Goal: Task Accomplishment & Management: Manage account settings

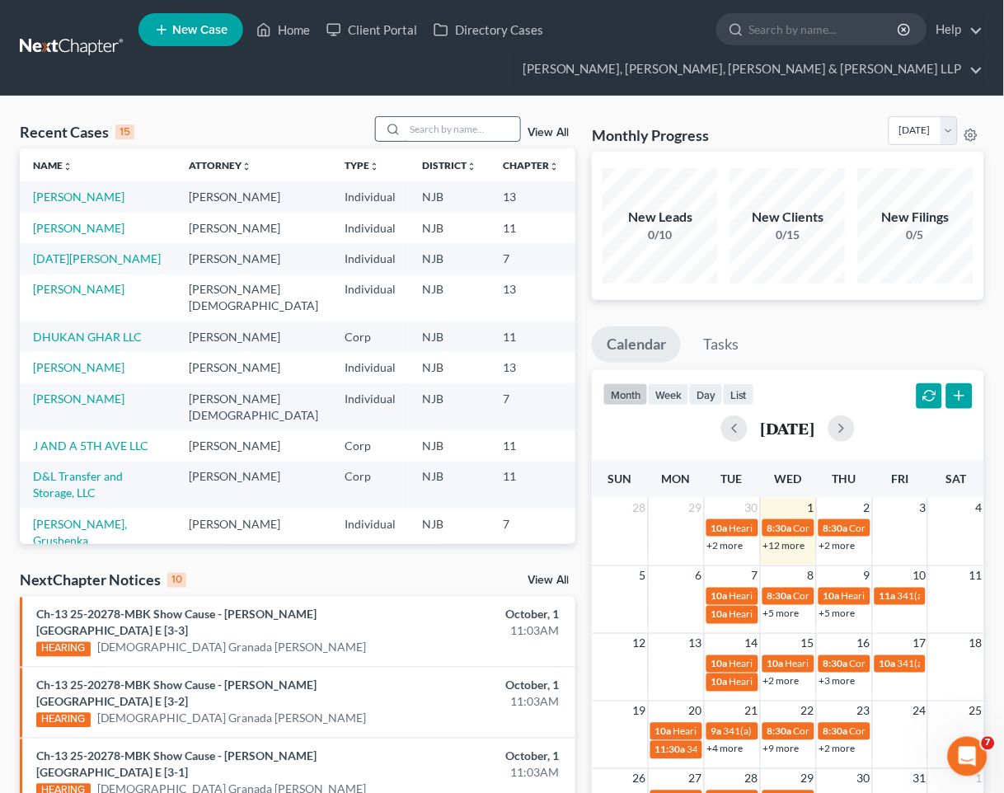
click at [449, 129] on input "search" at bounding box center [462, 129] width 115 height 24
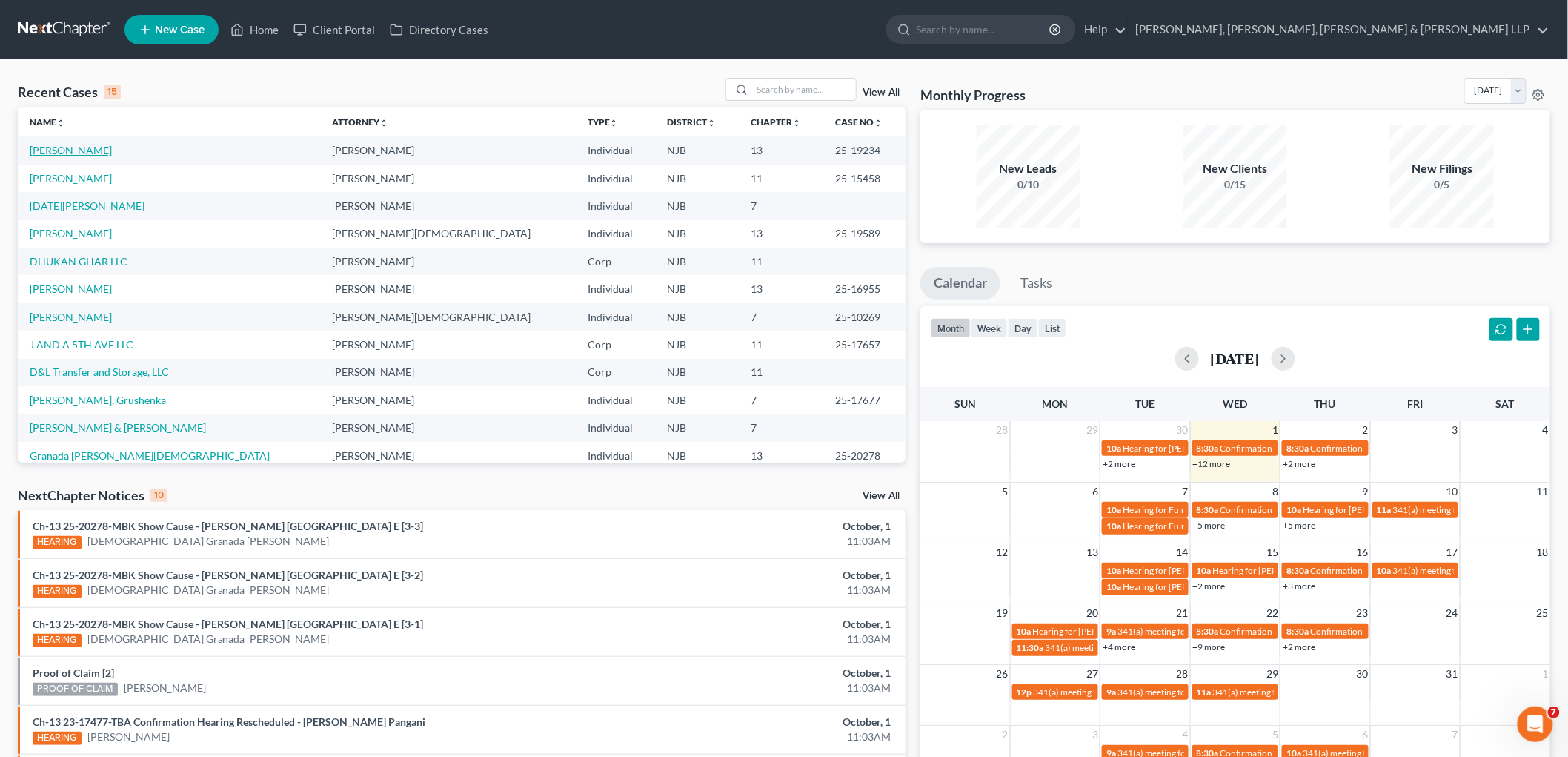
click at [90, 150] on link "[PERSON_NAME]" at bounding box center [71, 150] width 83 height 13
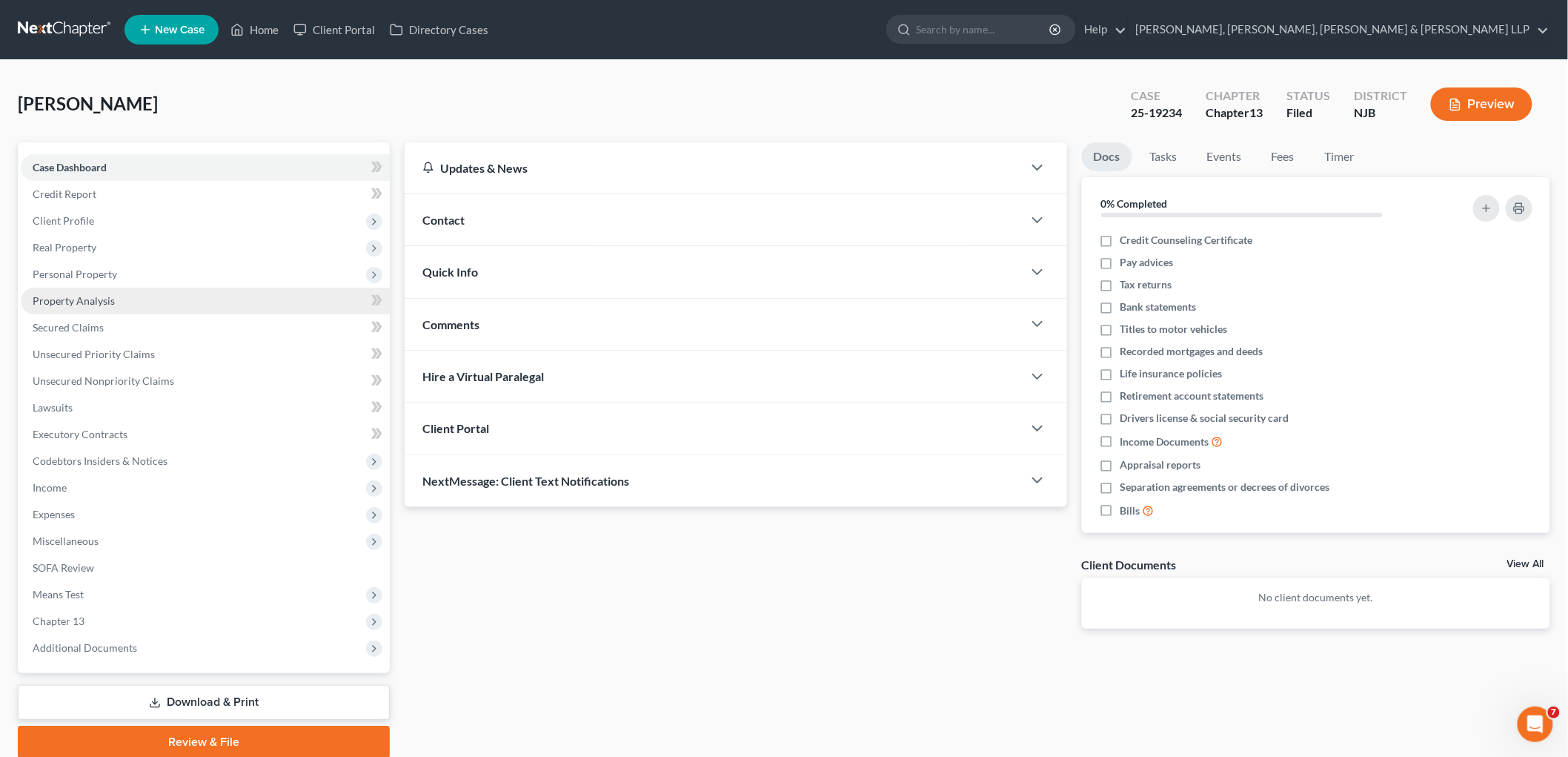
click at [61, 295] on span "Property Analysis" at bounding box center [74, 300] width 83 height 13
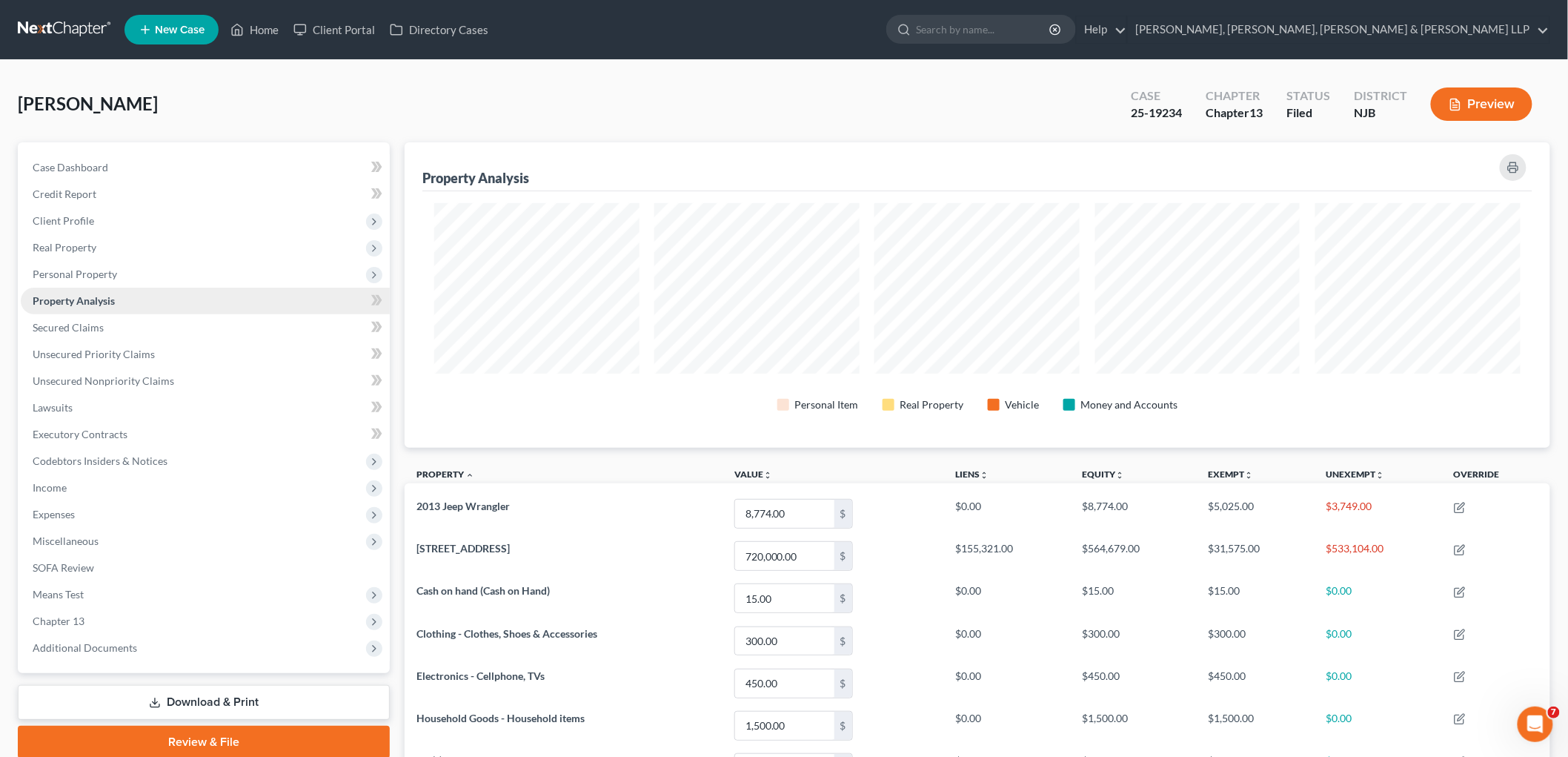
scroll to position [306, 1145]
click at [61, 274] on span "Personal Property" at bounding box center [75, 274] width 85 height 13
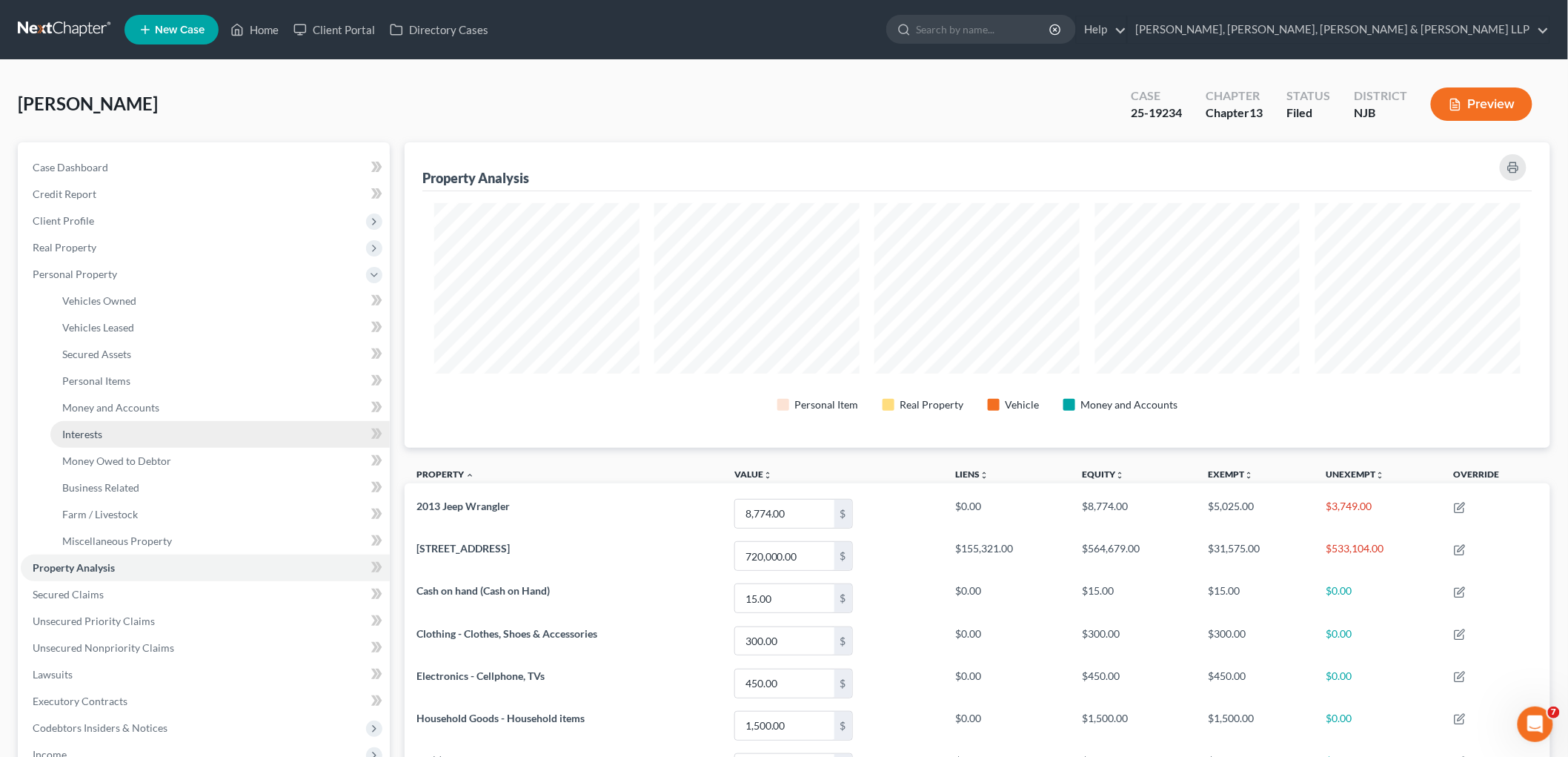
click at [85, 432] on span "Interests" at bounding box center [82, 434] width 40 height 13
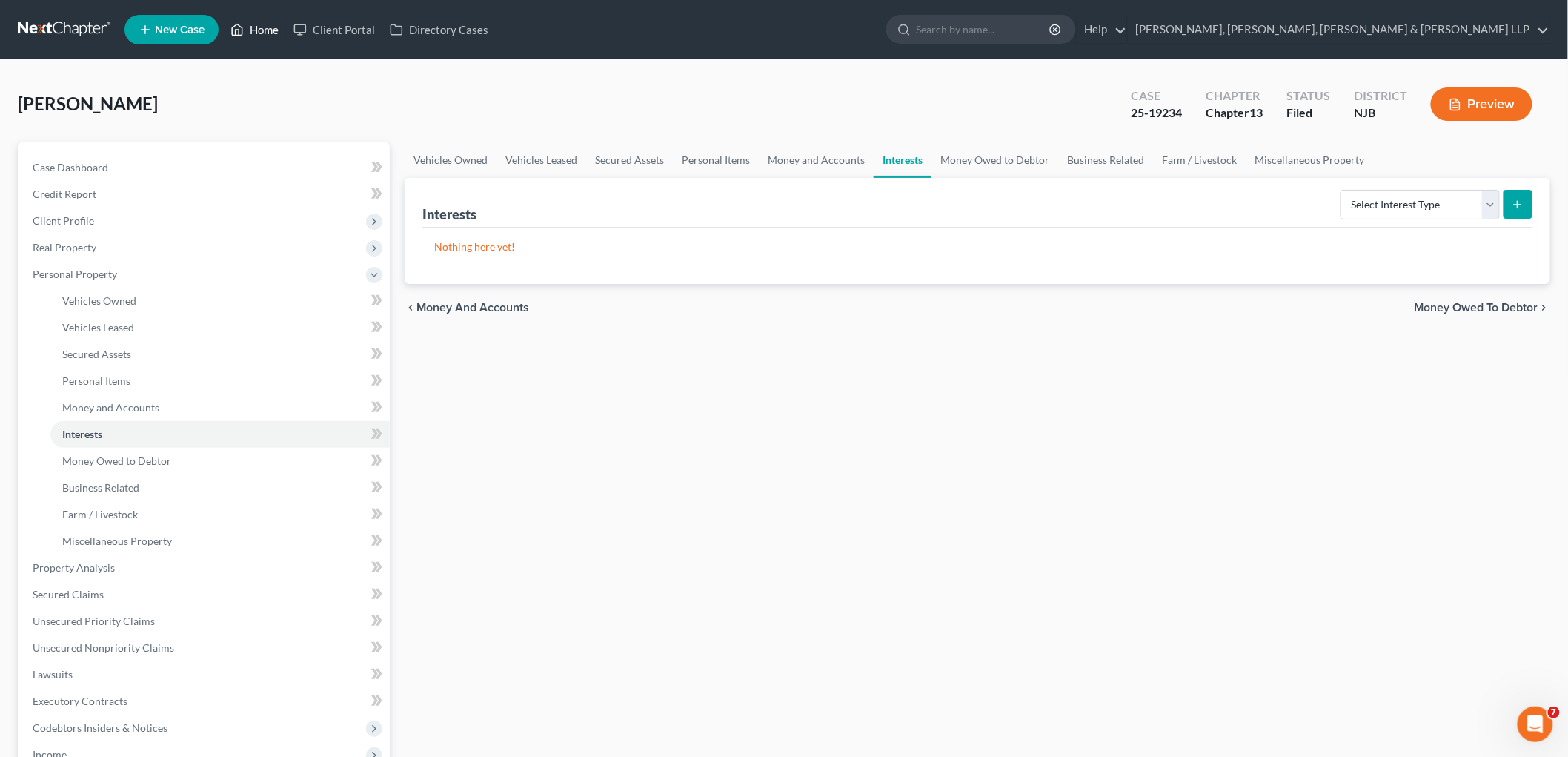
click at [261, 26] on link "Home" at bounding box center [254, 30] width 63 height 27
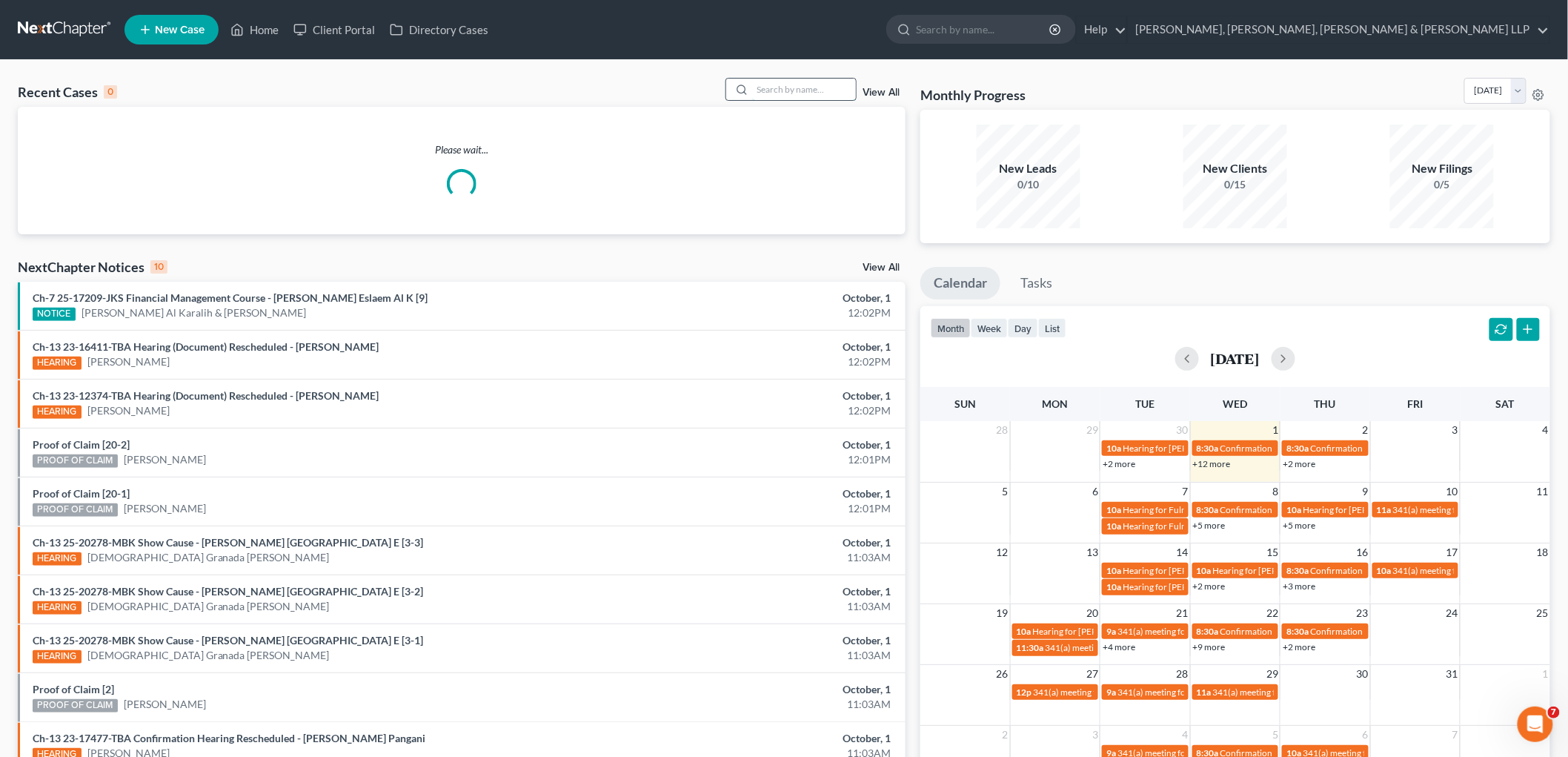
click at [786, 92] on input "search" at bounding box center [804, 89] width 103 height 22
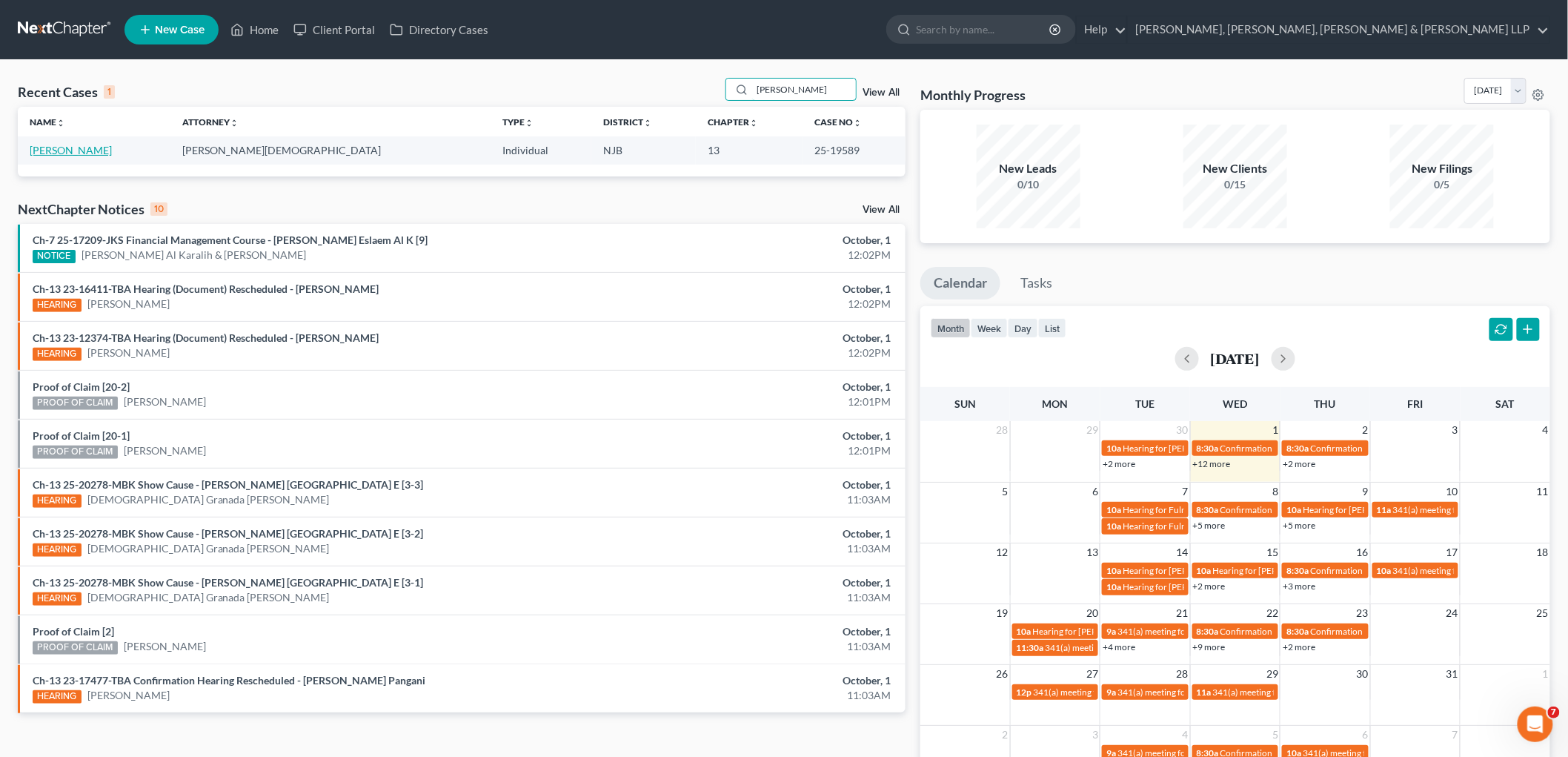
type input "[PERSON_NAME]"
click at [73, 146] on link "[PERSON_NAME]" at bounding box center [71, 150] width 83 height 13
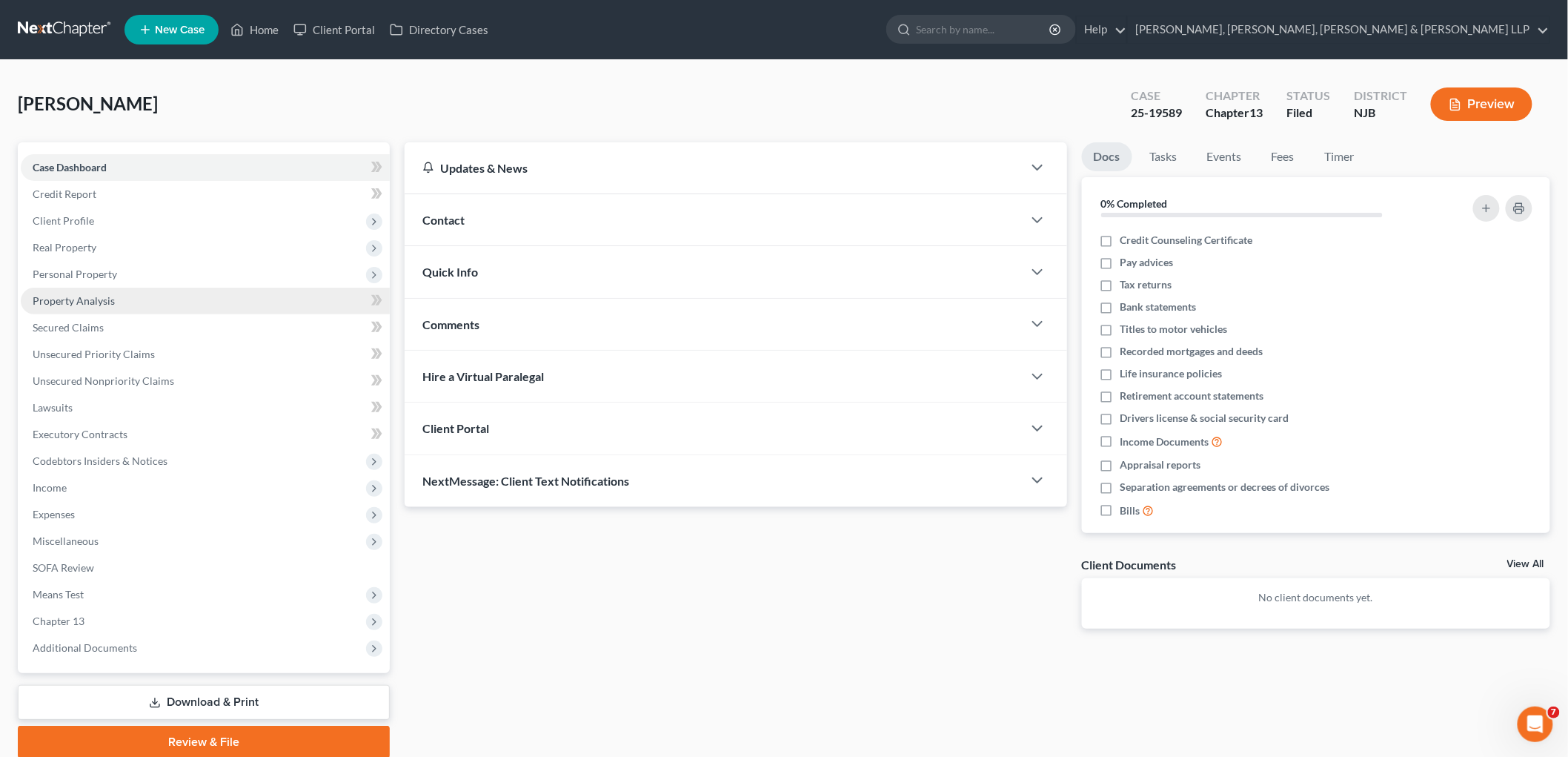
click at [91, 291] on link "Property Analysis" at bounding box center [205, 301] width 370 height 27
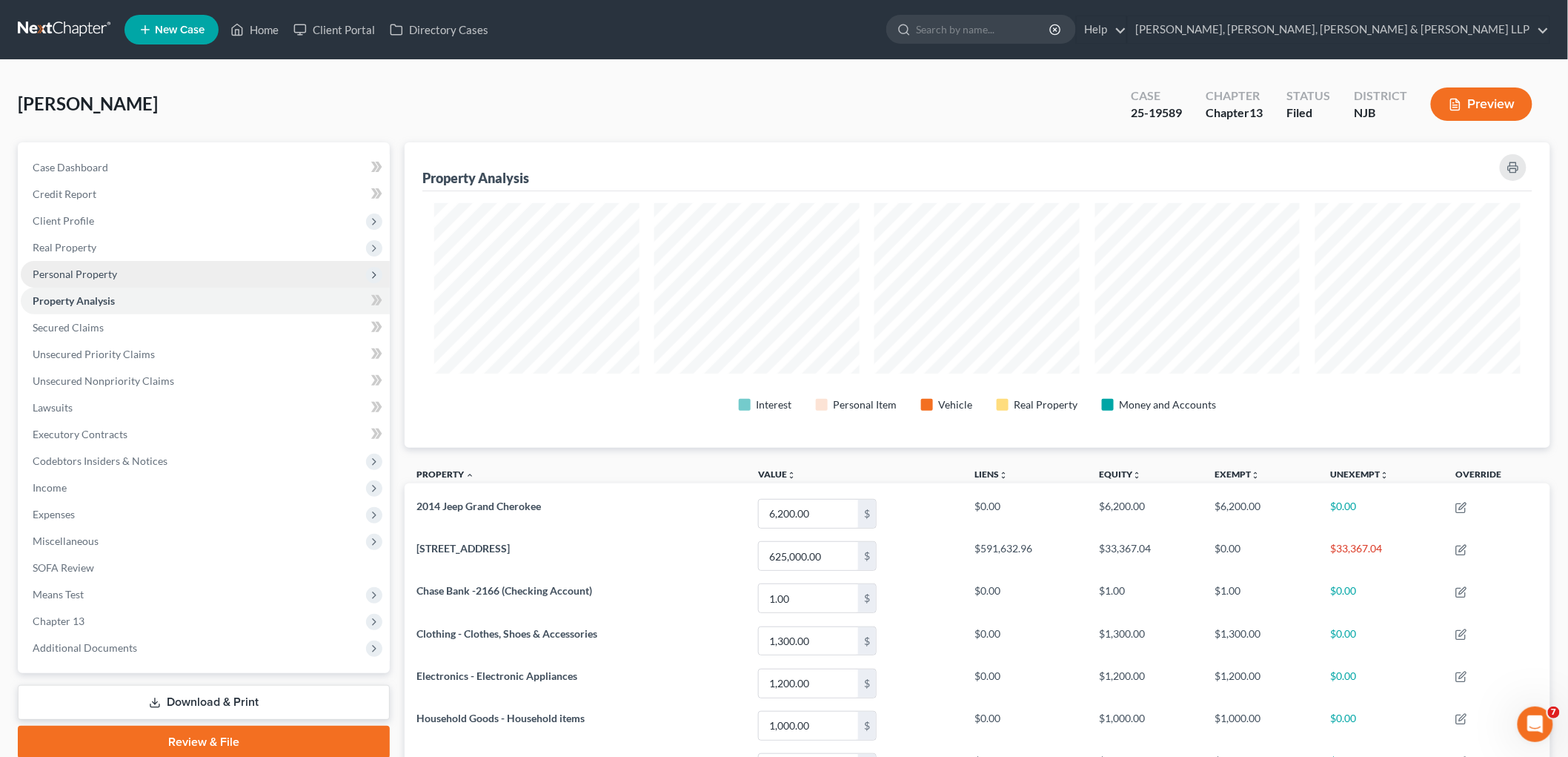
scroll to position [306, 1145]
click at [90, 276] on span "Personal Property" at bounding box center [75, 274] width 85 height 13
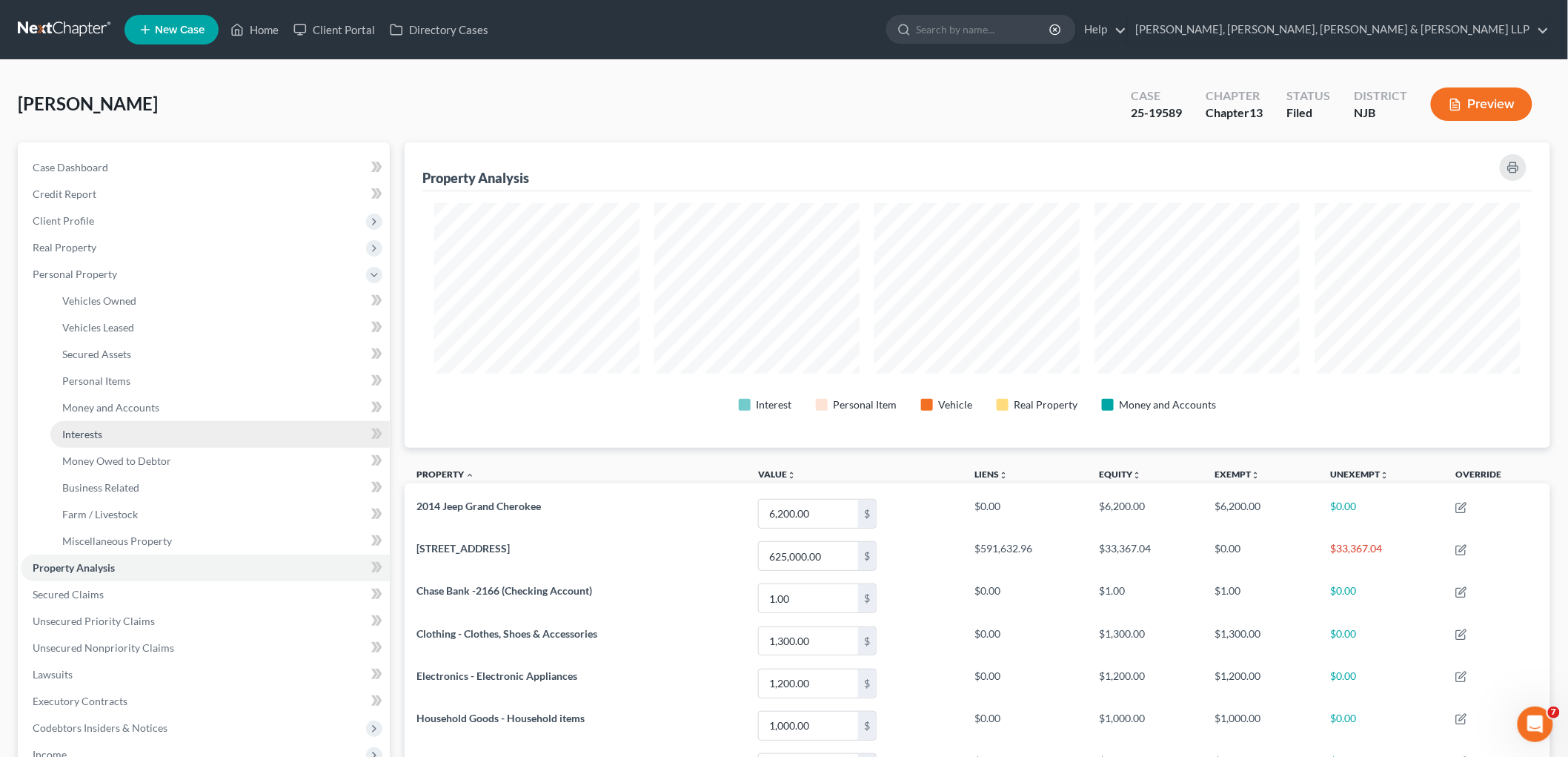
click at [87, 441] on link "Interests" at bounding box center [220, 434] width 340 height 27
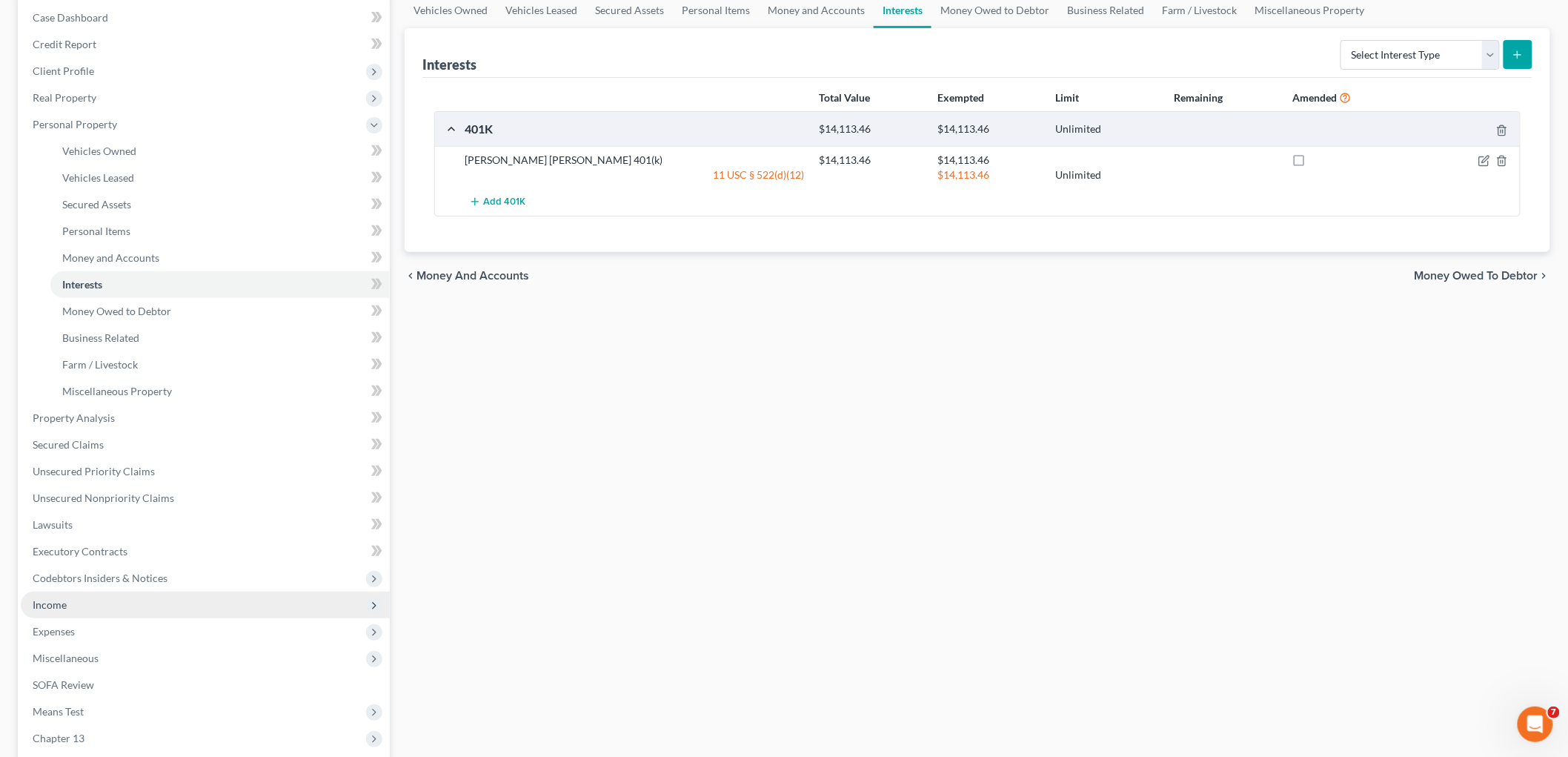
scroll to position [165, 0]
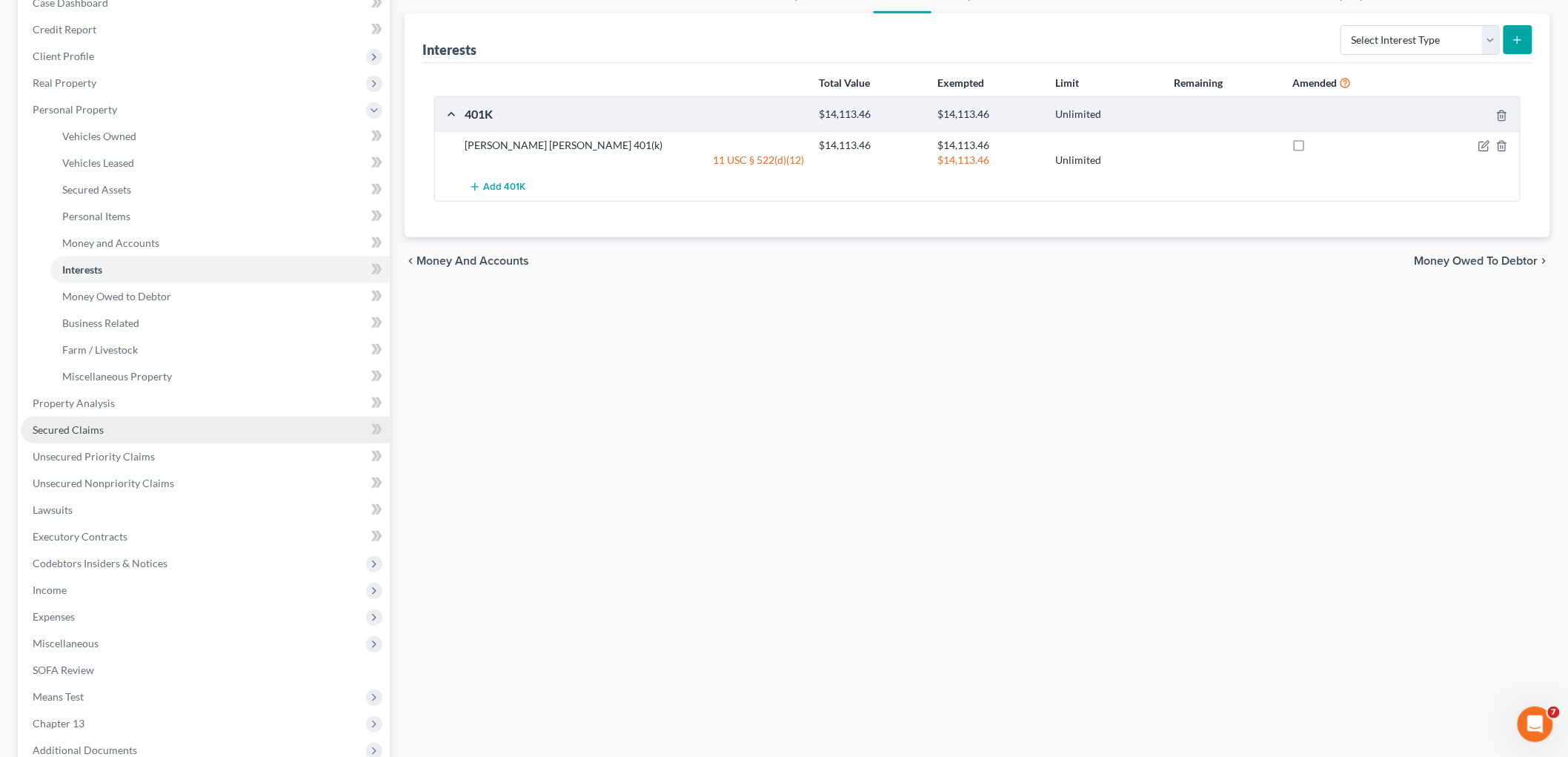
click at [94, 424] on span "Secured Claims" at bounding box center [67, 430] width 71 height 13
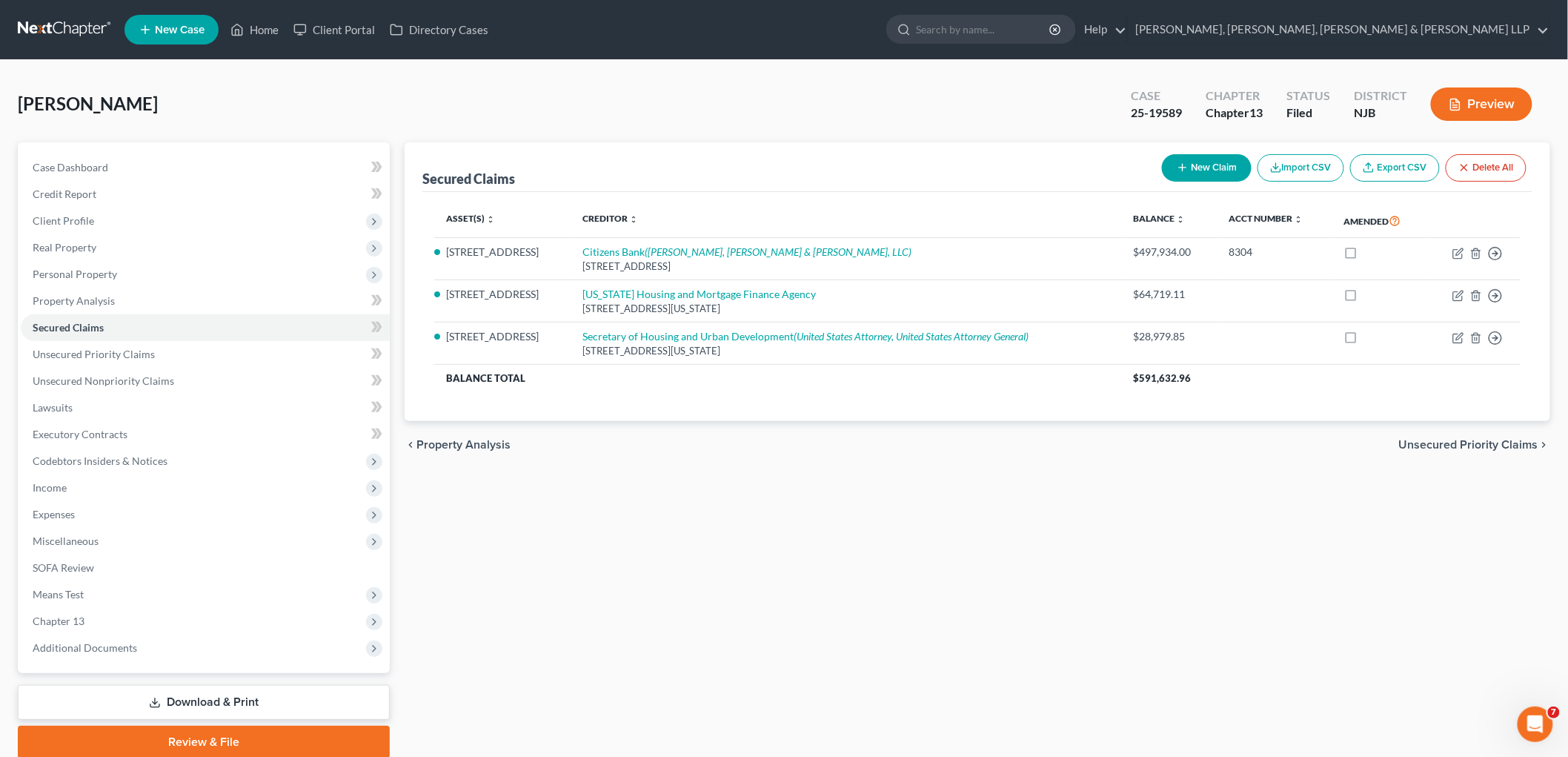
click at [902, 441] on span "Unsecured Priority Claims" at bounding box center [1468, 444] width 139 height 12
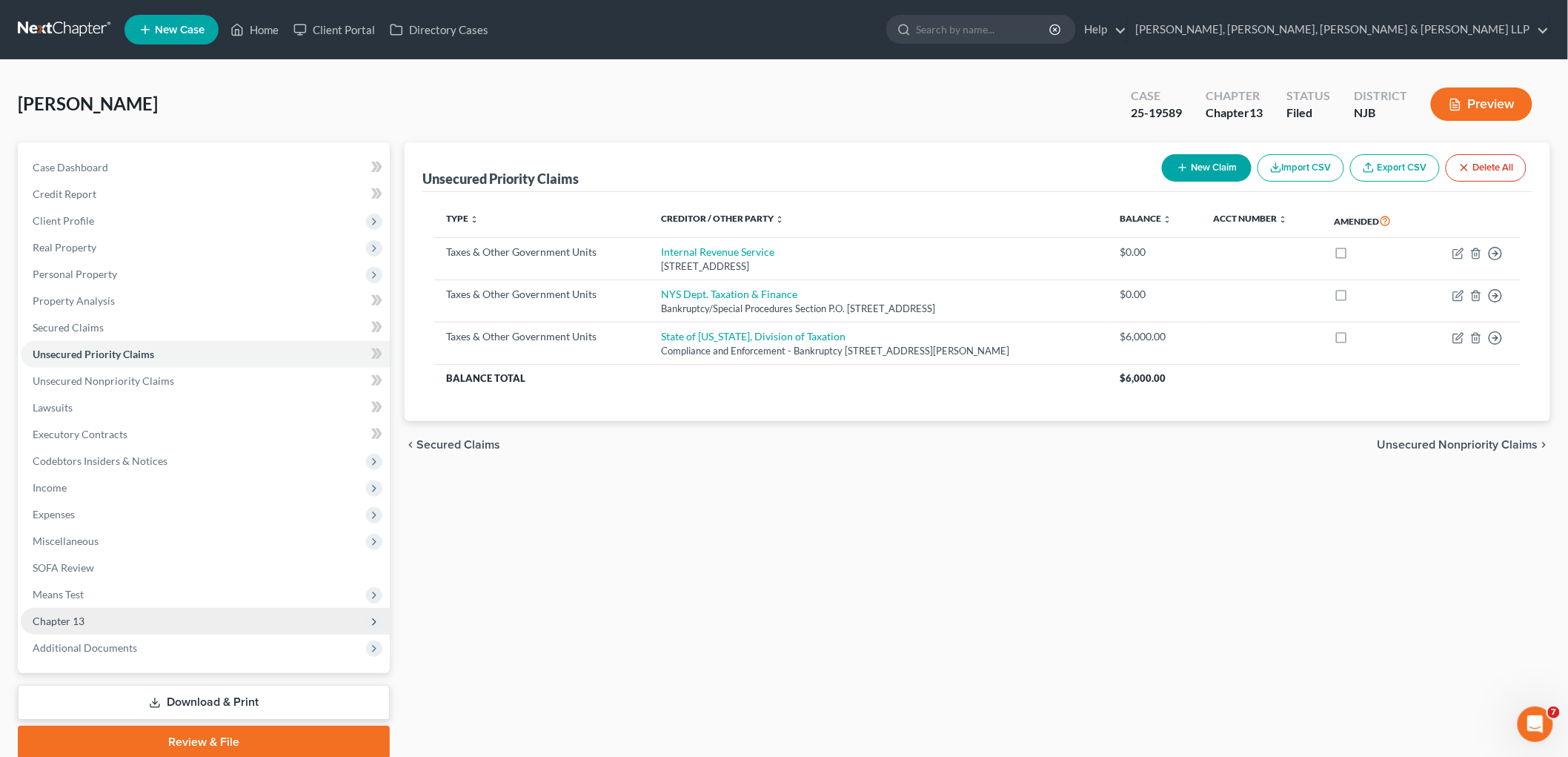
click at [66, 615] on span "Chapter 13" at bounding box center [58, 620] width 52 height 13
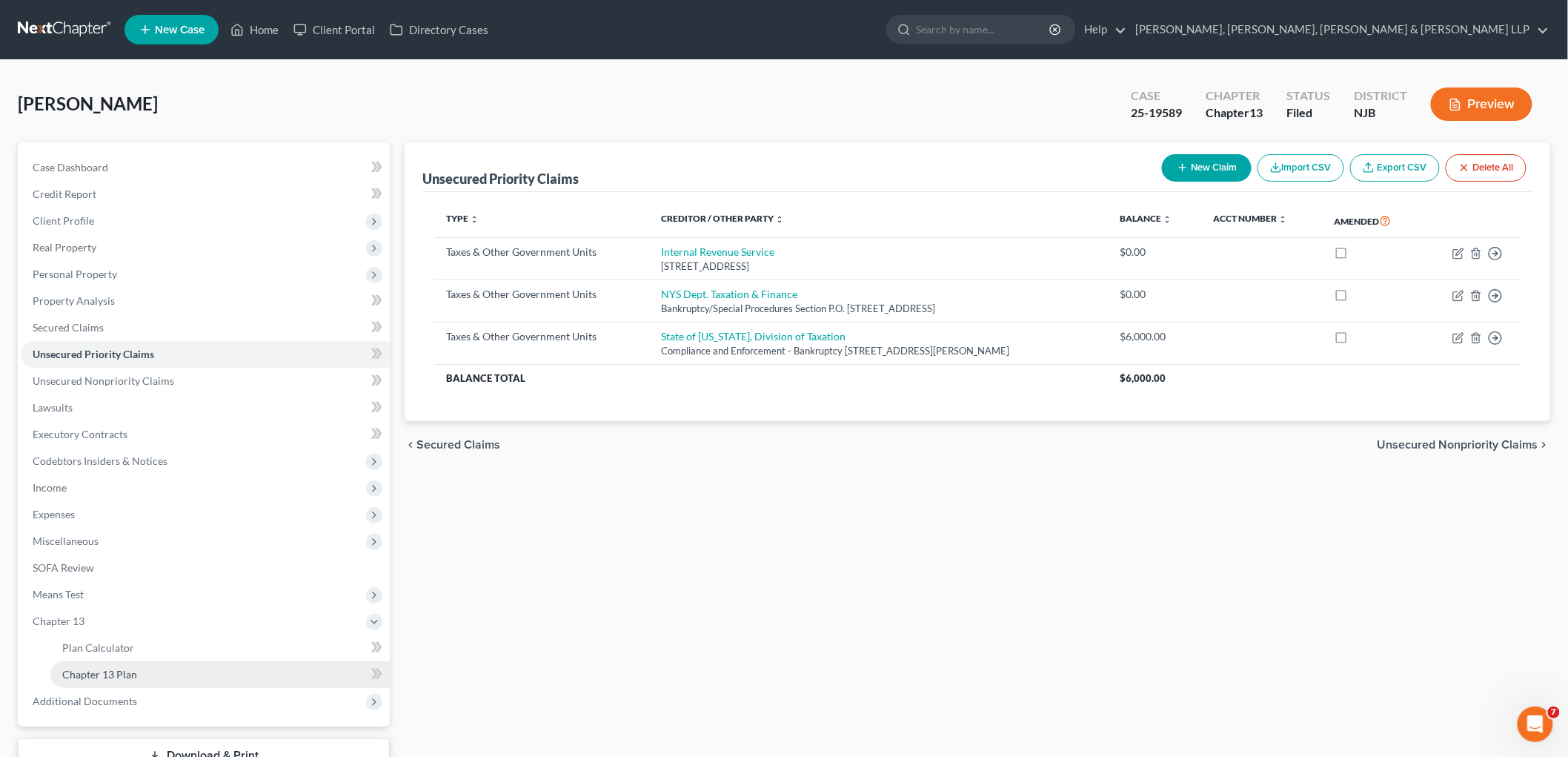
click at [89, 677] on span "Chapter 13 Plan" at bounding box center [99, 674] width 75 height 13
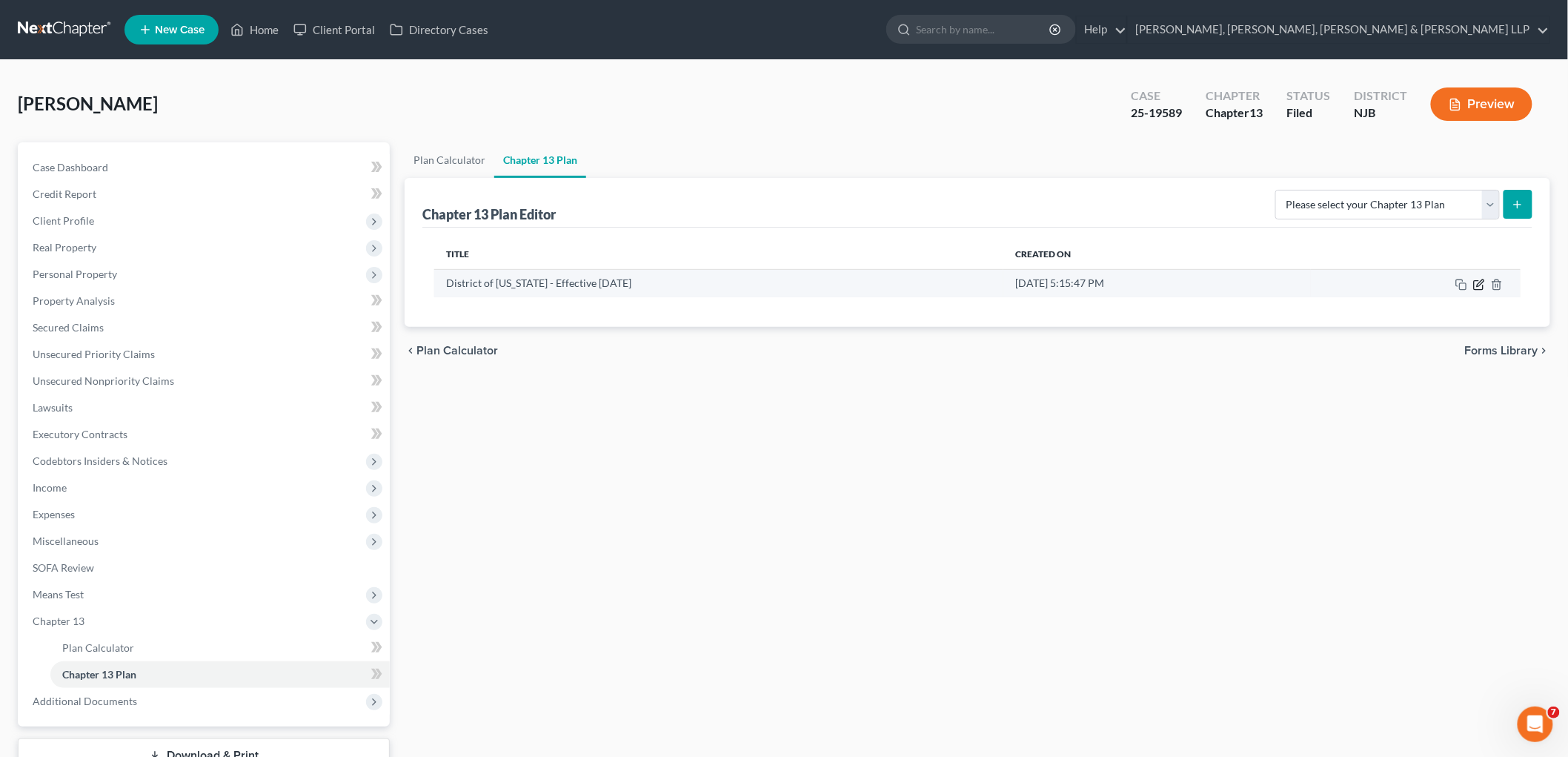
click at [902, 283] on icon "button" at bounding box center [1480, 282] width 6 height 6
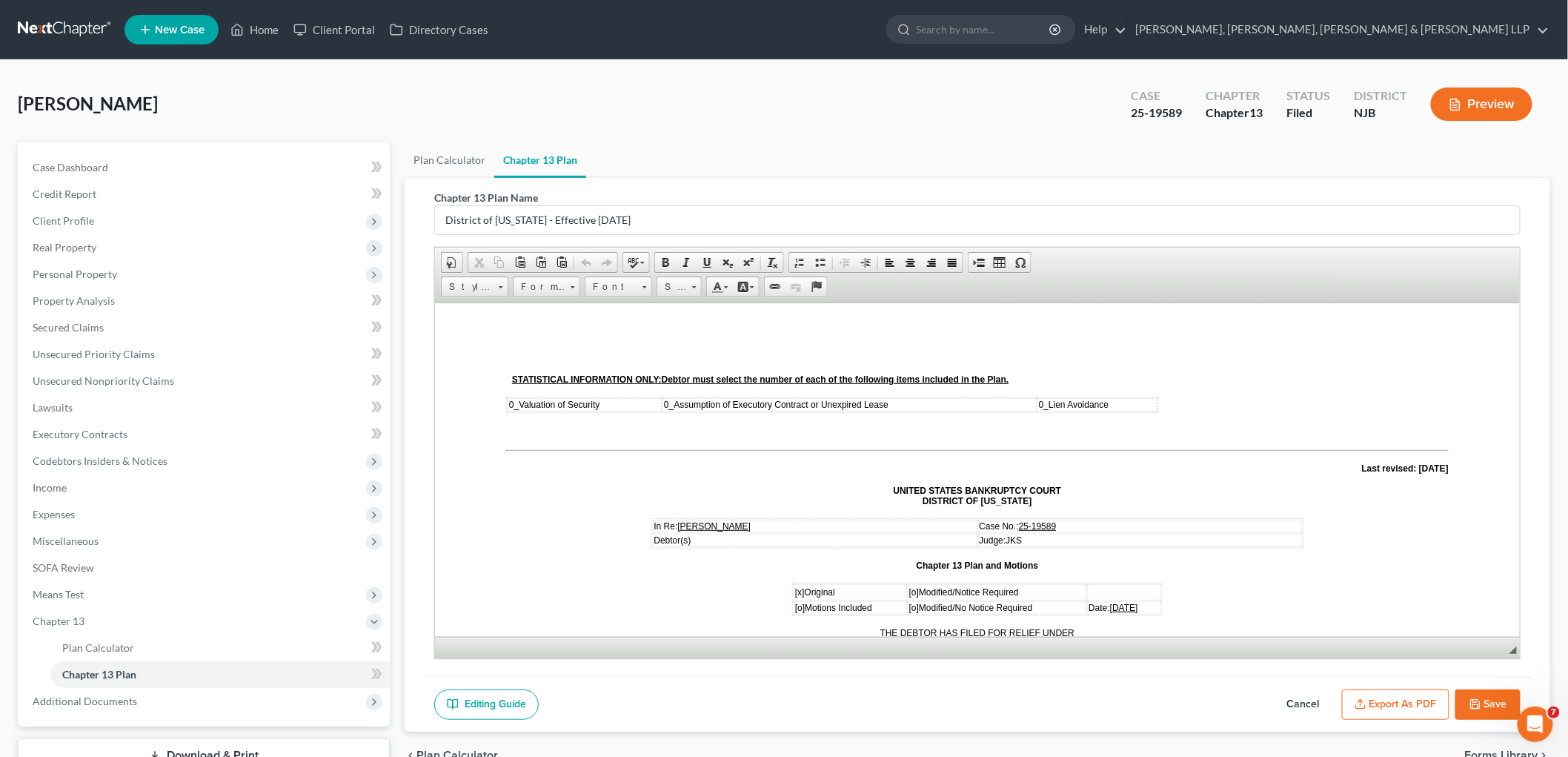
scroll to position [412, 0]
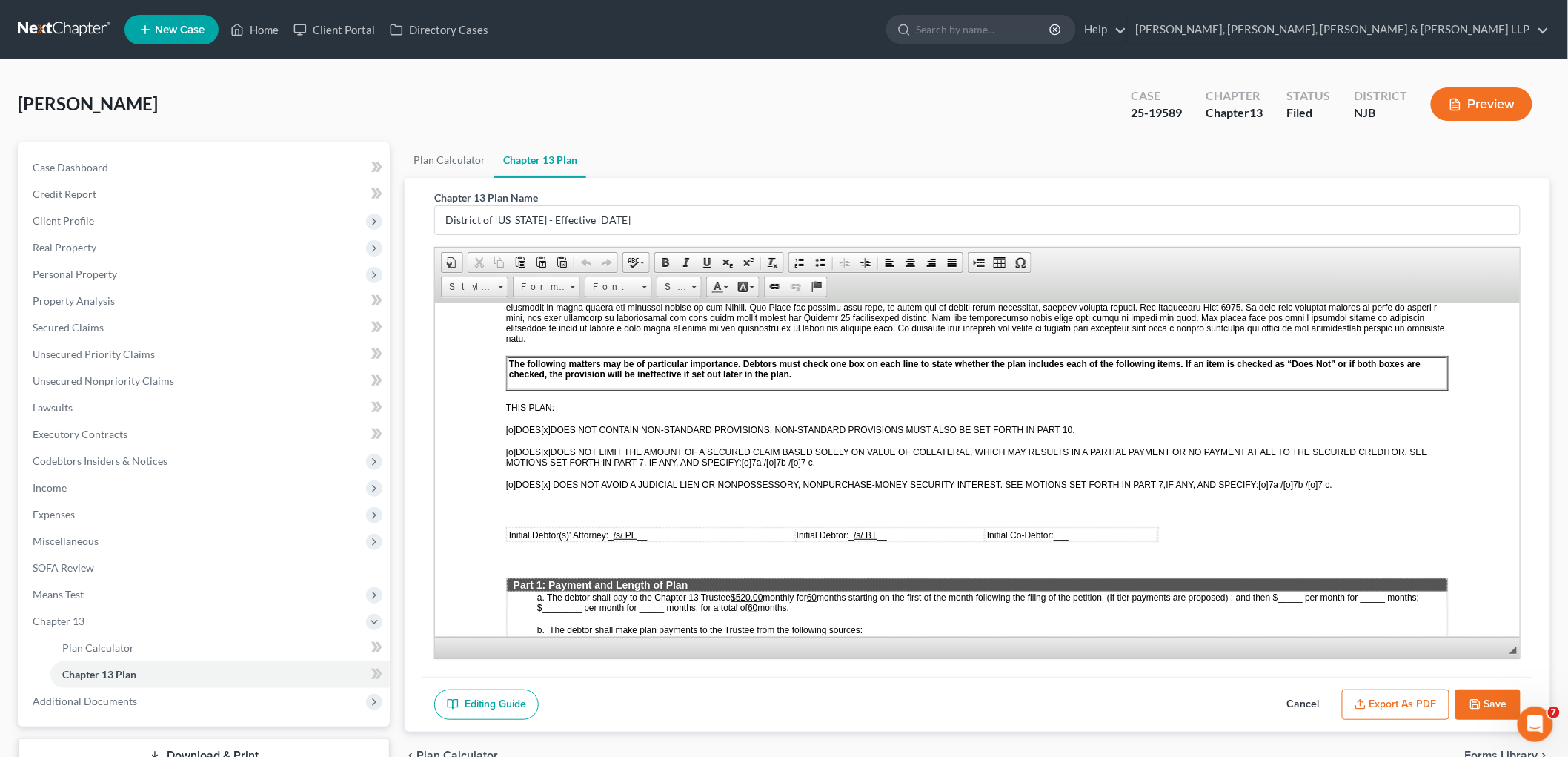
click at [902, 704] on button "Export as PDF" at bounding box center [1396, 705] width 108 height 31
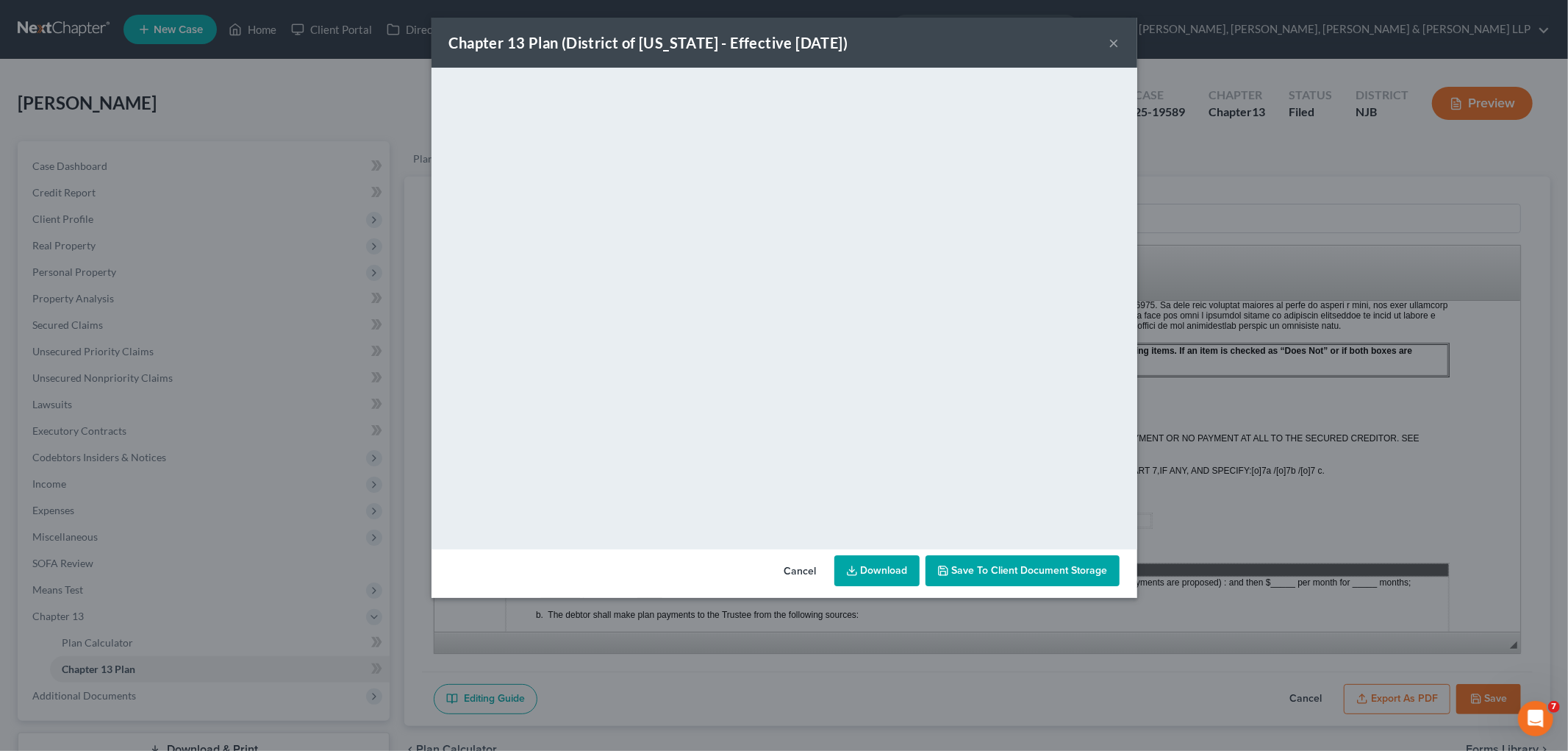
click at [788, 565] on button "Cancel" at bounding box center [800, 571] width 56 height 29
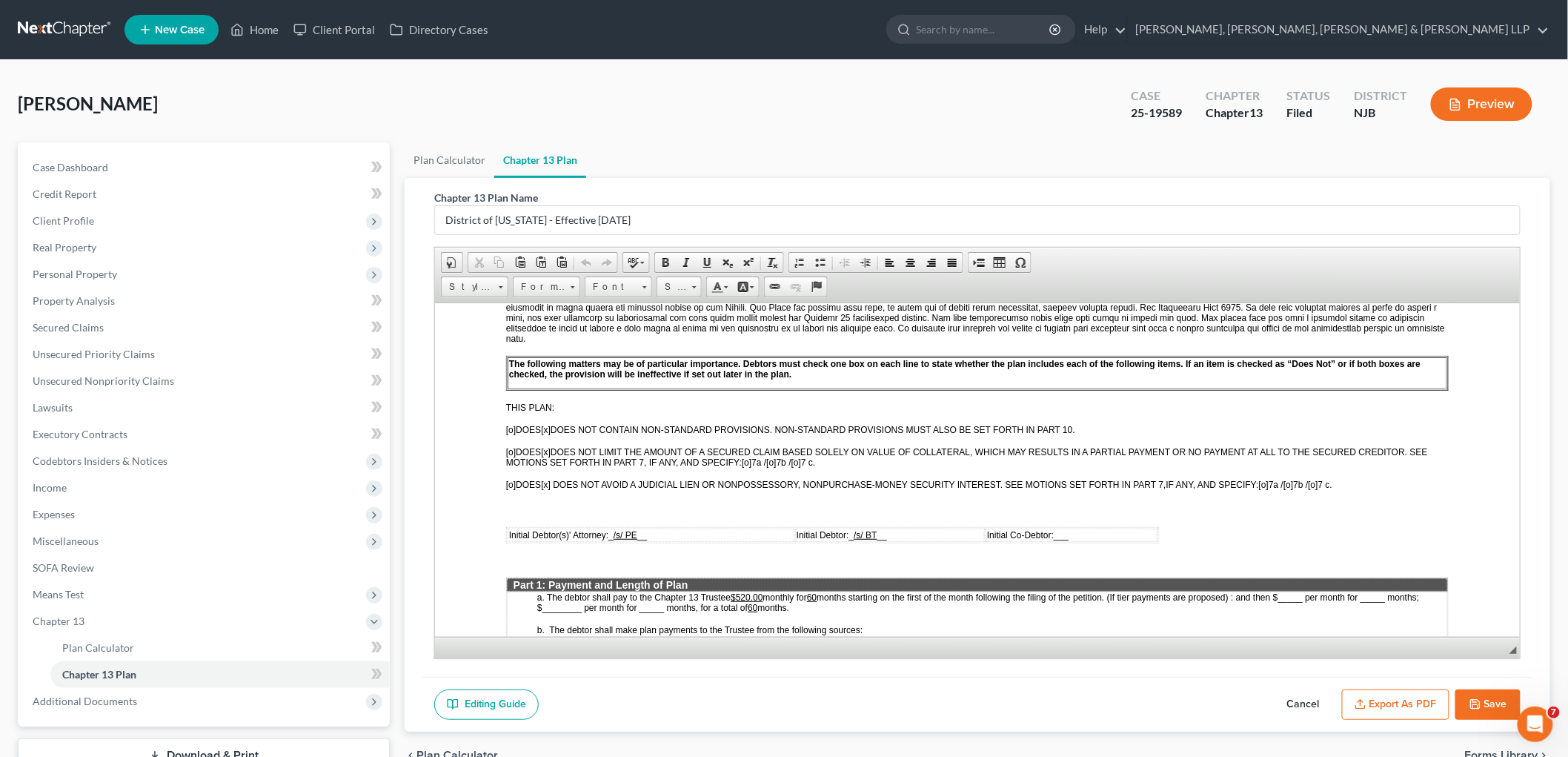
drag, startPoint x: 1474, startPoint y: 704, endPoint x: 1022, endPoint y: 213, distance: 667.4
click at [902, 705] on polyline "button" at bounding box center [1475, 707] width 5 height 4
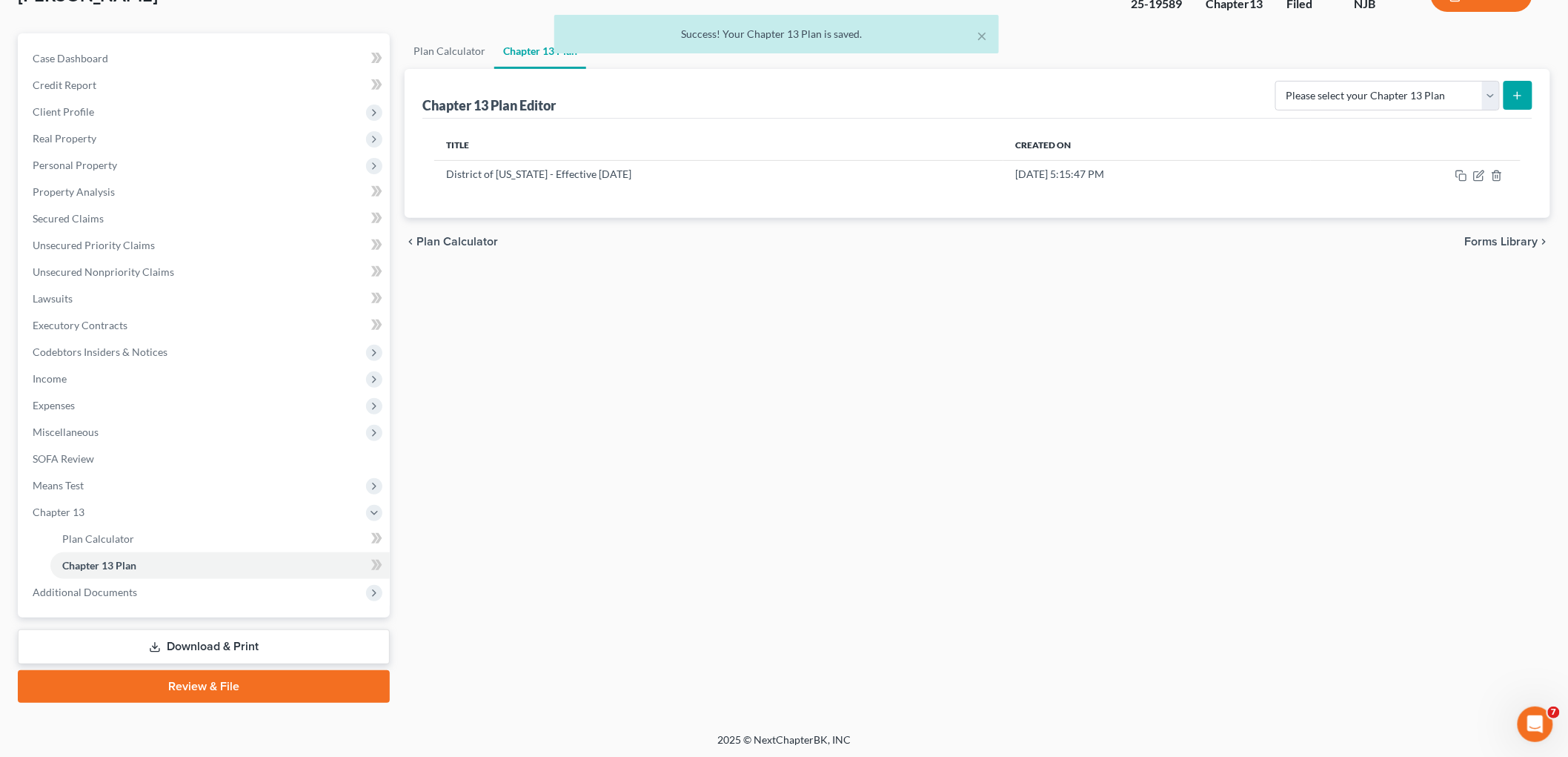
click at [202, 649] on link "Download & Print" at bounding box center [204, 646] width 372 height 35
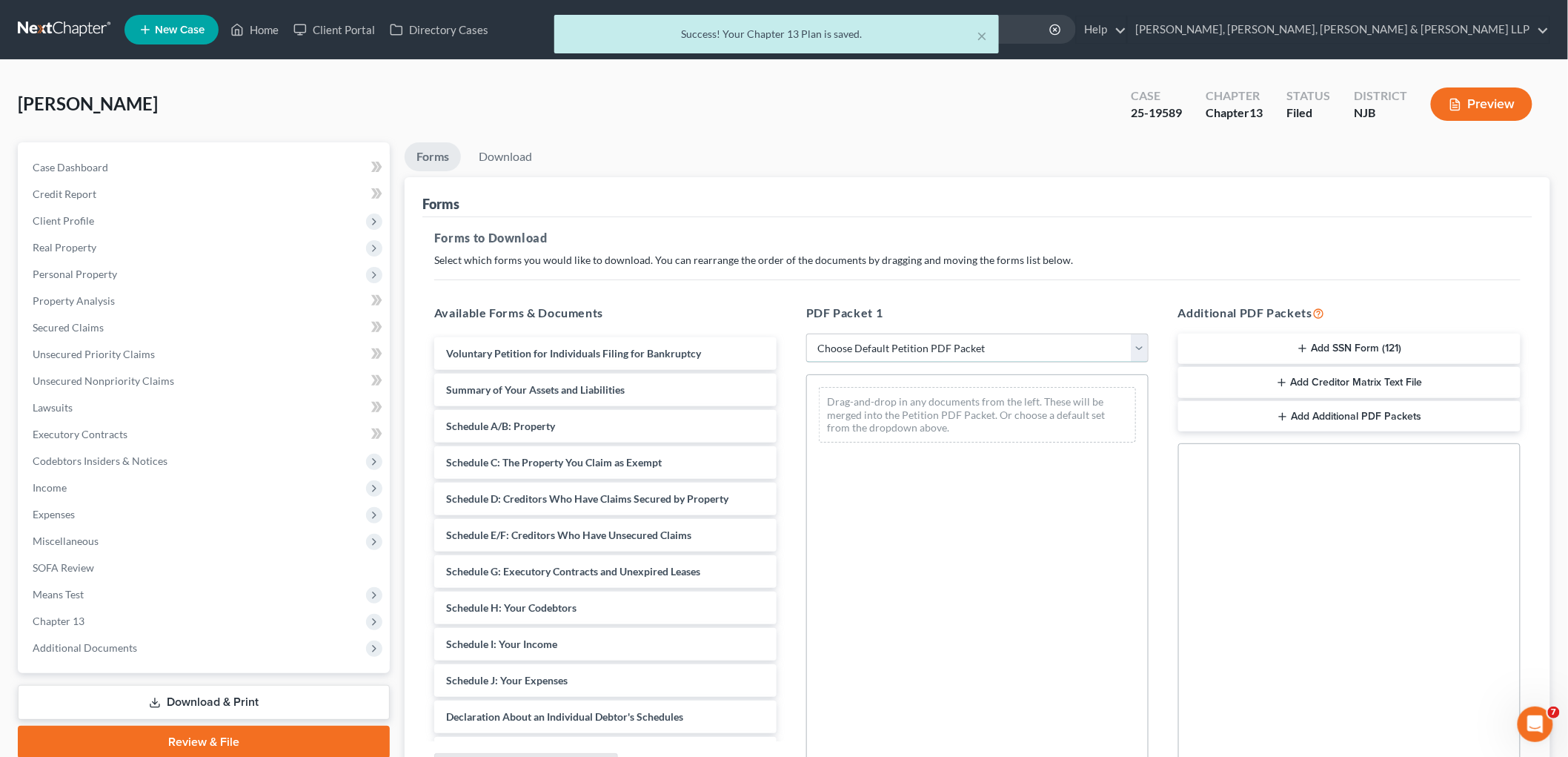
click at [885, 344] on select "Choose Default Petition PDF Packet Complete Bankruptcy Petition (all forms and …" at bounding box center [977, 348] width 343 height 30
select select "0"
click at [806, 334] on select "Choose Default Petition PDF Packet Complete Bankruptcy Petition (all forms and …" at bounding box center [977, 348] width 343 height 30
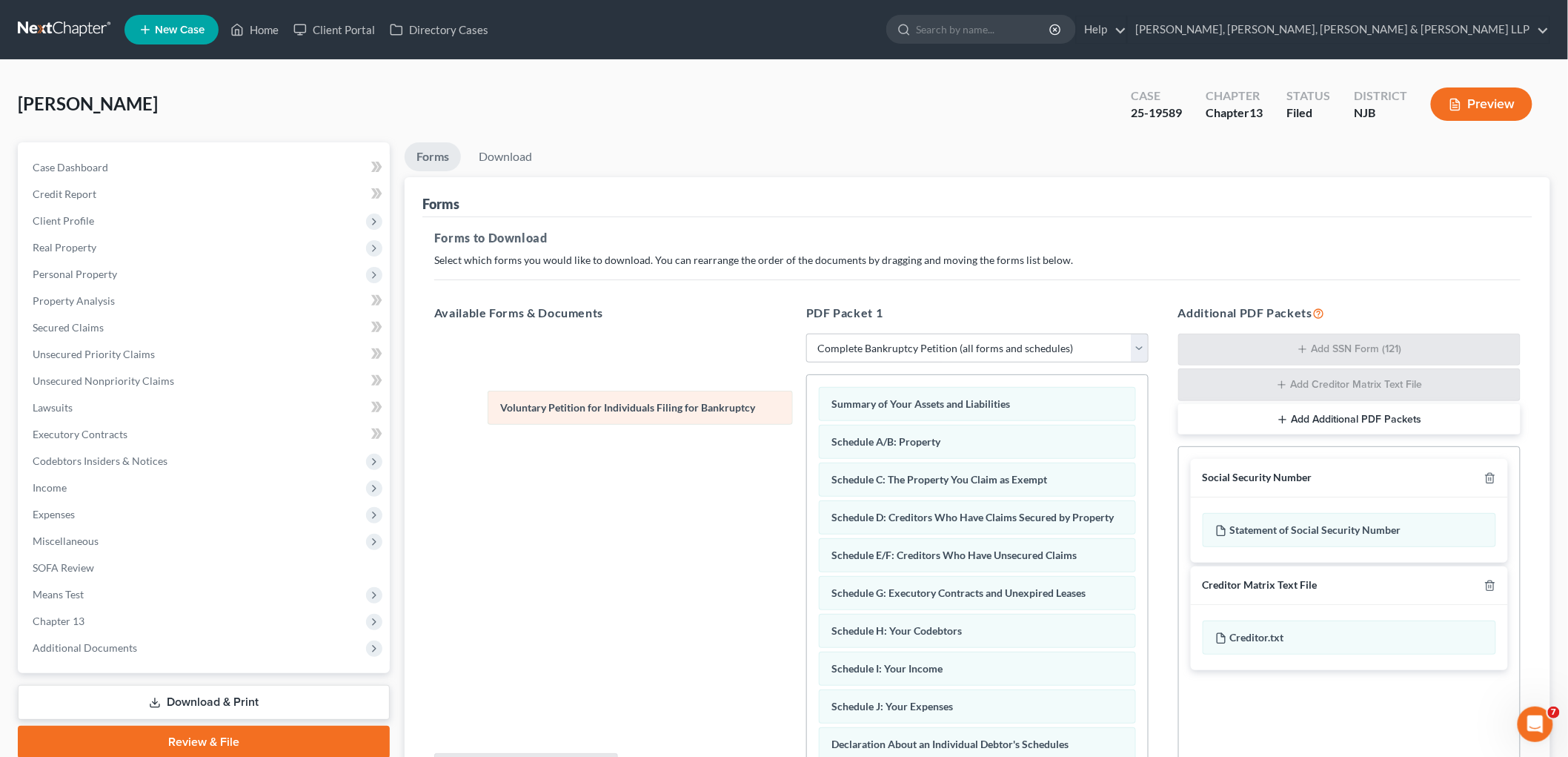
drag, startPoint x: 942, startPoint y: 403, endPoint x: 559, endPoint y: 357, distance: 385.8
click at [807, 375] on div "Voluntary Petition for Individuals Filing for Bankruptcy Voluntary Petition for…" at bounding box center [977, 751] width 341 height 752
click at [504, 154] on link "Download" at bounding box center [505, 156] width 77 height 29
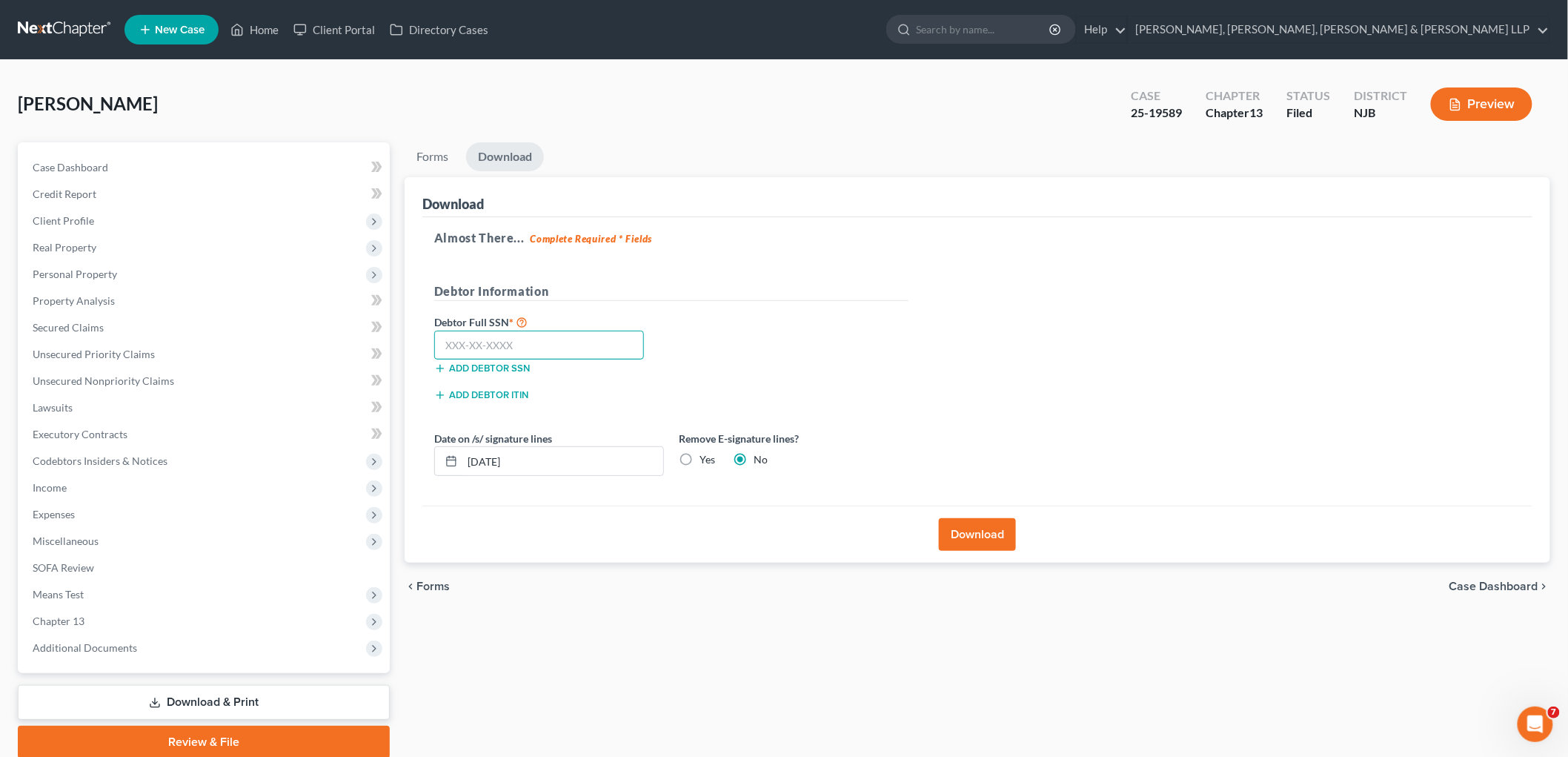
click at [514, 346] on input "text" at bounding box center [539, 345] width 209 height 30
type input "092-66-9232"
click at [780, 272] on div "Almost There... Complete Required * Fields Debtor Information Debtor Full SSN *…" at bounding box center [977, 362] width 1110 height 289
click at [902, 532] on button "Download" at bounding box center [977, 534] width 77 height 32
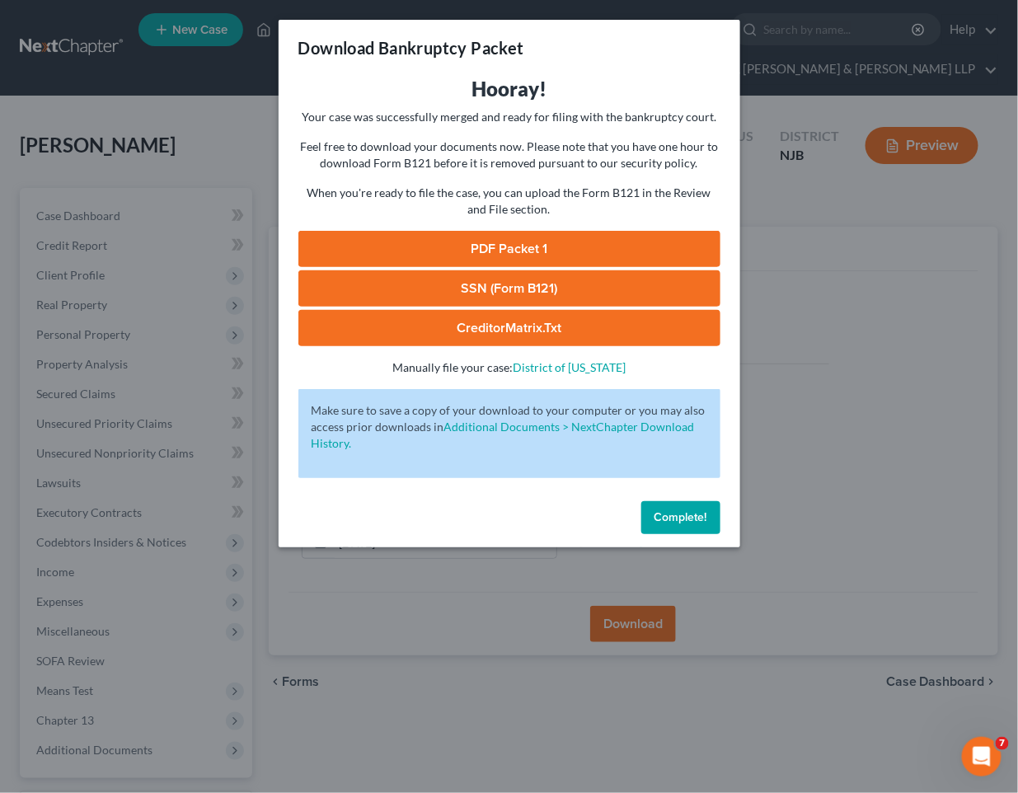
click at [499, 239] on link "PDF Packet 1" at bounding box center [509, 249] width 422 height 36
drag, startPoint x: 679, startPoint y: 523, endPoint x: 422, endPoint y: 492, distance: 259.0
click at [679, 522] on span "Complete!" at bounding box center [681, 517] width 53 height 14
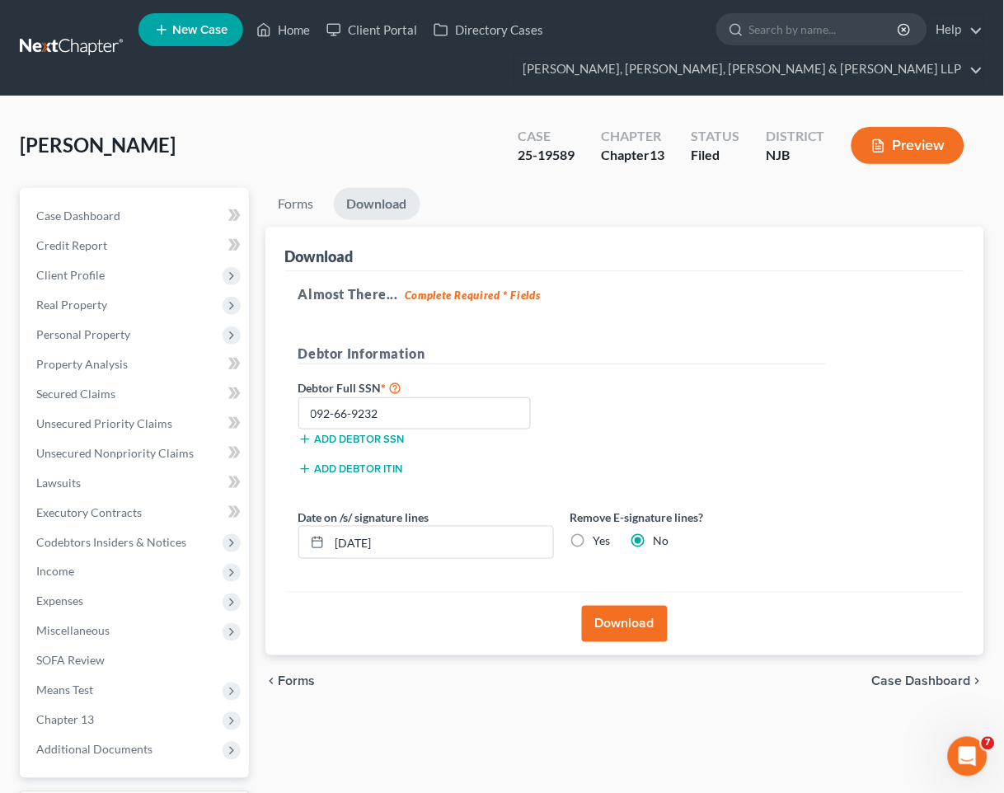
click at [590, 739] on div "Forms Download Forms Forms to Download Select which forms you would like to dow…" at bounding box center [625, 530] width 736 height 685
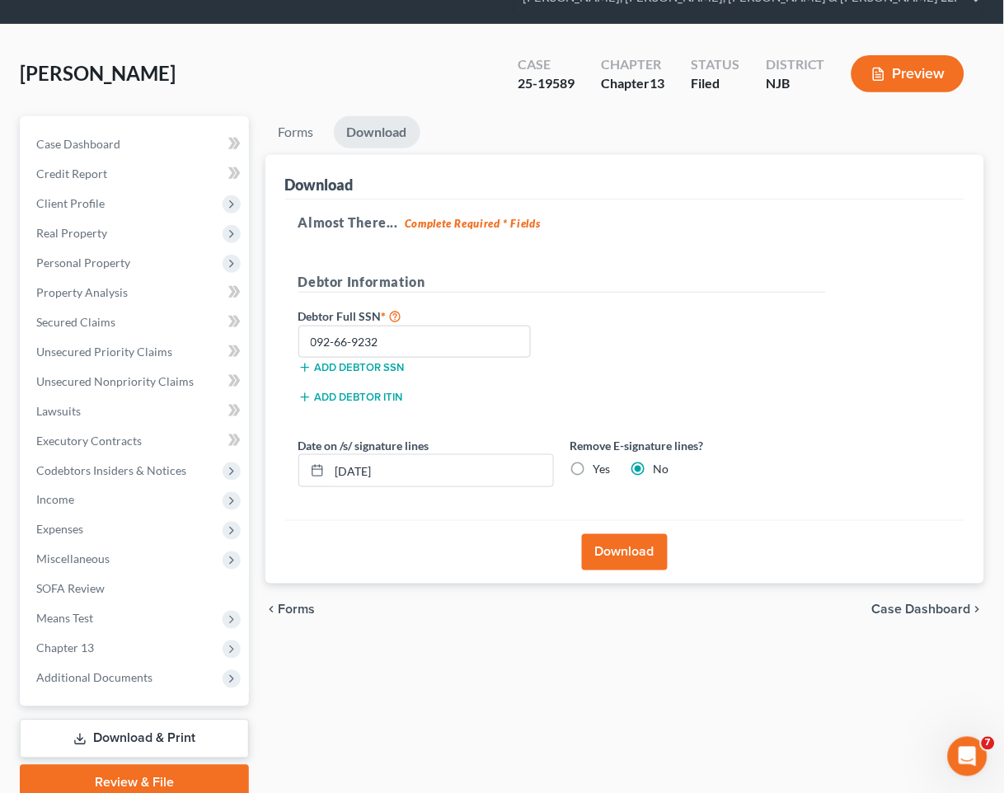
scroll to position [141, 0]
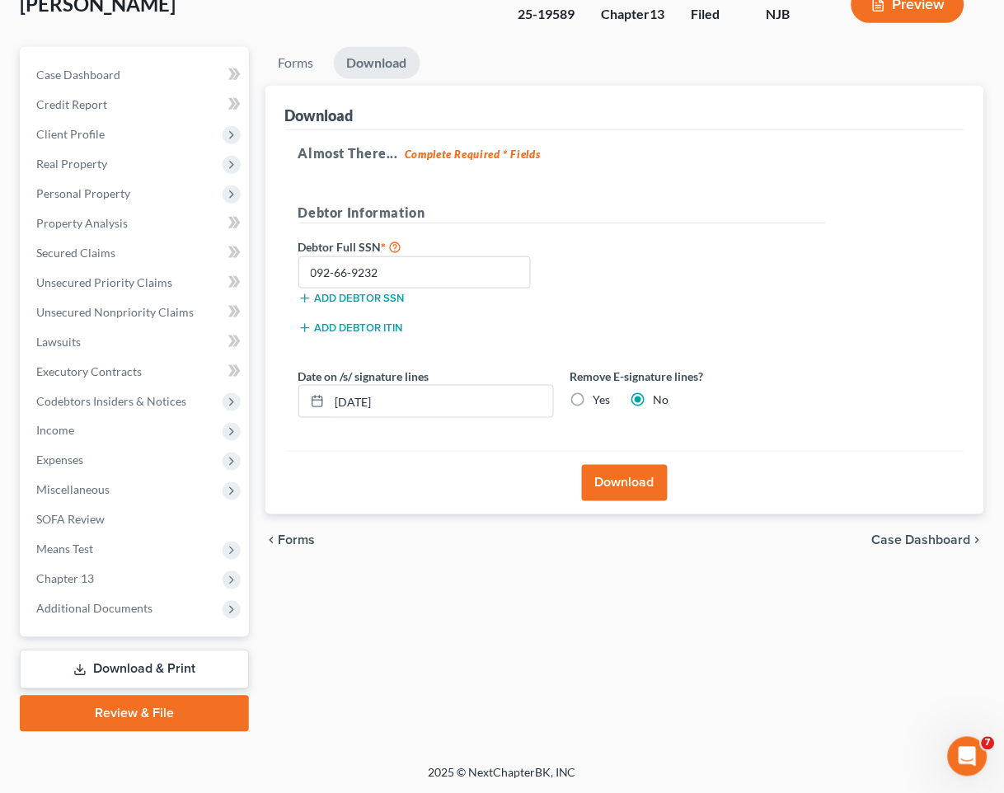
click at [116, 666] on link "Download & Print" at bounding box center [134, 669] width 229 height 39
click at [142, 666] on link "Download & Print" at bounding box center [134, 669] width 229 height 39
click at [301, 54] on link "Forms" at bounding box center [296, 63] width 62 height 32
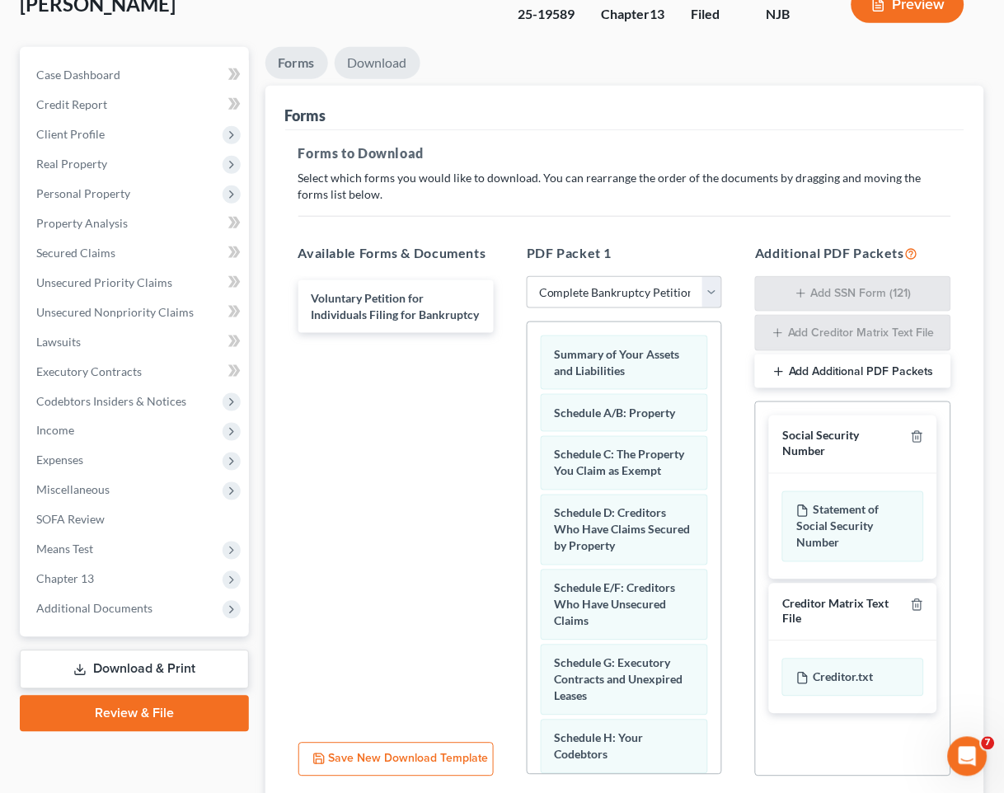
click at [377, 54] on link "Download" at bounding box center [378, 63] width 86 height 32
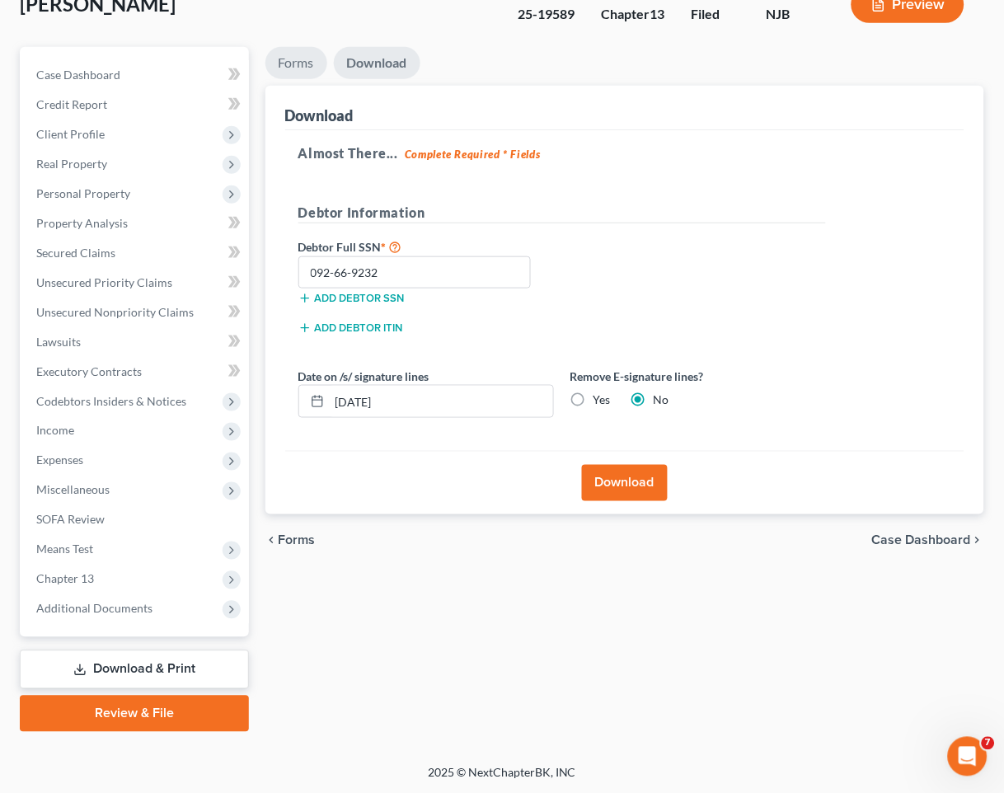
click at [289, 51] on link "Forms" at bounding box center [296, 63] width 62 height 32
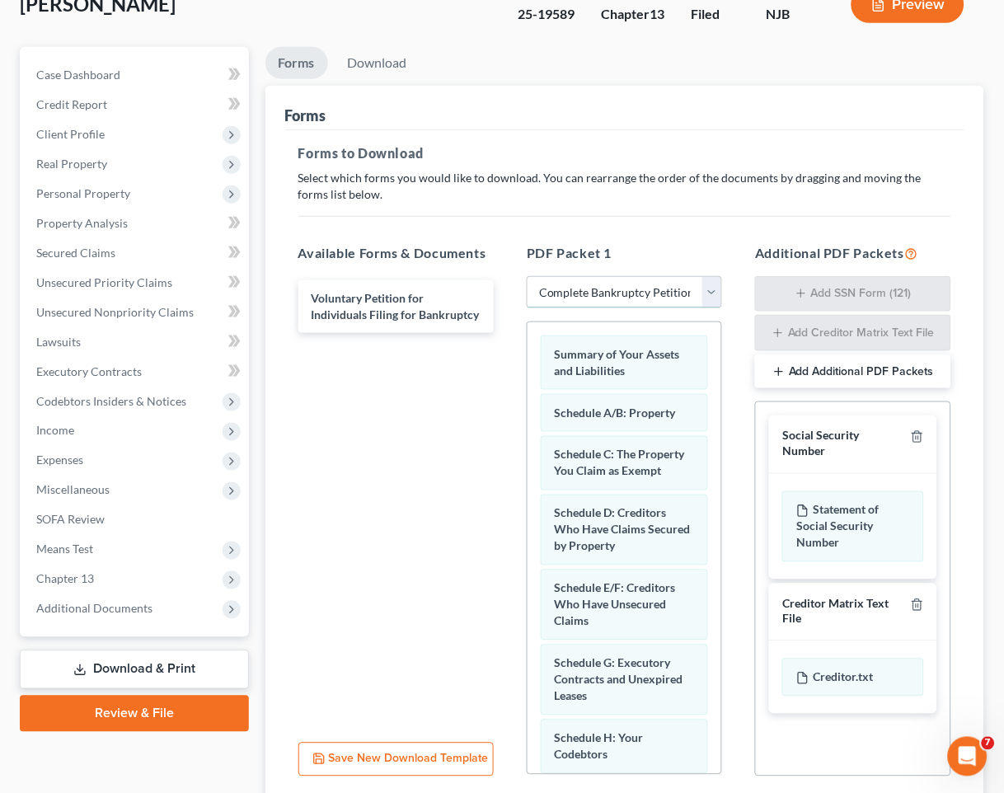
click at [595, 291] on select "Choose Default Petition PDF Packet Complete Bankruptcy Petition (all forms and …" at bounding box center [624, 292] width 195 height 33
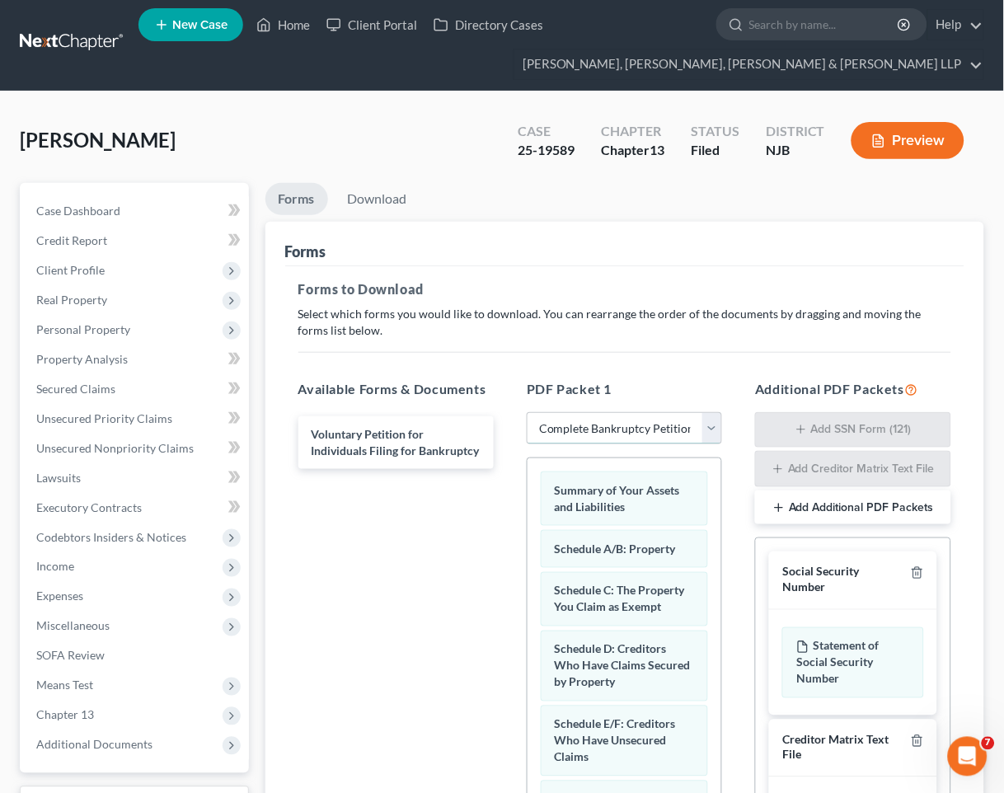
scroll to position [0, 0]
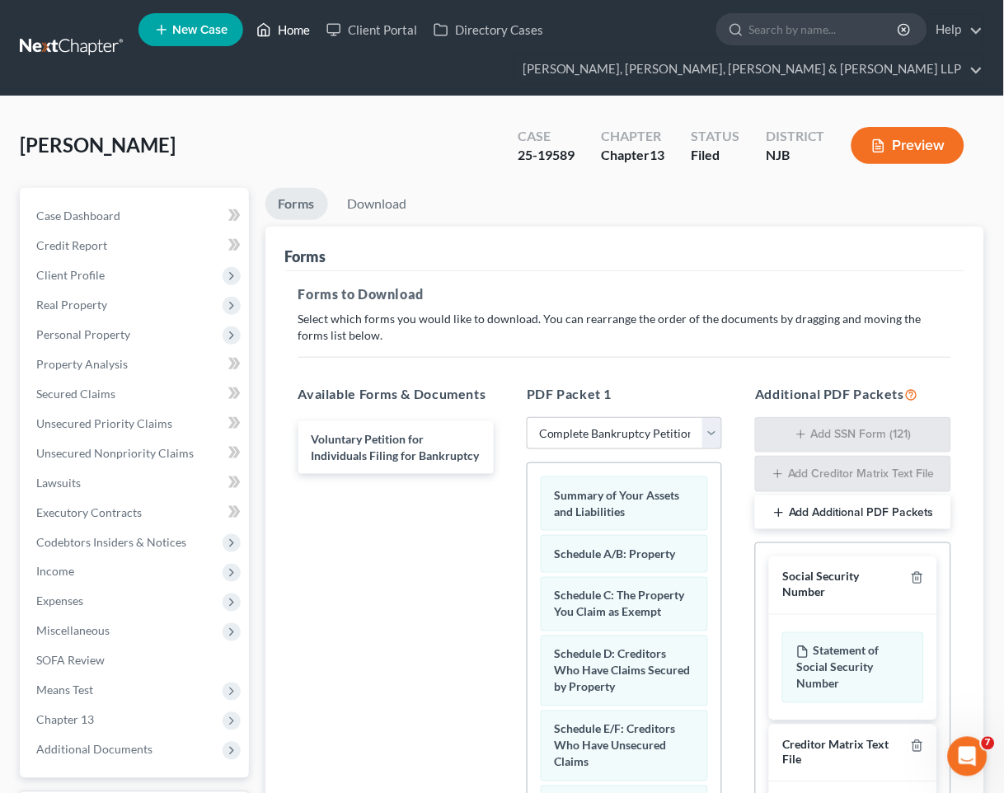
click at [289, 21] on link "Home" at bounding box center [283, 30] width 70 height 30
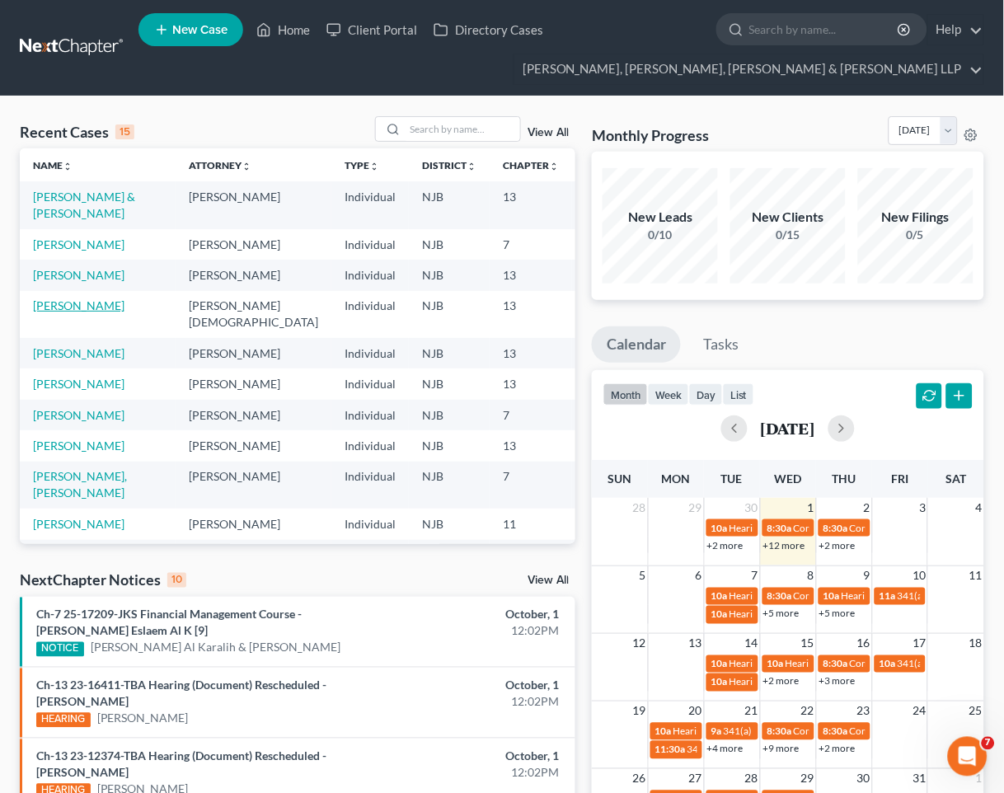
click at [72, 312] on link "[PERSON_NAME]" at bounding box center [79, 305] width 92 height 14
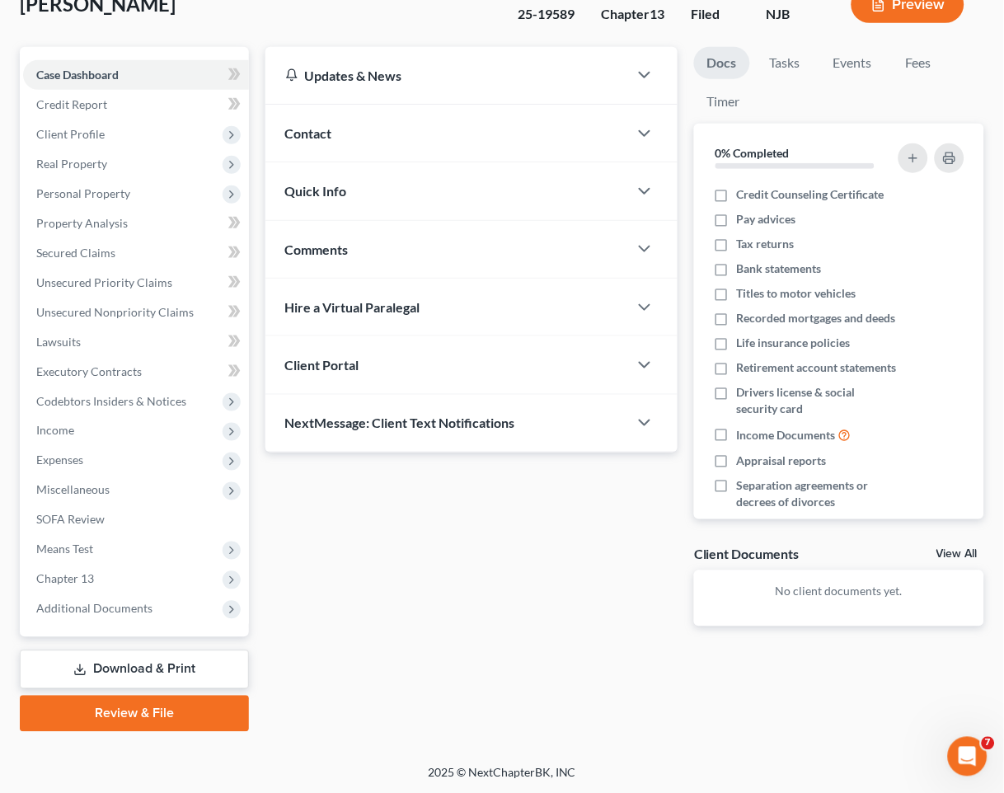
click at [126, 653] on link "Download & Print" at bounding box center [134, 669] width 229 height 39
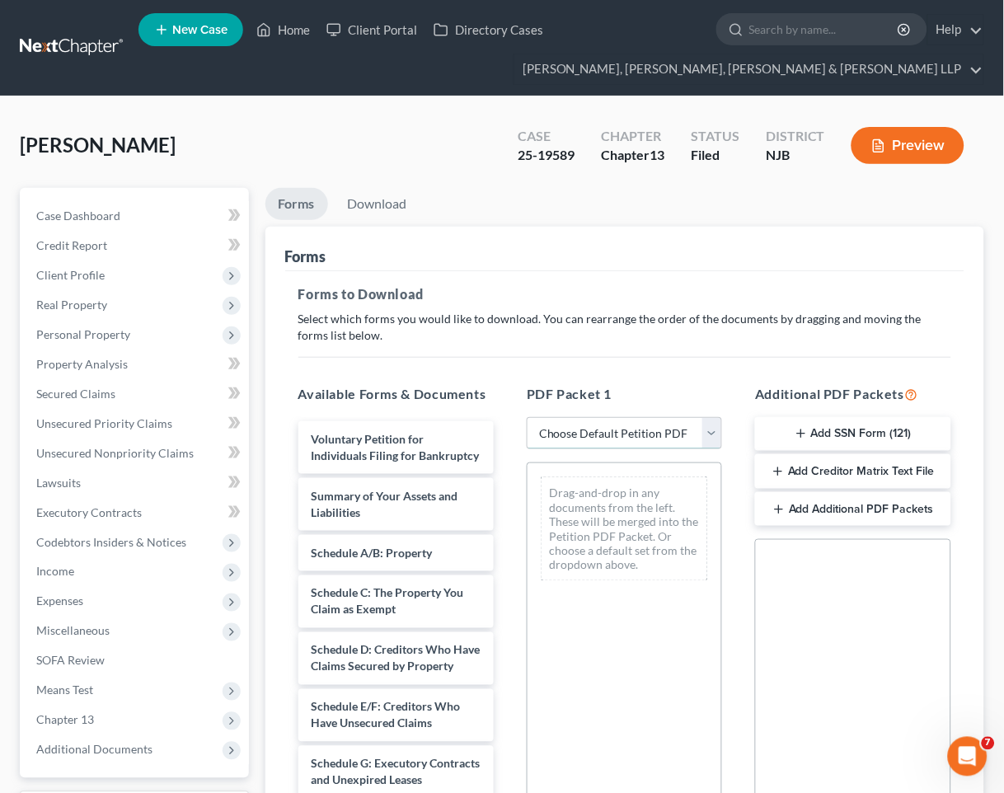
click at [614, 434] on select "Choose Default Petition PDF Packet Complete Bankruptcy Petition (all forms and …" at bounding box center [624, 433] width 195 height 33
click at [598, 376] on div "PDF Packet 1 Choose Default Petition PDF Packet Complete Bankruptcy Petition (a…" at bounding box center [624, 650] width 228 height 559
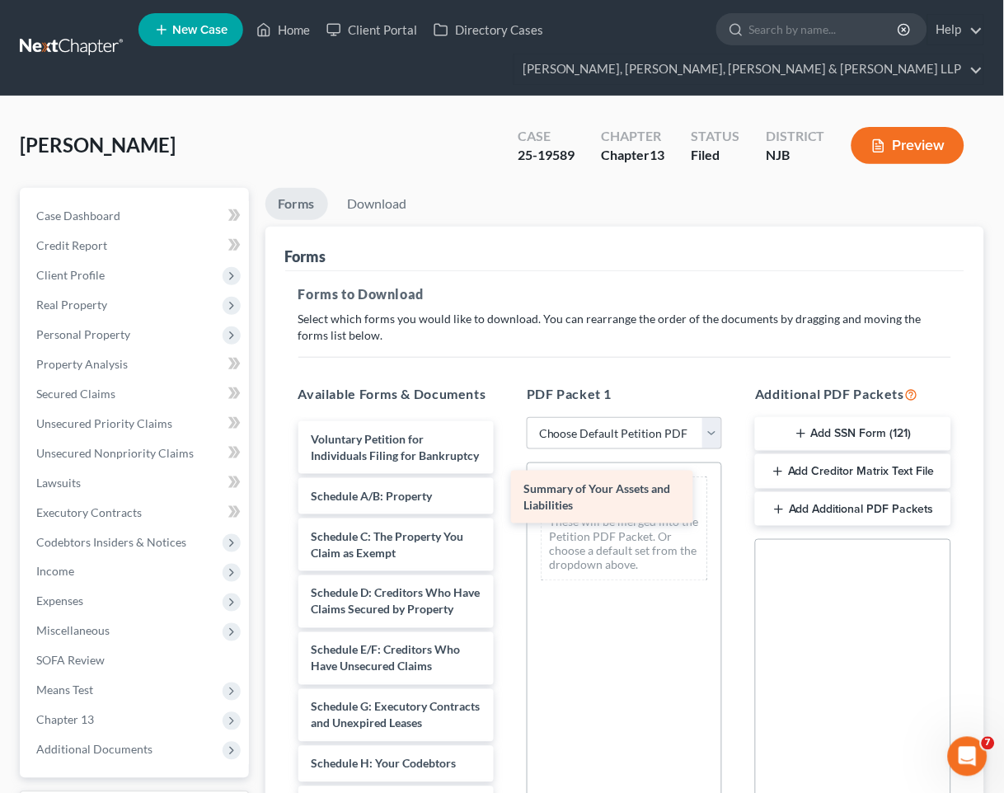
drag, startPoint x: 379, startPoint y: 515, endPoint x: 613, endPoint y: 488, distance: 234.9
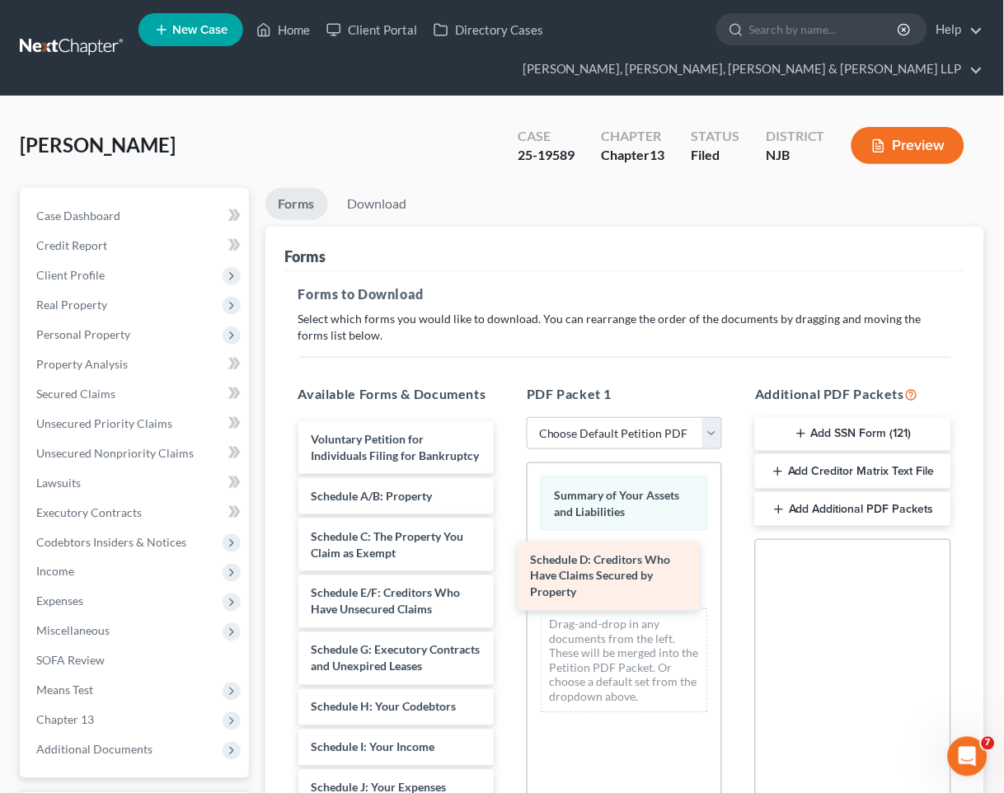
drag, startPoint x: 379, startPoint y: 621, endPoint x: 603, endPoint y: 570, distance: 229.2
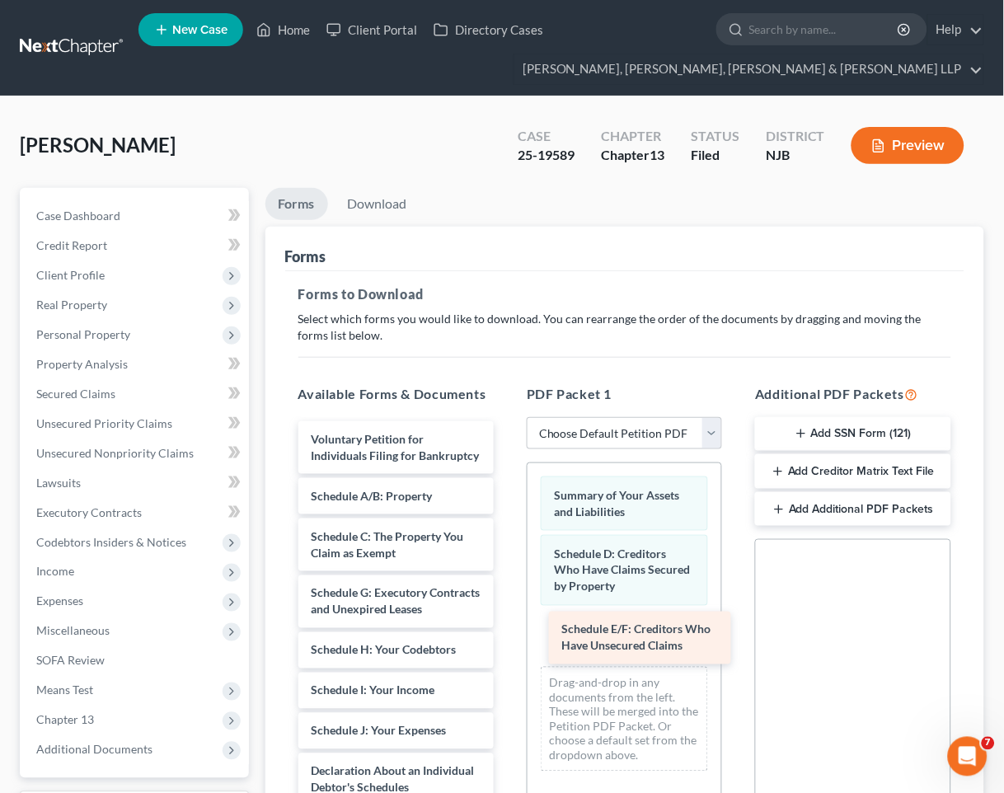
drag, startPoint x: 373, startPoint y: 614, endPoint x: 624, endPoint y: 635, distance: 251.5
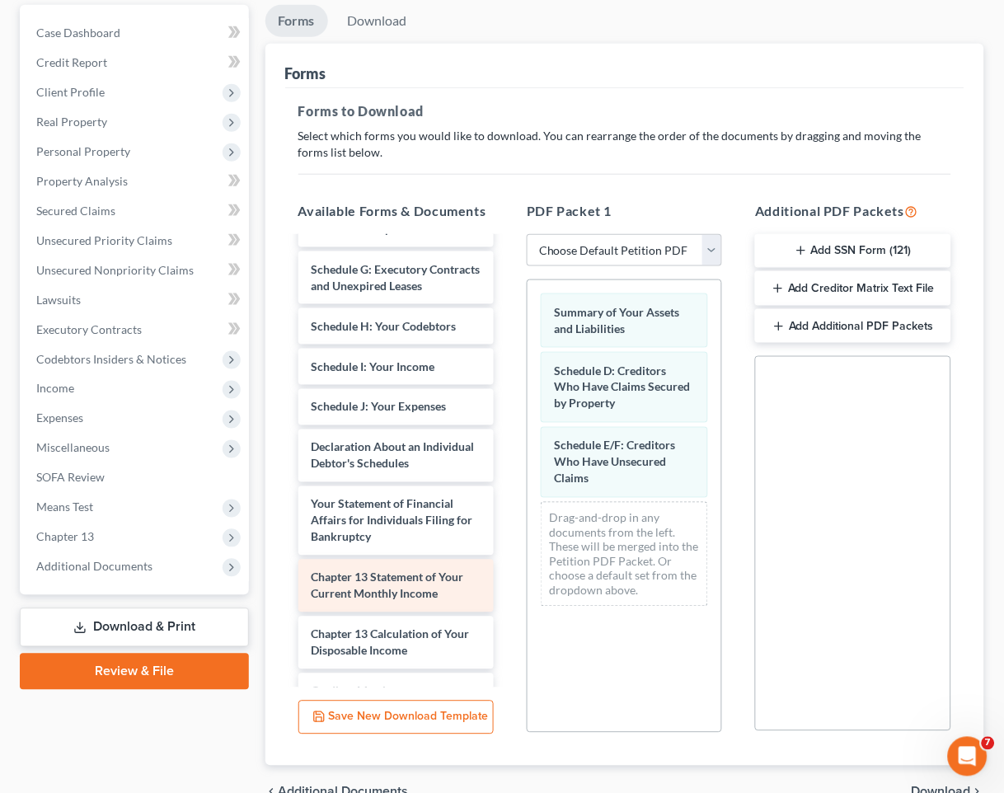
scroll to position [92, 0]
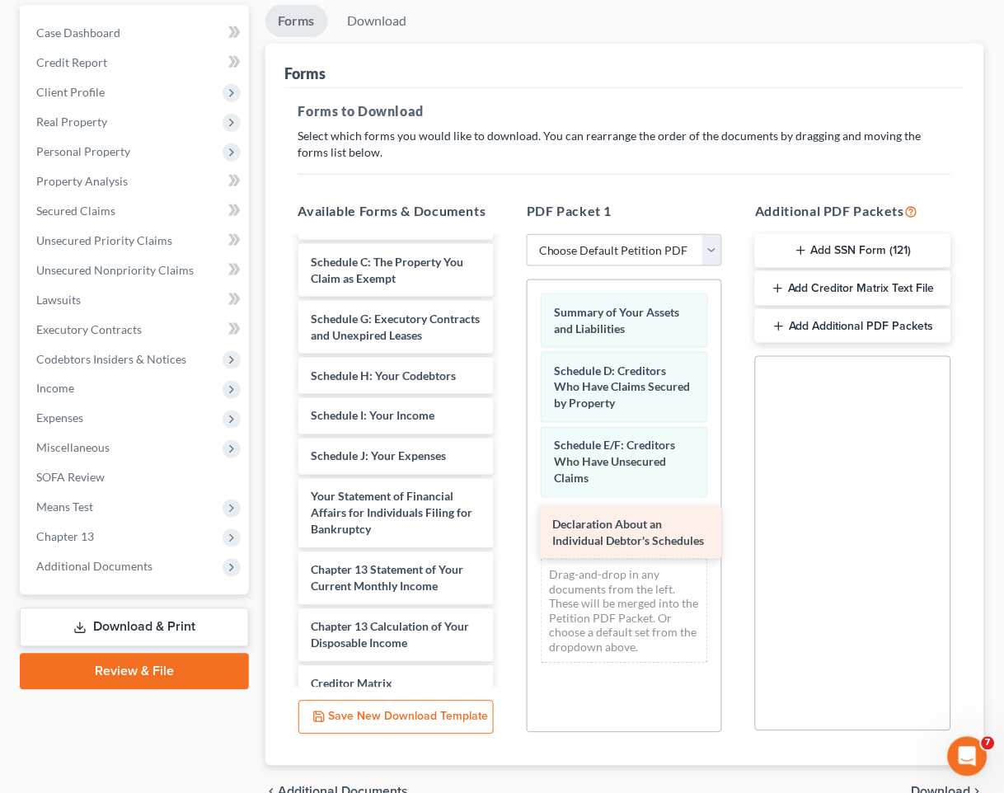
drag, startPoint x: 364, startPoint y: 533, endPoint x: 613, endPoint y: 528, distance: 249.8
click at [507, 528] on div "Declaration About an Individual Debtor's Schedules Voluntary Petition for Indiv…" at bounding box center [396, 510] width 222 height 726
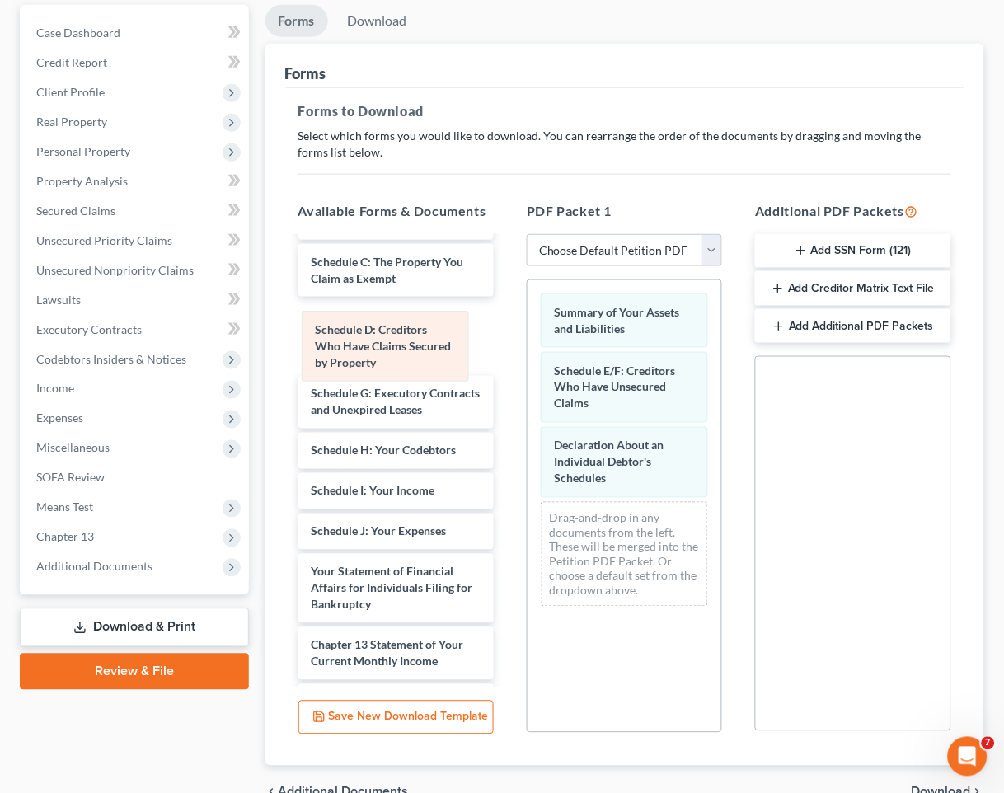
drag, startPoint x: 598, startPoint y: 363, endPoint x: 358, endPoint y: 322, distance: 243.4
click at [528, 322] on div "Schedule D: Creditors Who Have Claims Secured by Property Summary of Your Asset…" at bounding box center [625, 450] width 194 height 340
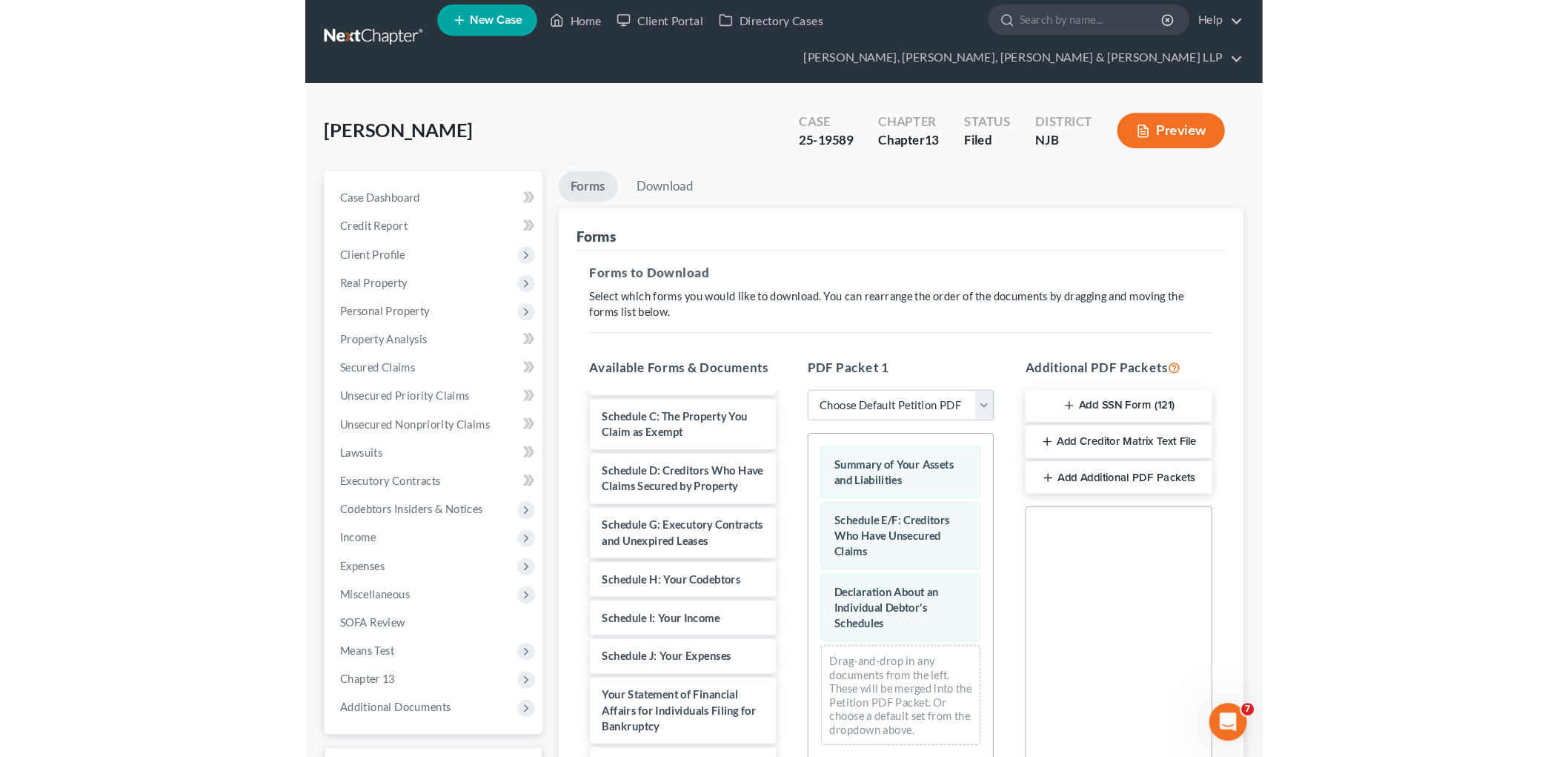
scroll to position [0, 0]
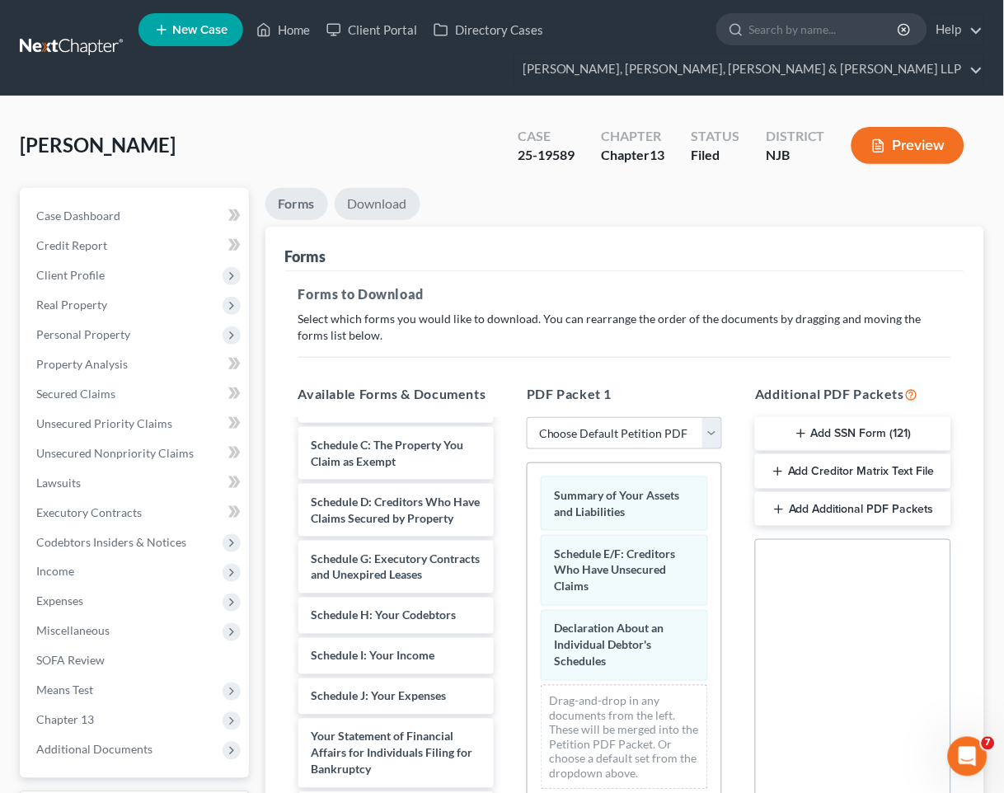
click at [381, 202] on link "Download" at bounding box center [378, 204] width 86 height 32
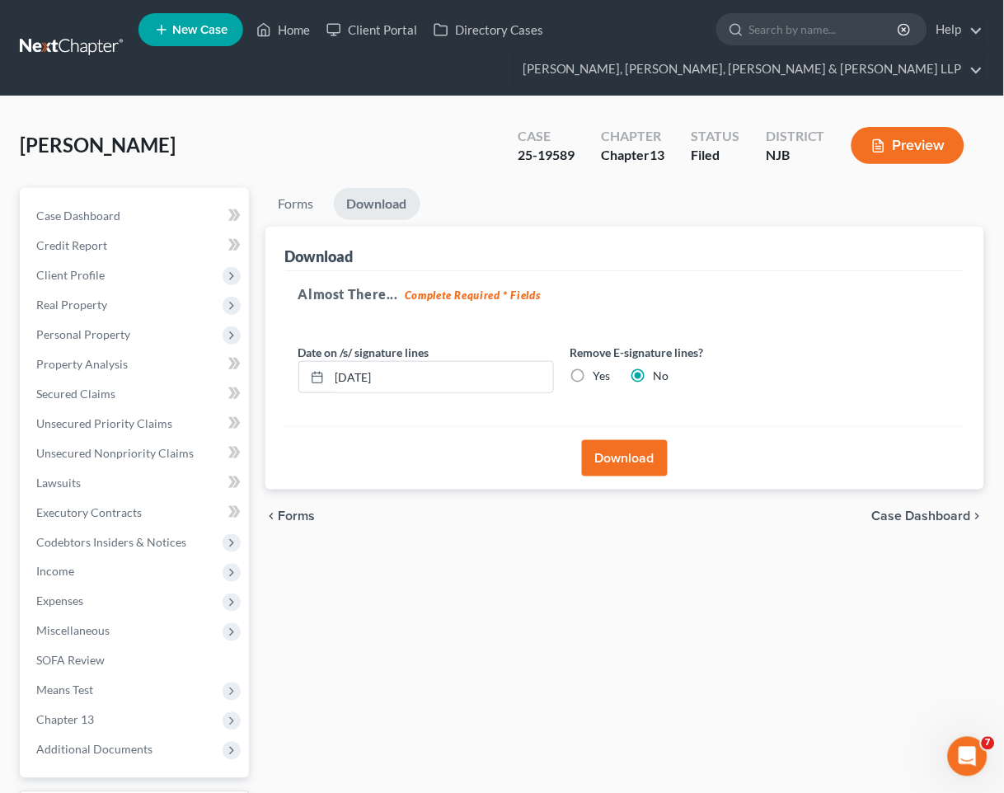
click at [610, 450] on button "Download" at bounding box center [625, 458] width 86 height 36
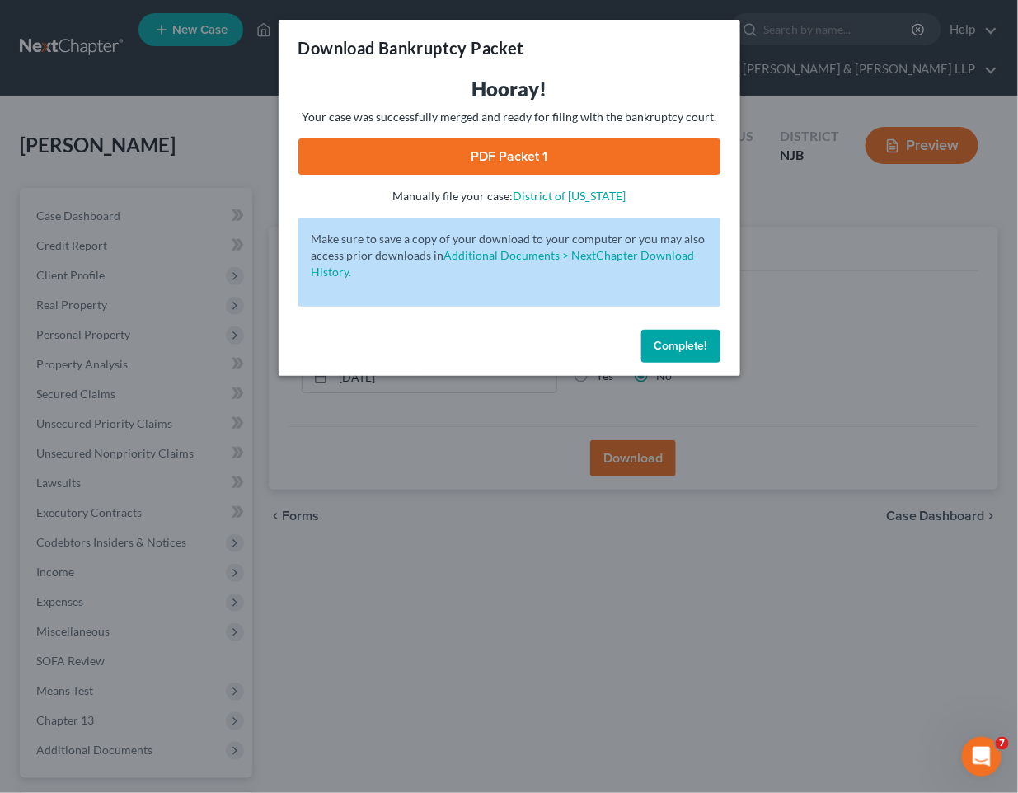
click at [347, 148] on link "PDF Packet 1" at bounding box center [509, 156] width 422 height 36
click at [701, 340] on span "Complete!" at bounding box center [681, 346] width 53 height 14
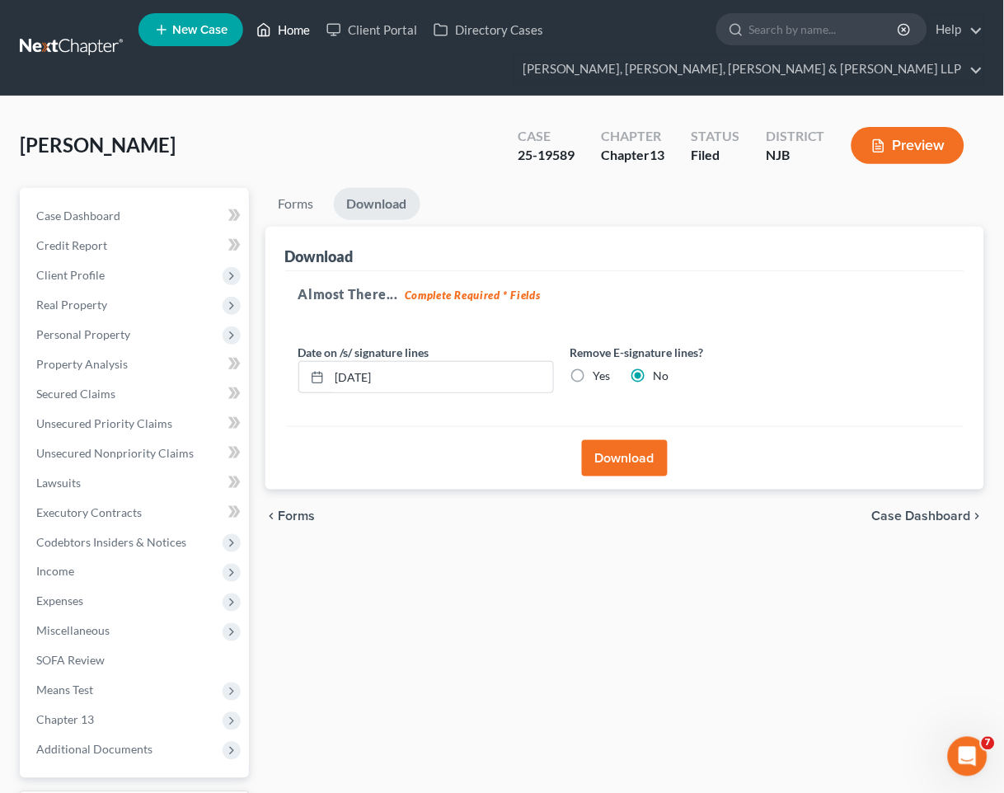
click at [293, 23] on link "Home" at bounding box center [283, 30] width 70 height 30
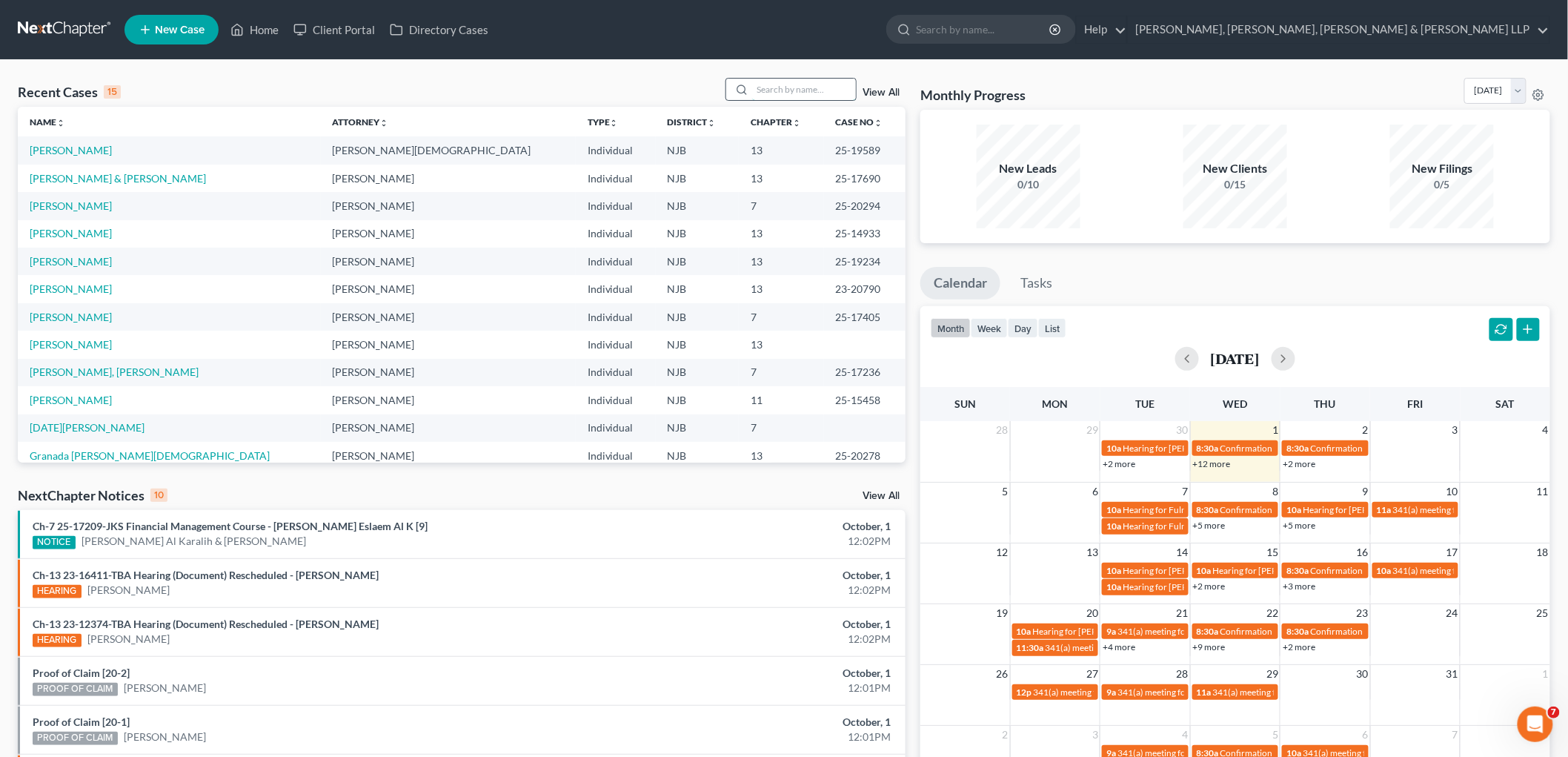
click at [797, 91] on input "search" at bounding box center [804, 89] width 103 height 22
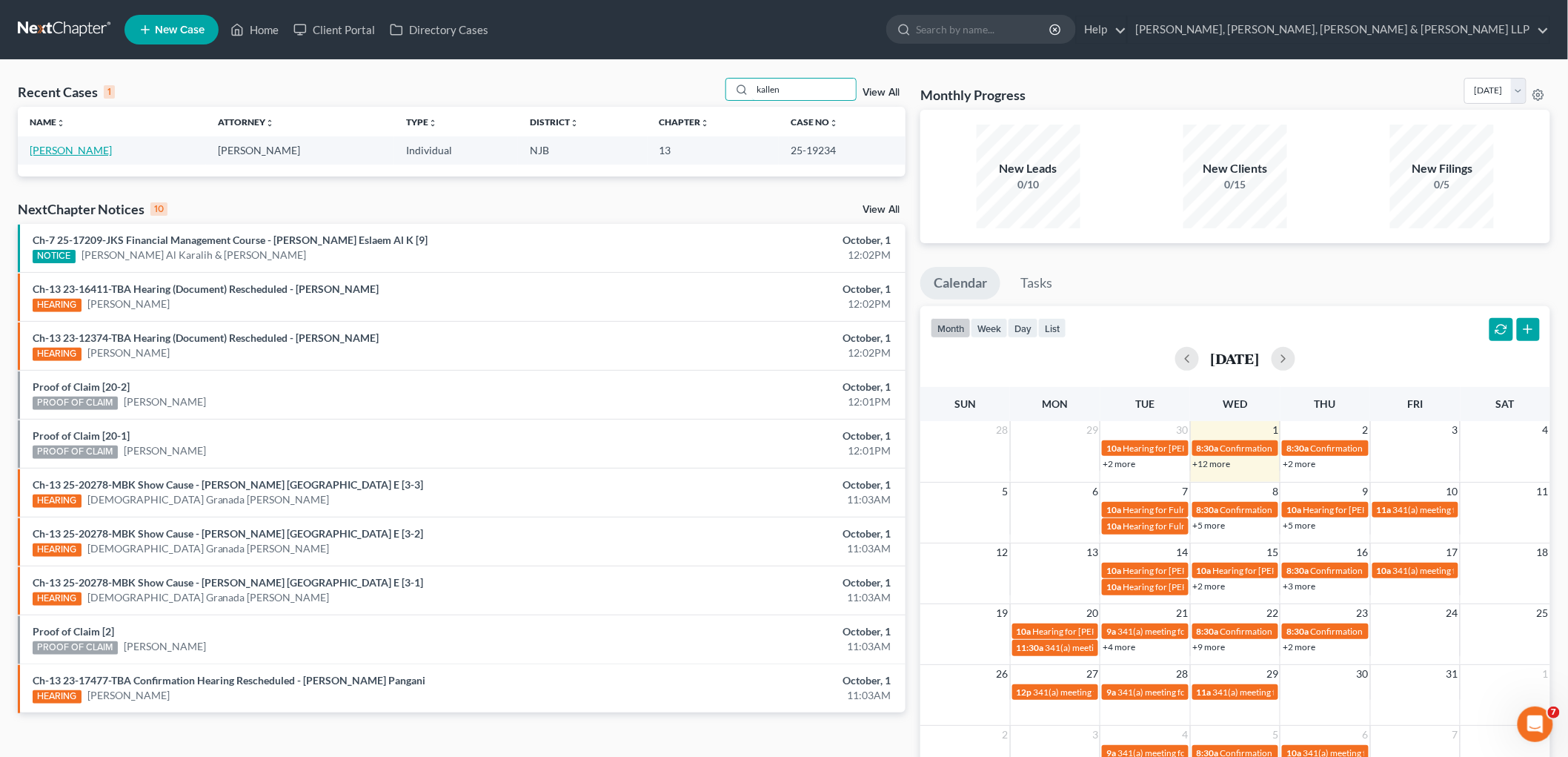
type input "kallen"
click at [79, 144] on link "[PERSON_NAME]" at bounding box center [71, 150] width 83 height 13
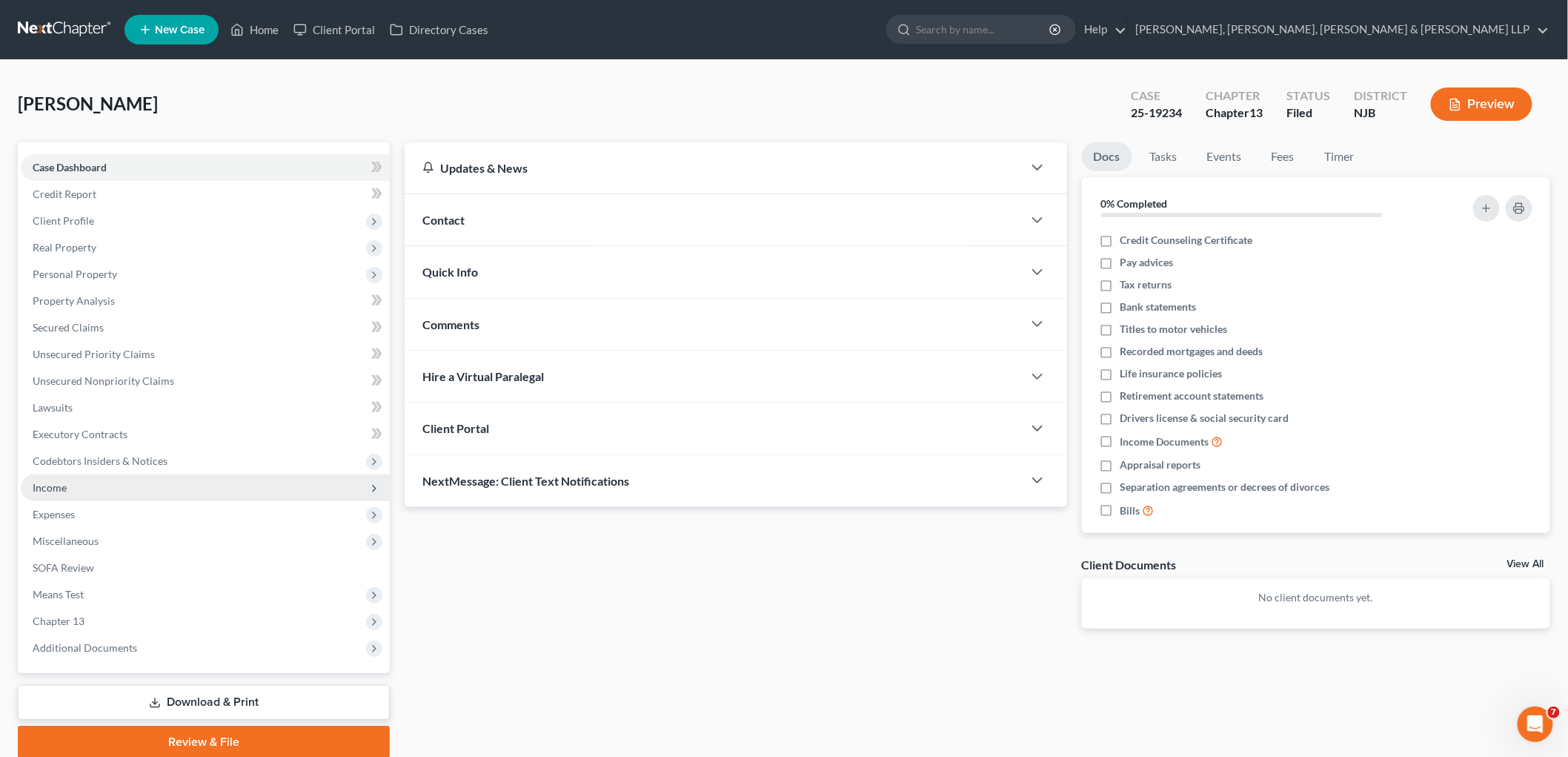
click at [53, 476] on span "Income" at bounding box center [205, 488] width 370 height 27
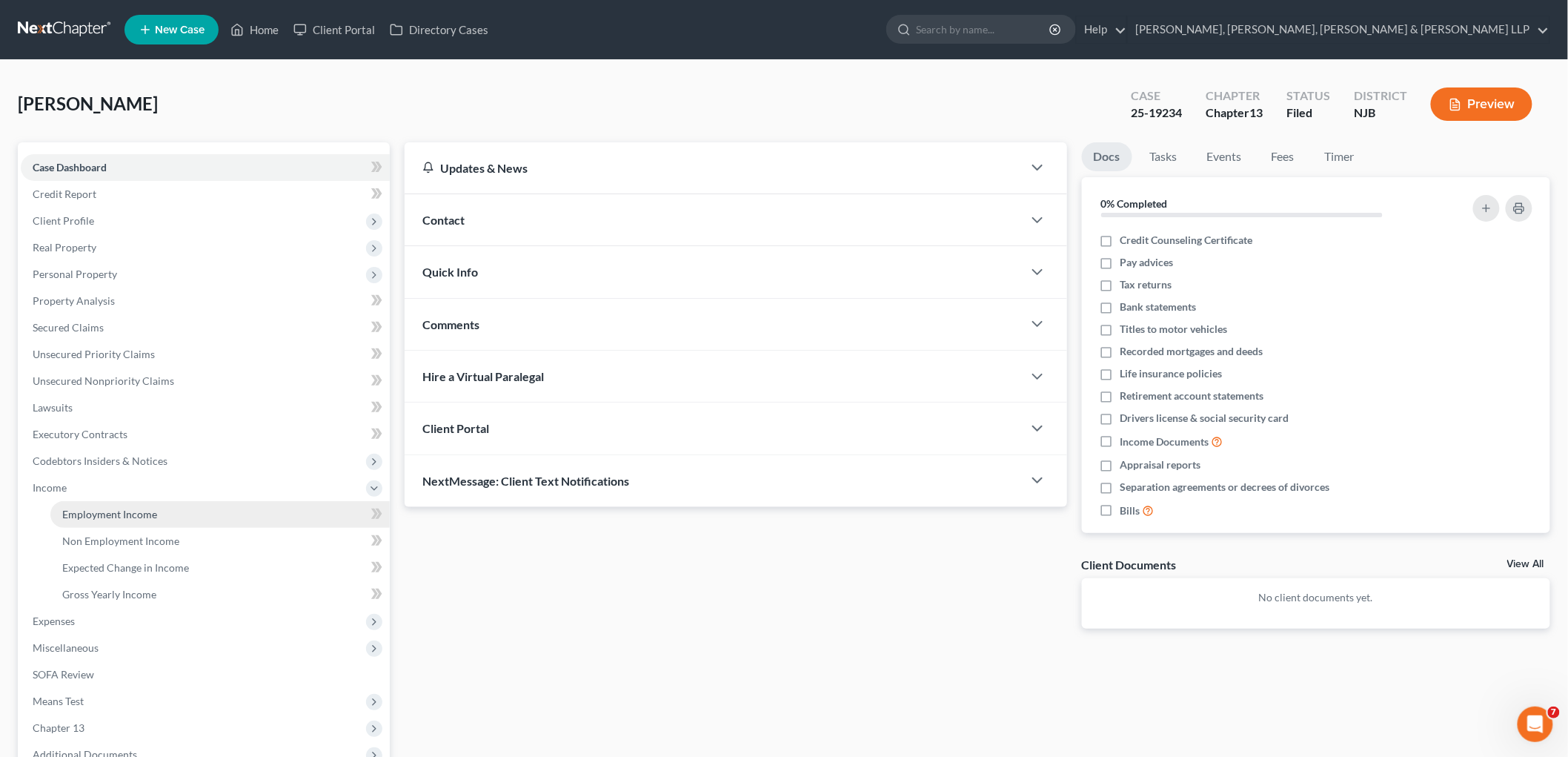
click at [96, 512] on span "Employment Income" at bounding box center [110, 514] width 95 height 13
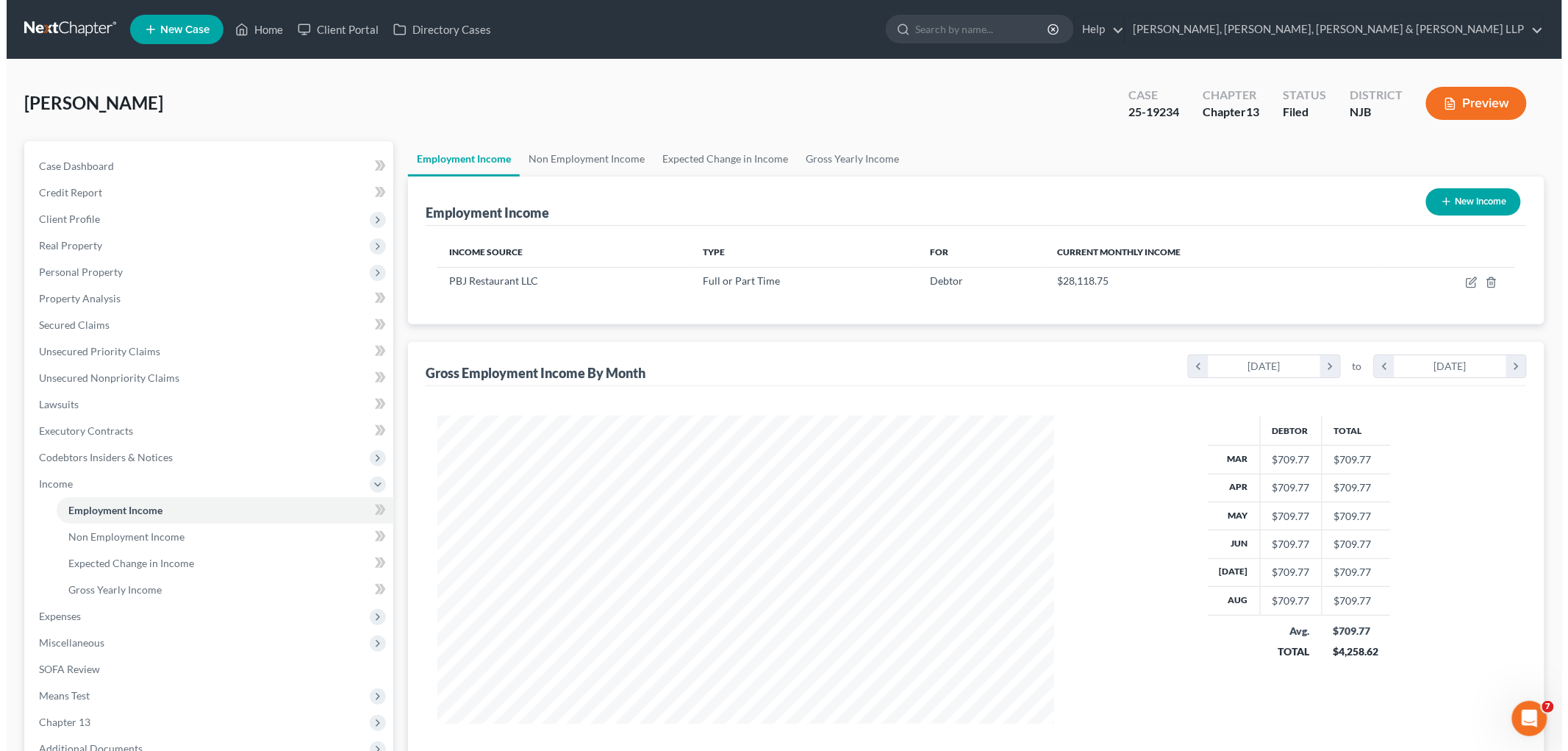
scroll to position [308, 646]
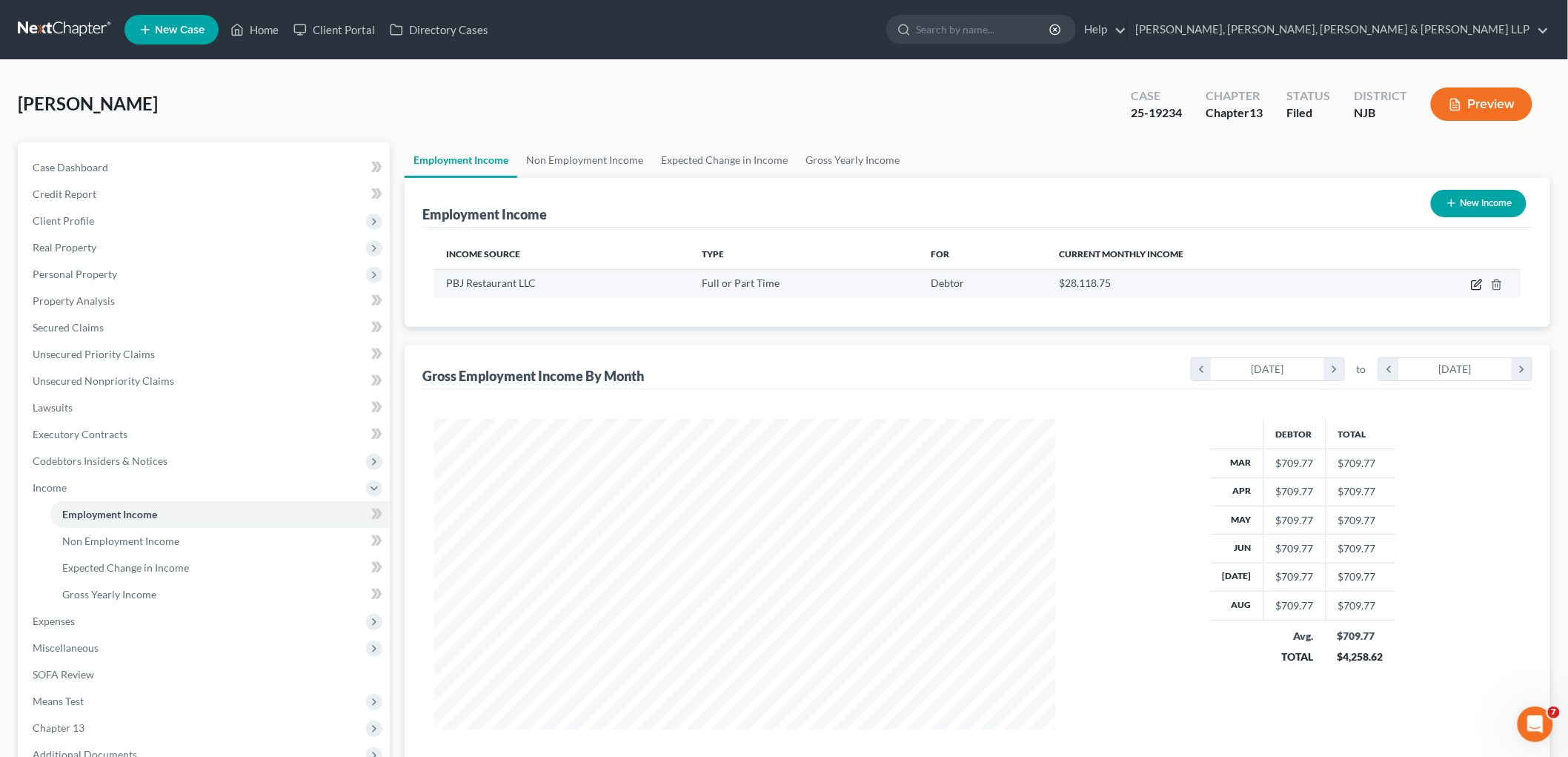
click at [902, 279] on icon "button" at bounding box center [1476, 284] width 12 height 12
select select "0"
select select "33"
select select "0"
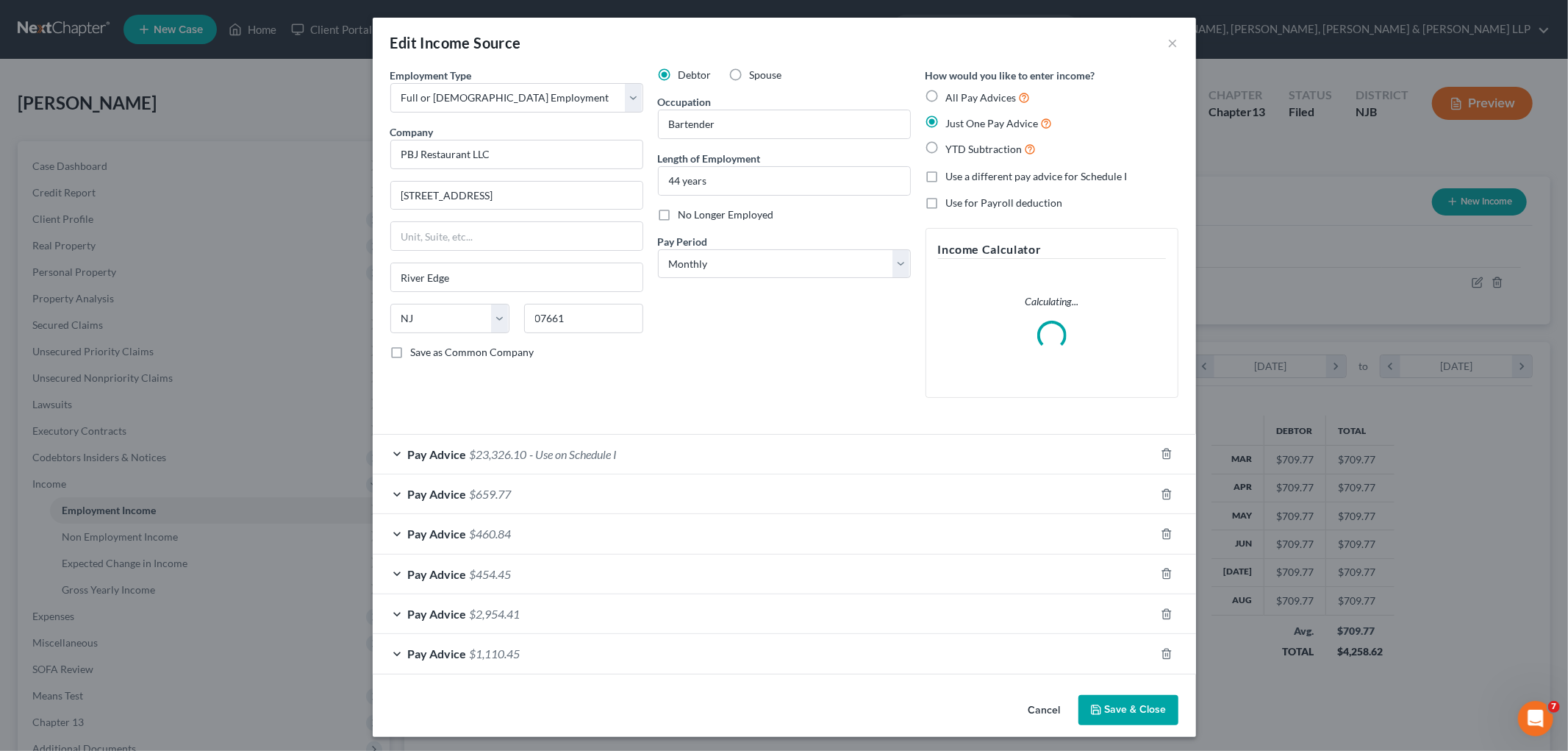
scroll to position [310, 651]
click at [652, 444] on div "Pay Advice $23,326.10 - Use on Schedule I" at bounding box center [763, 454] width 782 height 39
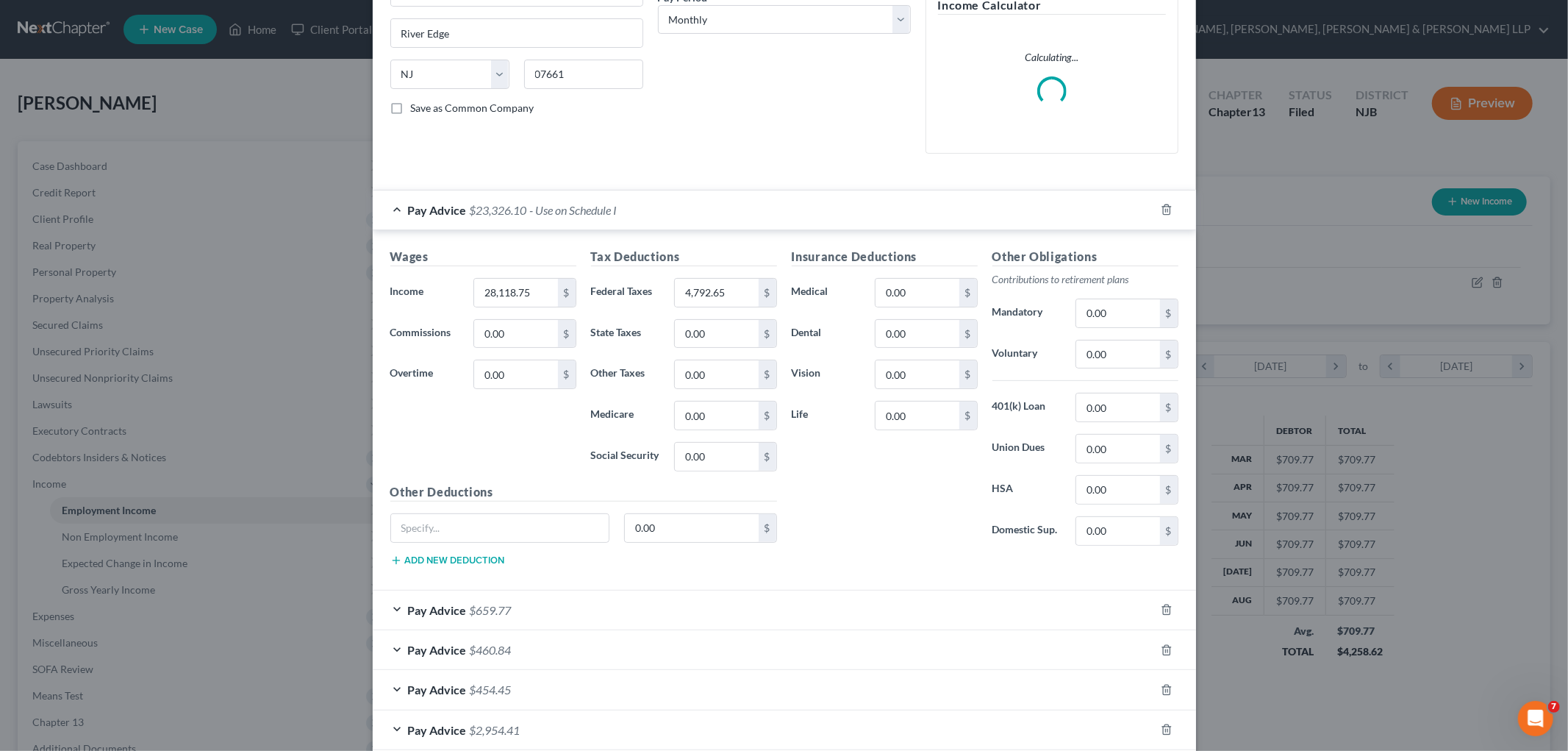
scroll to position [245, 0]
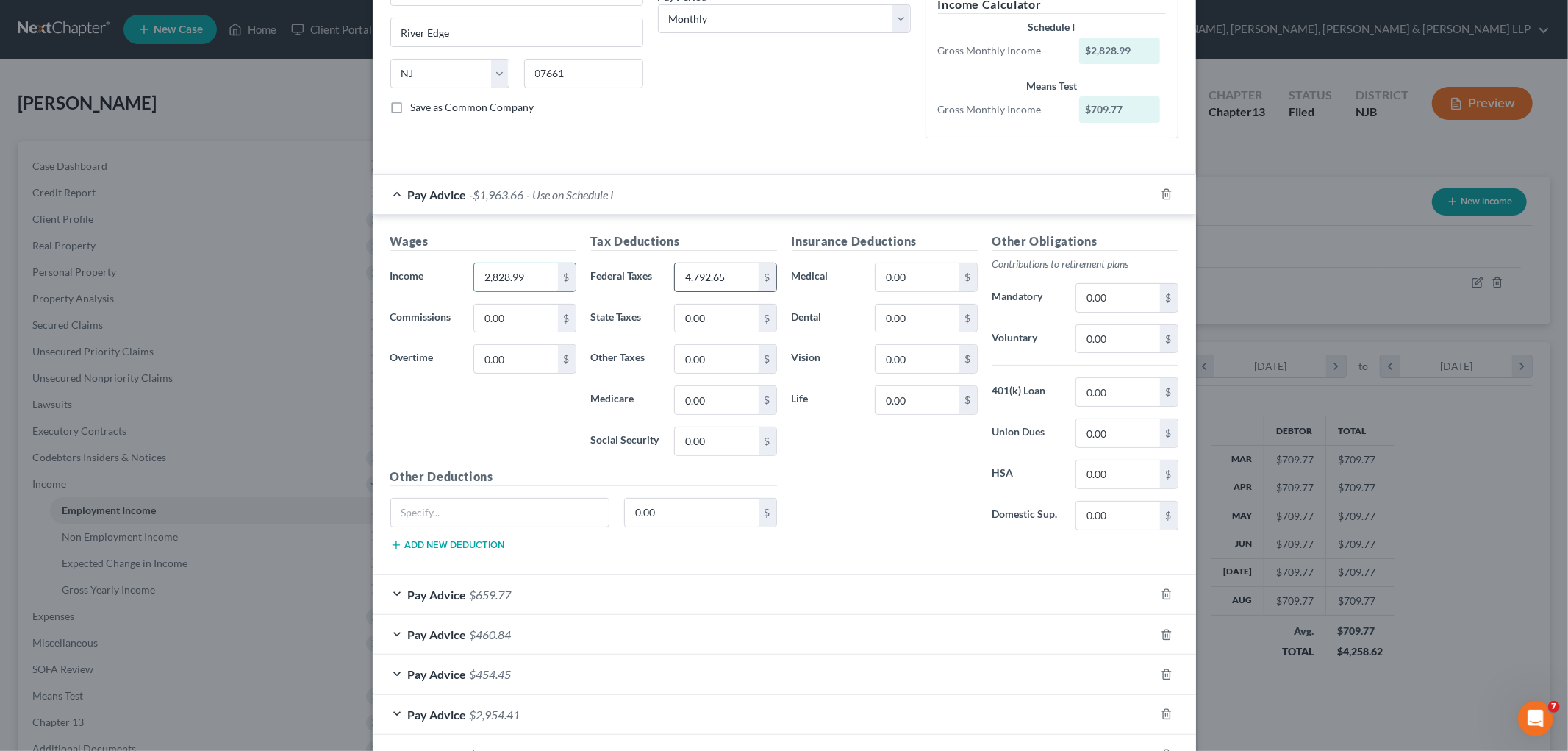
type input "2,828.99"
click at [706, 204] on div "Pay Advice $2,828.99 - Use on Schedule I" at bounding box center [763, 194] width 782 height 39
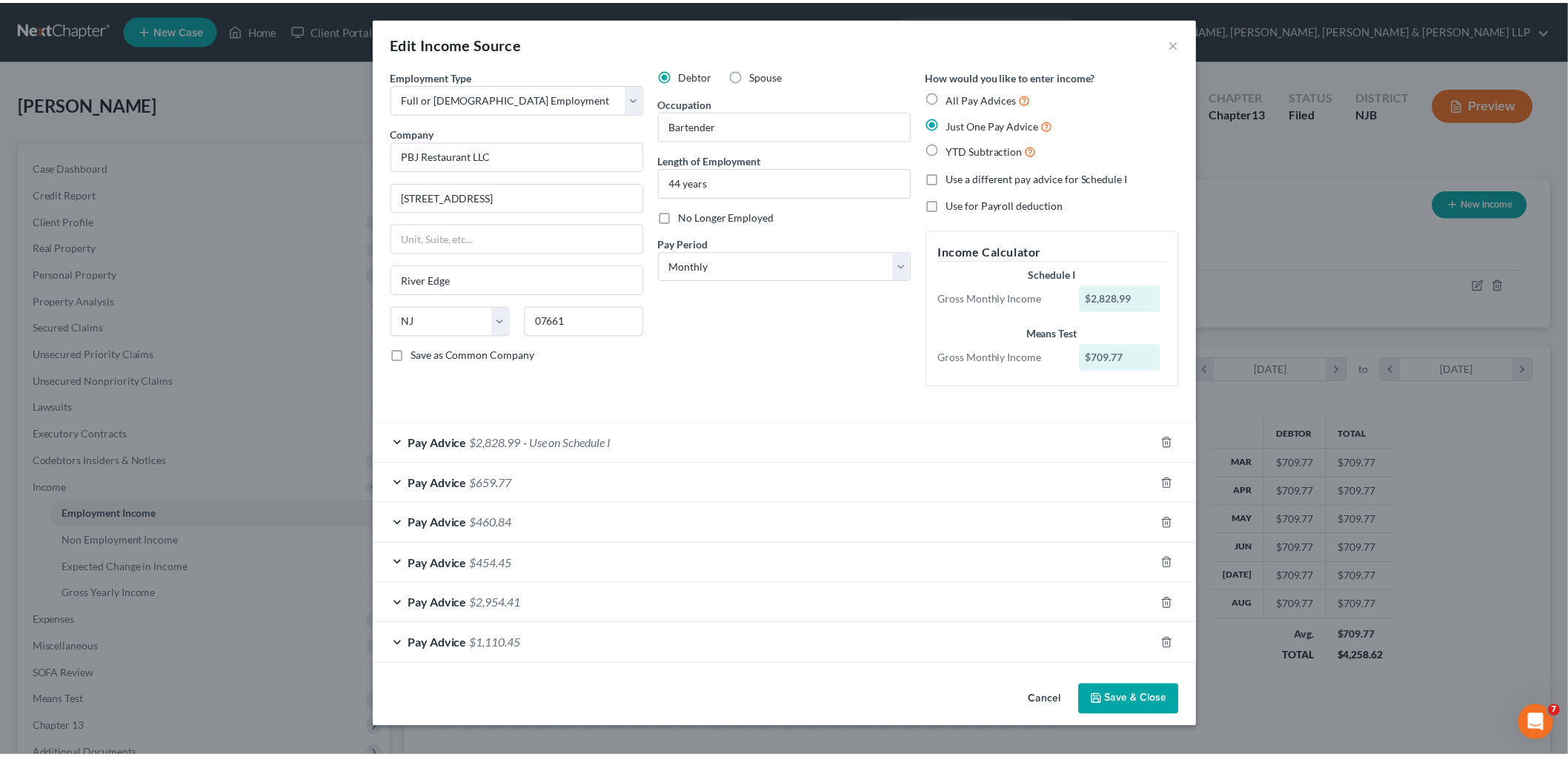
scroll to position [0, 0]
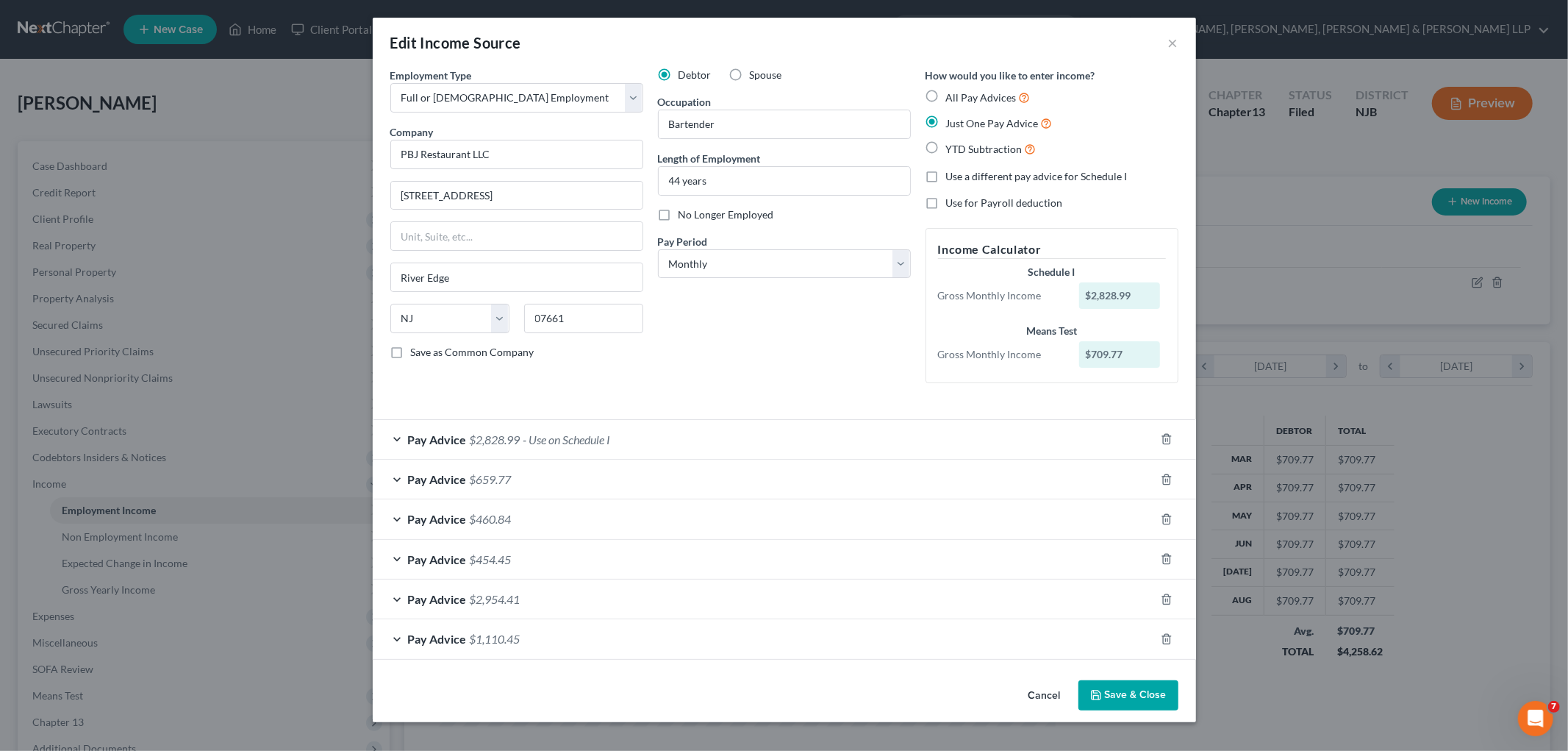
click at [895, 691] on button "Save & Close" at bounding box center [1128, 696] width 100 height 31
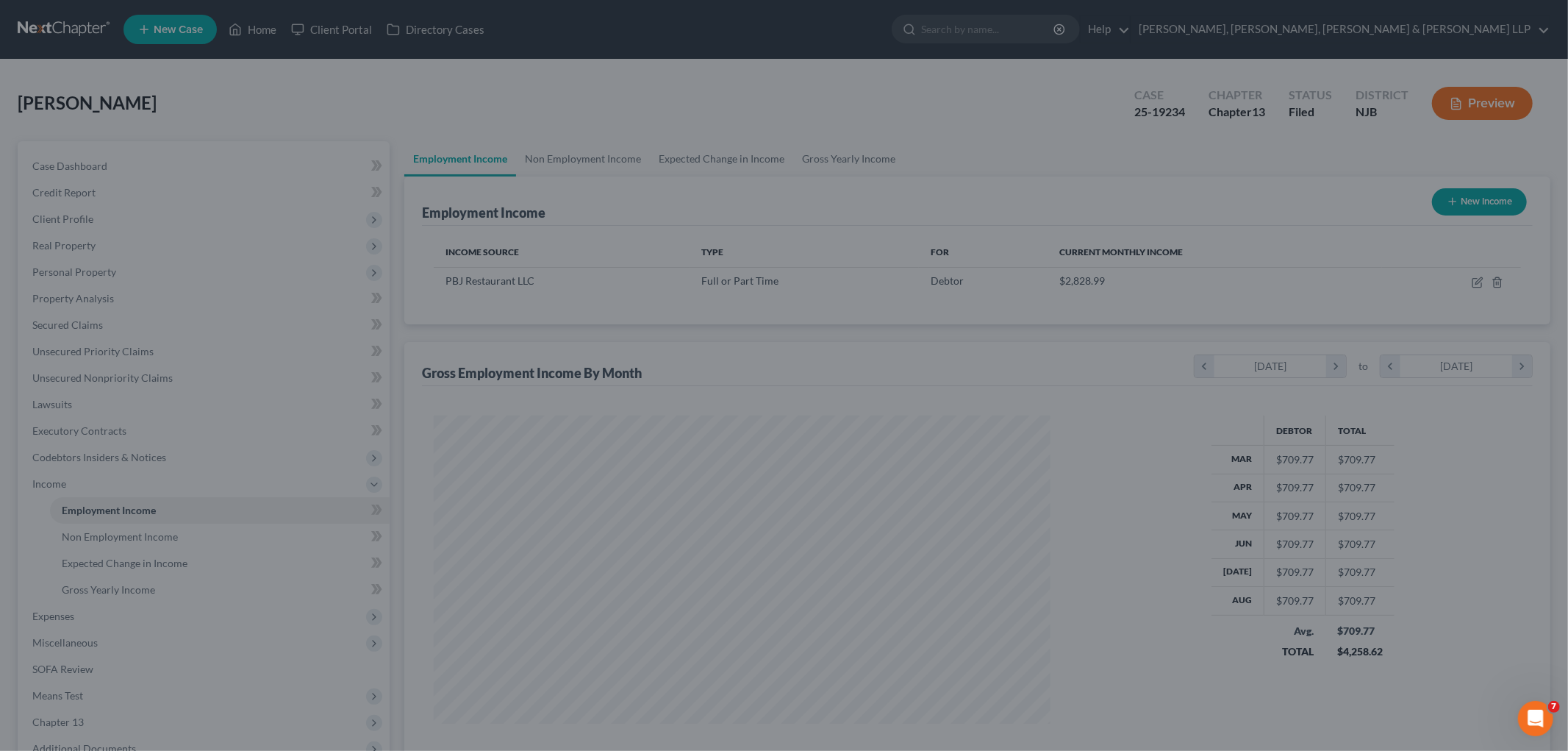
scroll to position [734976, 734637]
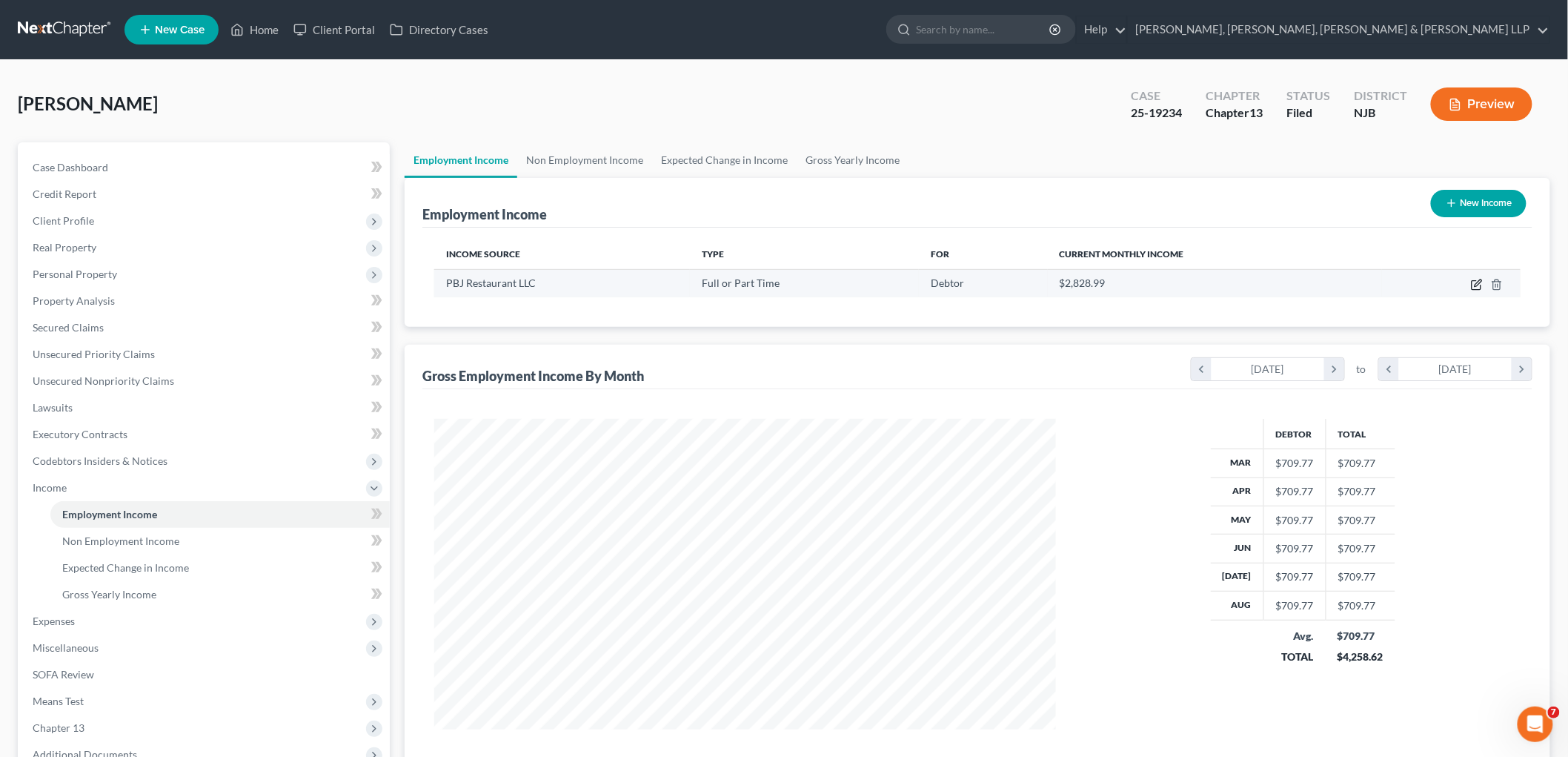
click at [902, 284] on icon "button" at bounding box center [1478, 282] width 6 height 6
select select "0"
select select "33"
select select "0"
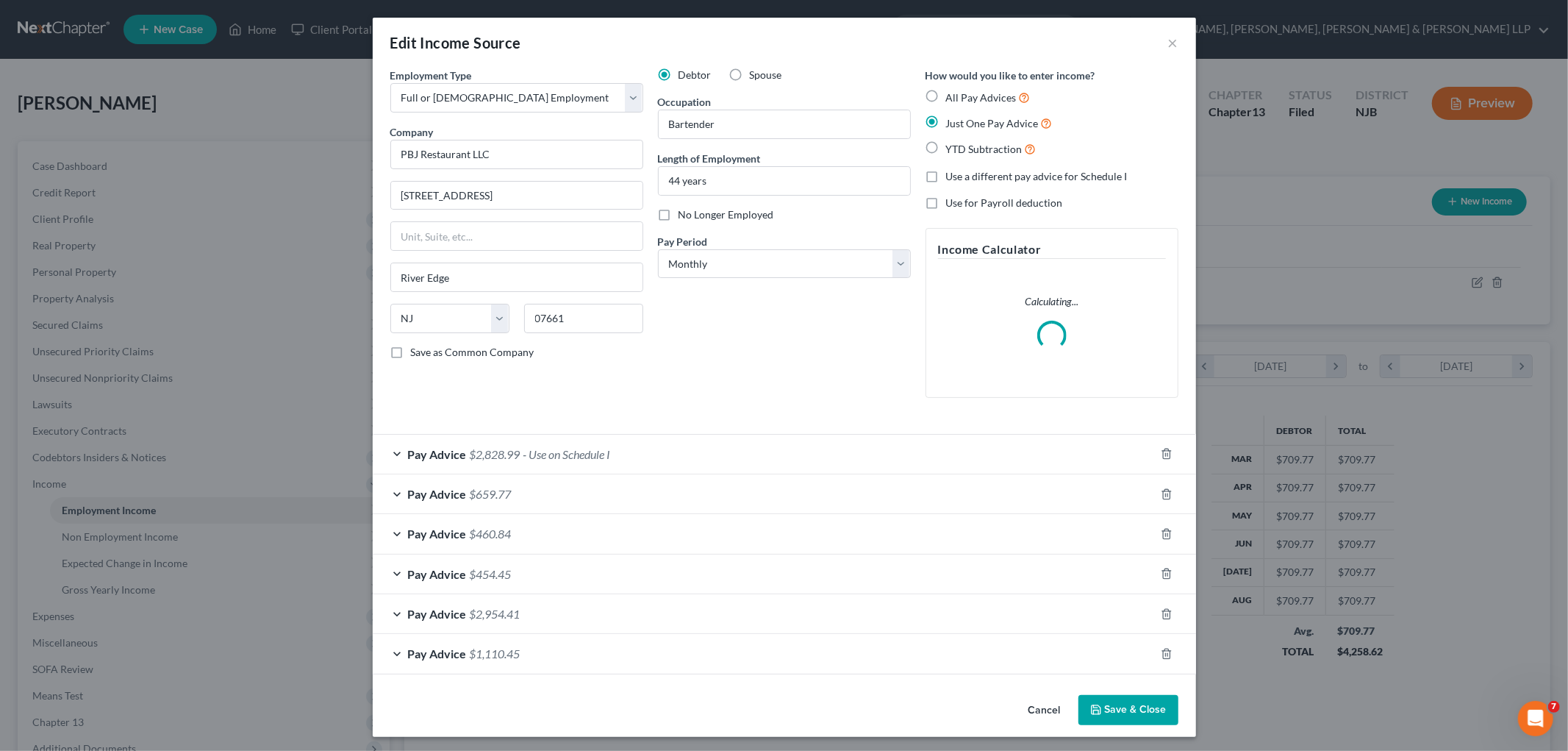
scroll to position [310, 651]
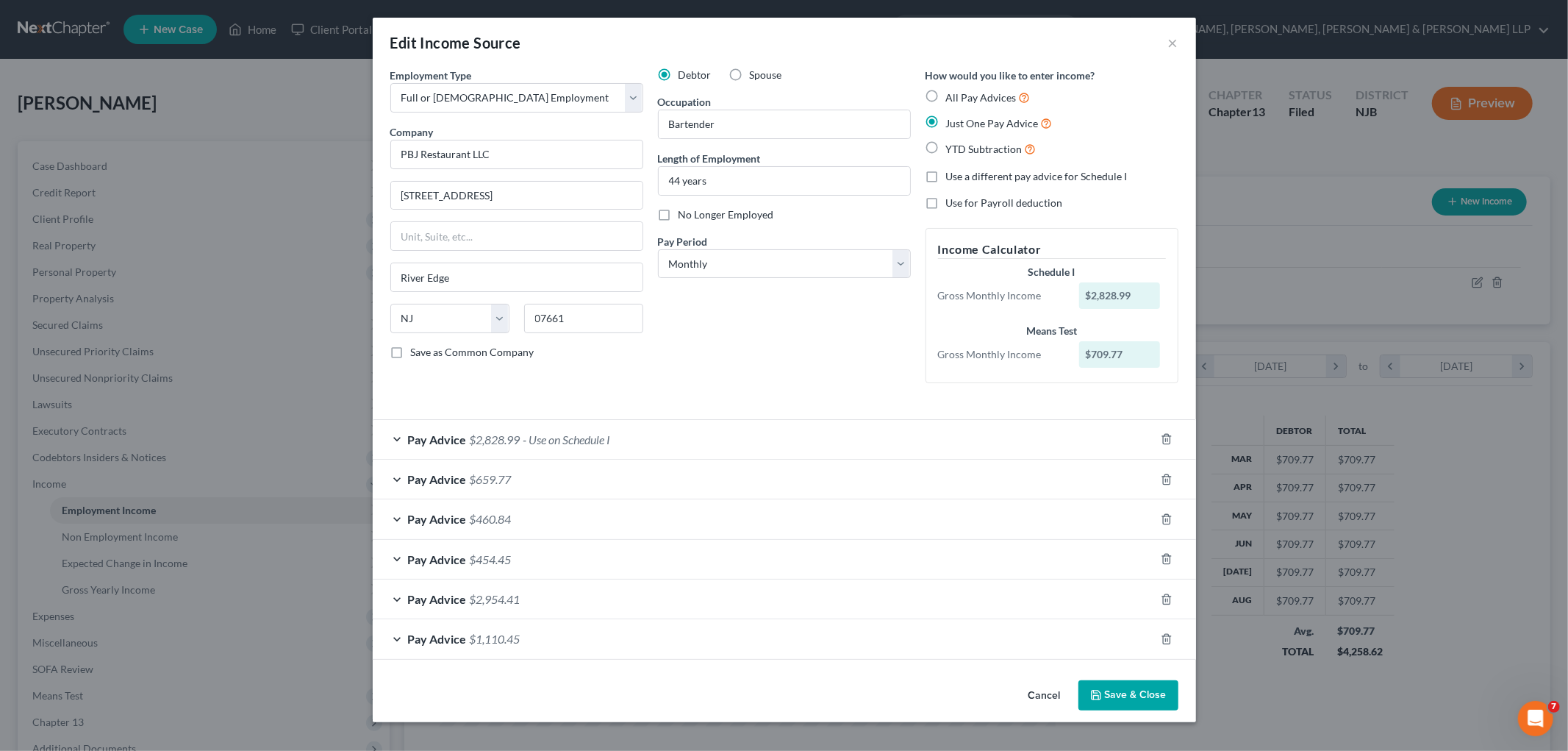
click at [659, 442] on div "Pay Advice $2,828.99 - Use on Schedule I" at bounding box center [763, 440] width 782 height 39
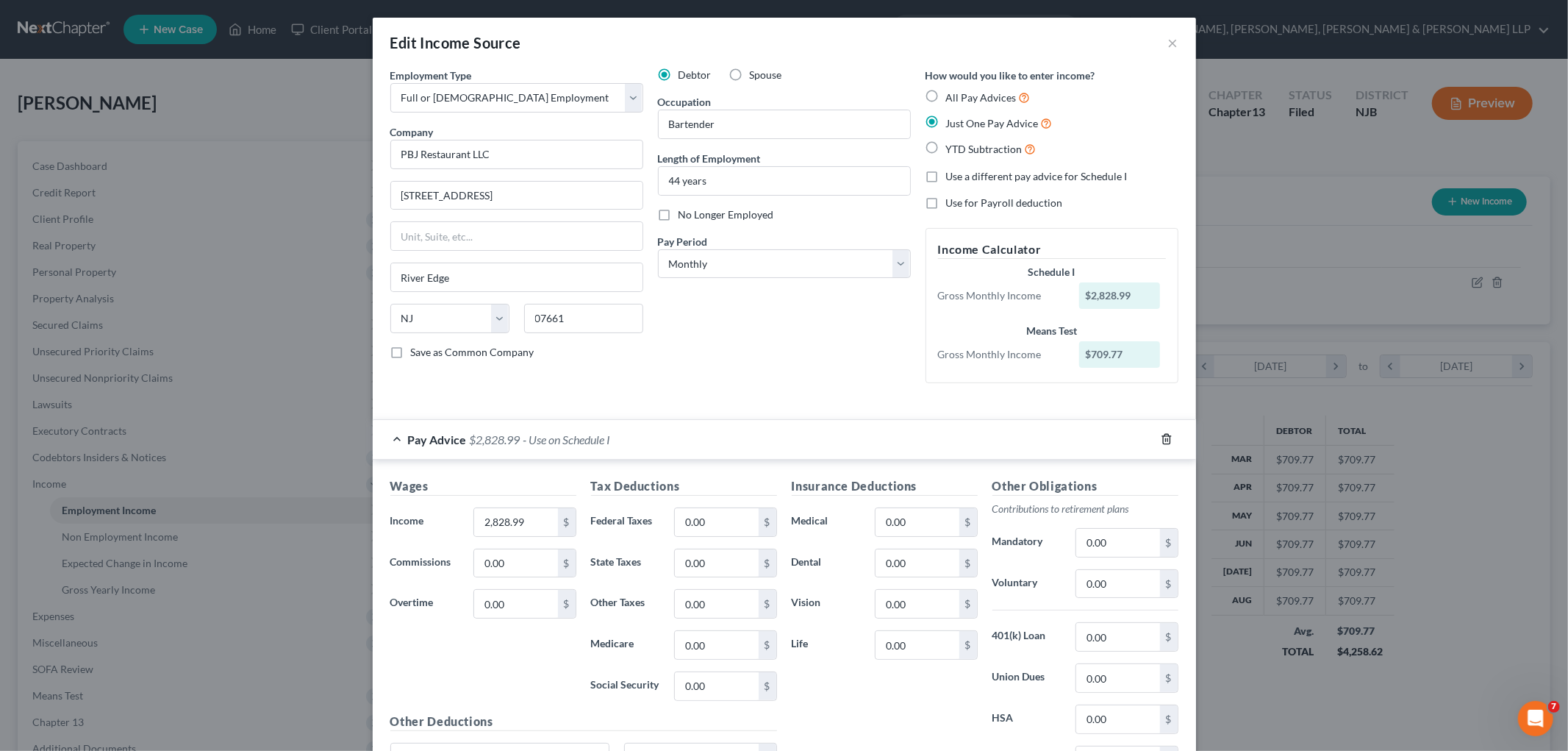
click at [895, 438] on icon "button" at bounding box center [1166, 439] width 6 height 10
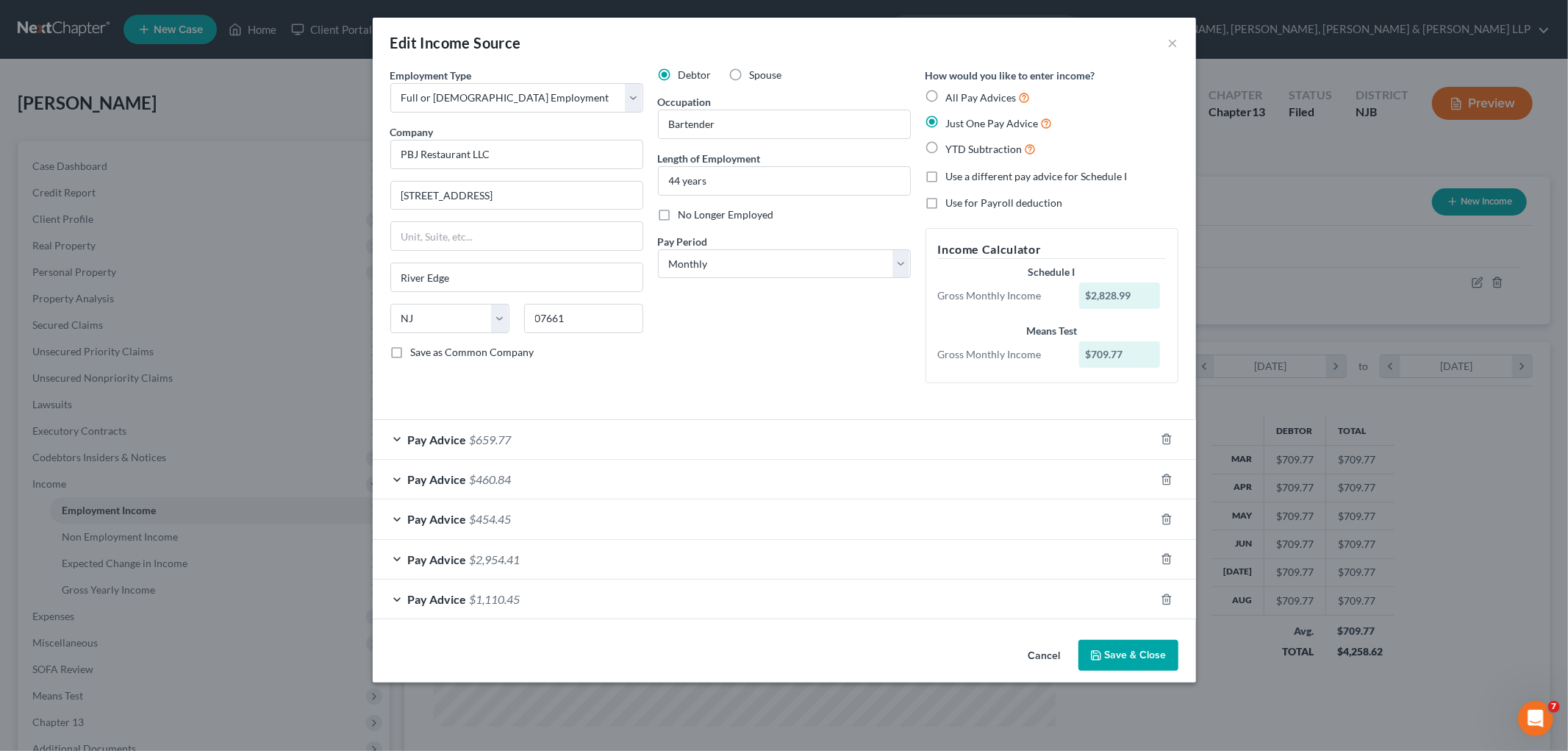
click at [764, 438] on div "Pay Advice $659.77" at bounding box center [763, 440] width 782 height 39
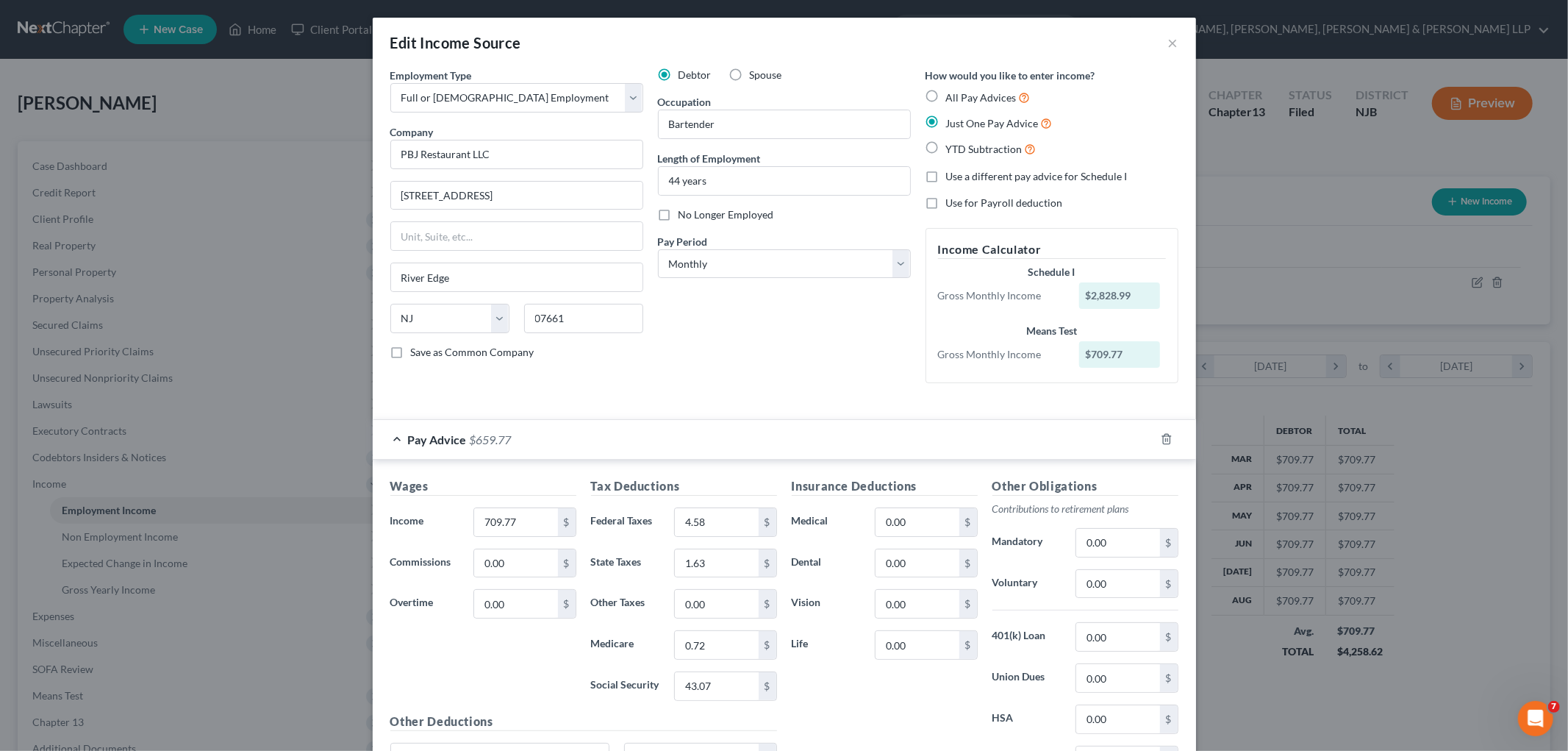
click at [764, 438] on div "Pay Advice $659.77" at bounding box center [763, 440] width 782 height 39
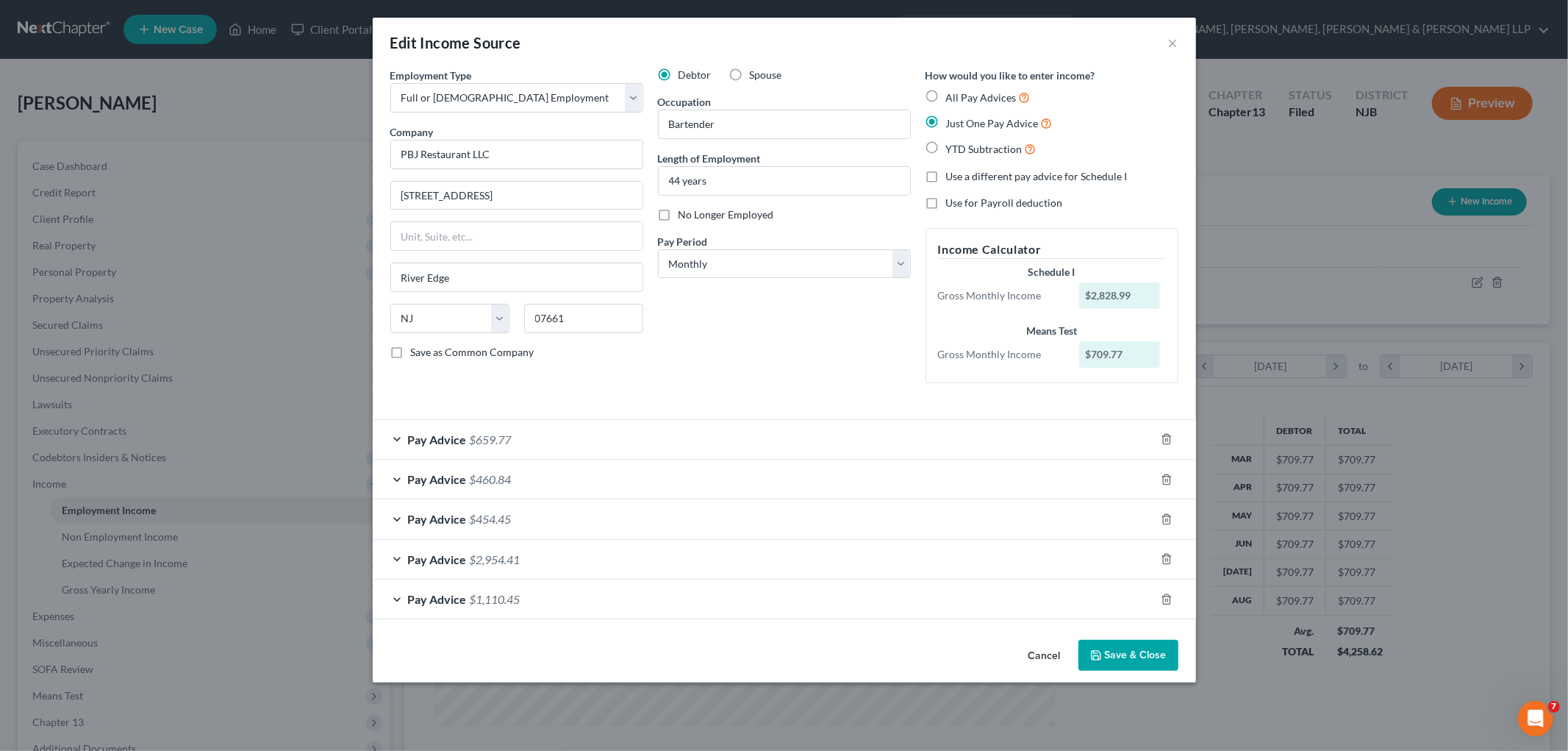
click at [895, 98] on label "All Pay Advices" at bounding box center [988, 97] width 85 height 17
click at [895, 98] on input "All Pay Advices" at bounding box center [957, 94] width 10 height 10
radio input "true"
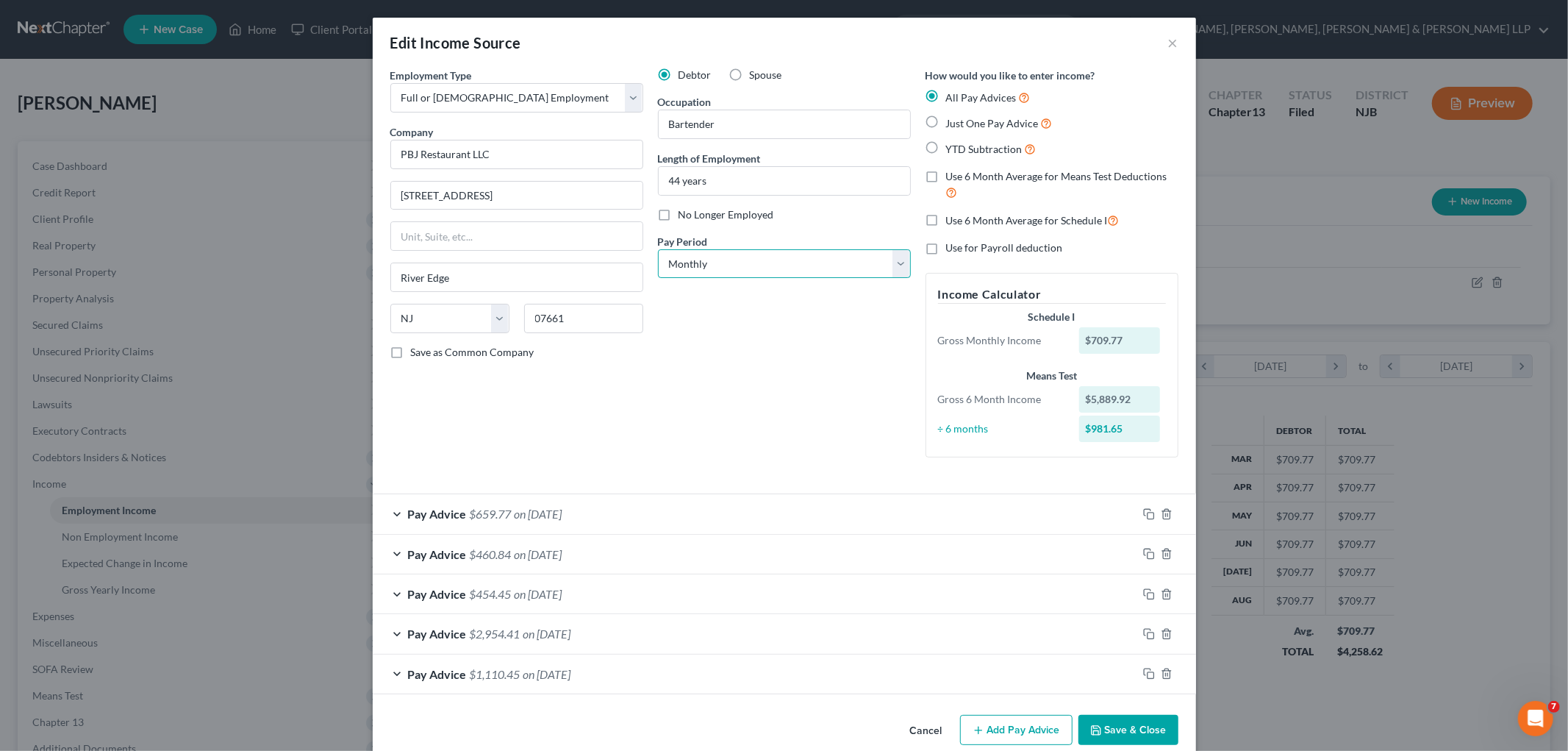
click at [732, 270] on select "Select Monthly Twice Monthly Every Other Week Weekly" at bounding box center [785, 263] width 253 height 29
select select "3"
click at [658, 249] on select "Select Monthly Twice Monthly Every Other Week Weekly" at bounding box center [785, 263] width 253 height 29
click at [689, 417] on div "Debtor Spouse Occupation Bartender Length of Employment 44 years No Longer Empl…" at bounding box center [785, 268] width 268 height 401
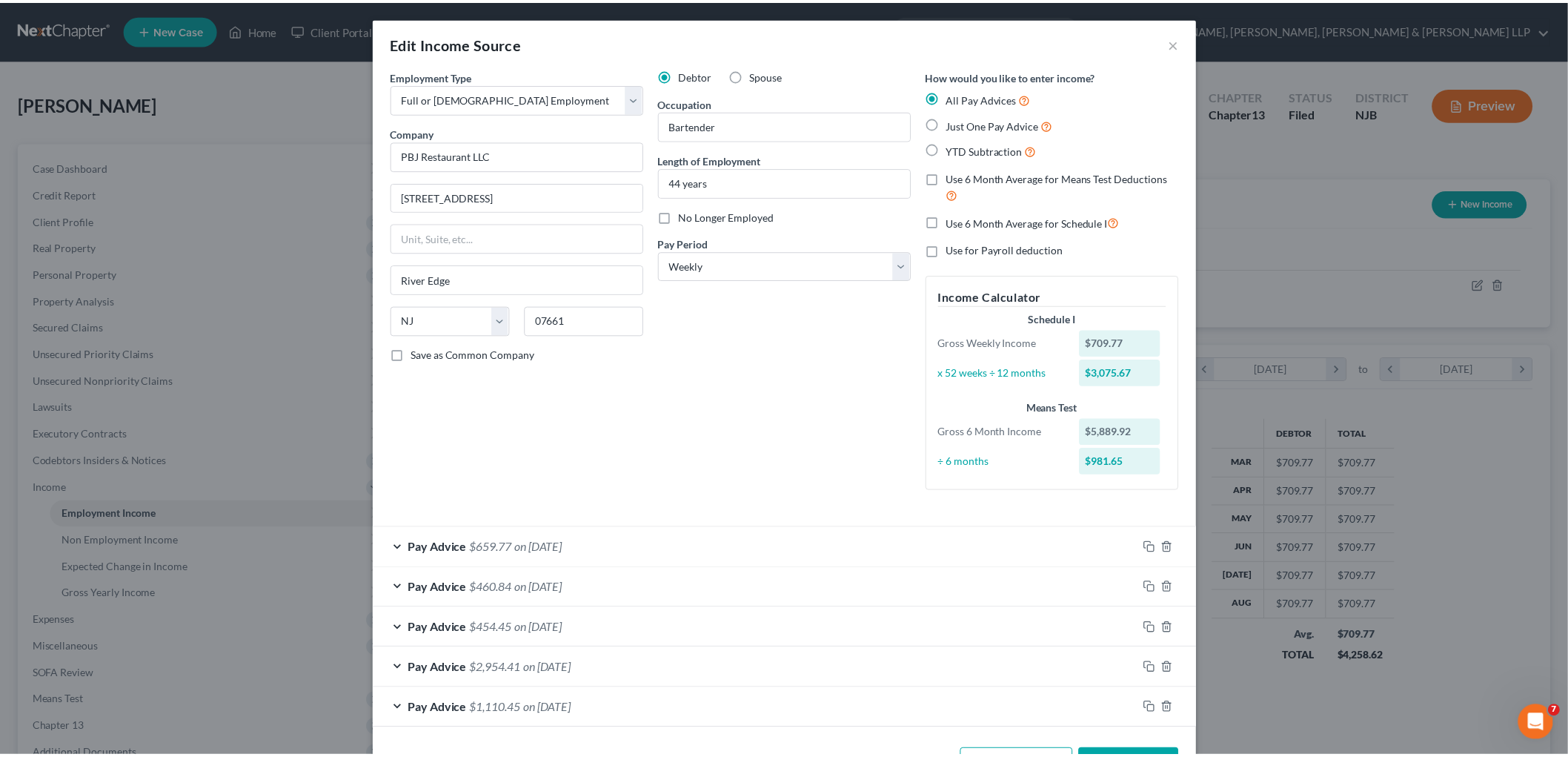
scroll to position [54, 0]
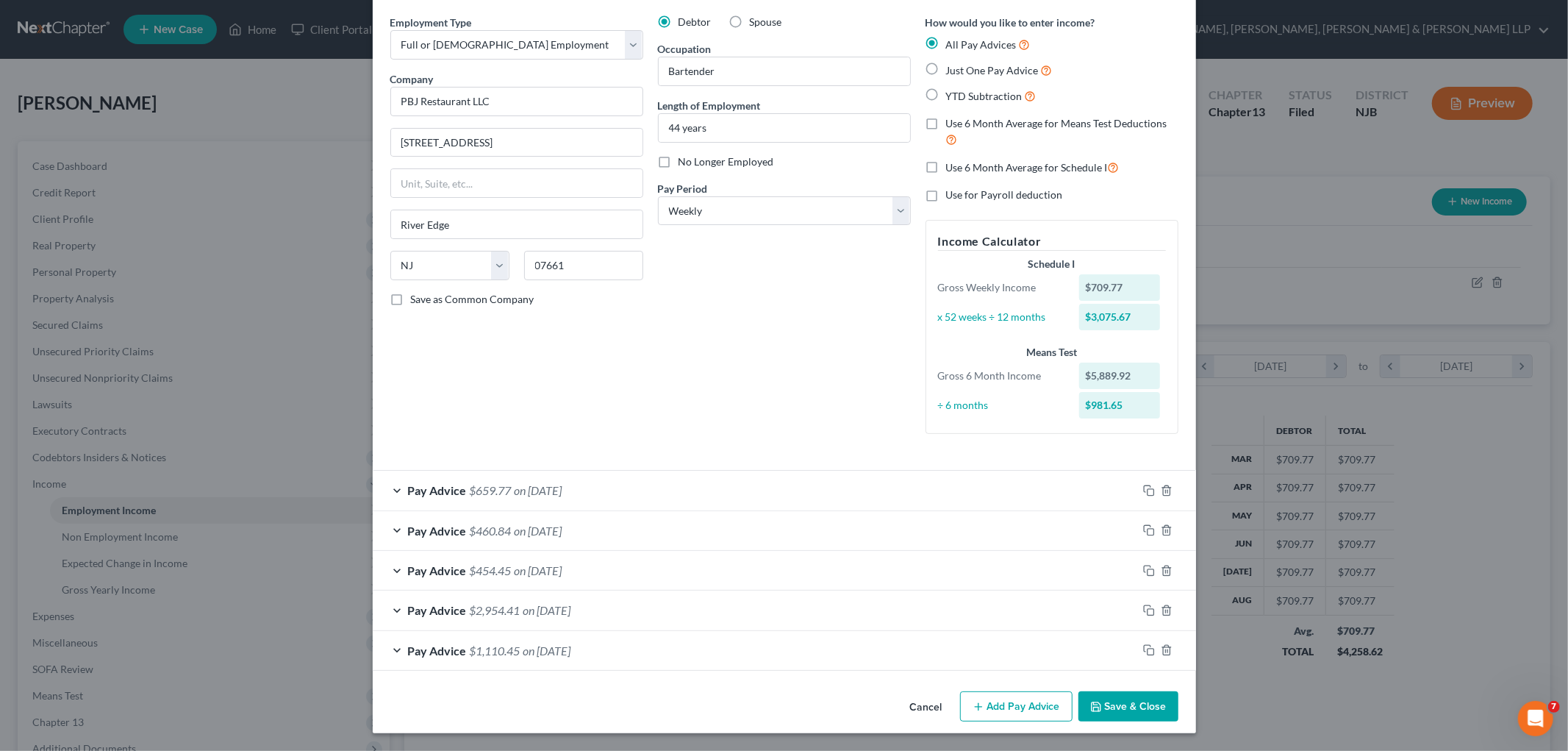
click at [895, 697] on button "Save & Close" at bounding box center [1128, 706] width 100 height 31
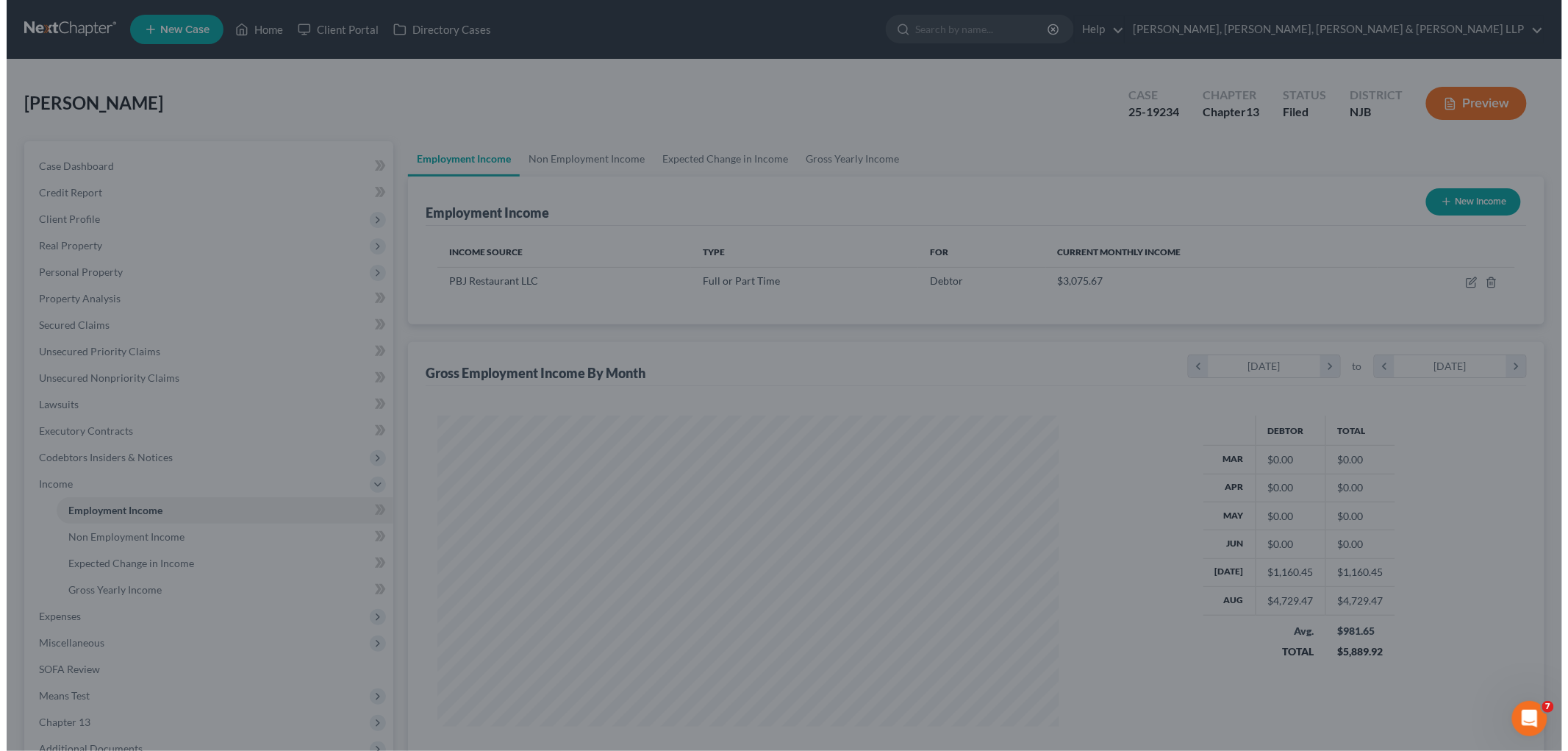
scroll to position [734976, 734637]
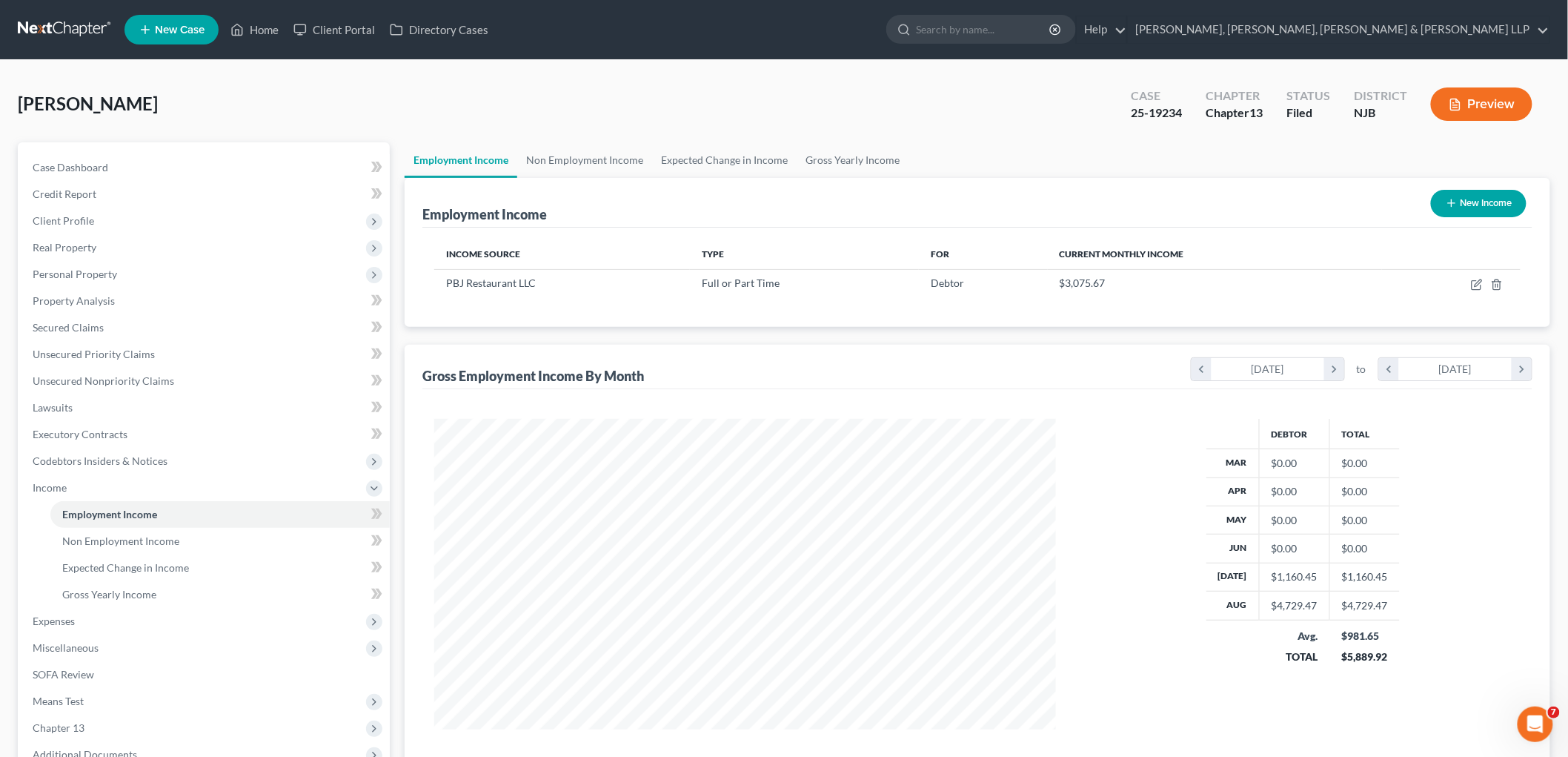
click at [902, 203] on button "New Income" at bounding box center [1479, 203] width 95 height 28
select select "0"
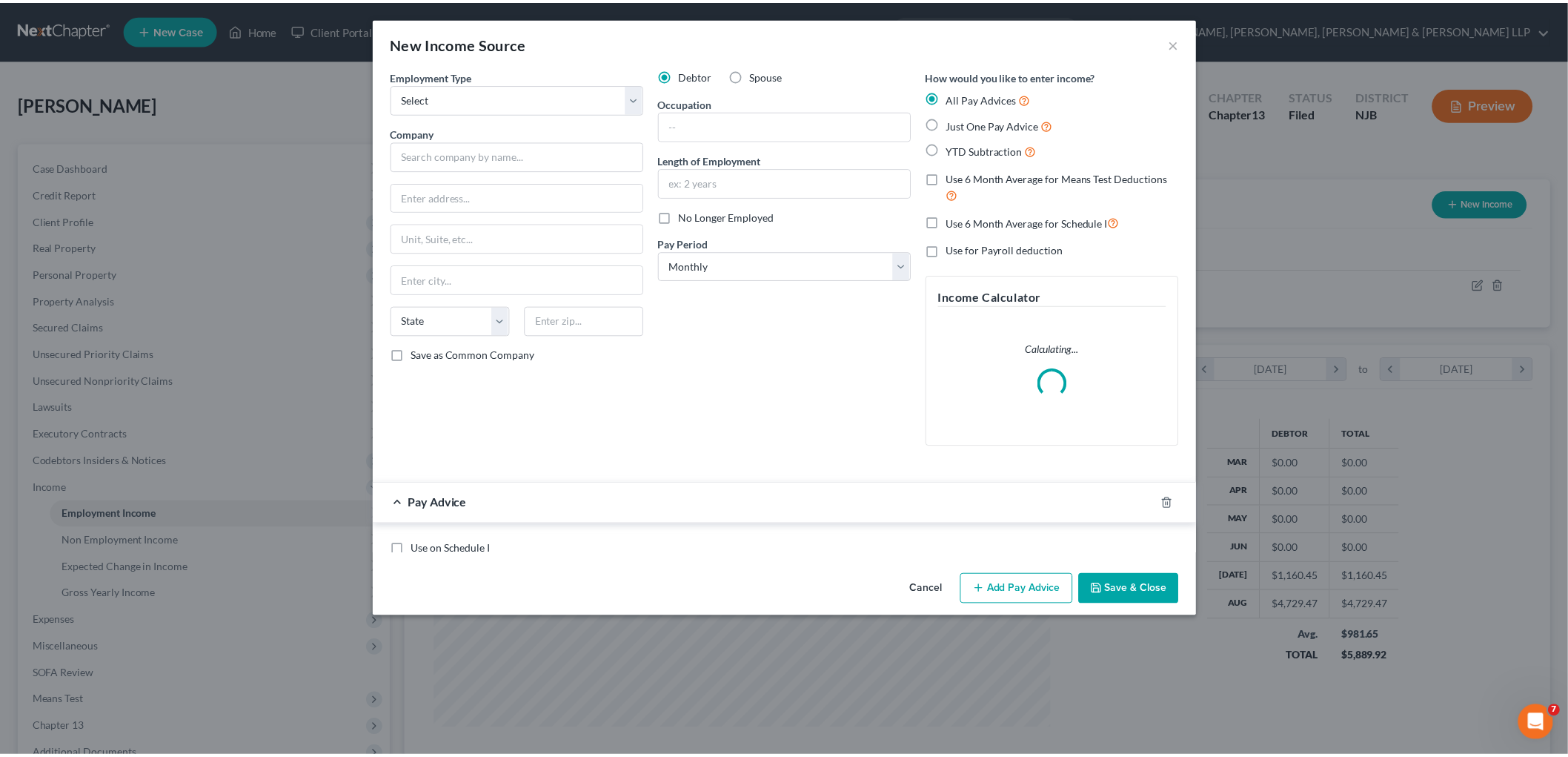
scroll to position [313, 656]
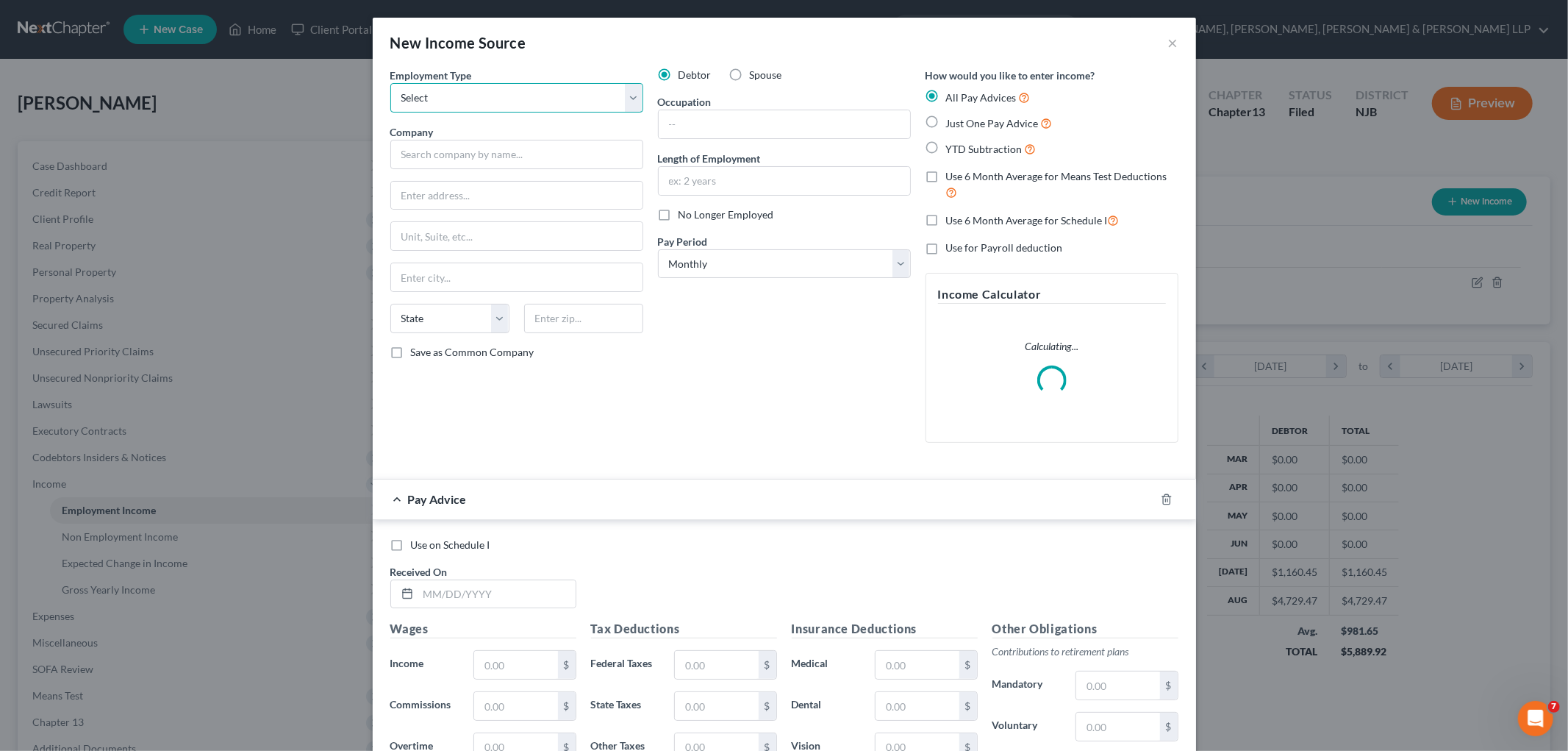
click at [535, 97] on select "Select Full or [DEMOGRAPHIC_DATA] Employment Self Employment" at bounding box center [517, 97] width 253 height 29
select select "0"
click at [391, 83] on select "Select Full or [DEMOGRAPHIC_DATA] Employment Self Employment" at bounding box center [517, 97] width 253 height 29
click at [515, 150] on input "text" at bounding box center [517, 154] width 253 height 29
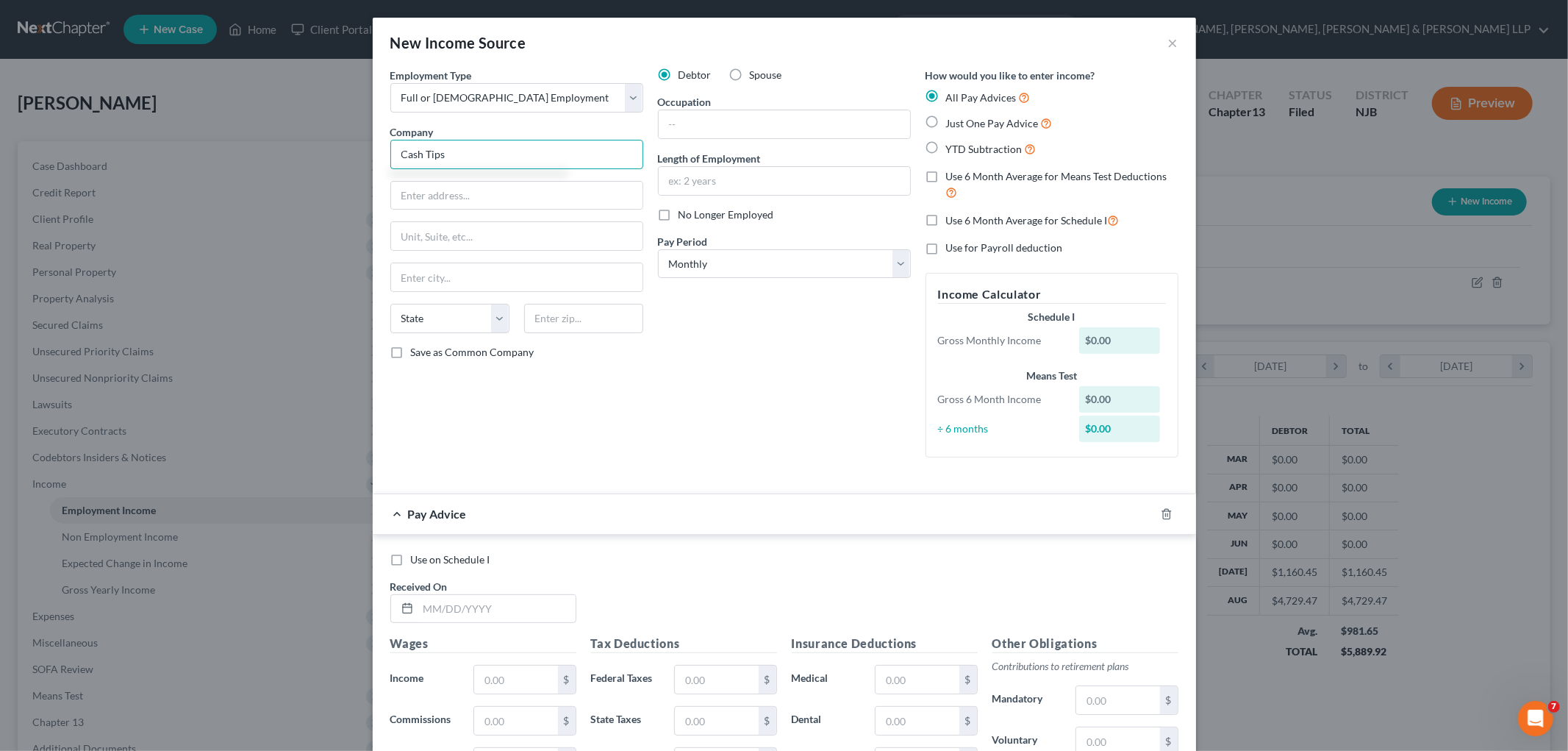
type input "Cash Tips"
click at [895, 122] on span "Just One Pay Advice" at bounding box center [993, 123] width 93 height 12
click at [895, 122] on input "Just One Pay Advice" at bounding box center [957, 120] width 10 height 10
radio input "true"
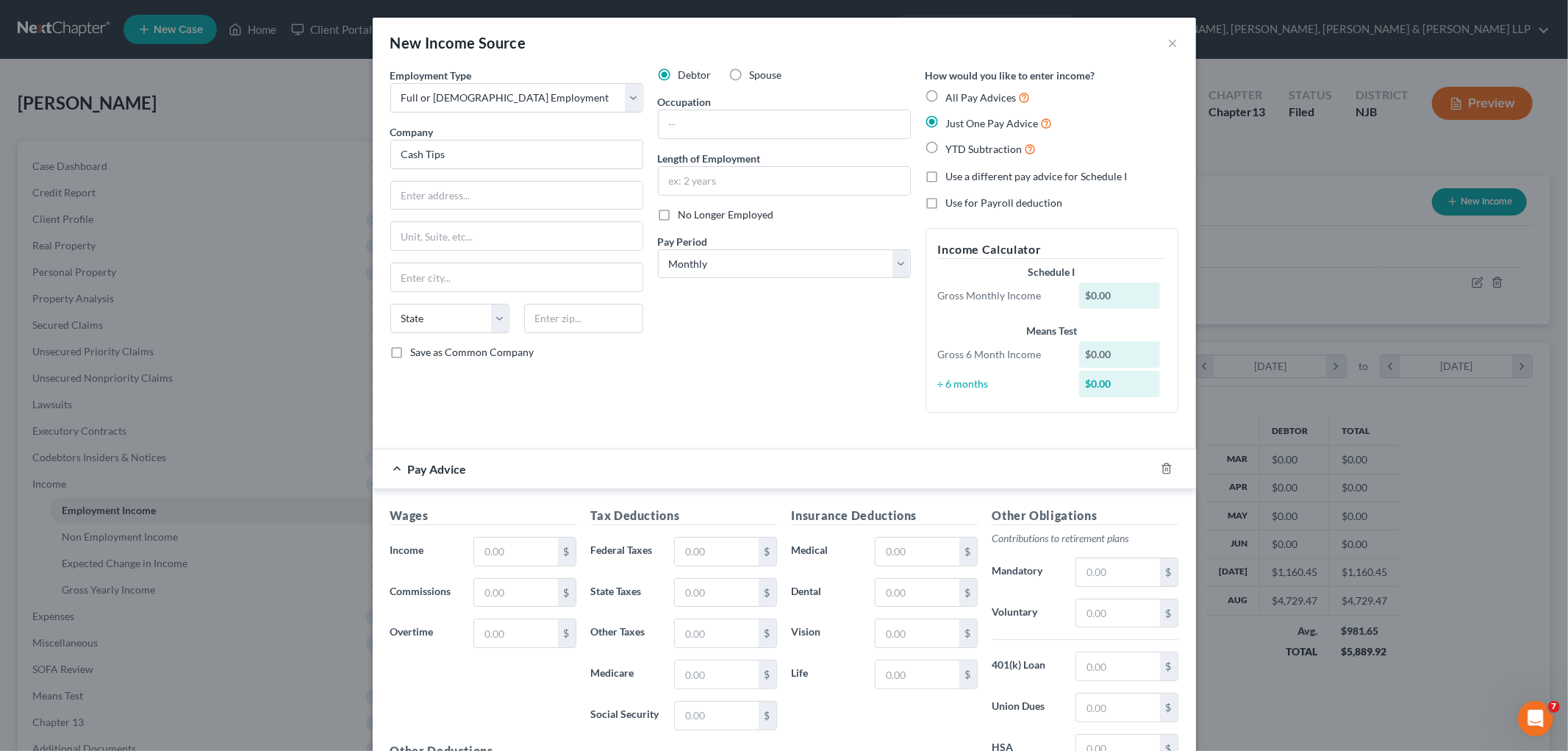
type input "Cash Tips"
click at [500, 557] on input "text" at bounding box center [516, 551] width 83 height 28
paste input "2,828.99"
type input "2,828.99"
click at [780, 469] on div "Pay Advice $2,828.99" at bounding box center [763, 469] width 782 height 39
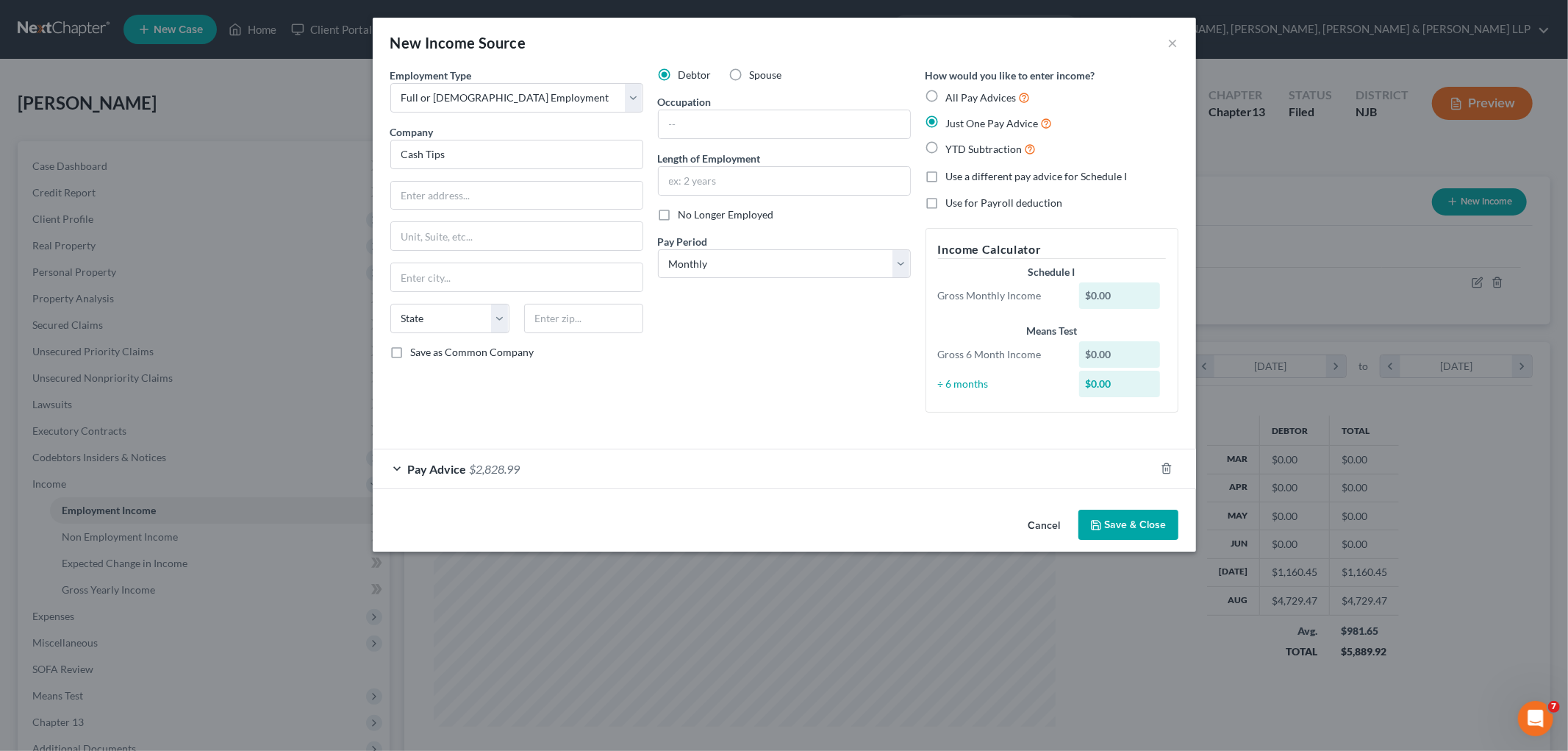
click at [895, 525] on icon "button" at bounding box center [1096, 524] width 12 height 12
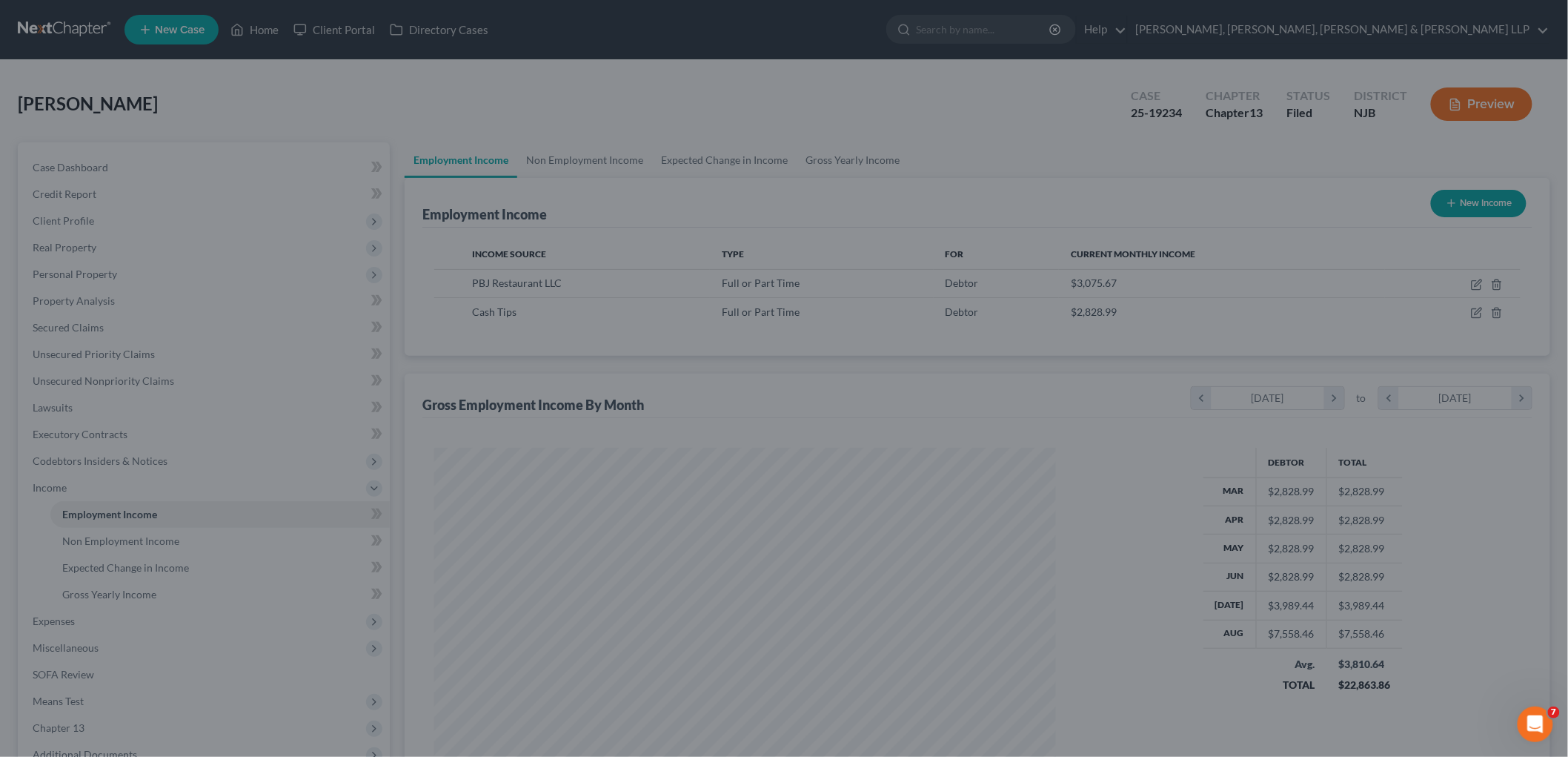
scroll to position [740848, 740534]
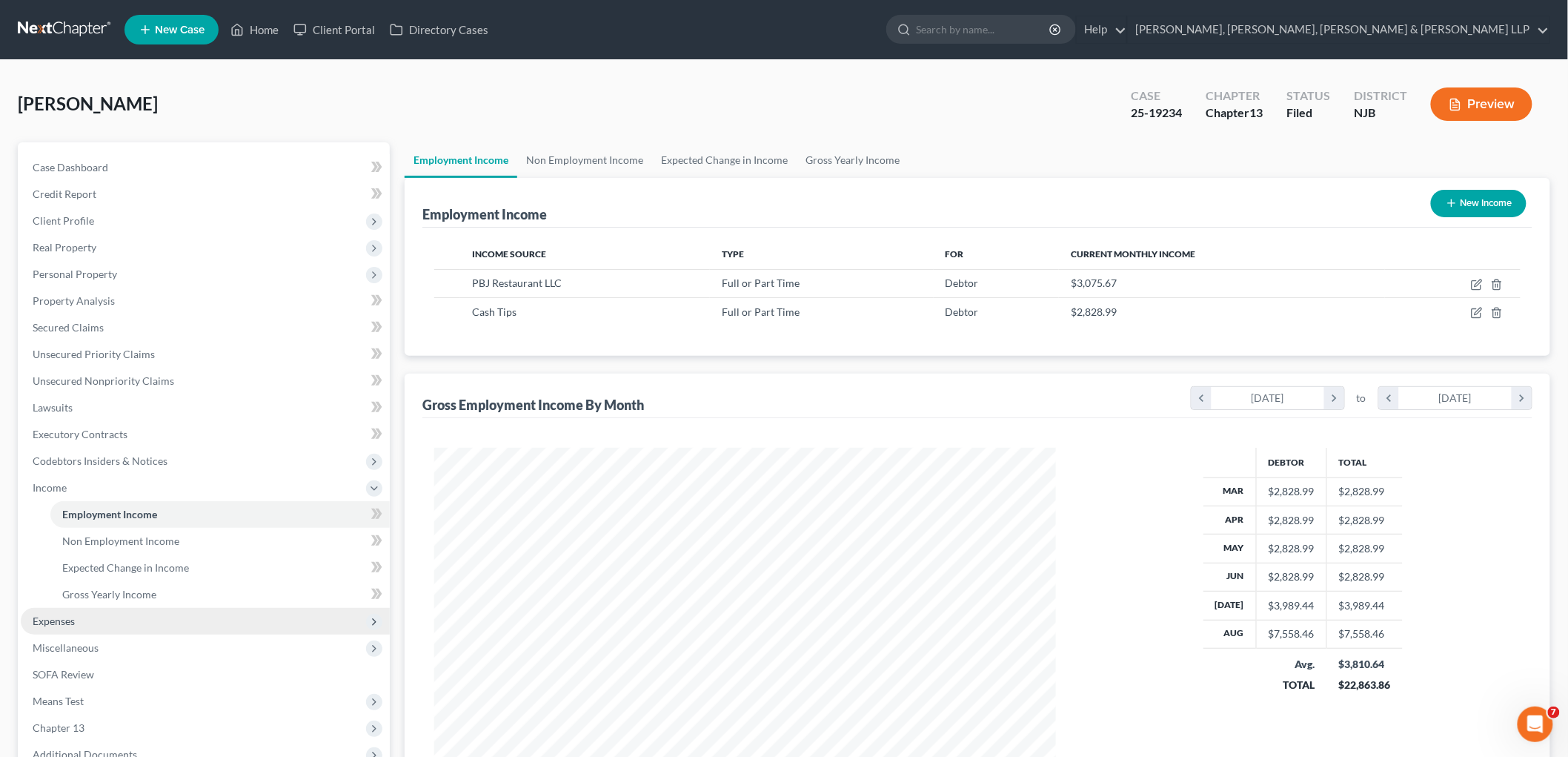
click at [90, 610] on span "Expenses" at bounding box center [205, 621] width 370 height 27
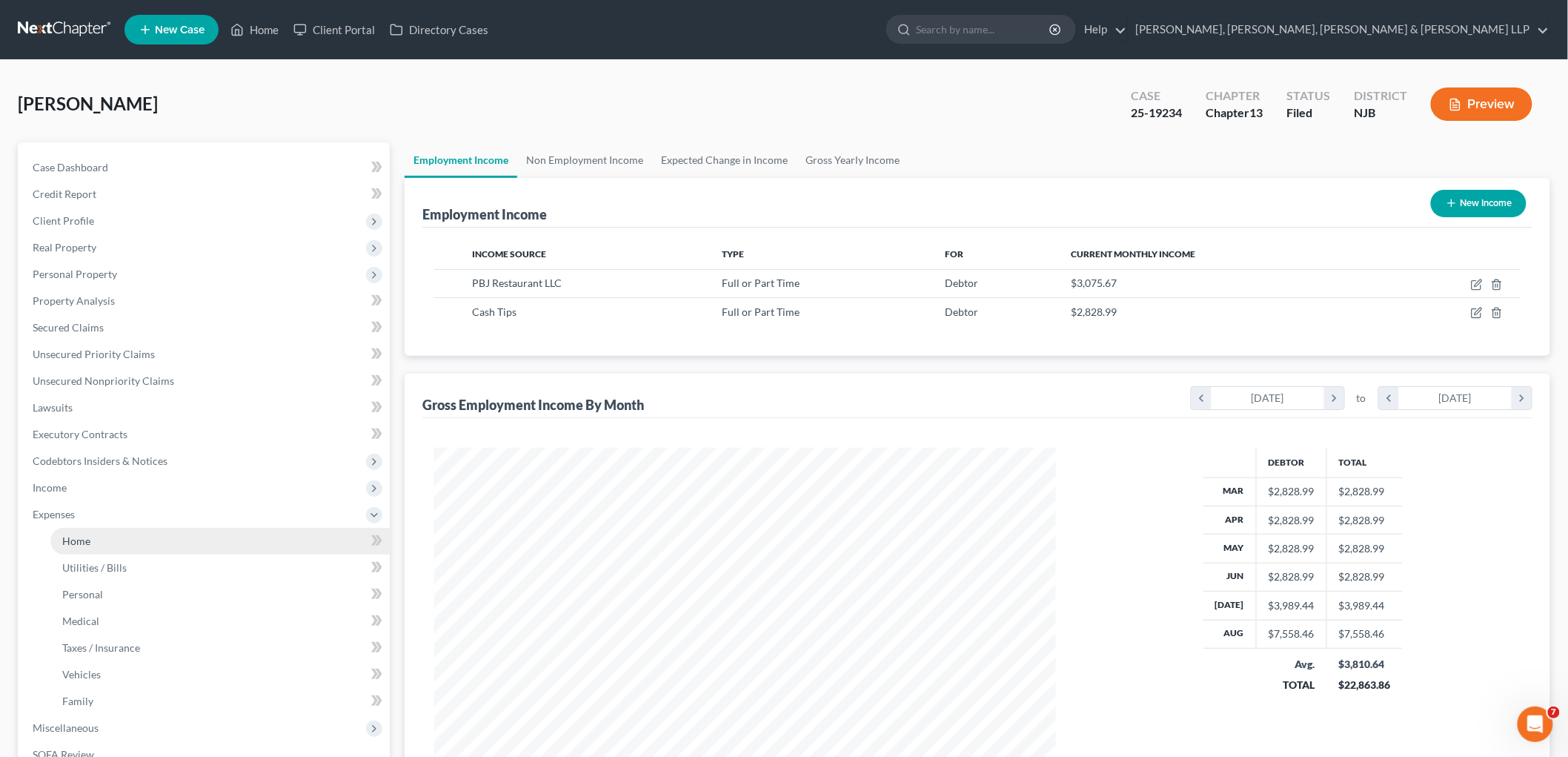
click at [96, 541] on link "Home" at bounding box center [220, 541] width 340 height 27
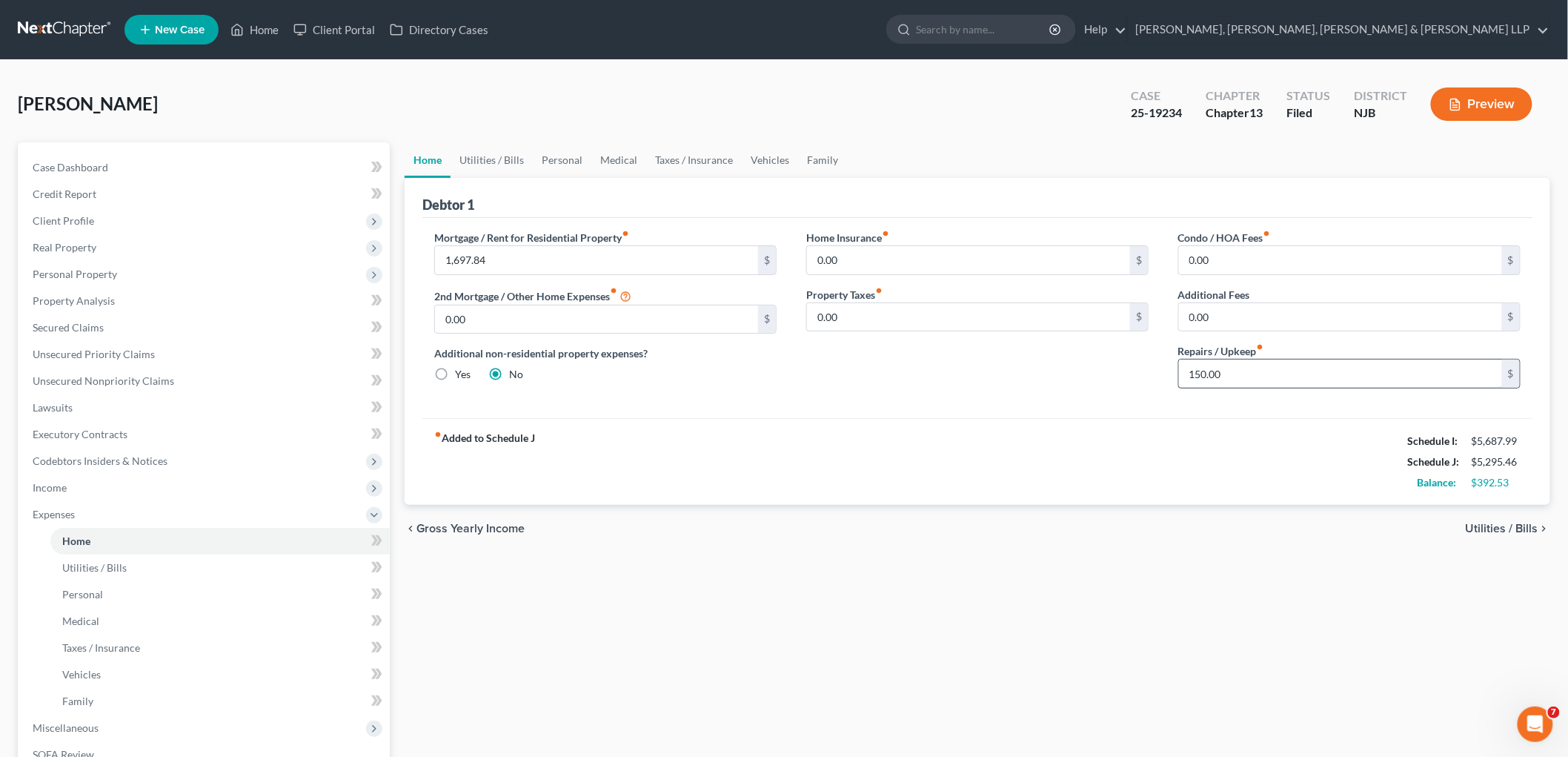
click at [902, 373] on input "150.00" at bounding box center [1341, 373] width 323 height 28
type input "50.00"
click at [496, 154] on link "Utilities / Bills" at bounding box center [492, 160] width 83 height 36
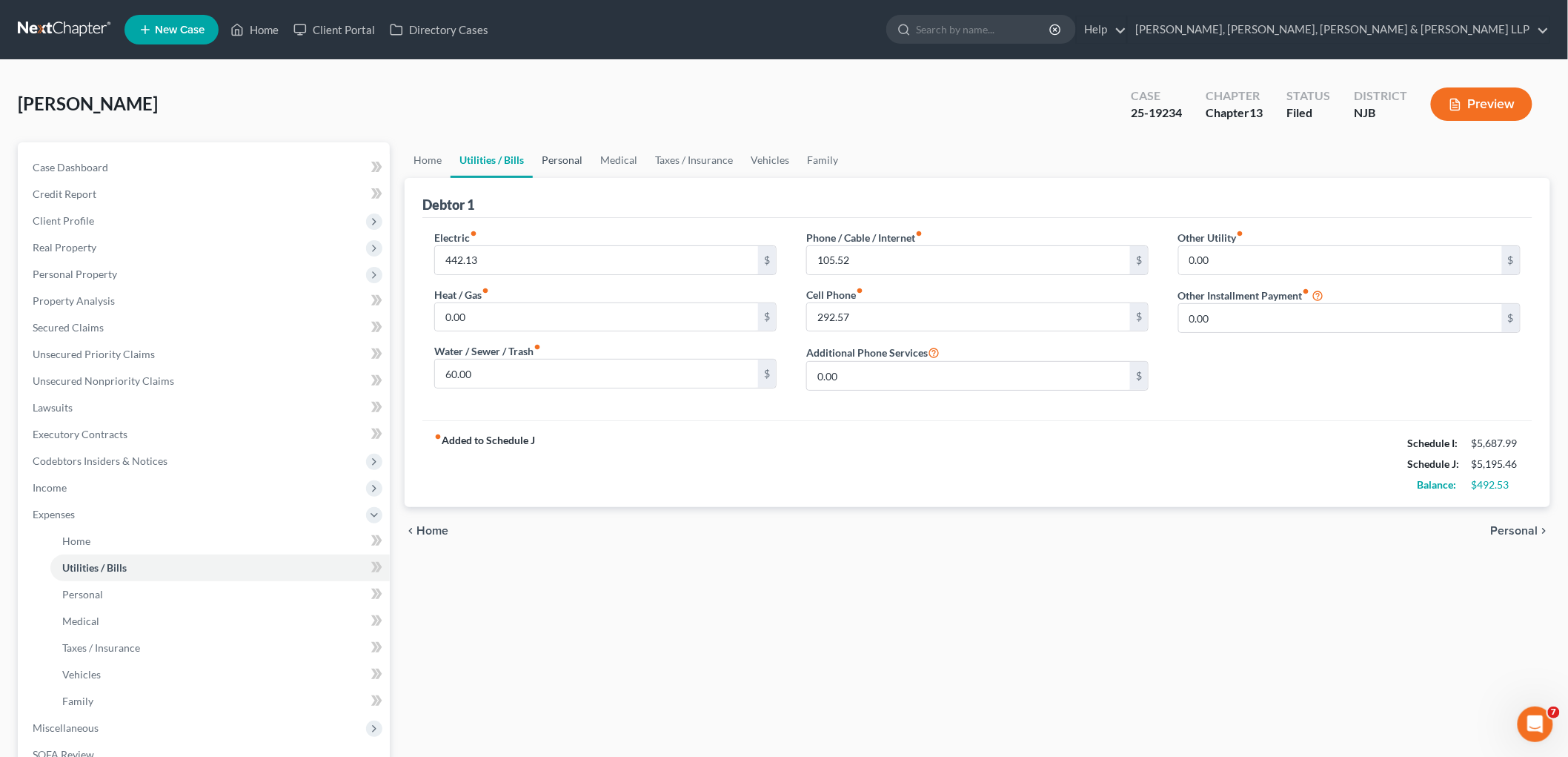
click at [564, 165] on link "Personal" at bounding box center [562, 160] width 58 height 36
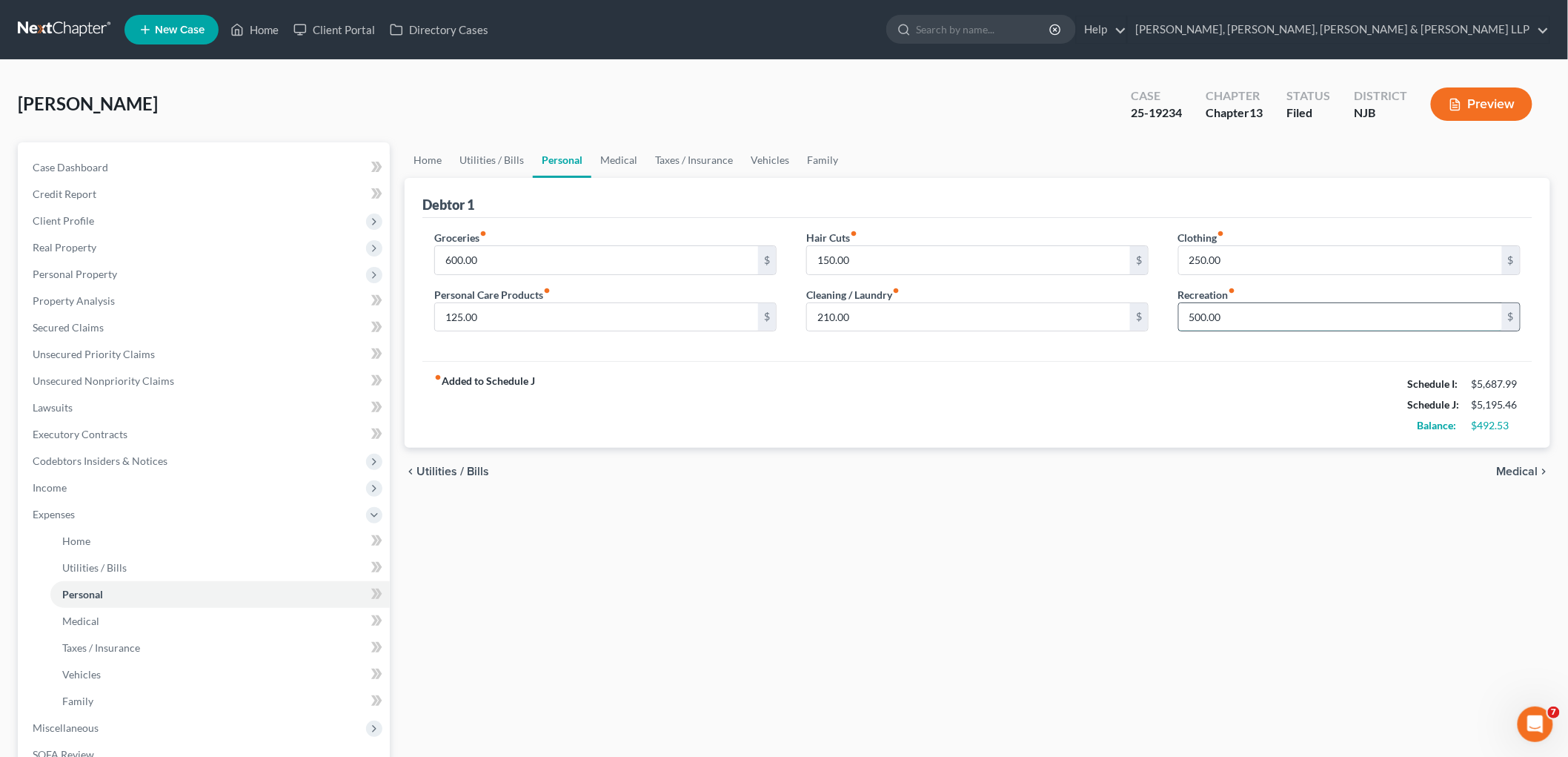
click at [902, 323] on input "500.00" at bounding box center [1341, 316] width 323 height 28
type input "50"
click at [898, 319] on input "210.00" at bounding box center [968, 316] width 323 height 28
type input "50"
click at [863, 255] on input "150.00" at bounding box center [968, 260] width 323 height 28
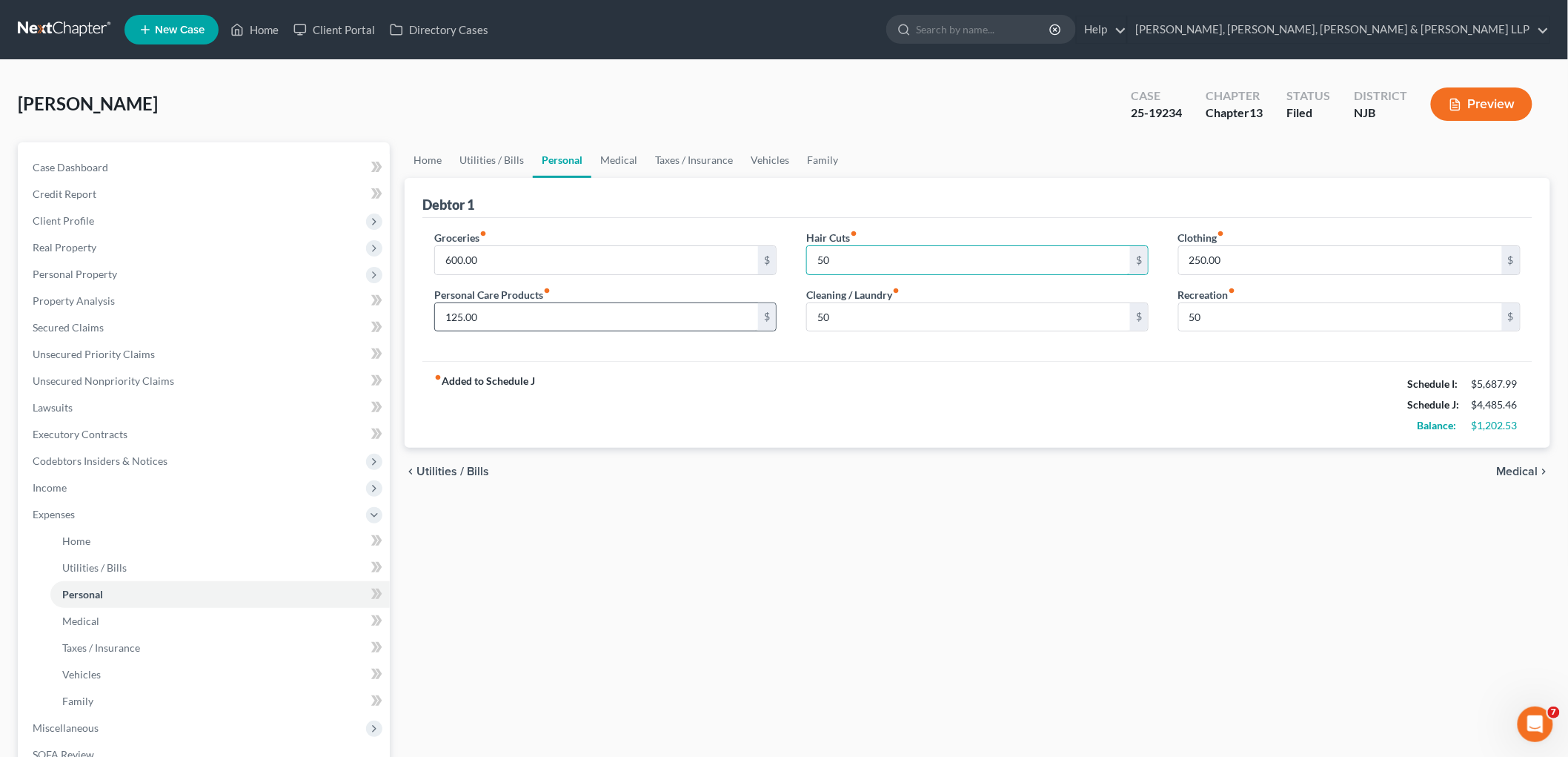
type input "50"
click at [486, 315] on input "125.00" at bounding box center [596, 316] width 323 height 28
type input "25"
click at [530, 254] on input "600.00" at bounding box center [596, 260] width 323 height 28
click at [719, 419] on div "fiber_manual_record Added to Schedule J Schedule I: $5,687.99 Schedule J: $4,28…" at bounding box center [977, 404] width 1110 height 86
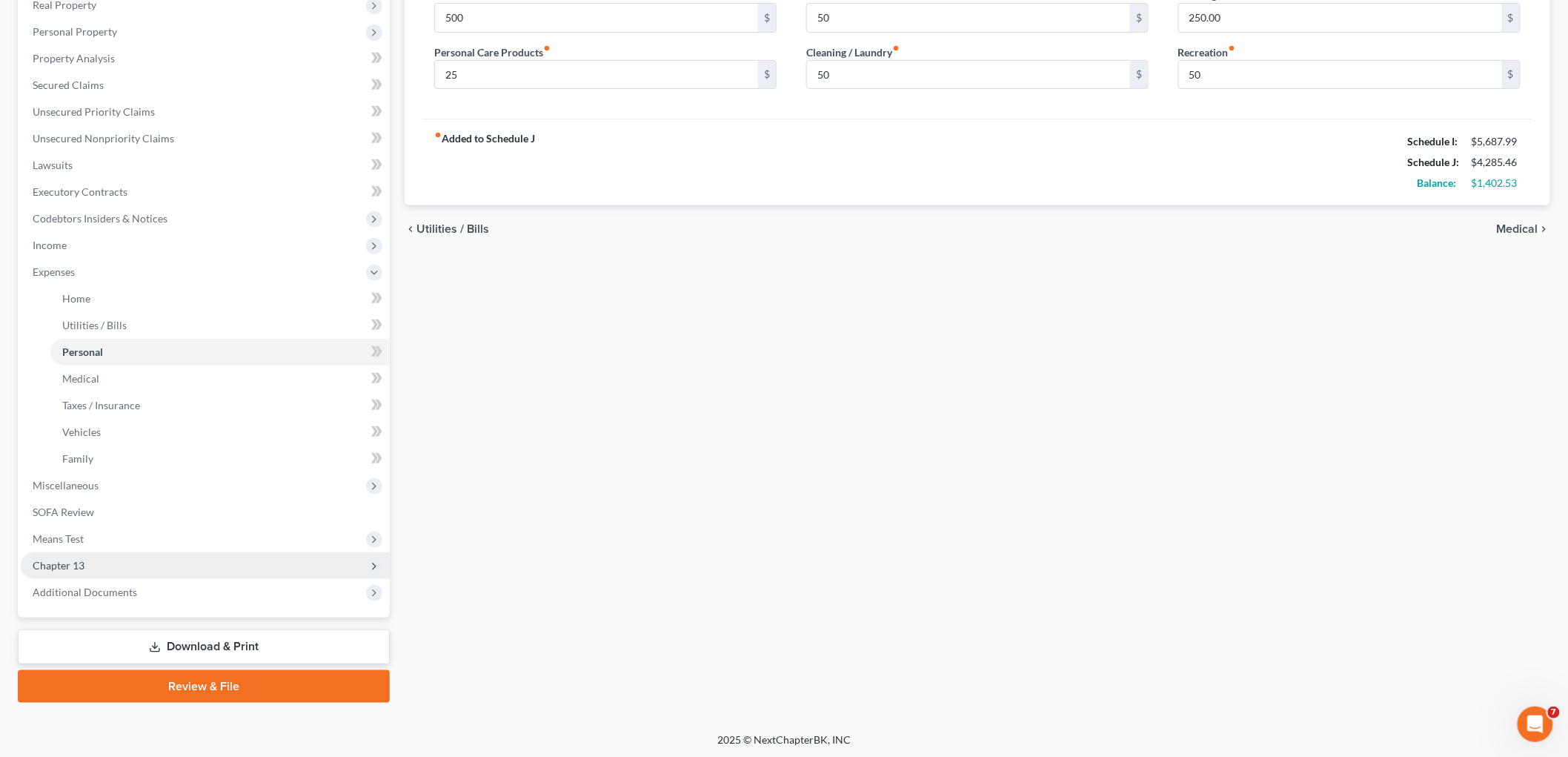
click at [71, 568] on span "Chapter 13" at bounding box center [58, 566] width 52 height 13
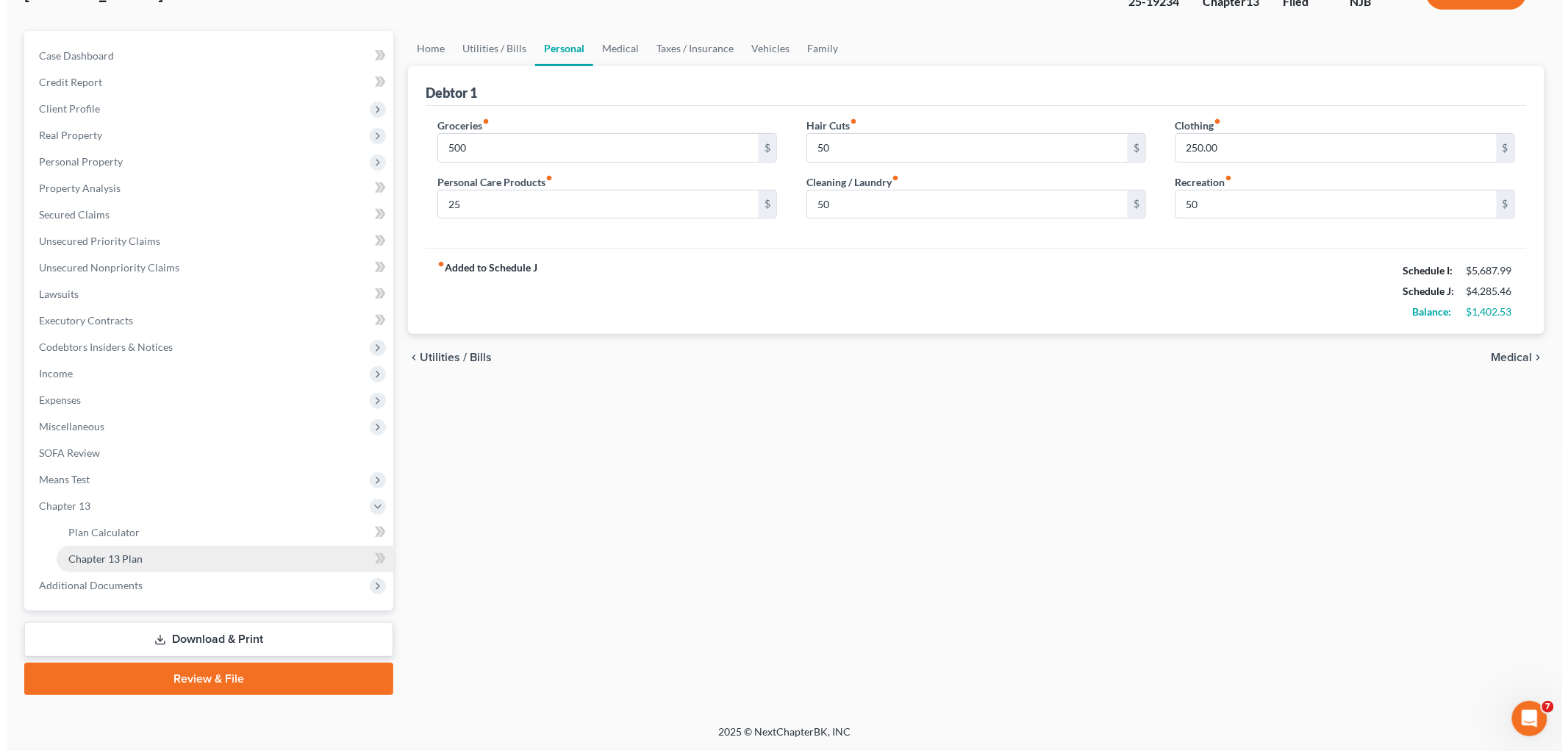
scroll to position [108, 0]
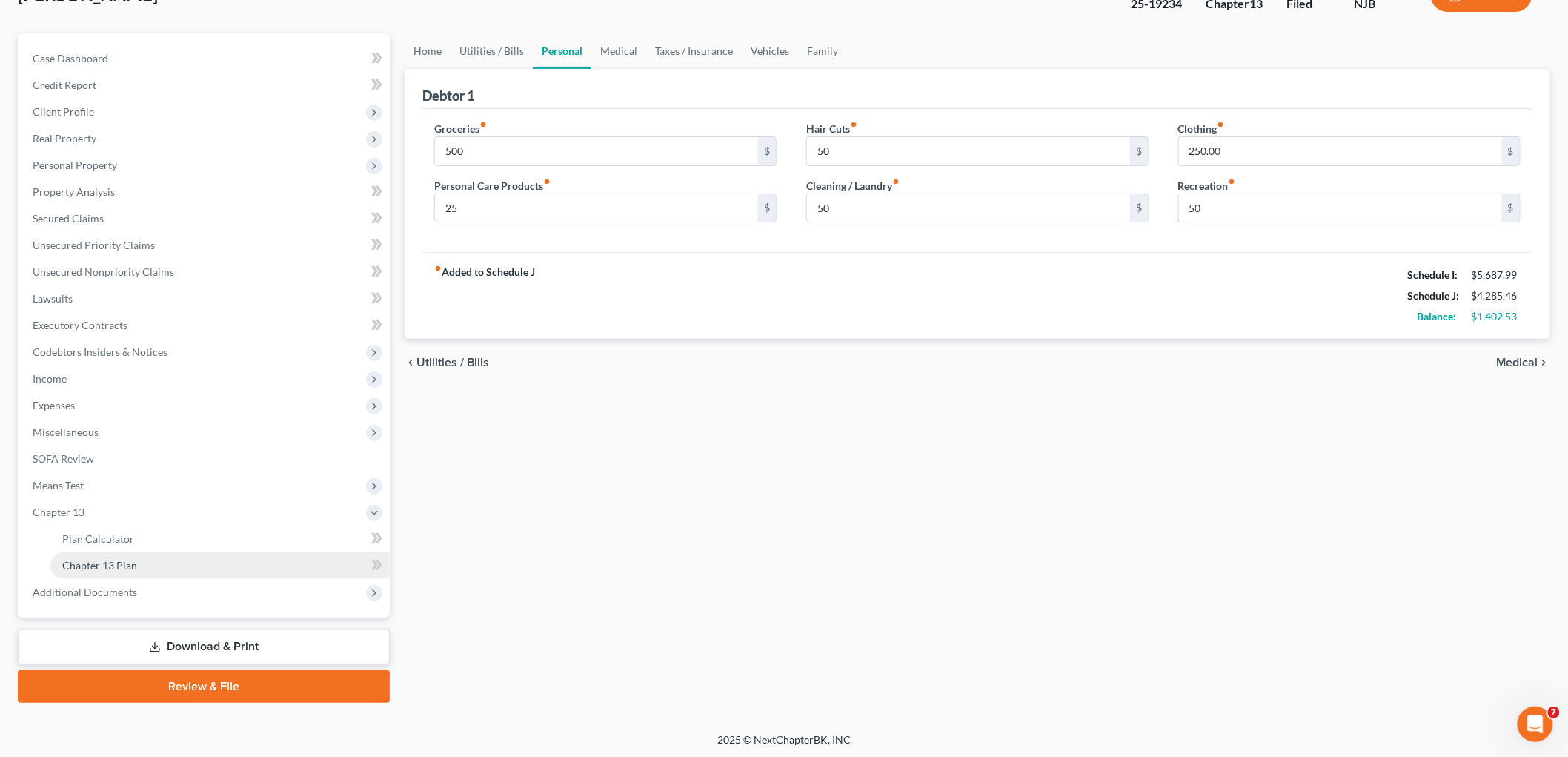
click at [78, 559] on span "Chapter 13 Plan" at bounding box center [99, 566] width 75 height 13
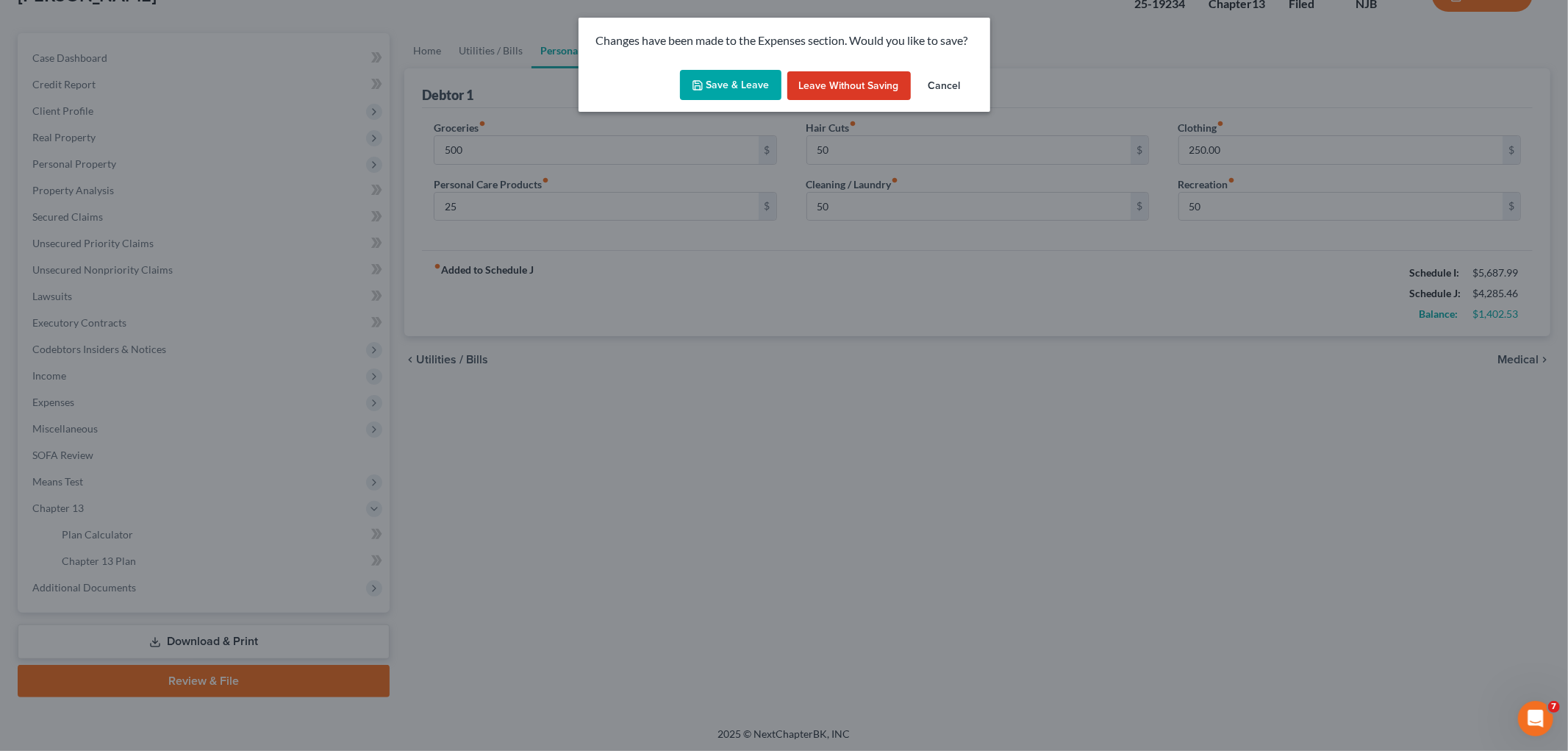
click at [743, 82] on button "Save & Leave" at bounding box center [731, 85] width 102 height 31
type input "500.00"
type input "25.00"
type input "50.00"
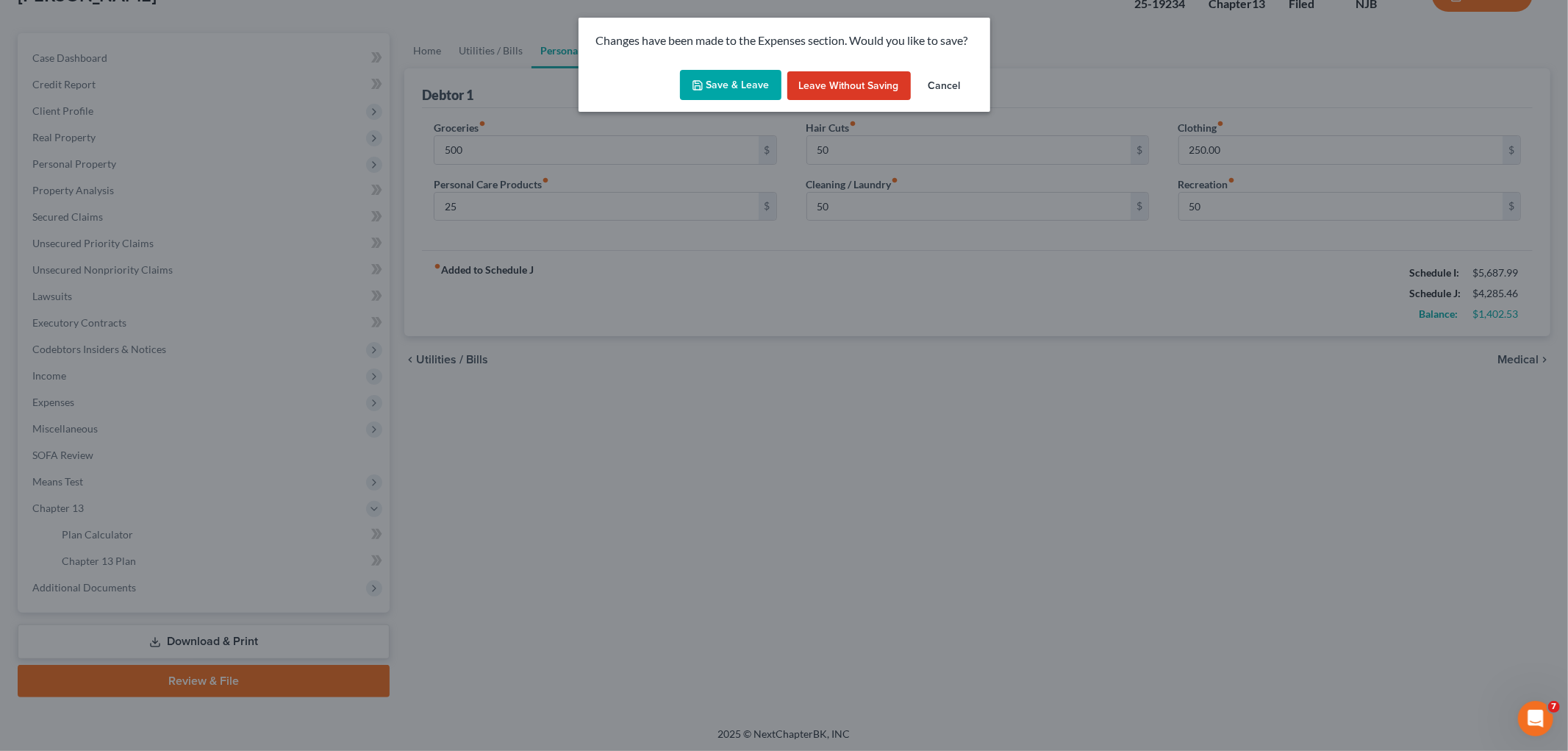
type input "50.00"
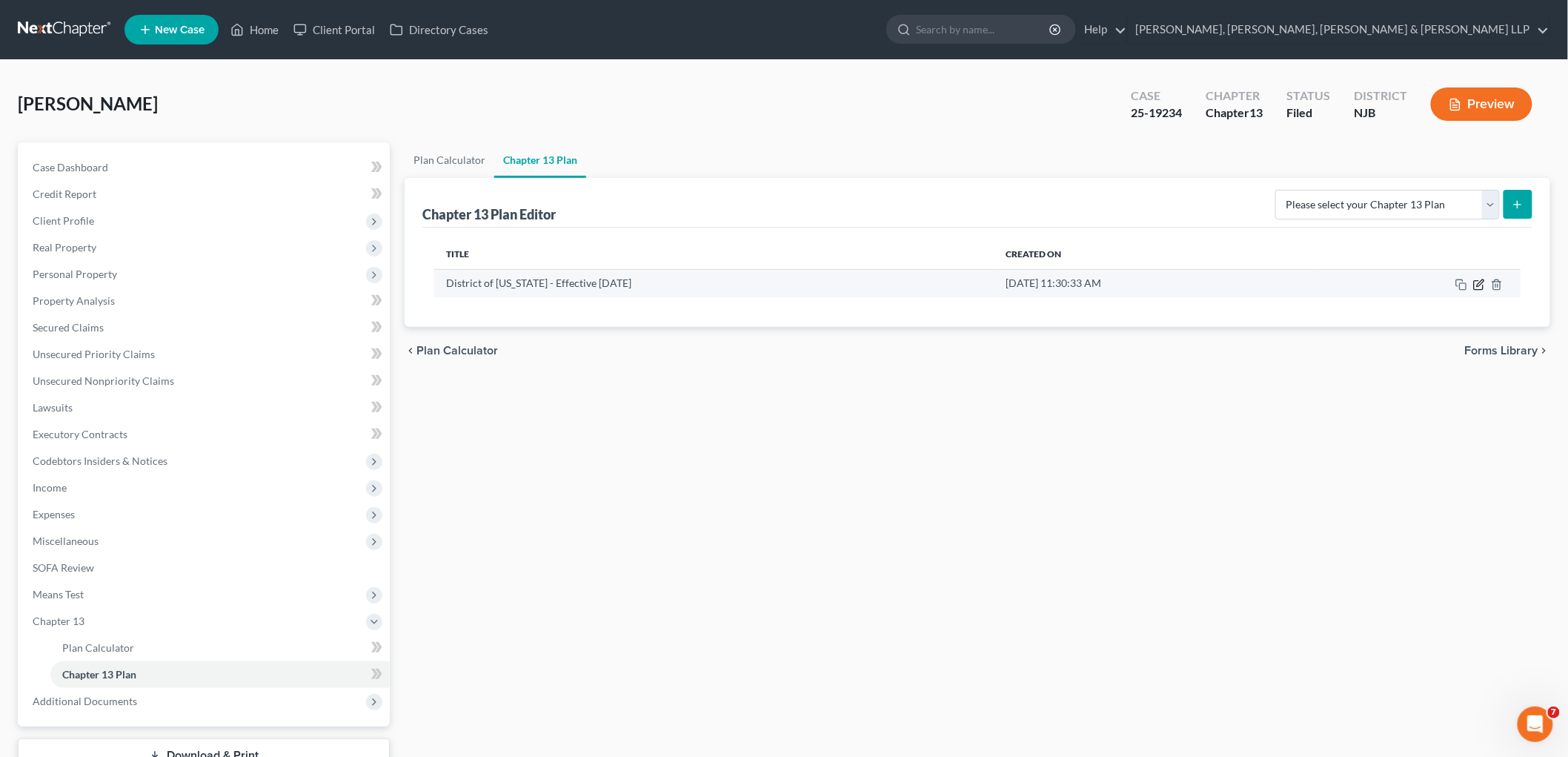
click at [902, 281] on icon "button" at bounding box center [1479, 284] width 12 height 12
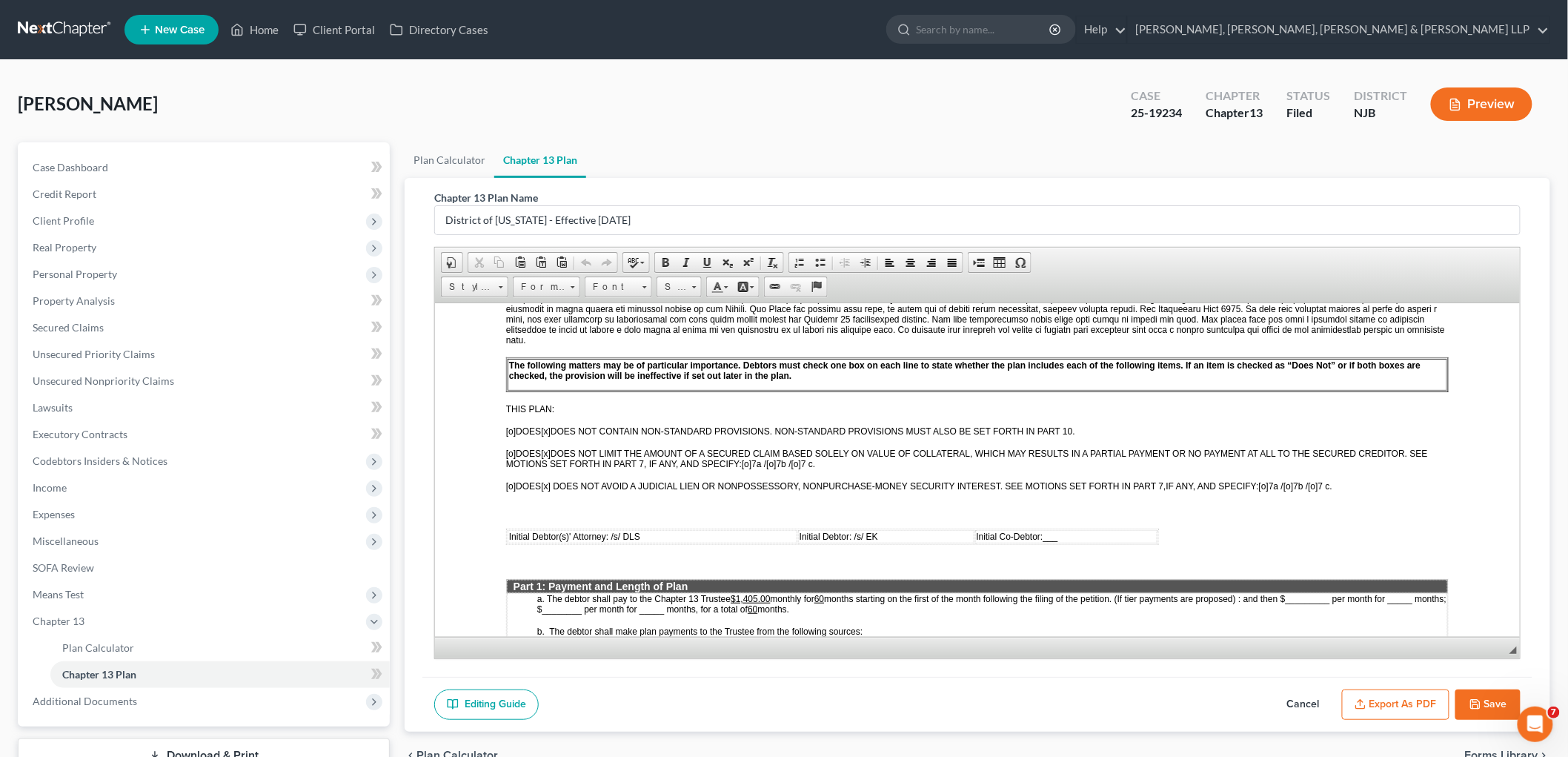
scroll to position [412, 0]
click at [902, 703] on button "Cancel" at bounding box center [1304, 705] width 66 height 31
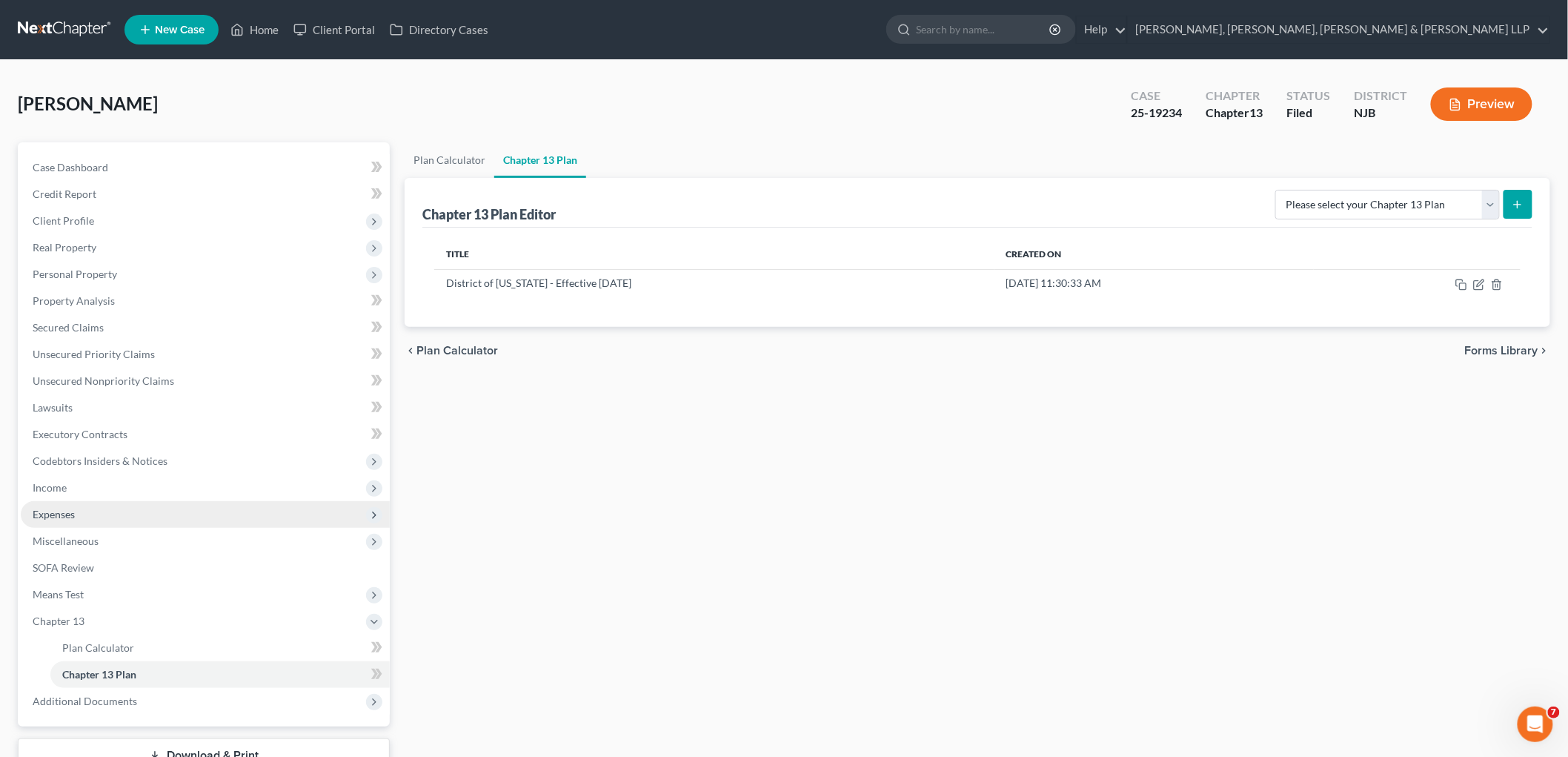
click at [53, 501] on span "Expenses" at bounding box center [205, 514] width 370 height 27
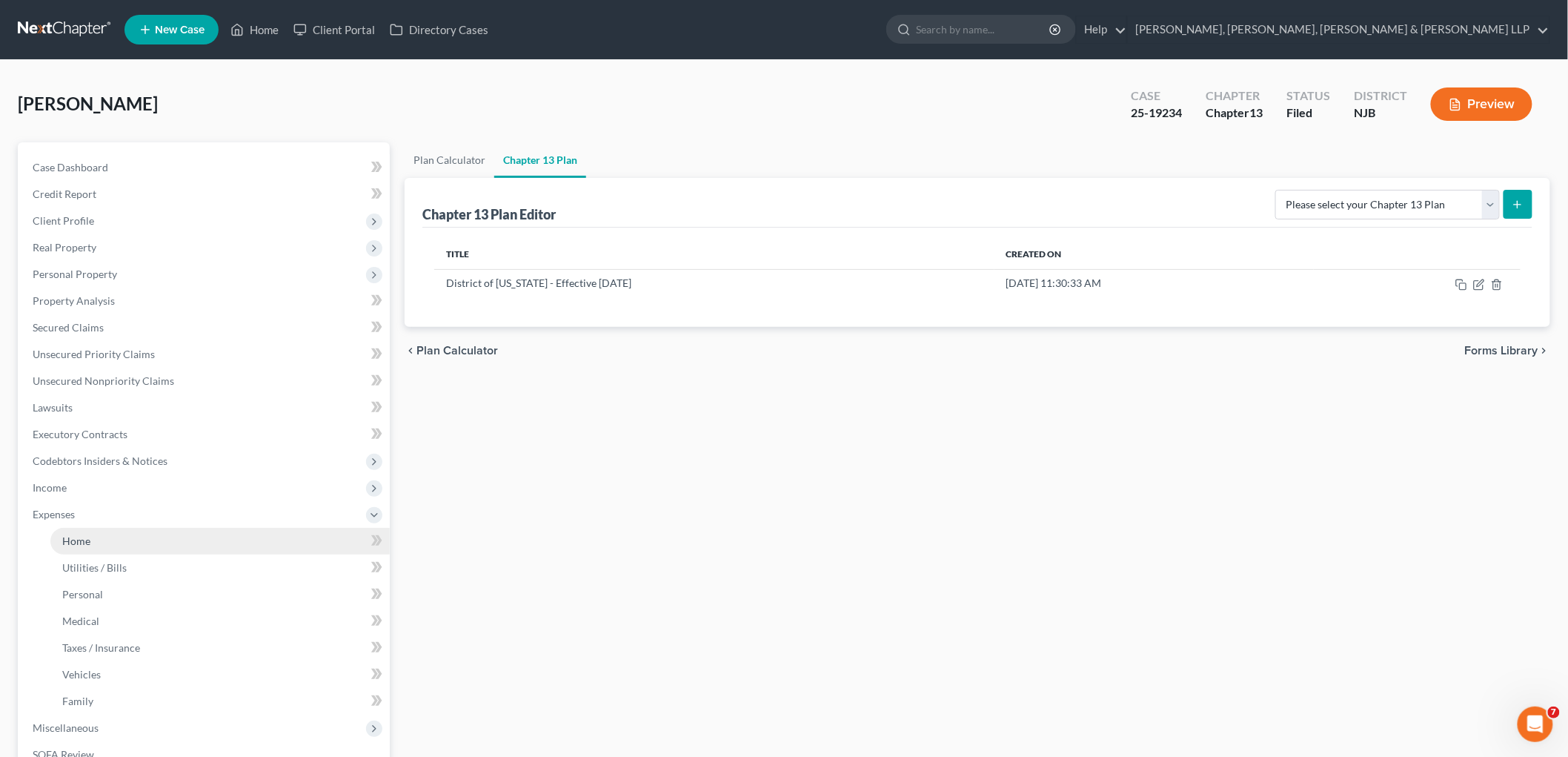
click at [77, 534] on span "Home" at bounding box center [76, 540] width 28 height 13
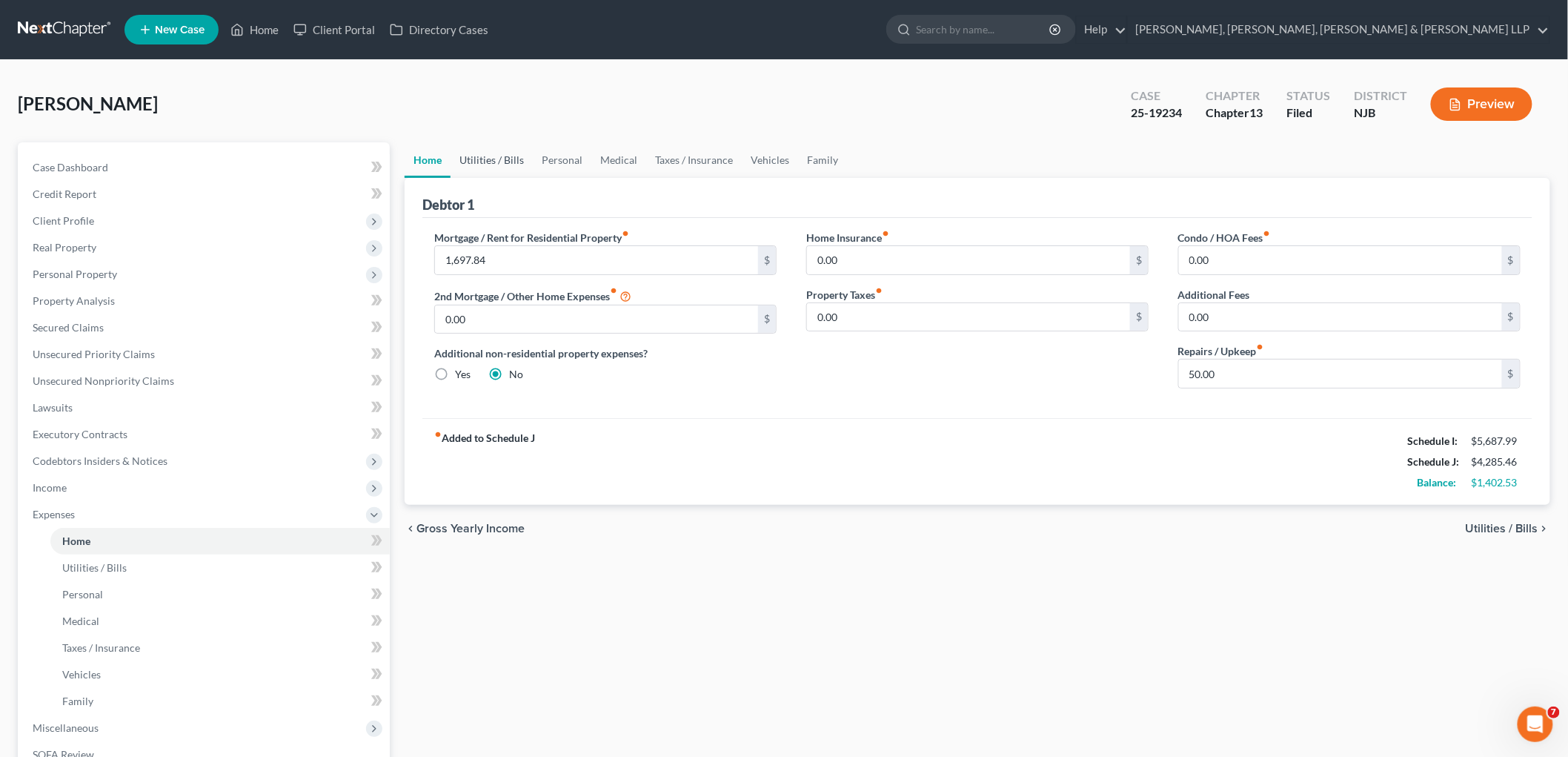
click at [487, 162] on link "Utilities / Bills" at bounding box center [492, 160] width 83 height 36
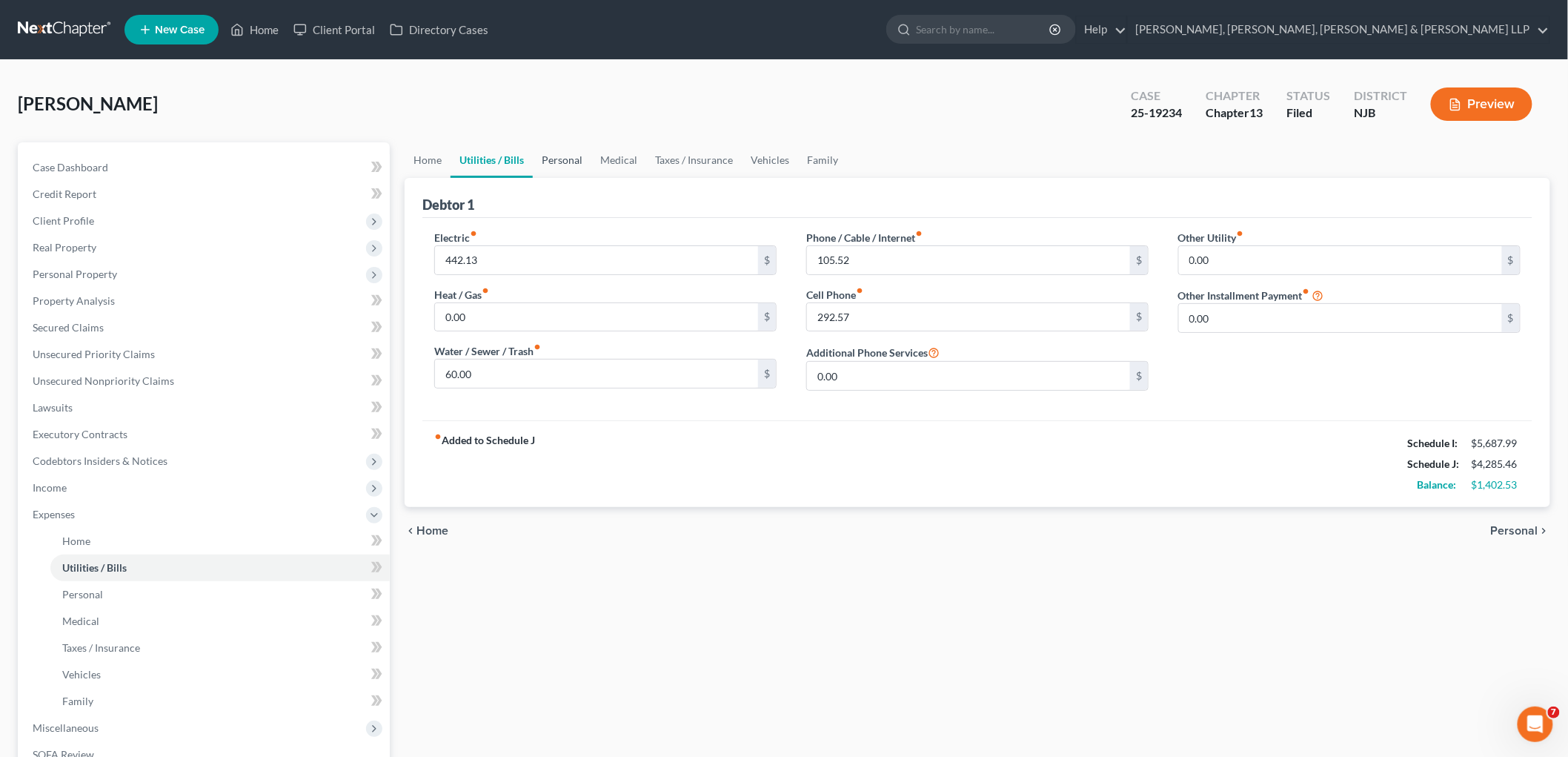
click at [559, 166] on link "Personal" at bounding box center [562, 160] width 58 height 36
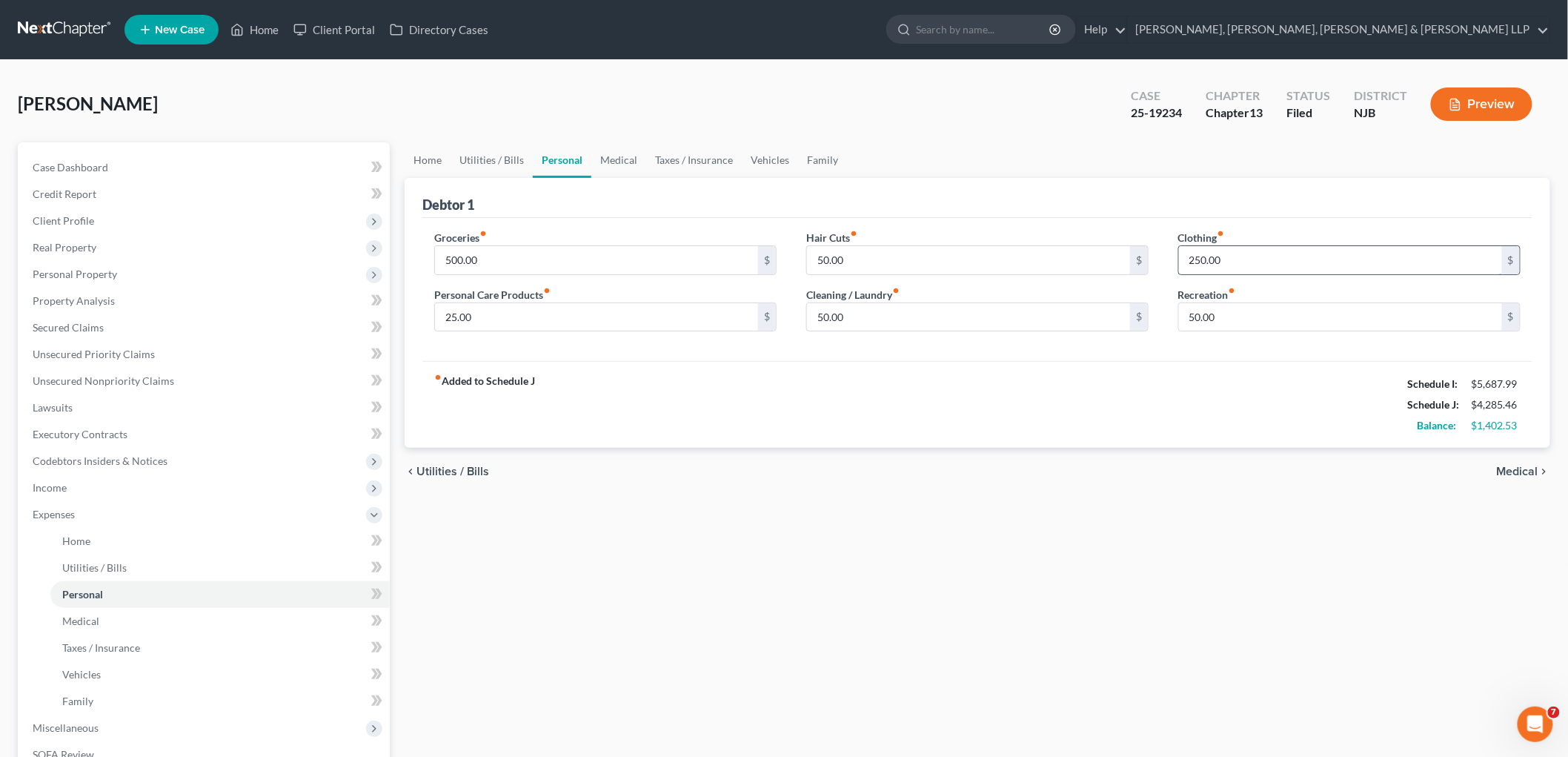
click at [902, 265] on input "250.00" at bounding box center [1341, 260] width 323 height 28
type input "225"
click at [612, 157] on link "Medical" at bounding box center [619, 160] width 55 height 36
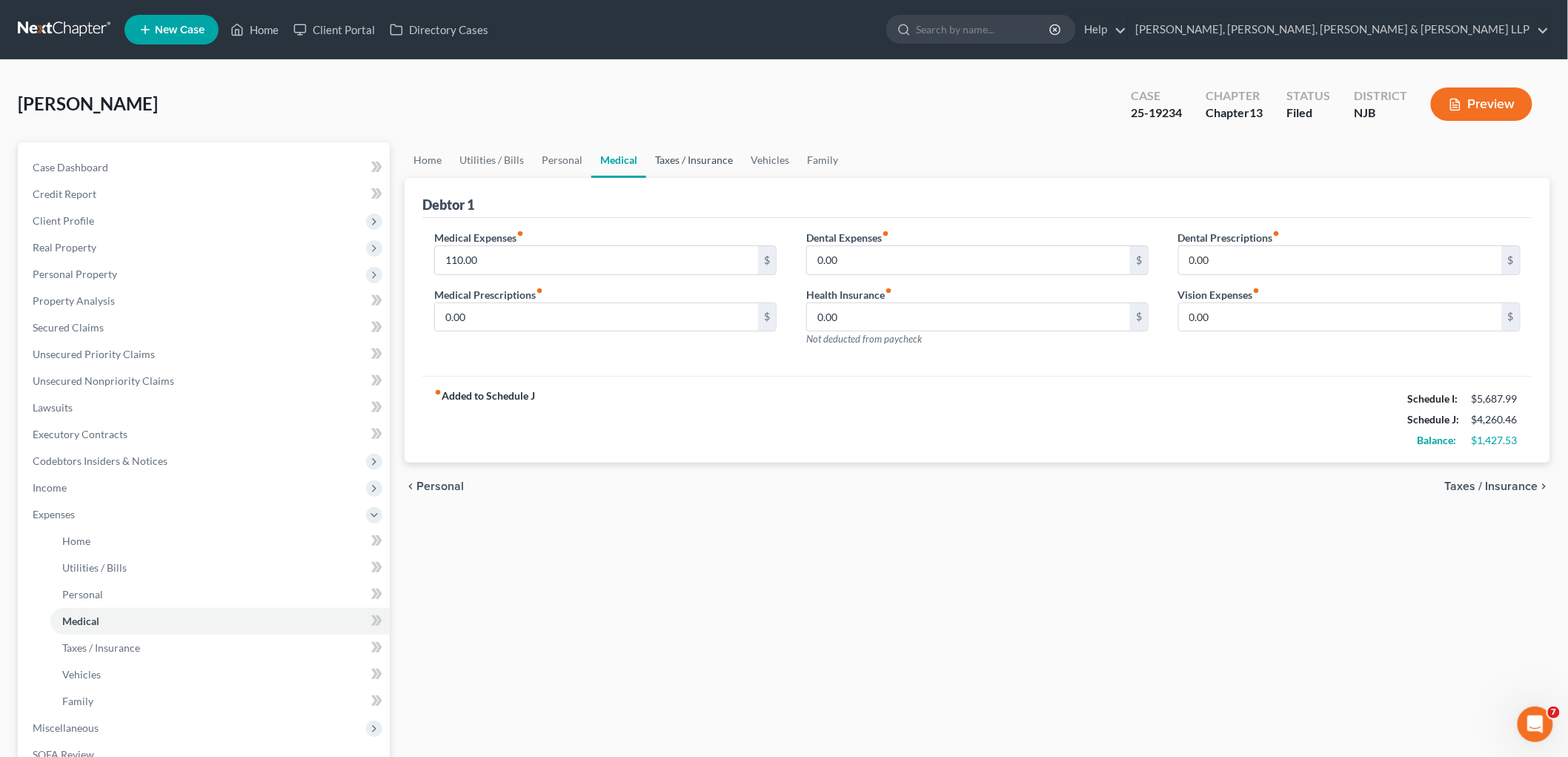
click at [699, 154] on link "Taxes / Insurance" at bounding box center [694, 160] width 95 height 36
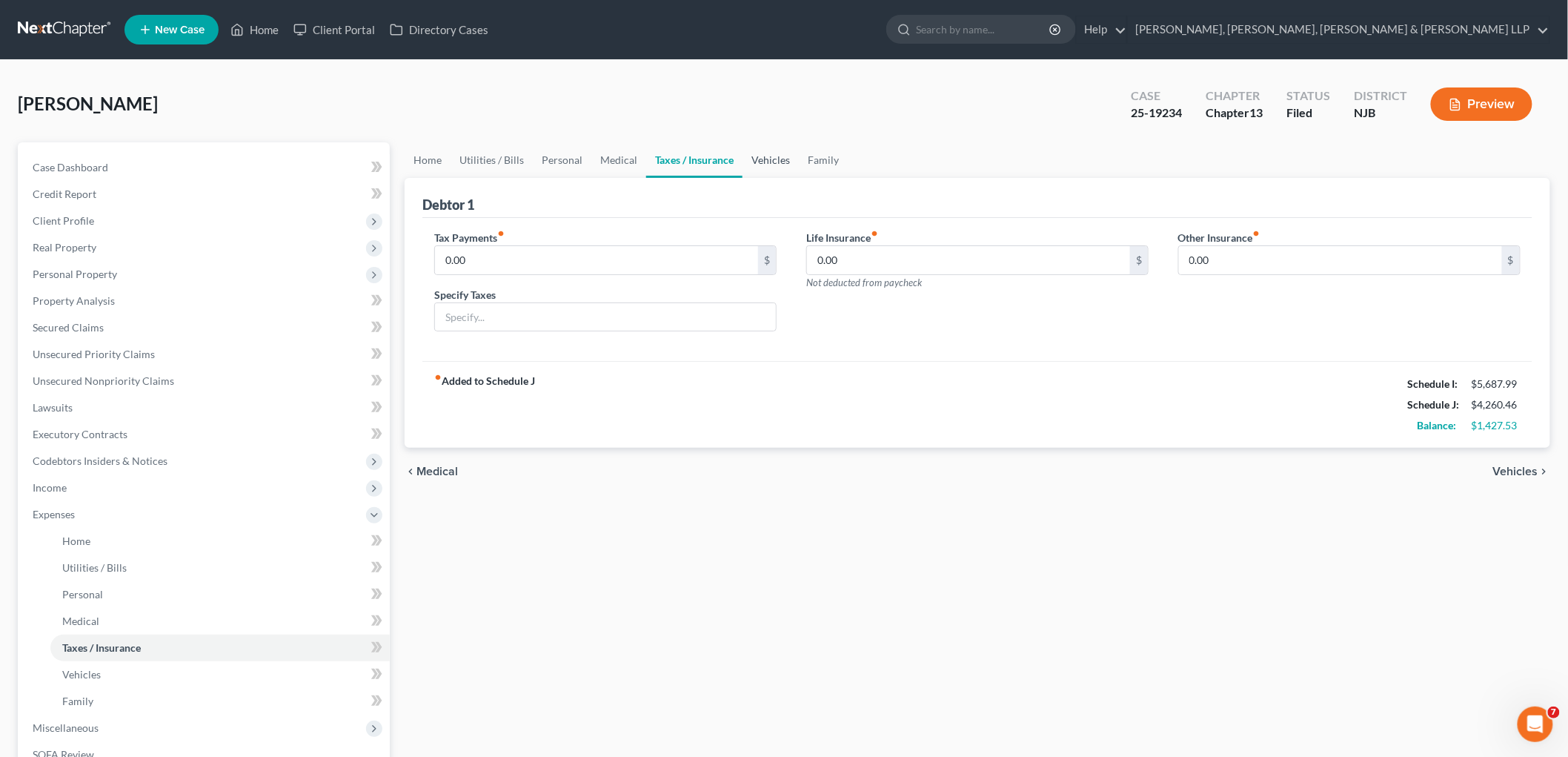
click at [758, 154] on link "Vehicles" at bounding box center [771, 160] width 57 height 36
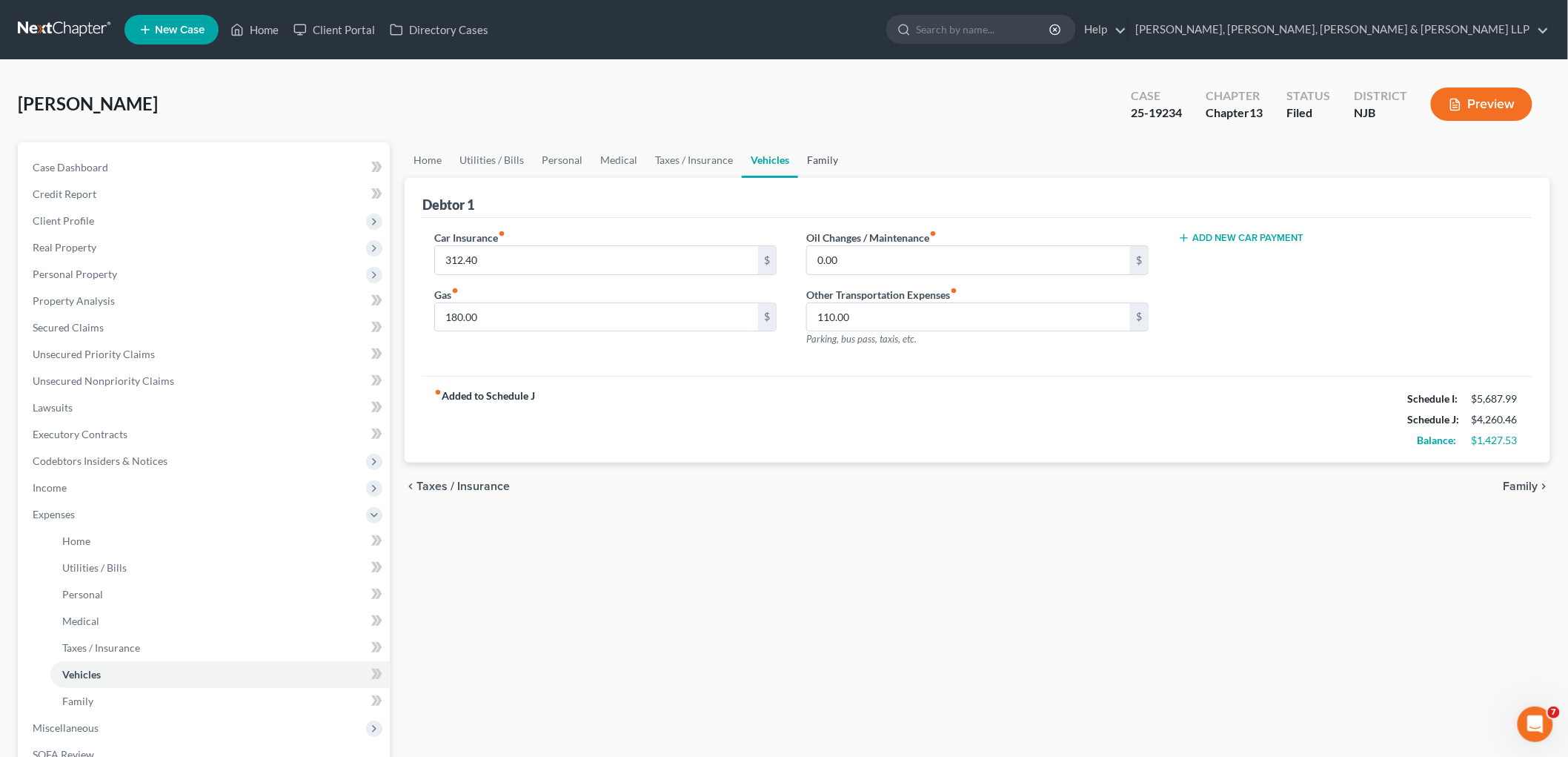
click at [825, 156] on link "Family" at bounding box center [823, 160] width 49 height 36
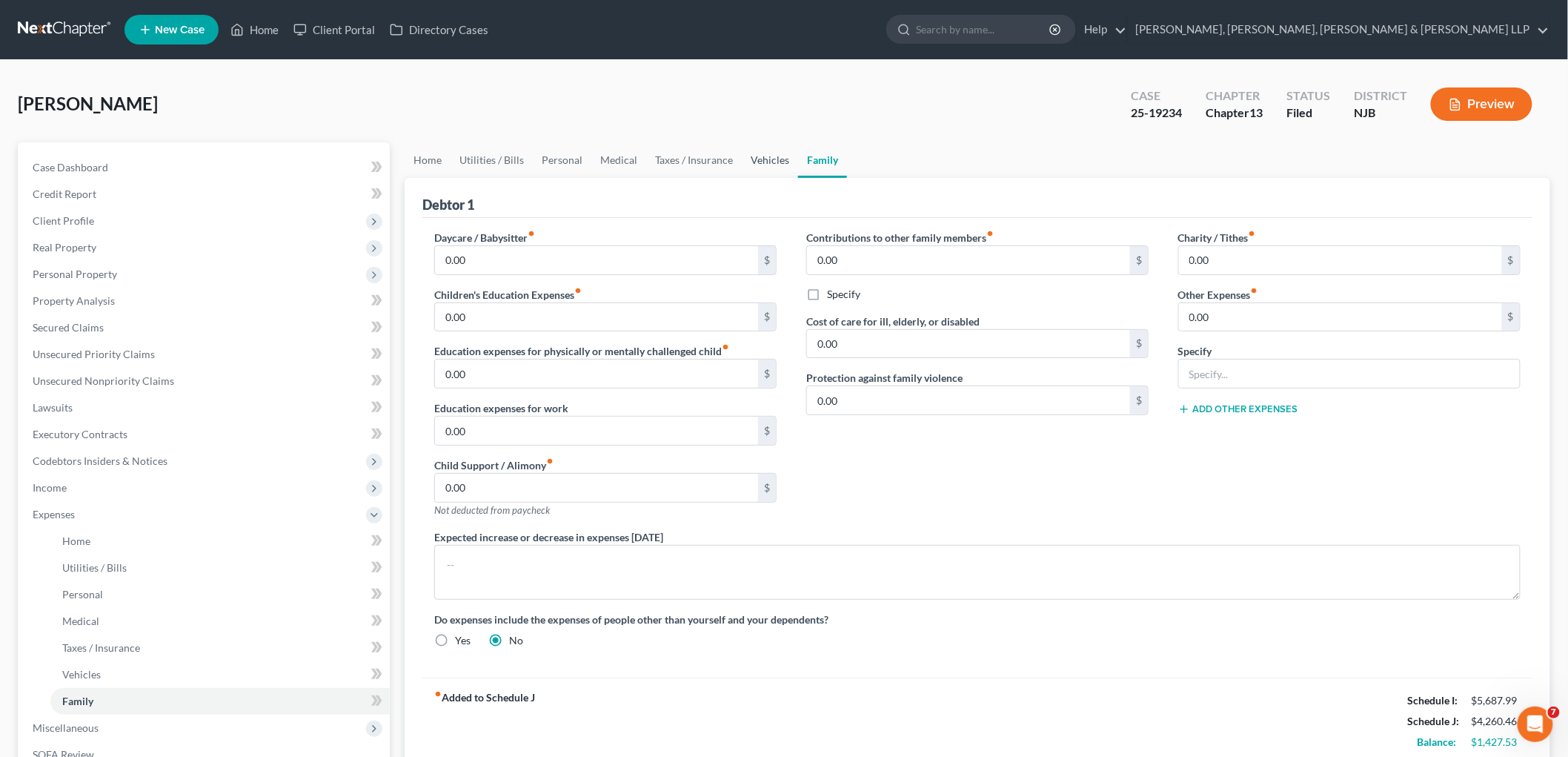
click at [765, 156] on link "Vehicles" at bounding box center [770, 160] width 57 height 36
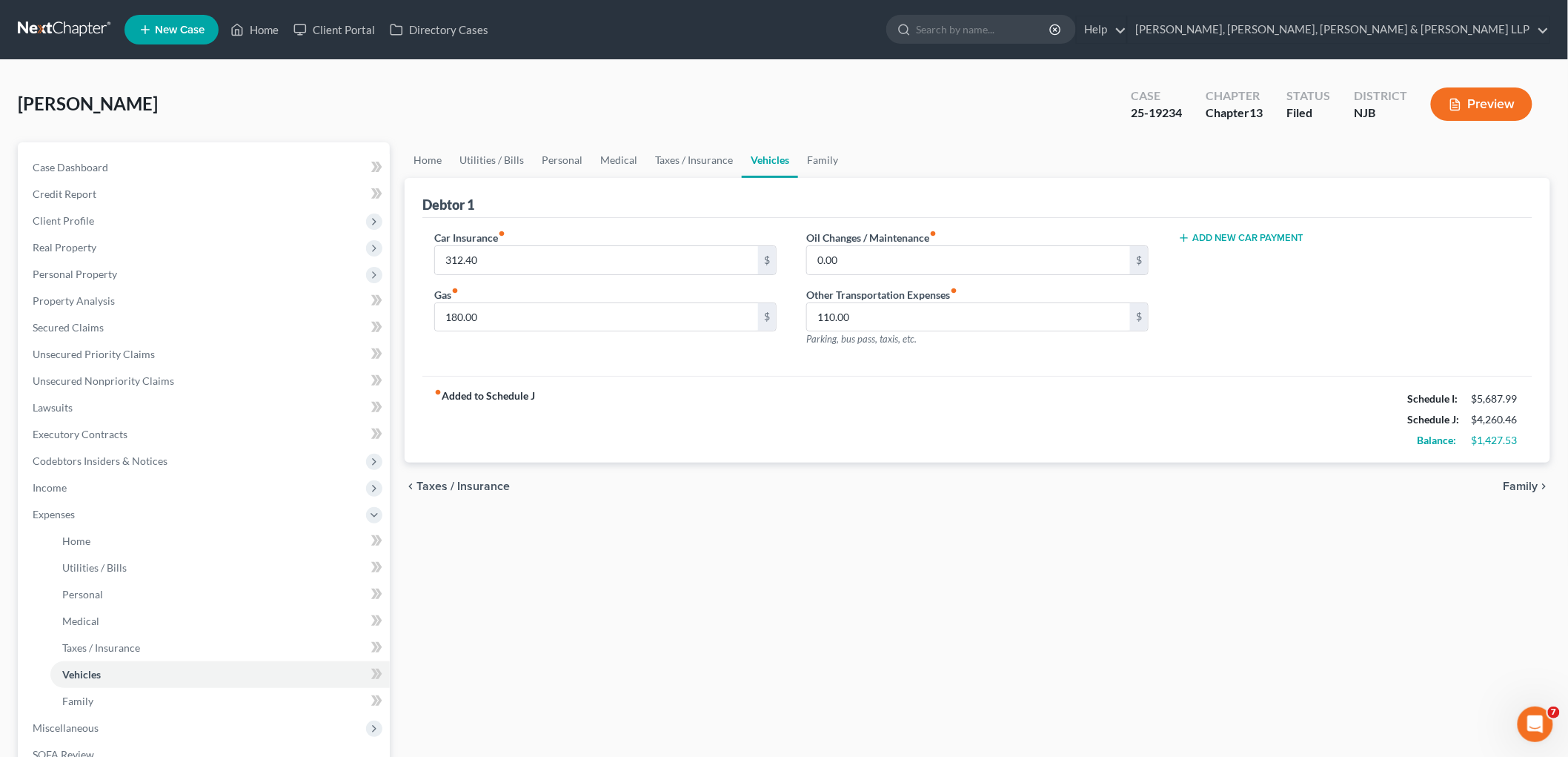
click at [817, 404] on div "fiber_manual_record Added to Schedule J Schedule I: $5,687.99 Schedule J: $4,26…" at bounding box center [977, 419] width 1110 height 86
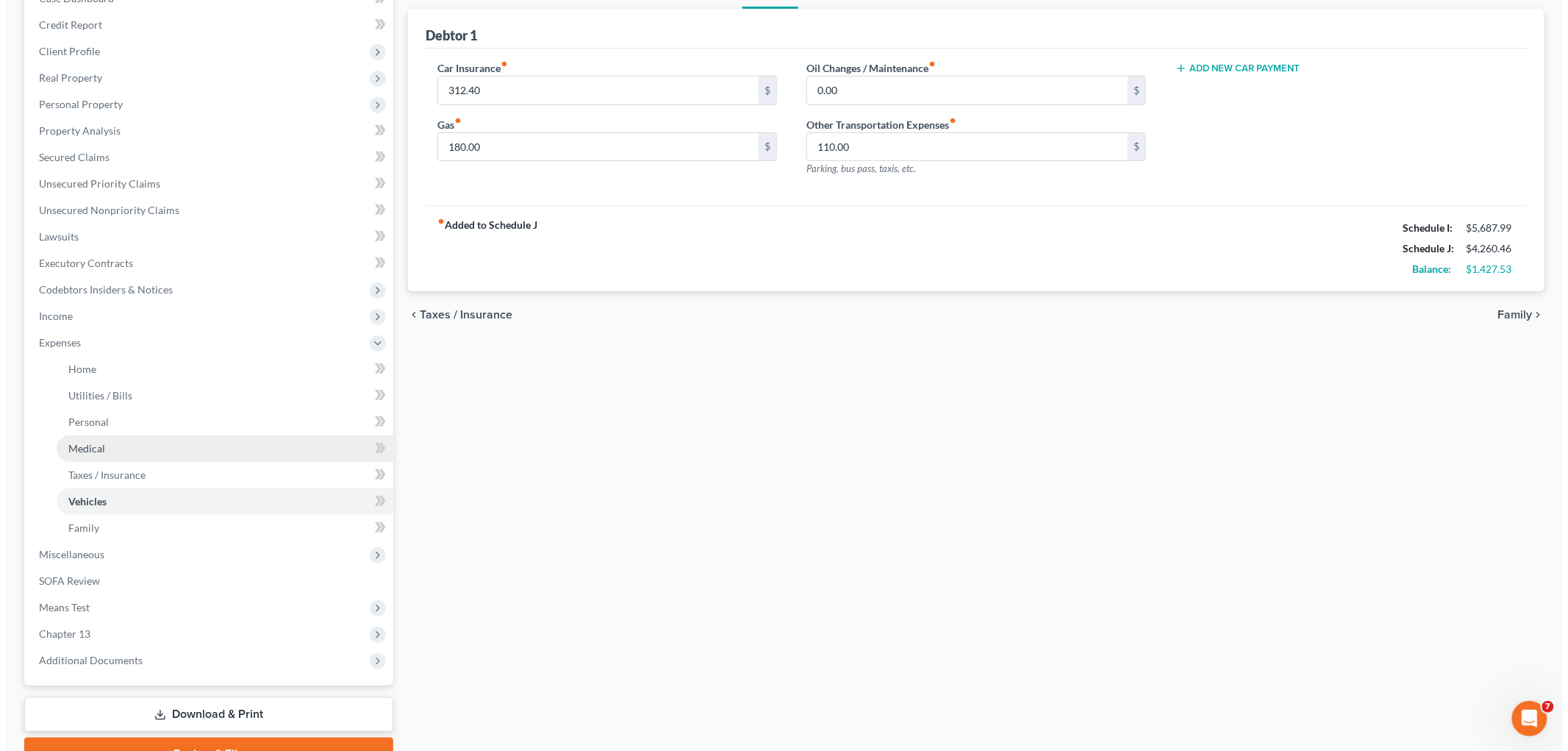
scroll to position [241, 0]
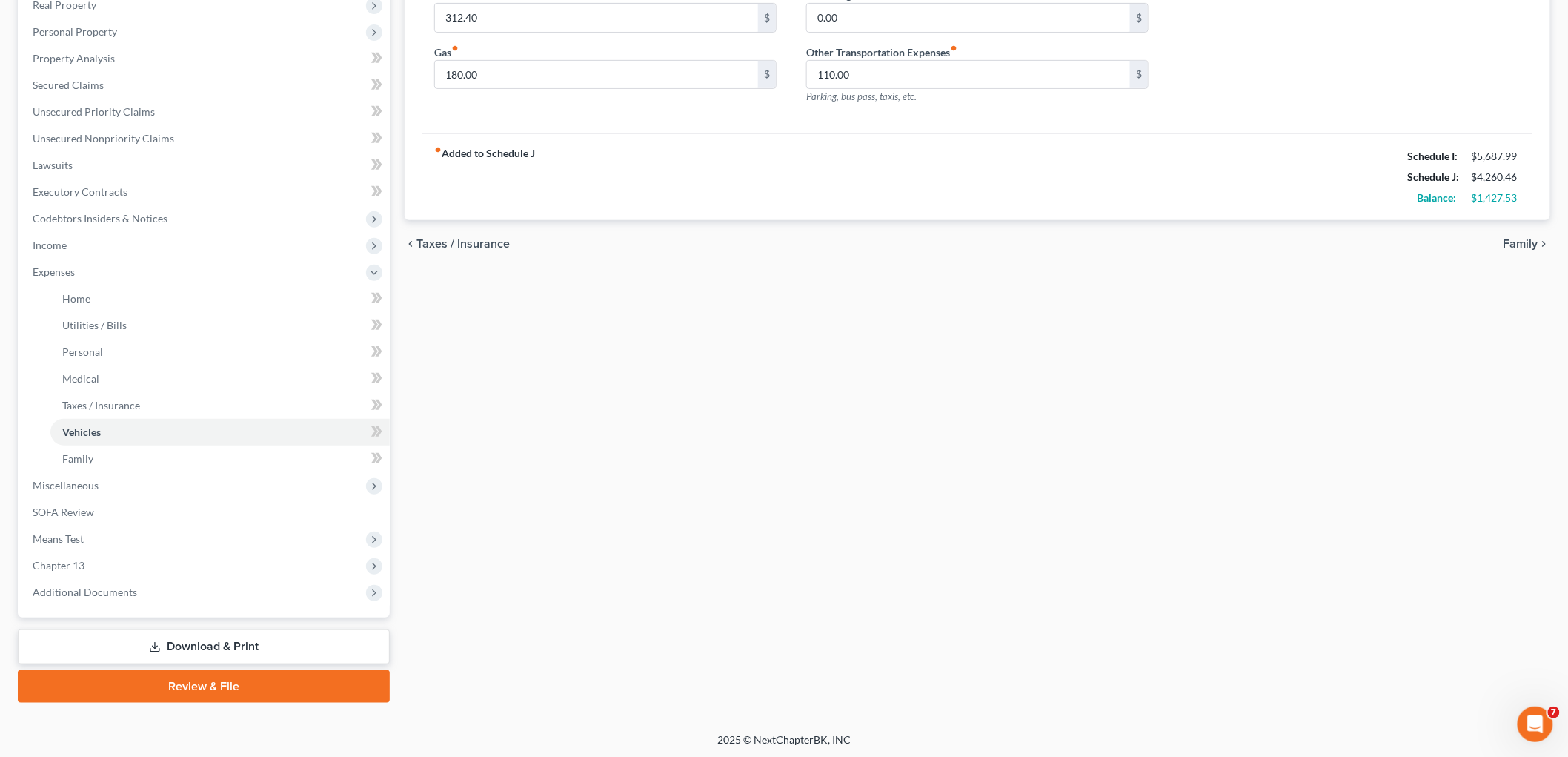
click at [162, 639] on link "Download & Print" at bounding box center [204, 646] width 372 height 35
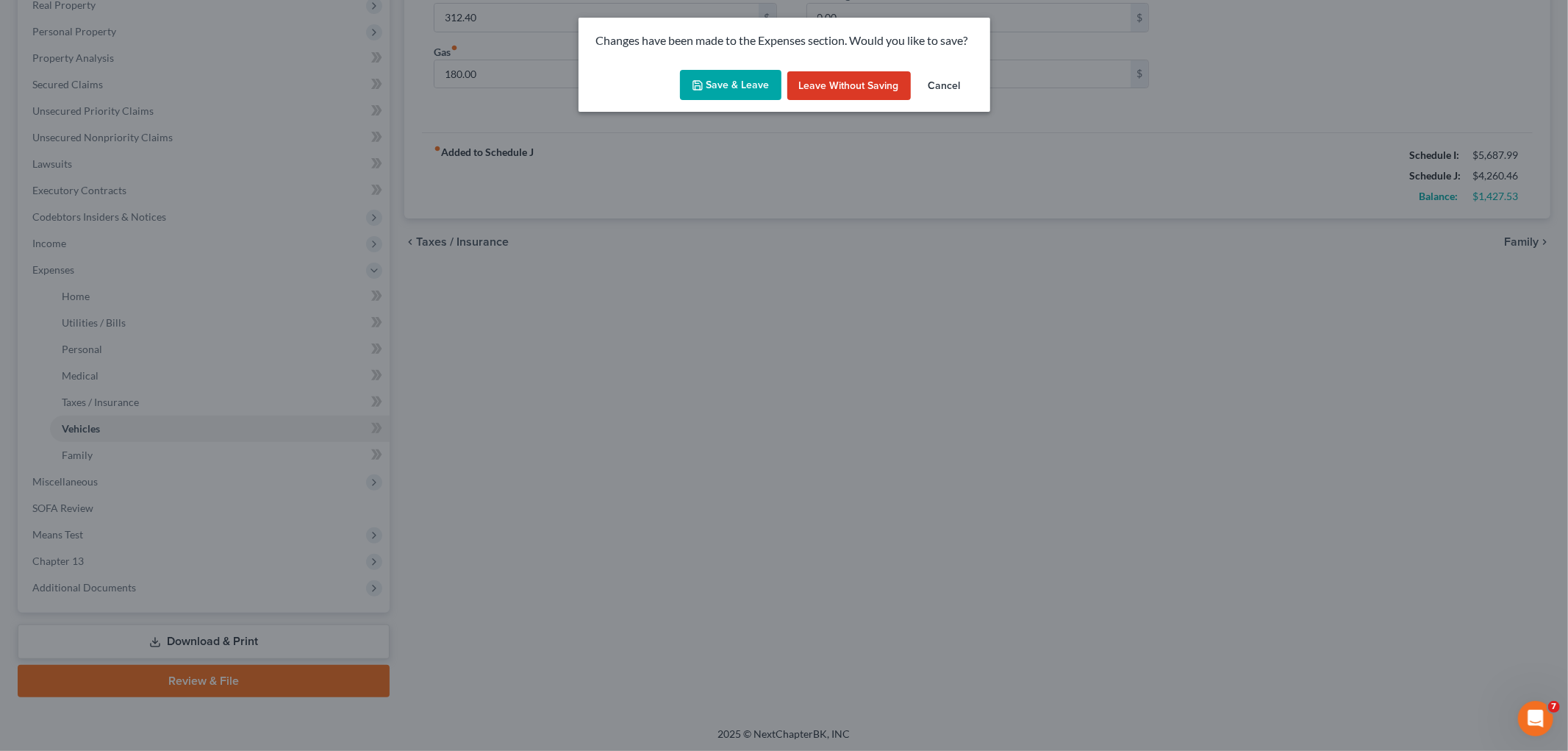
click at [730, 91] on button "Save & Leave" at bounding box center [731, 85] width 102 height 31
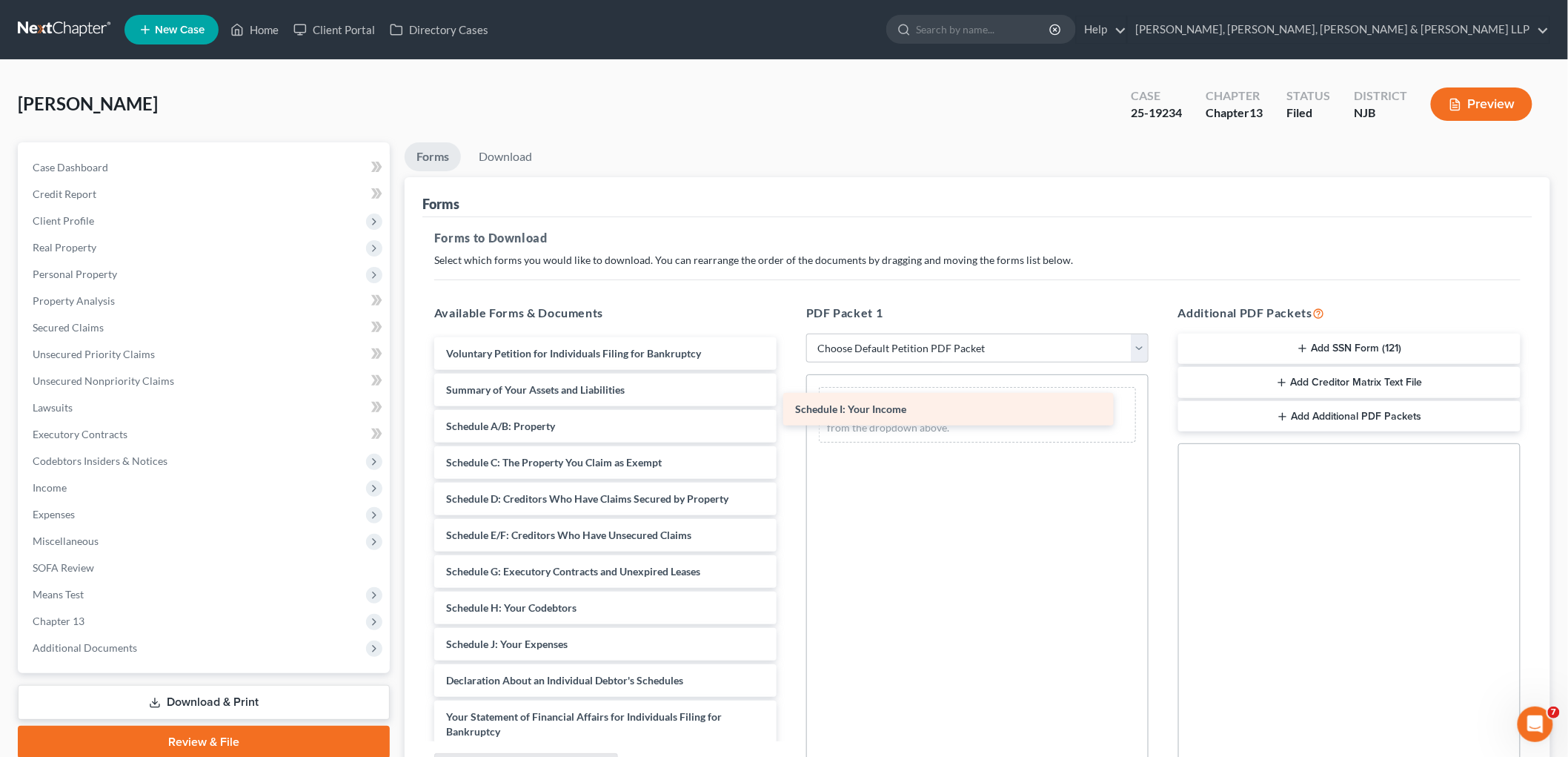
drag, startPoint x: 548, startPoint y: 643, endPoint x: 897, endPoint y: 408, distance: 420.7
click at [788, 408] on div "Schedule I: Your Income Voluntary Petition for Individuals Filing for Bankruptc…" at bounding box center [605, 640] width 366 height 607
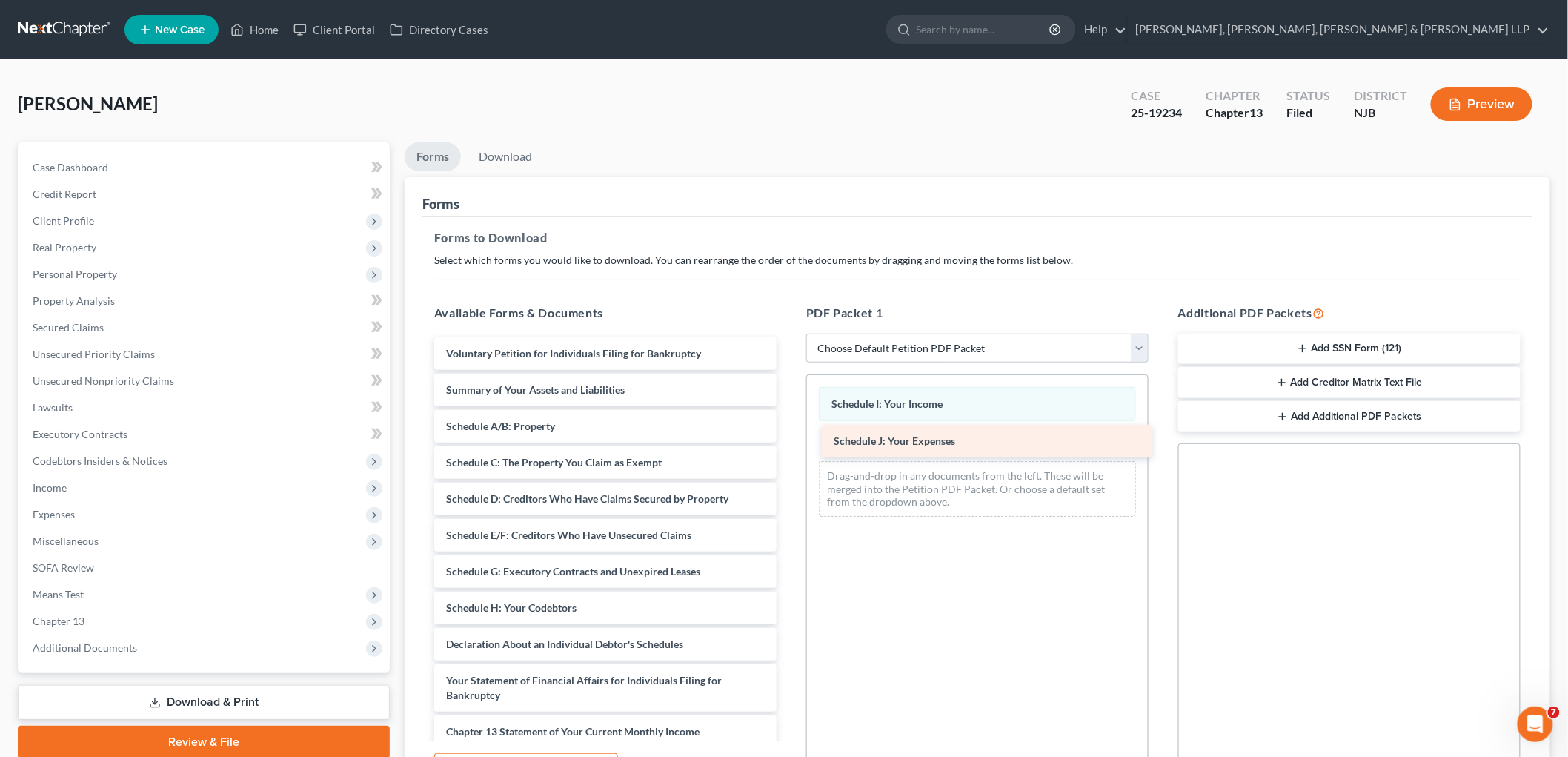
drag, startPoint x: 552, startPoint y: 643, endPoint x: 944, endPoint y: 437, distance: 442.8
click at [788, 437] on div "Schedule J: Your Expenses Voluntary Petition for Individuals Filing for Bankrup…" at bounding box center [605, 622] width 366 height 571
click at [889, 342] on select "Choose Default Petition PDF Packet Complete Bankruptcy Petition (all forms and …" at bounding box center [977, 348] width 343 height 30
select select "0"
click at [806, 334] on select "Choose Default Petition PDF Packet Complete Bankruptcy Petition (all forms and …" at bounding box center [977, 348] width 343 height 30
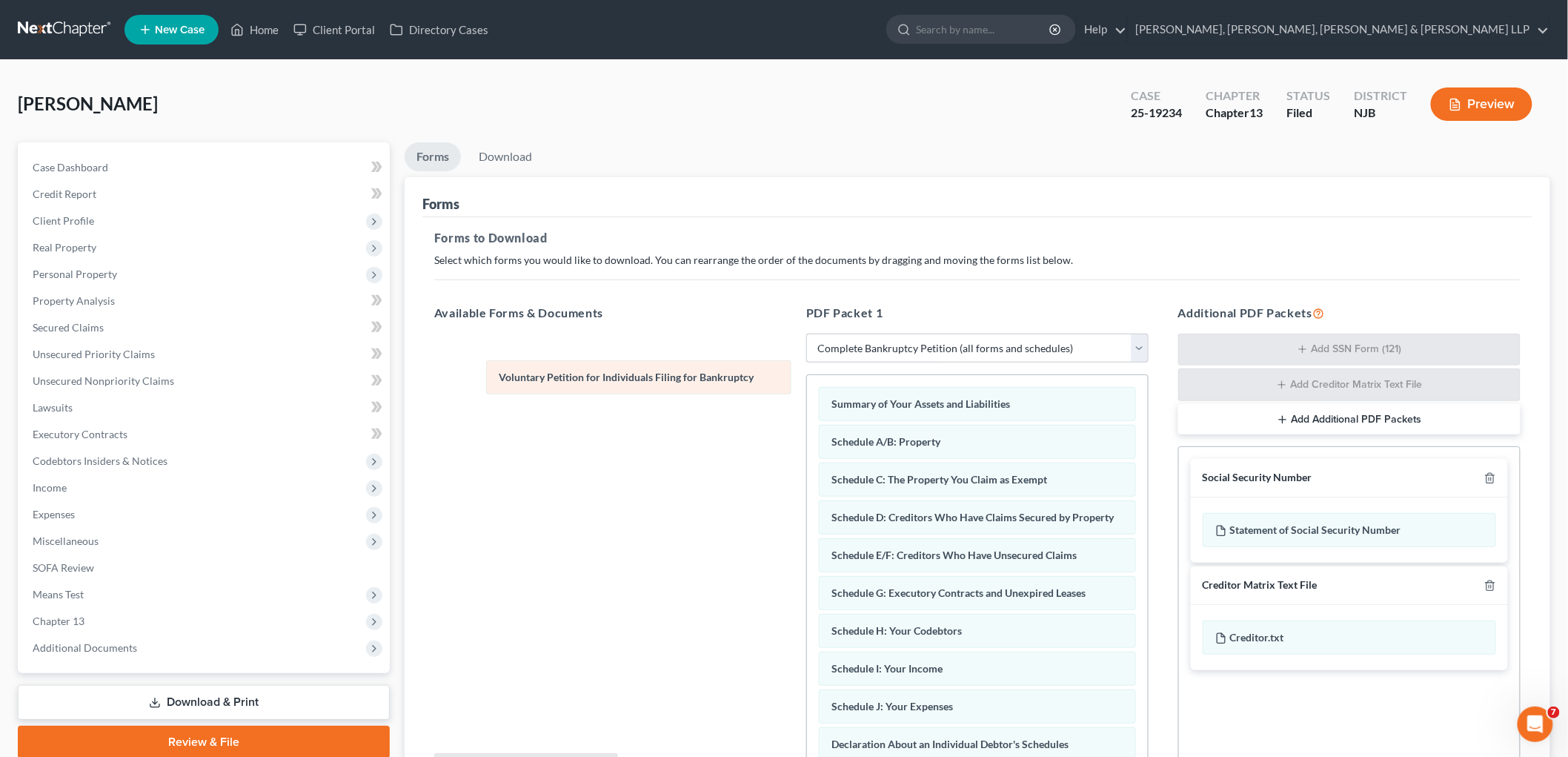
drag, startPoint x: 906, startPoint y: 397, endPoint x: 573, endPoint y: 370, distance: 334.1
click at [807, 375] on div "Voluntary Petition for Individuals Filing for Bankruptcy Voluntary Petition for…" at bounding box center [977, 732] width 341 height 714
click at [510, 150] on link "Download" at bounding box center [505, 156] width 77 height 29
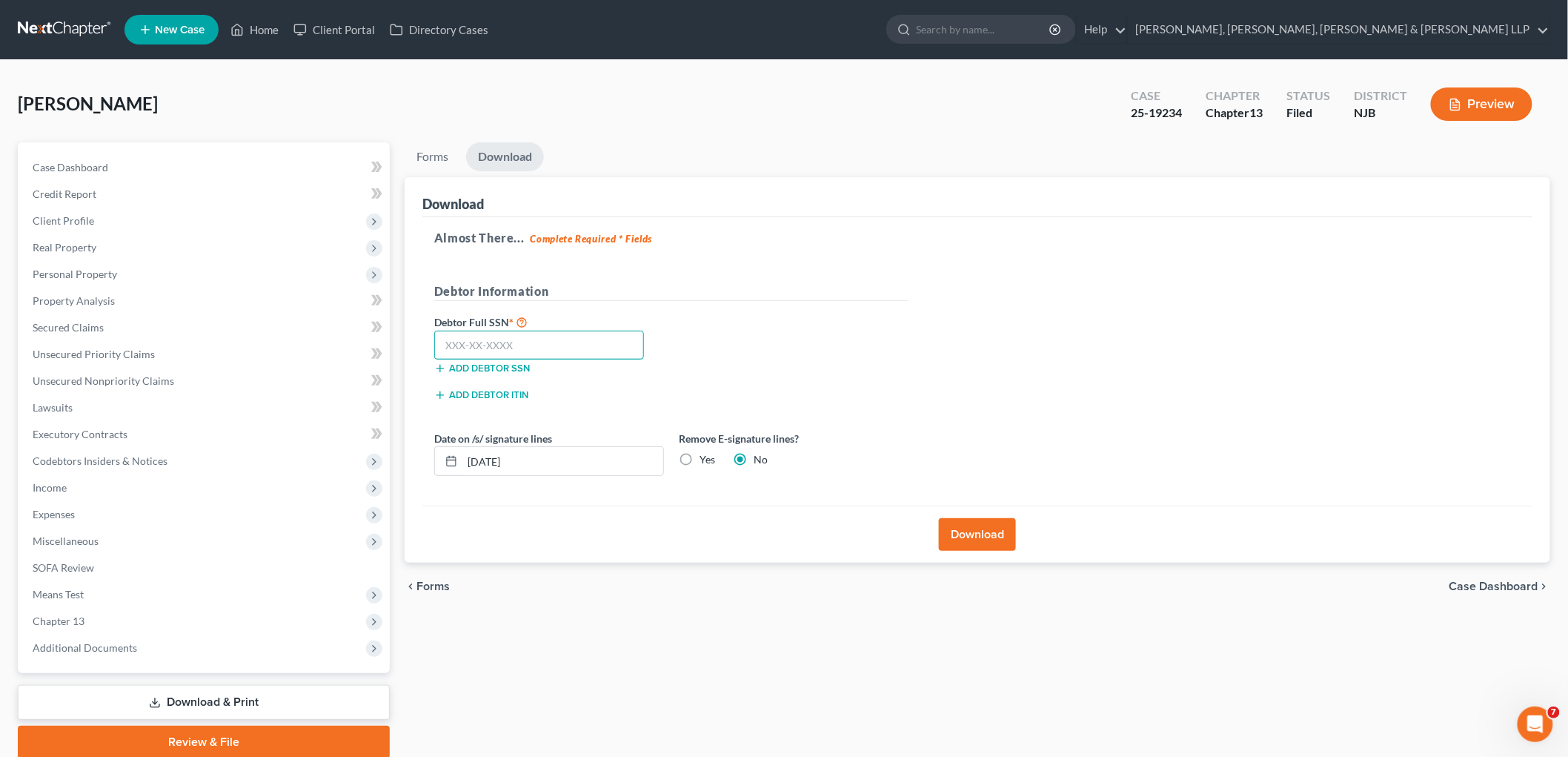
click at [606, 357] on input "text" at bounding box center [539, 345] width 209 height 30
type input "156-52-3129"
click at [757, 343] on div "Debtor Full SSN * 156-52-3129 Add debtor SSN" at bounding box center [672, 350] width 489 height 74
click at [902, 532] on button "Download" at bounding box center [977, 534] width 77 height 32
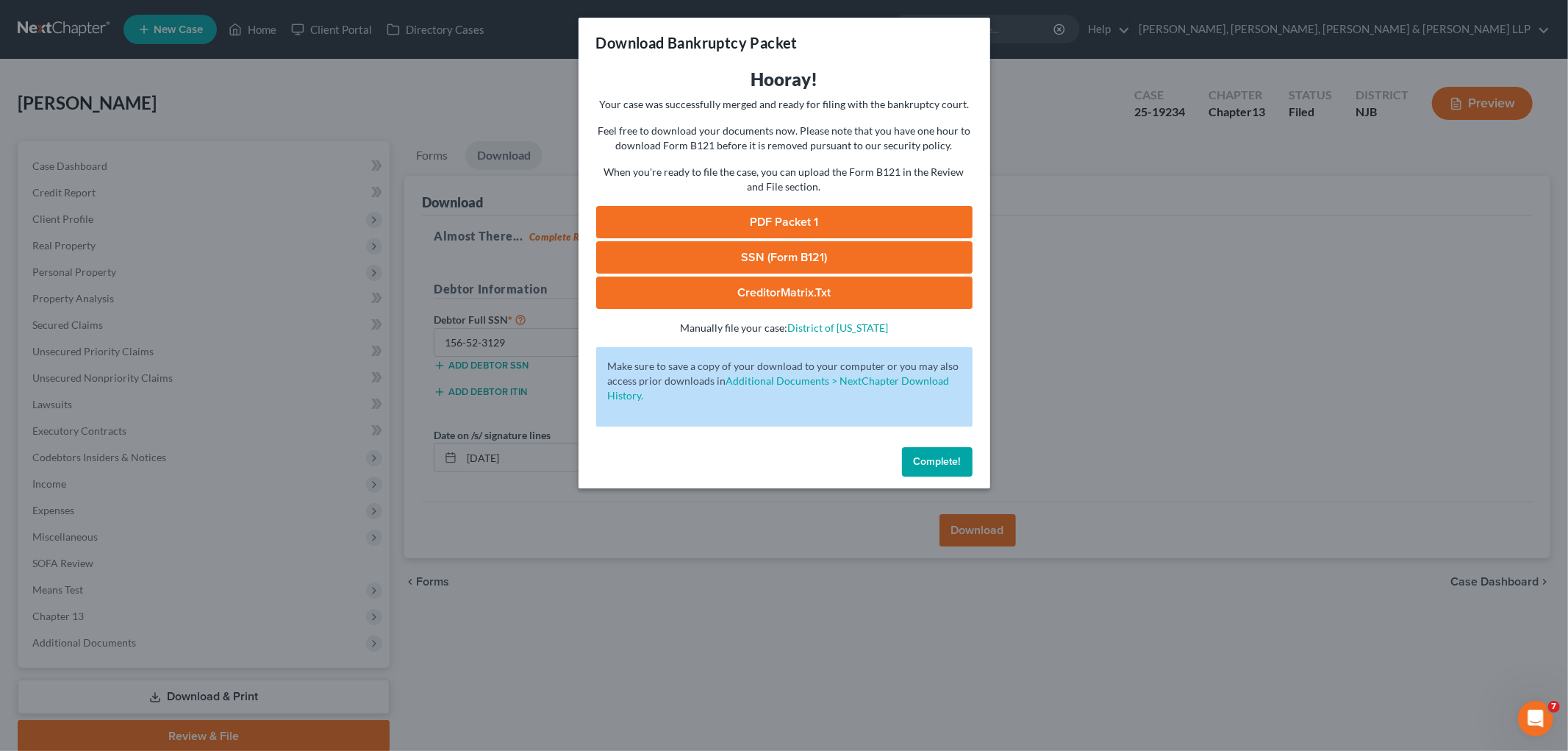
drag, startPoint x: 730, startPoint y: 215, endPoint x: 722, endPoint y: 347, distance: 132.2
click at [730, 215] on link "PDF Packet 1" at bounding box center [785, 222] width 376 height 32
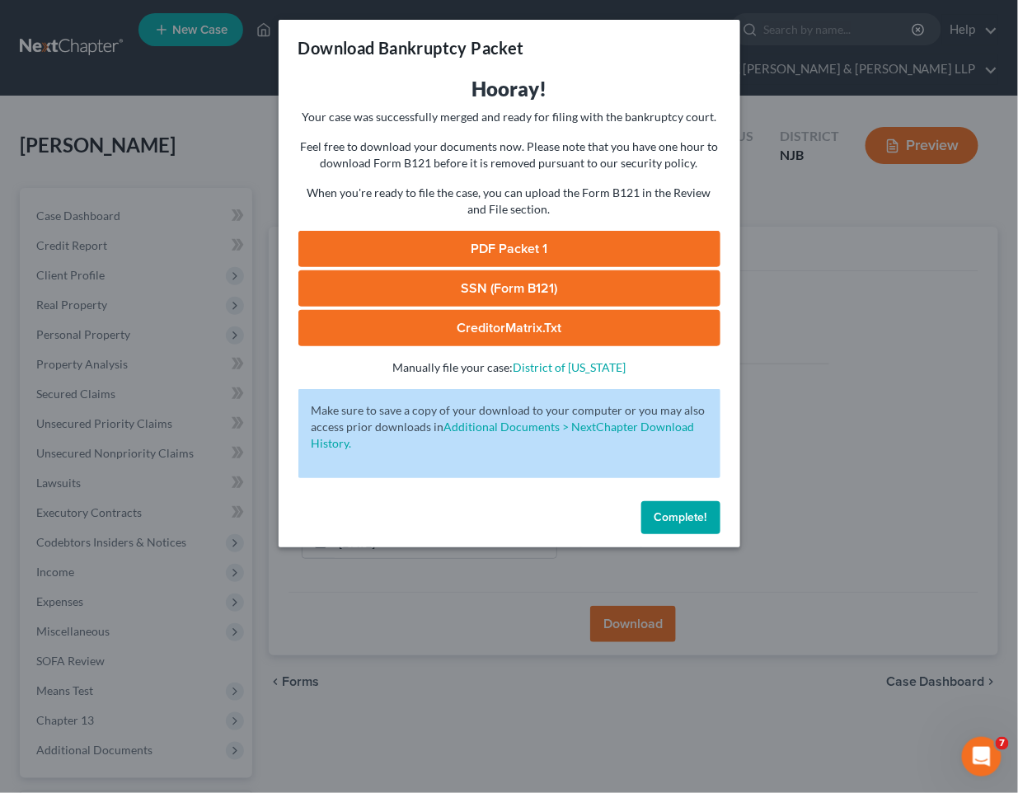
click at [647, 251] on link "PDF Packet 1" at bounding box center [509, 249] width 422 height 36
click at [679, 513] on span "Complete!" at bounding box center [681, 517] width 53 height 14
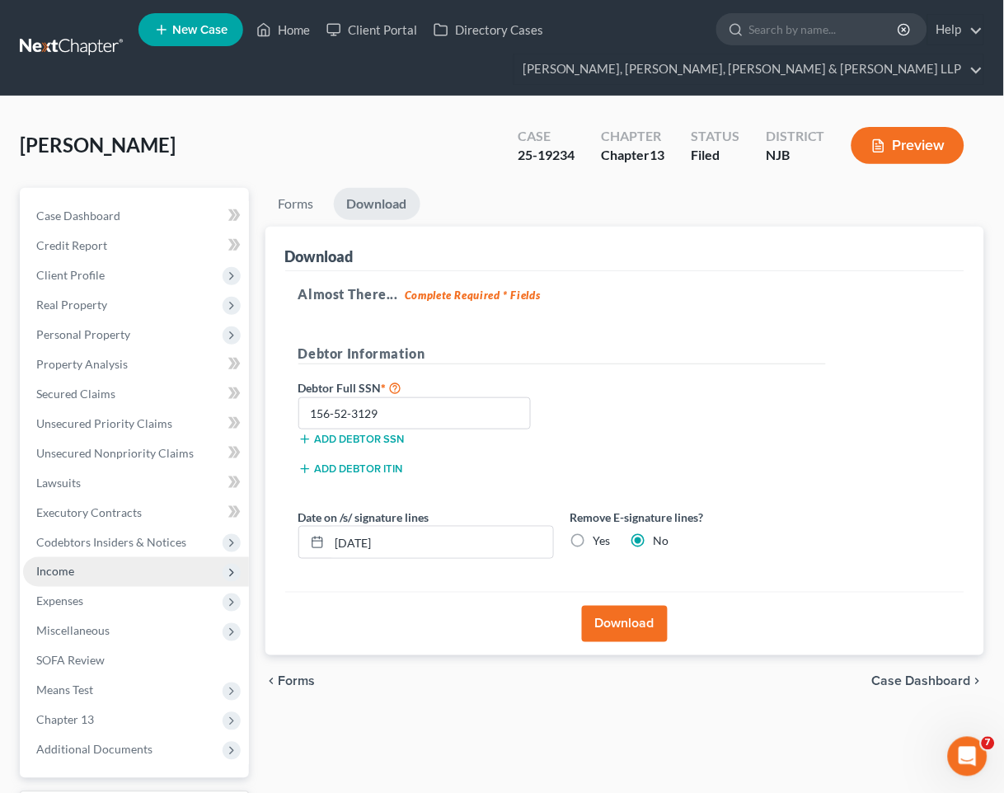
click at [68, 574] on span "Income" at bounding box center [55, 572] width 38 height 14
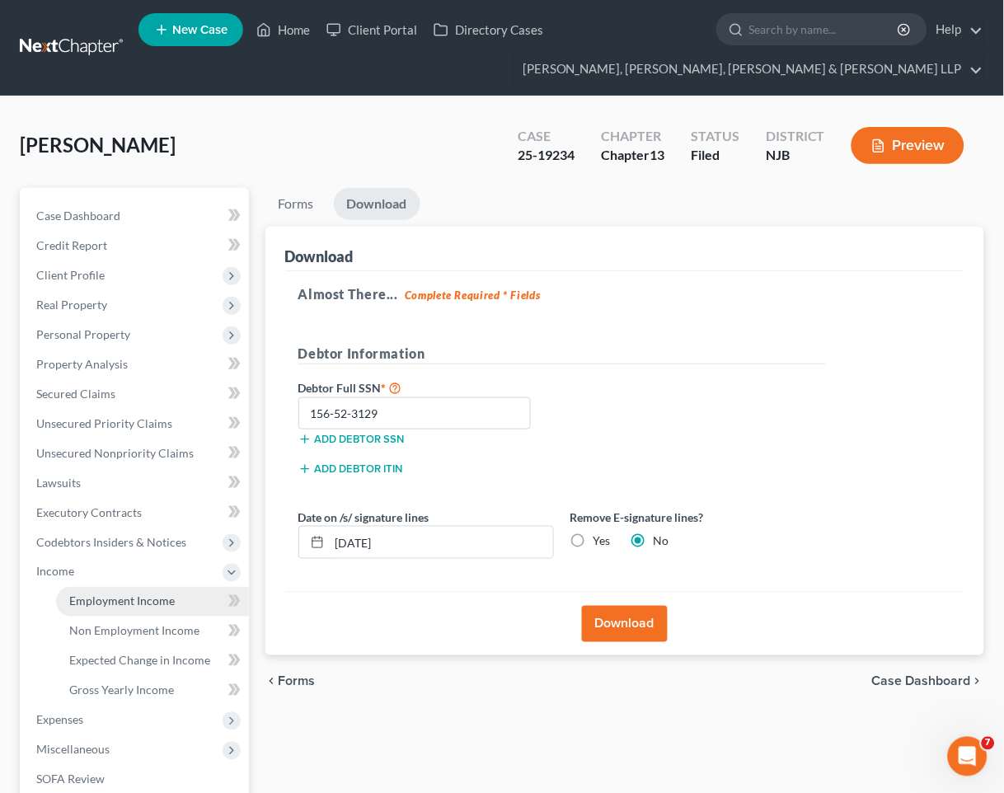
click at [75, 594] on span "Employment Income" at bounding box center [122, 601] width 106 height 14
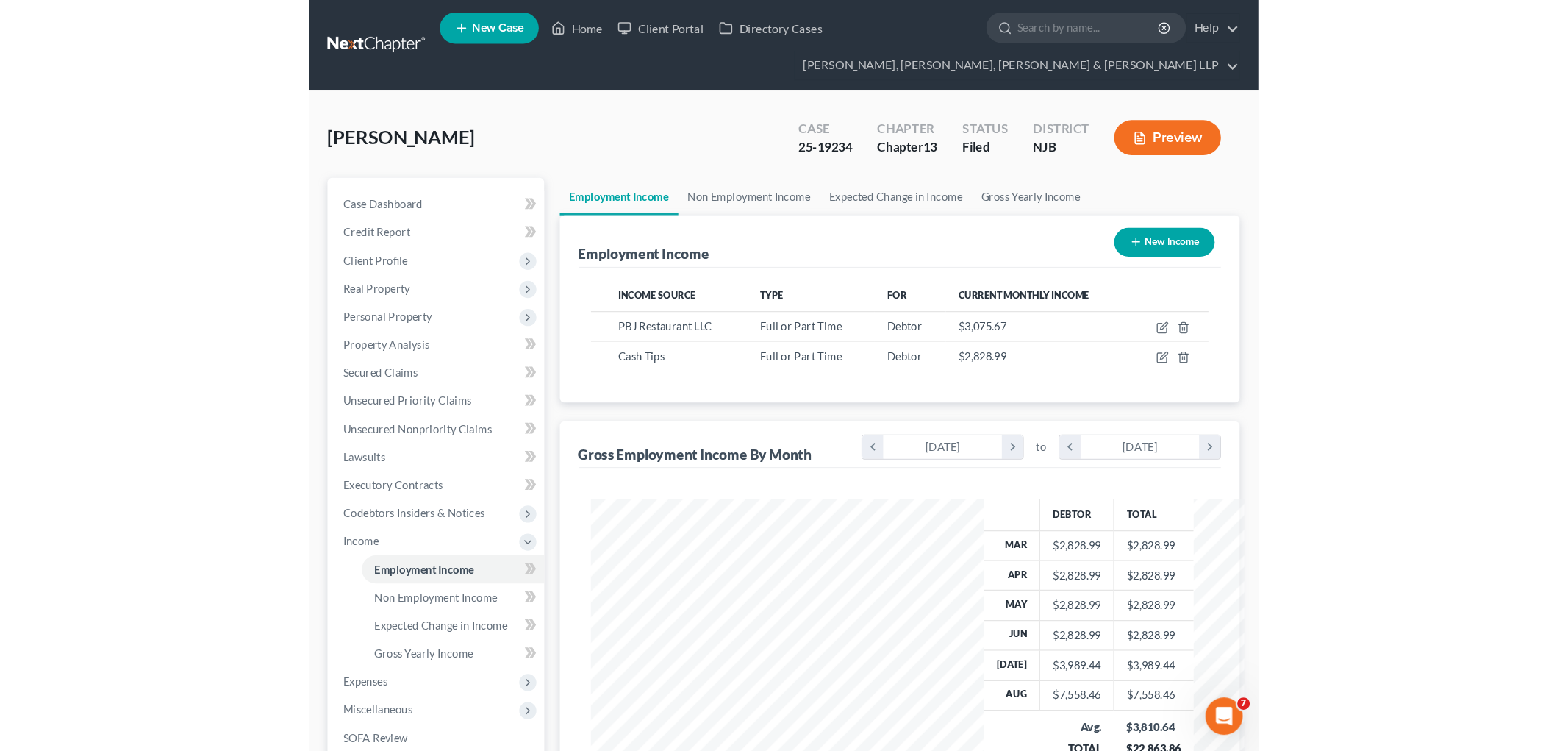
scroll to position [308, 646]
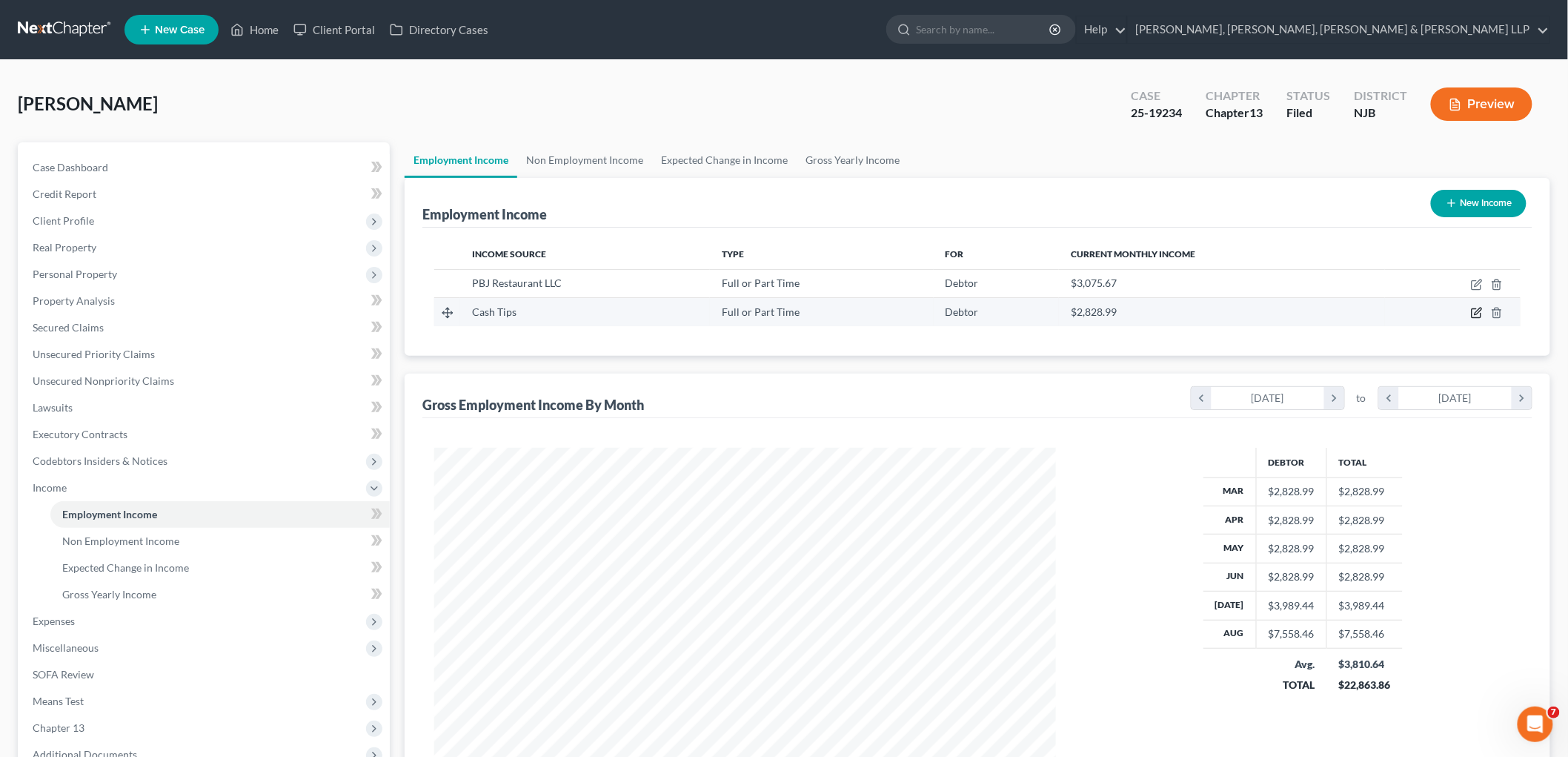
click at [902, 315] on icon "button" at bounding box center [1476, 312] width 12 height 12
select select "0"
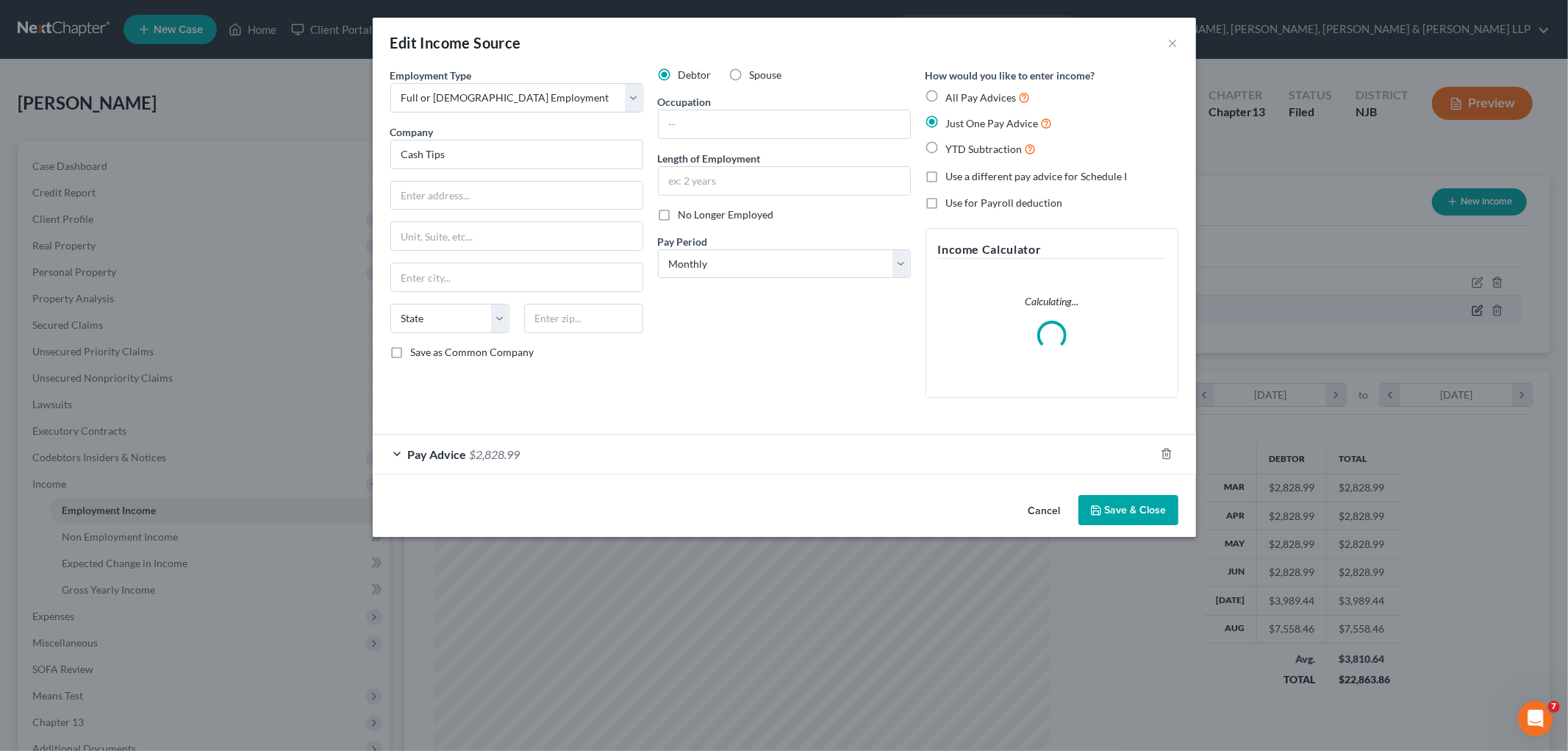
scroll to position [310, 651]
click at [644, 457] on div "Pay Advice $2,828.99" at bounding box center [763, 454] width 782 height 39
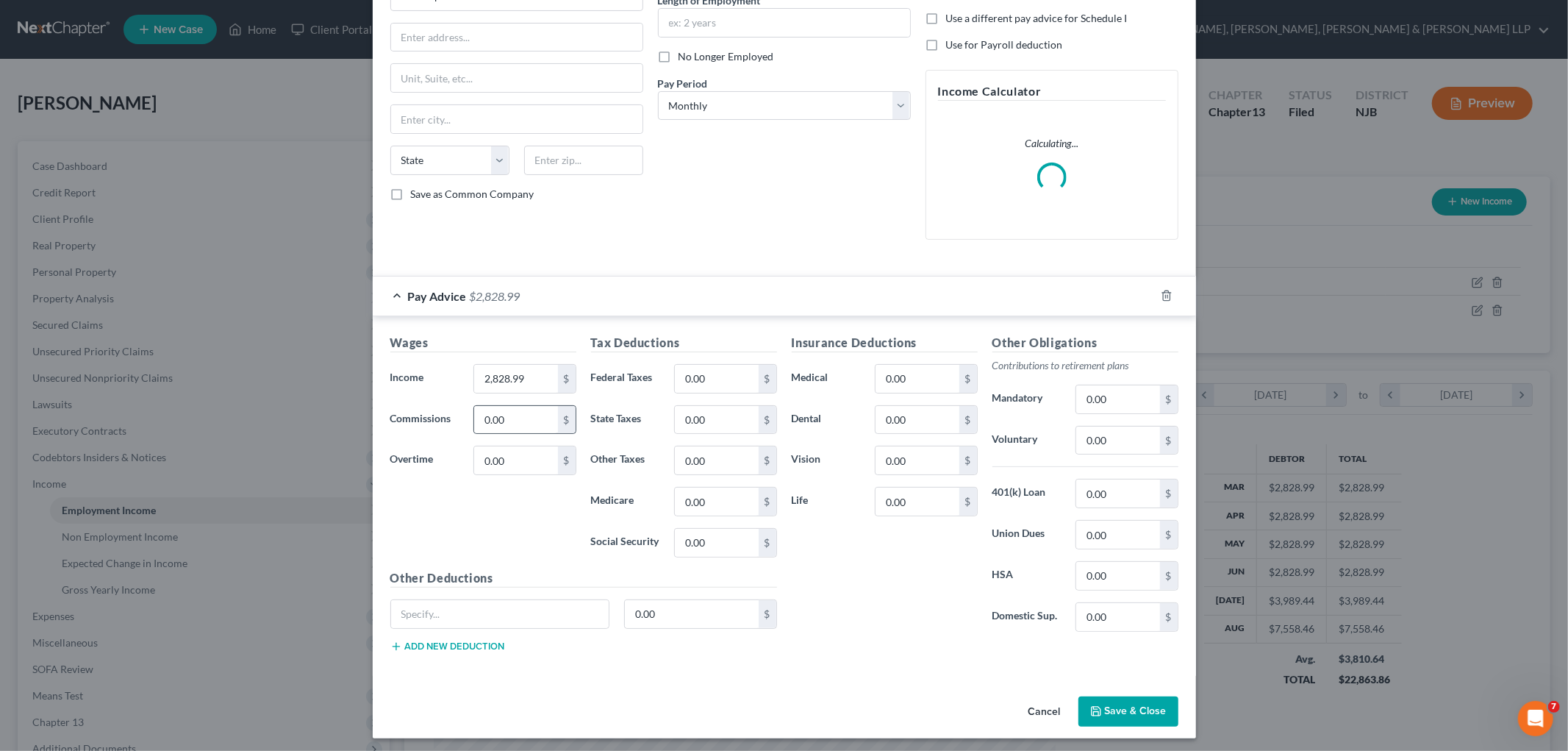
scroll to position [164, 0]
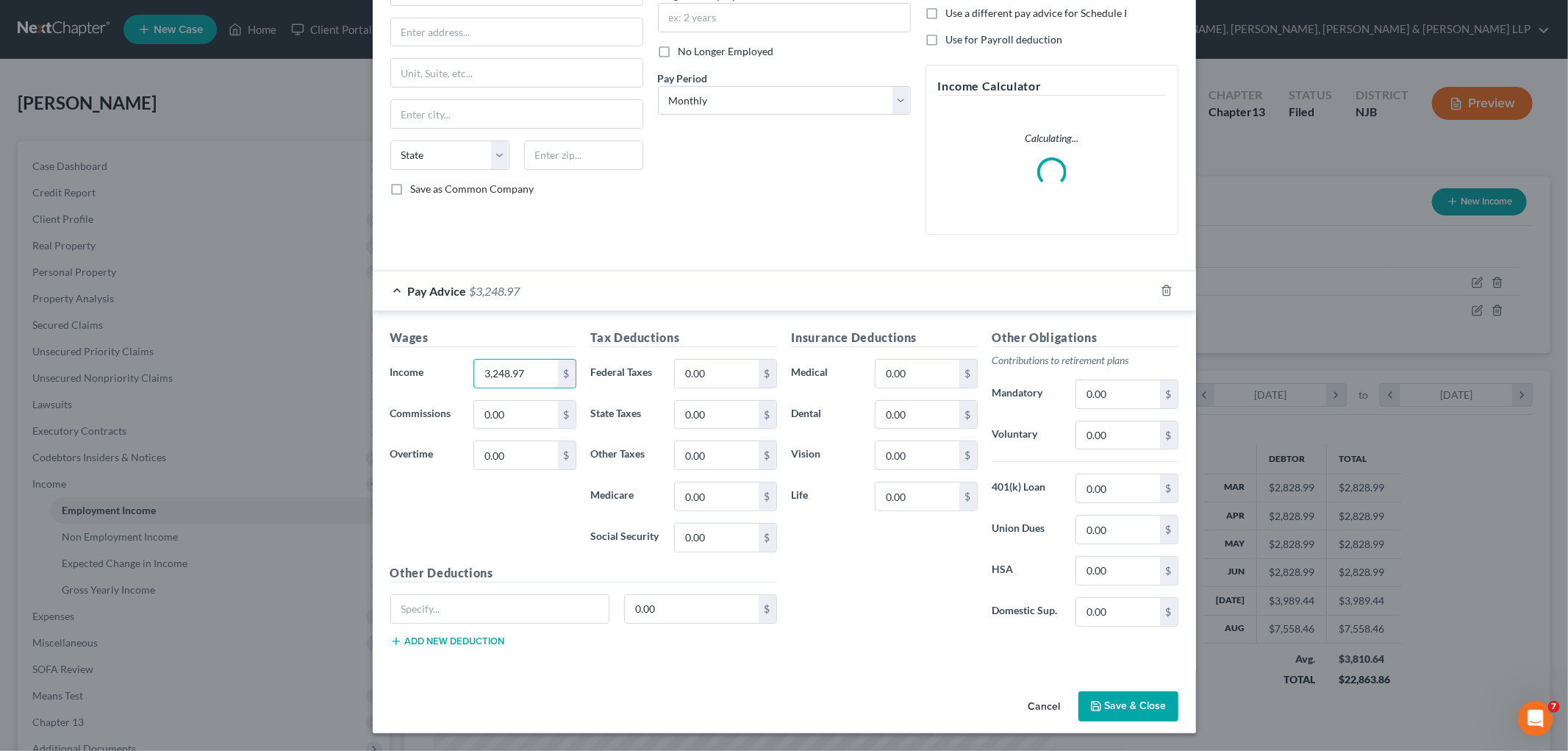
type input "3,248.97"
click at [723, 289] on div "Pay Advice $3,248.97" at bounding box center [763, 291] width 782 height 39
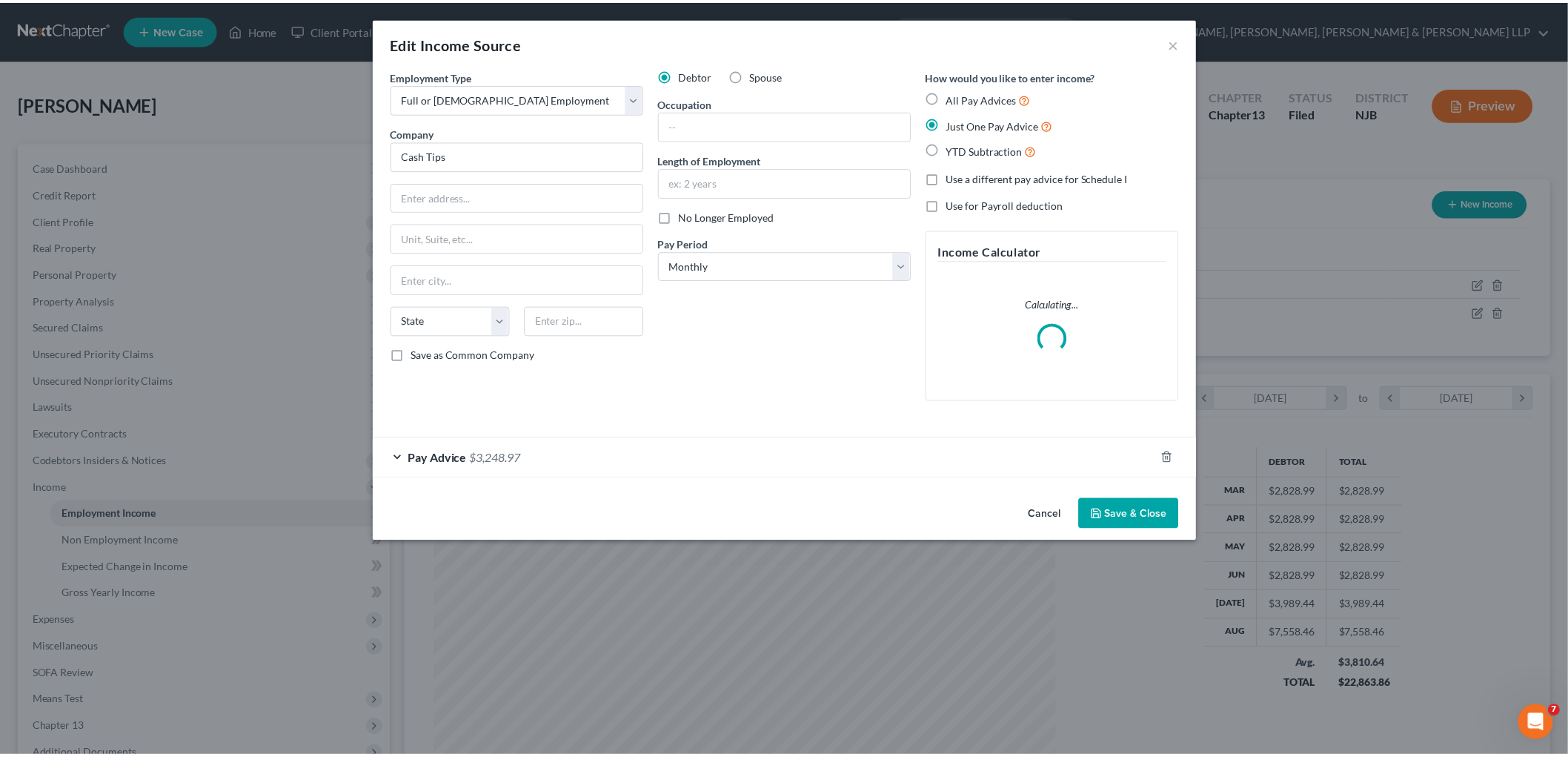
scroll to position [0, 0]
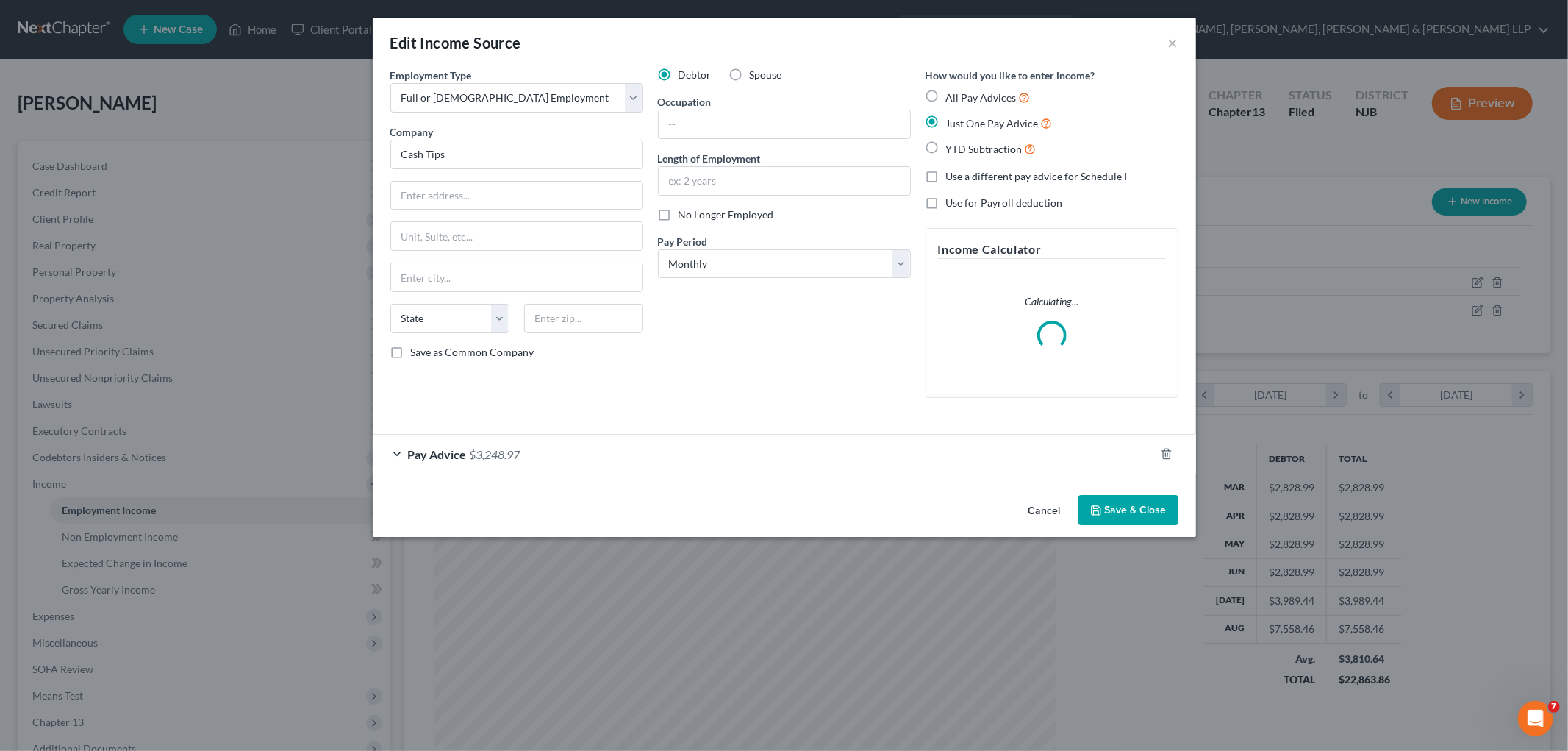
click at [895, 498] on button "Save & Close" at bounding box center [1128, 510] width 100 height 31
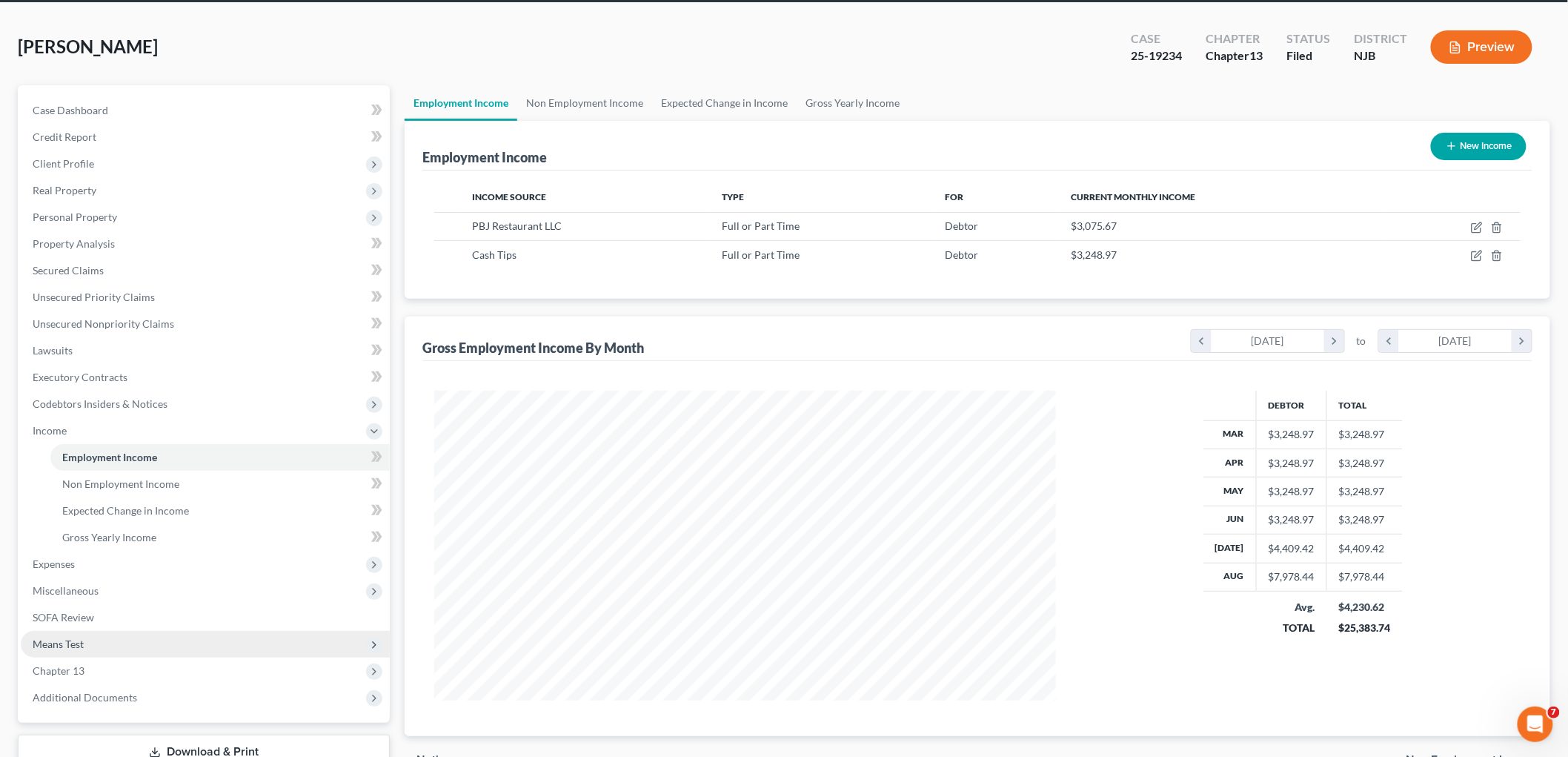
scroll to position [163, 0]
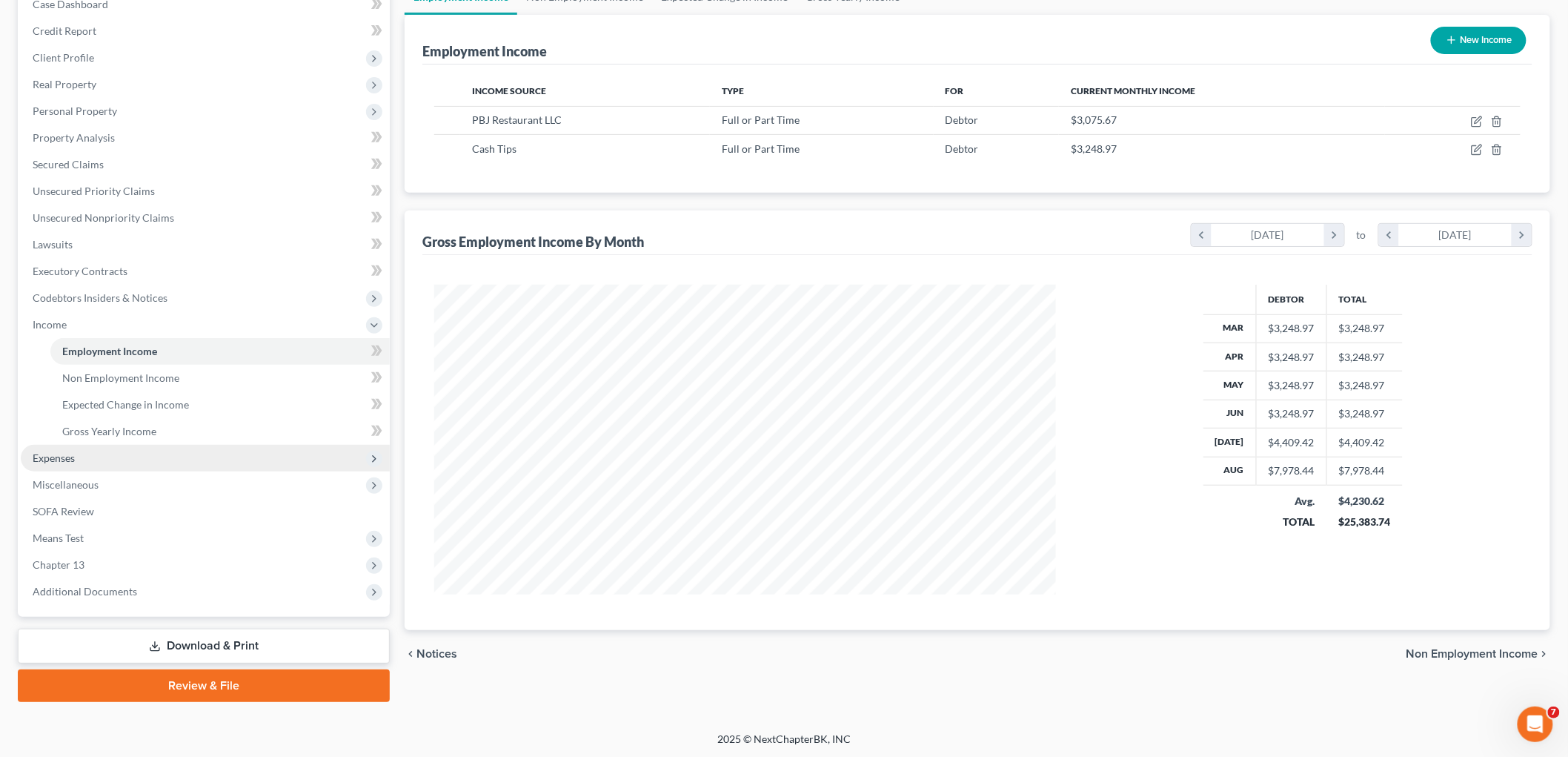
click at [56, 451] on span "Expenses" at bounding box center [53, 458] width 42 height 13
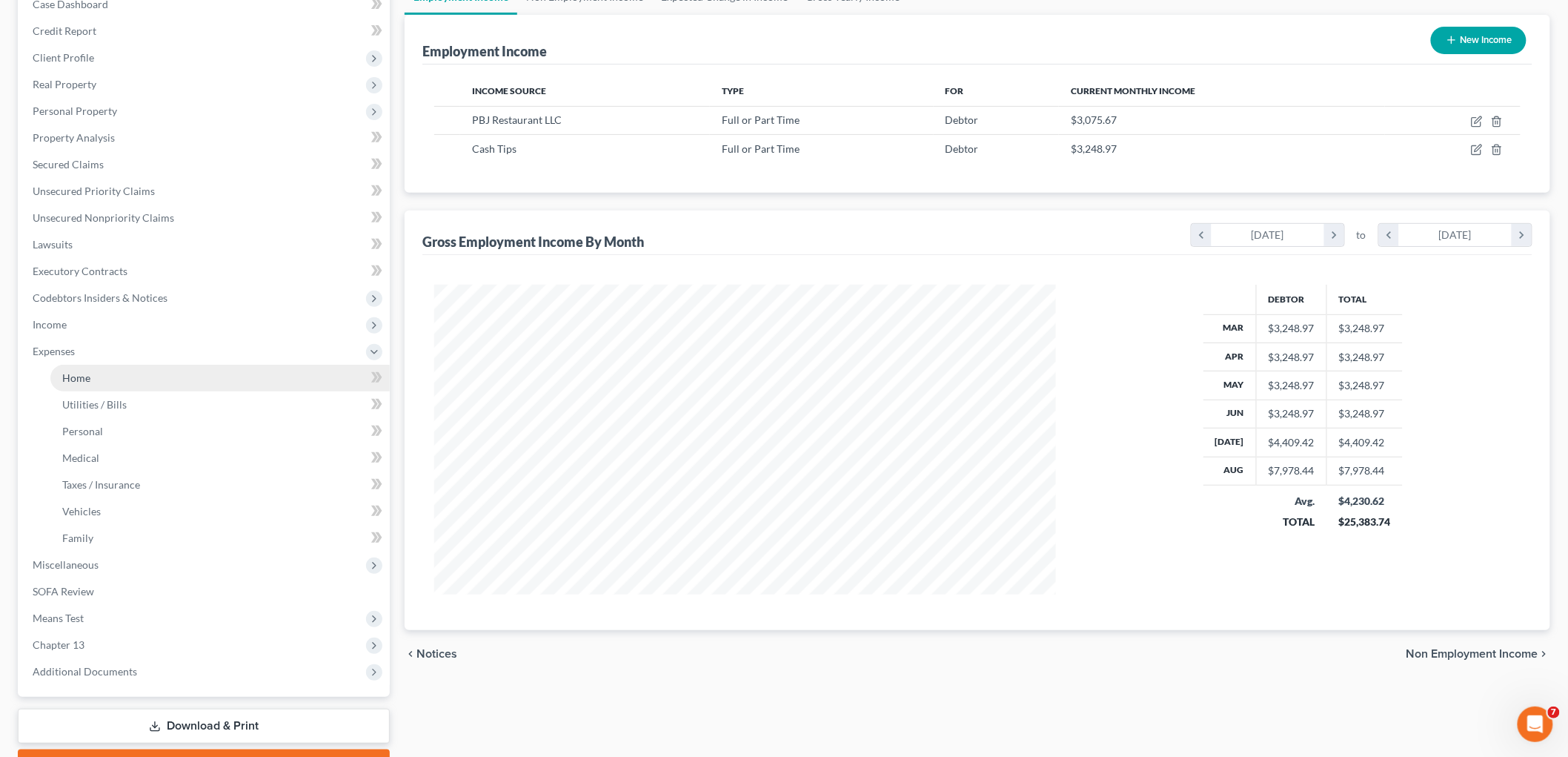
click at [89, 372] on span "Home" at bounding box center [76, 378] width 28 height 13
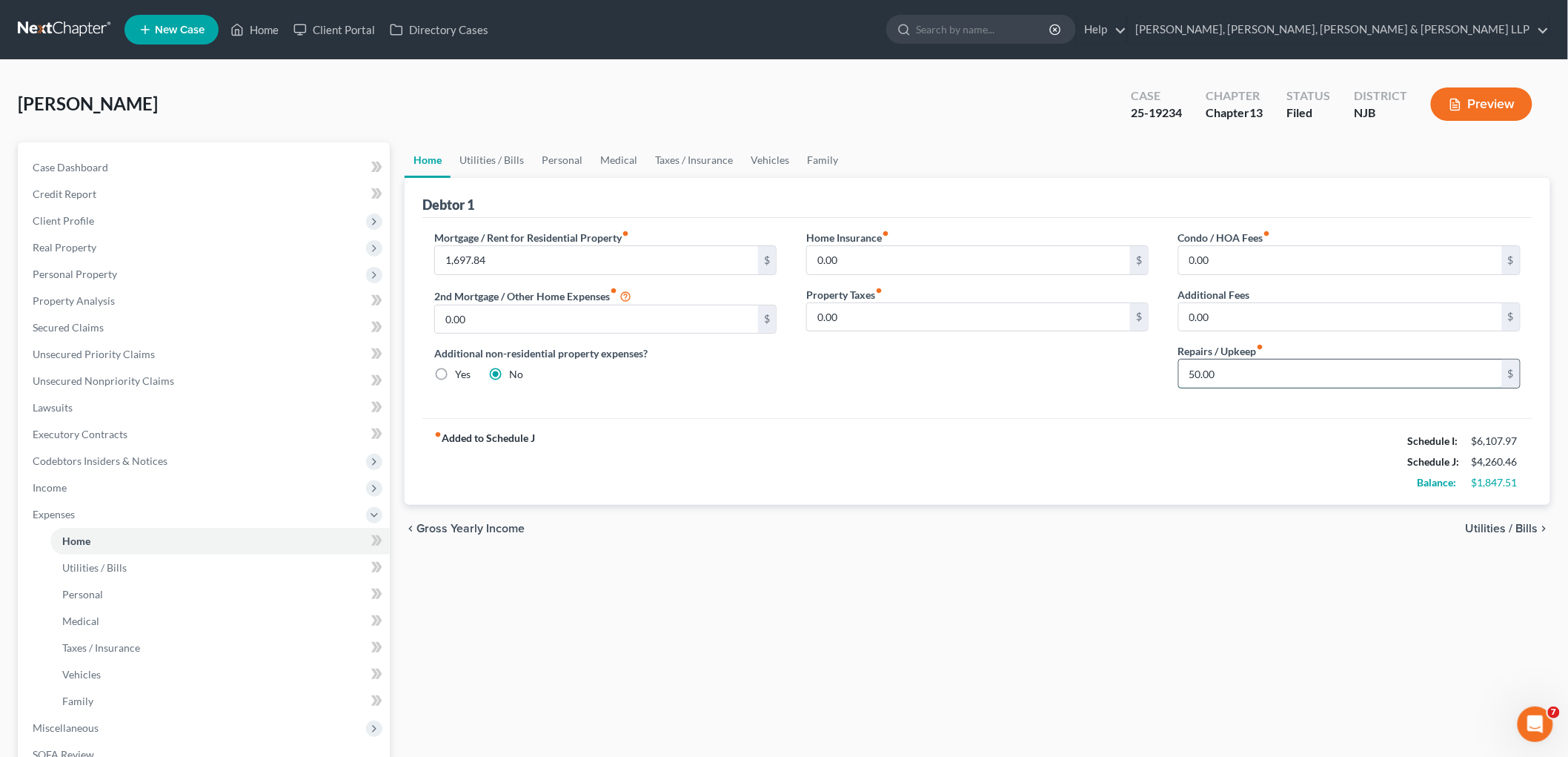
click at [902, 380] on input "50.00" at bounding box center [1341, 373] width 323 height 28
type input "150.00"
click at [510, 156] on link "Utilities / Bills" at bounding box center [492, 160] width 83 height 36
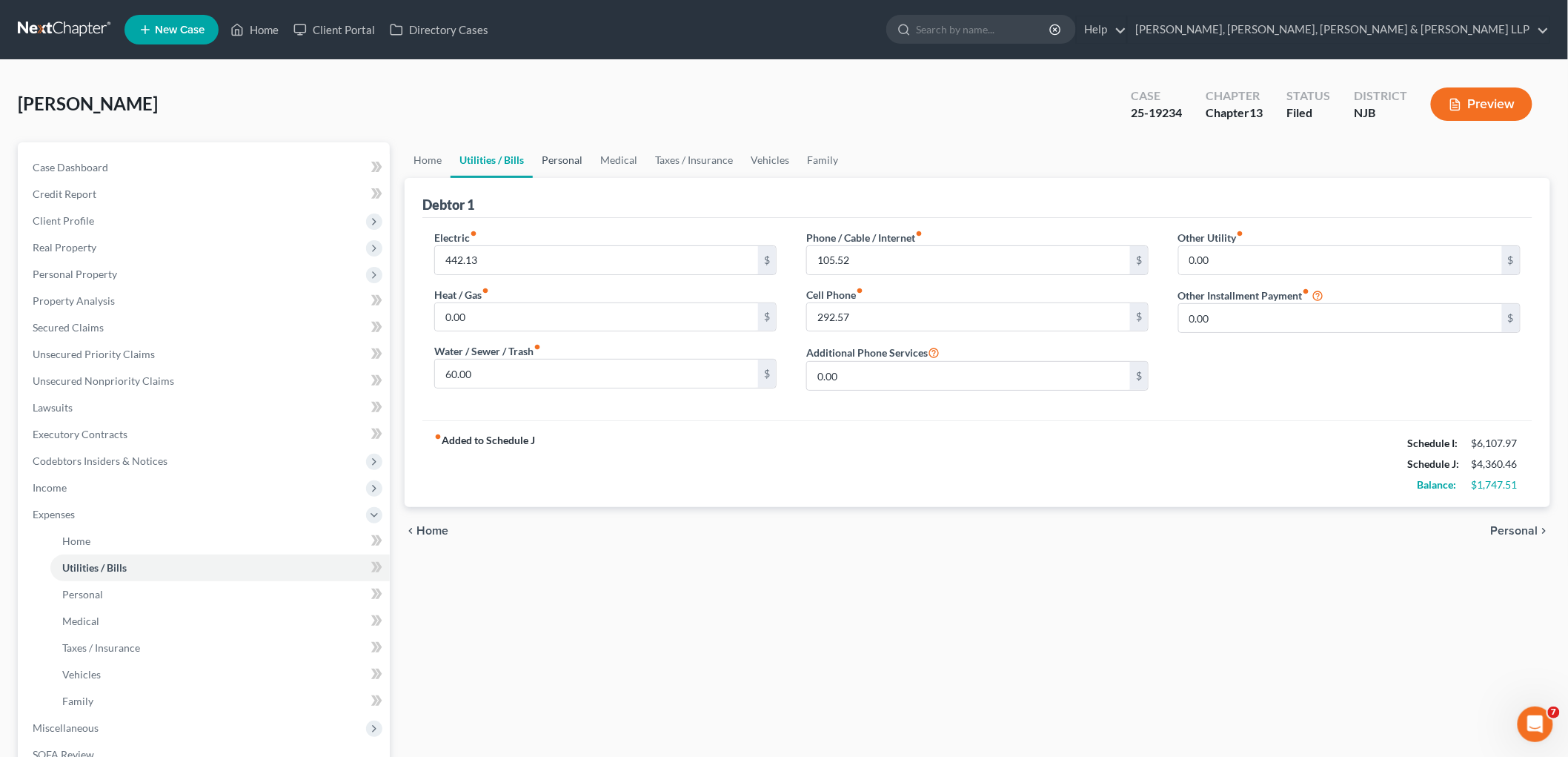
click at [574, 157] on link "Personal" at bounding box center [562, 160] width 58 height 36
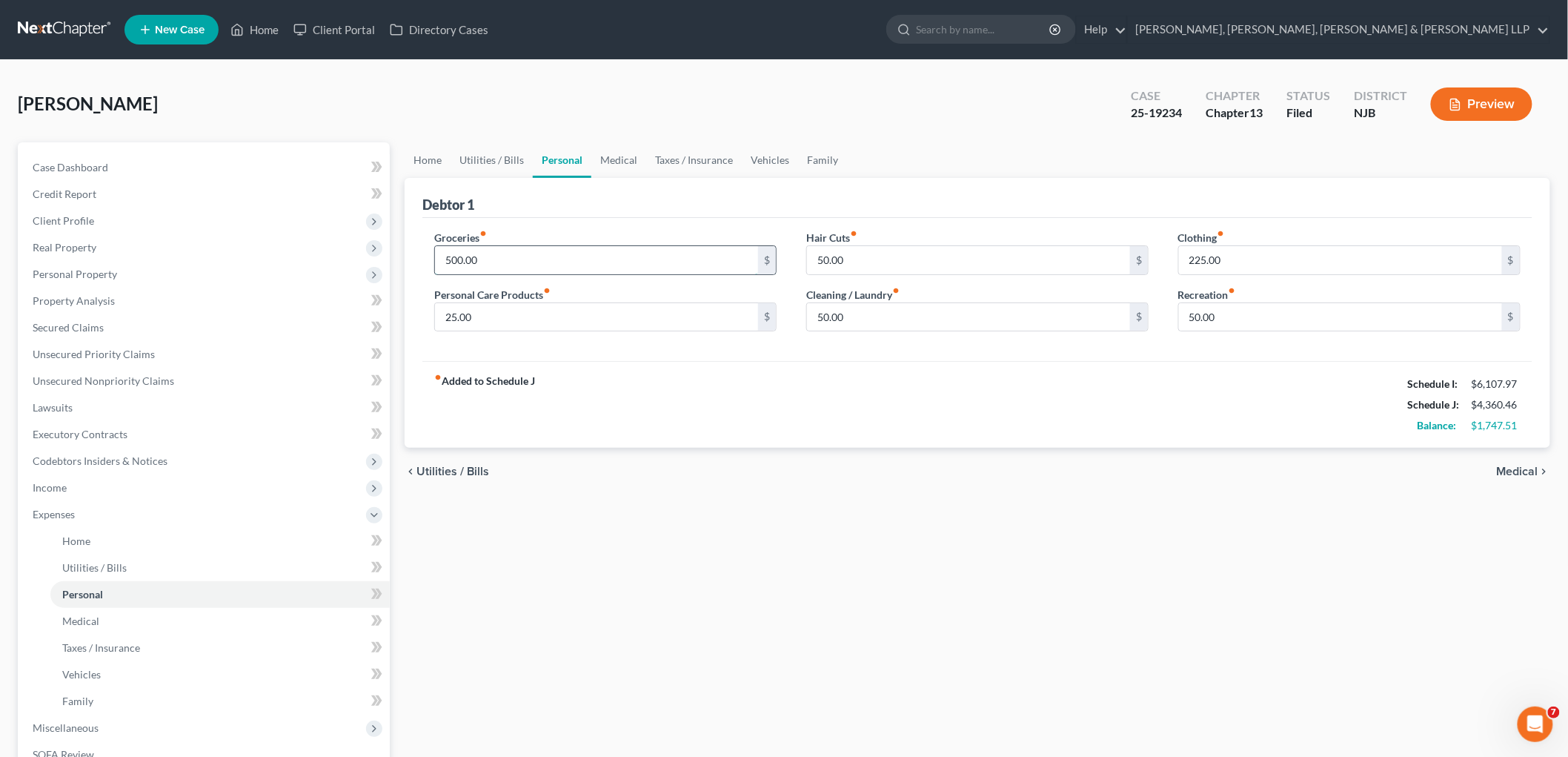
click at [521, 260] on input "500.00" at bounding box center [596, 260] width 323 height 28
type input "600.00"
click at [848, 263] on input "50.00" at bounding box center [968, 260] width 323 height 28
type input "150"
click at [855, 318] on input "50.00" at bounding box center [968, 316] width 323 height 28
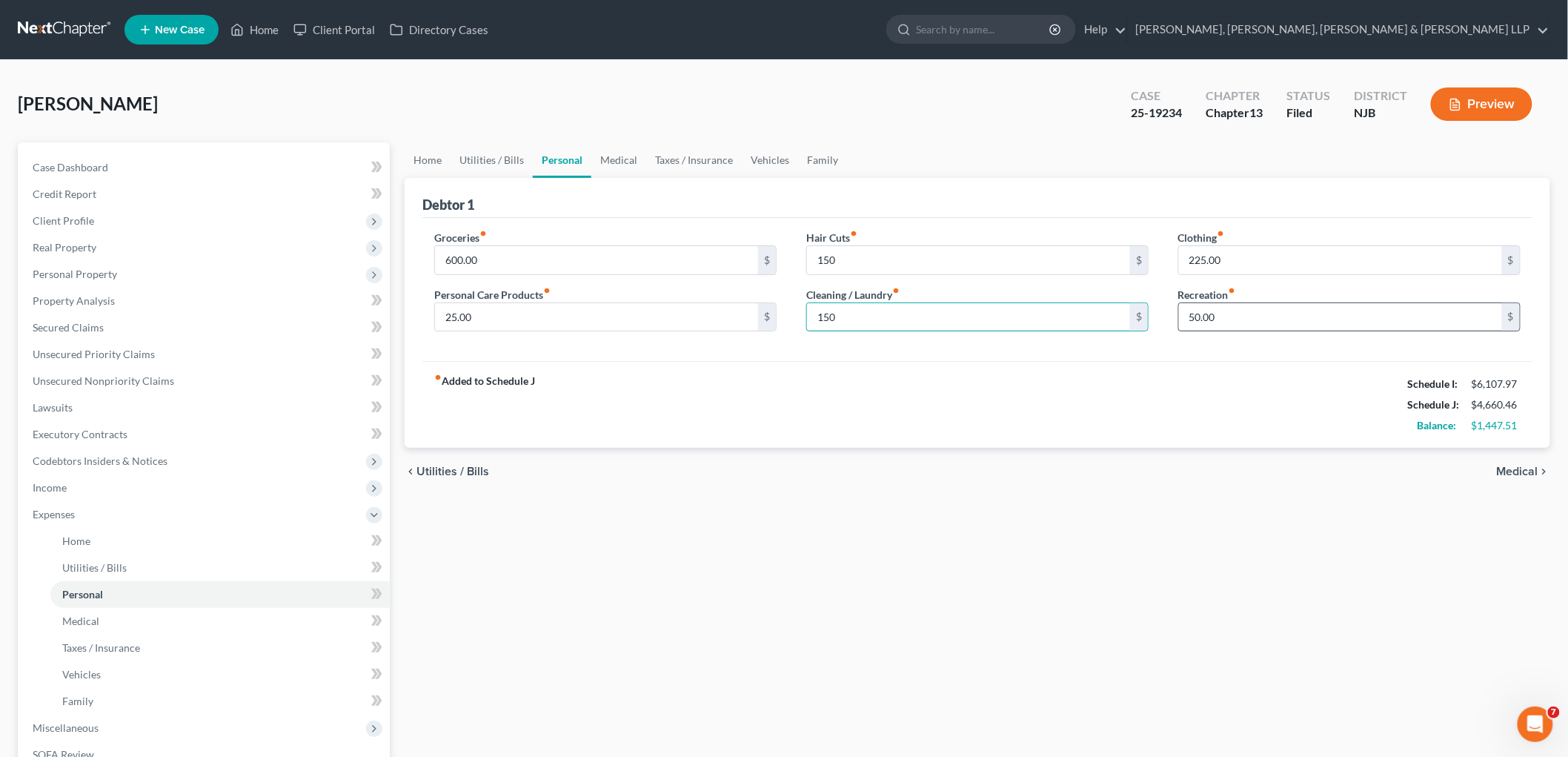
type input "150"
click at [902, 313] on input "50.00" at bounding box center [1341, 316] width 323 height 28
type input "150"
click at [902, 394] on div "fiber_manual_record Added to Schedule J Schedule I: $6,107.97 Schedule J: $4,76…" at bounding box center [977, 404] width 1110 height 86
click at [523, 316] on input "25.00" at bounding box center [596, 316] width 323 height 28
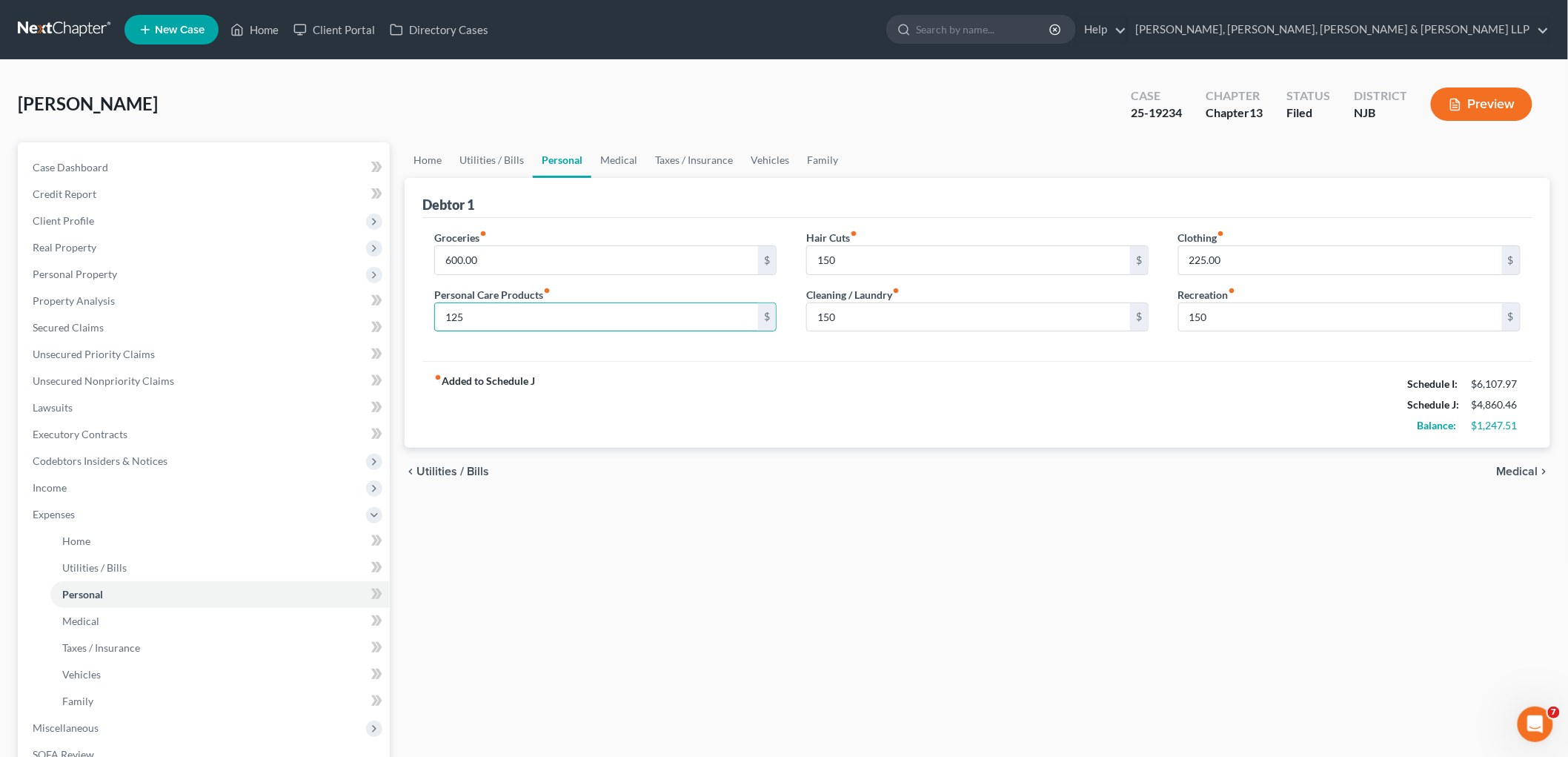
type input "125"
click at [815, 390] on div "fiber_manual_record Added to Schedule J Schedule I: $6,107.97 Schedule J: $4,86…" at bounding box center [977, 404] width 1110 height 86
click at [611, 154] on link "Medical" at bounding box center [619, 160] width 55 height 36
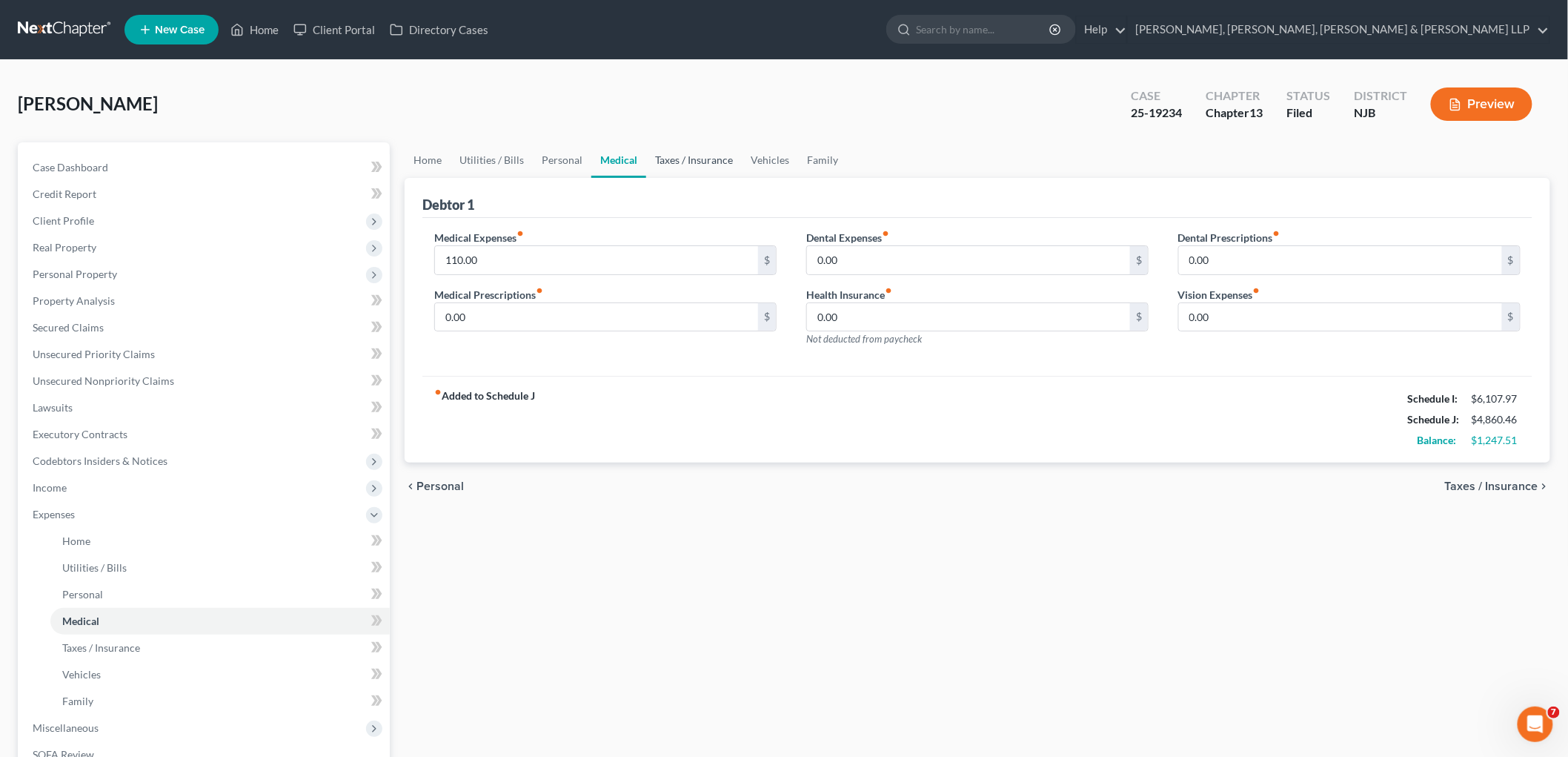
click at [690, 158] on link "Taxes / Insurance" at bounding box center [694, 160] width 95 height 36
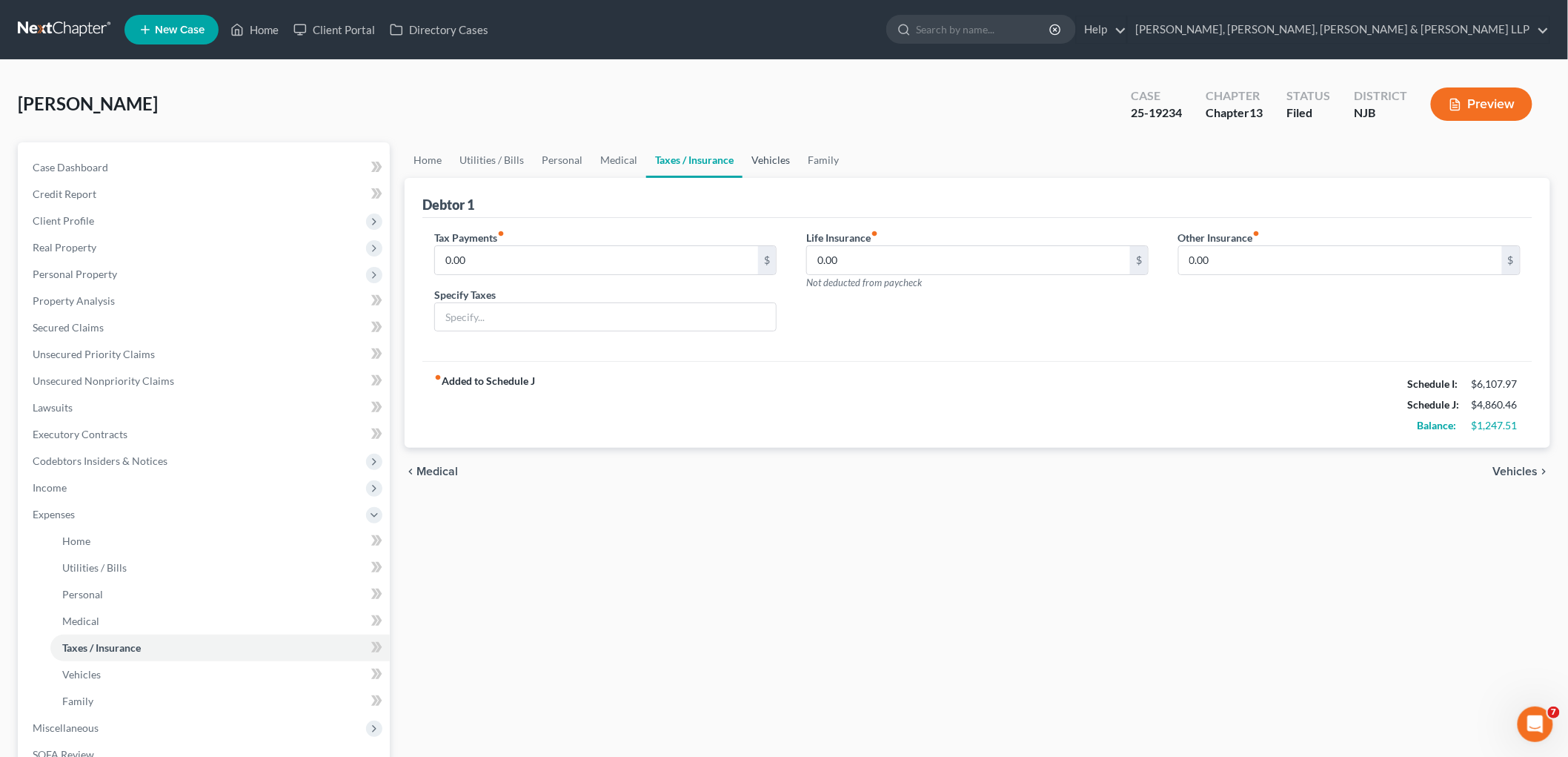
click at [771, 153] on link "Vehicles" at bounding box center [771, 160] width 57 height 36
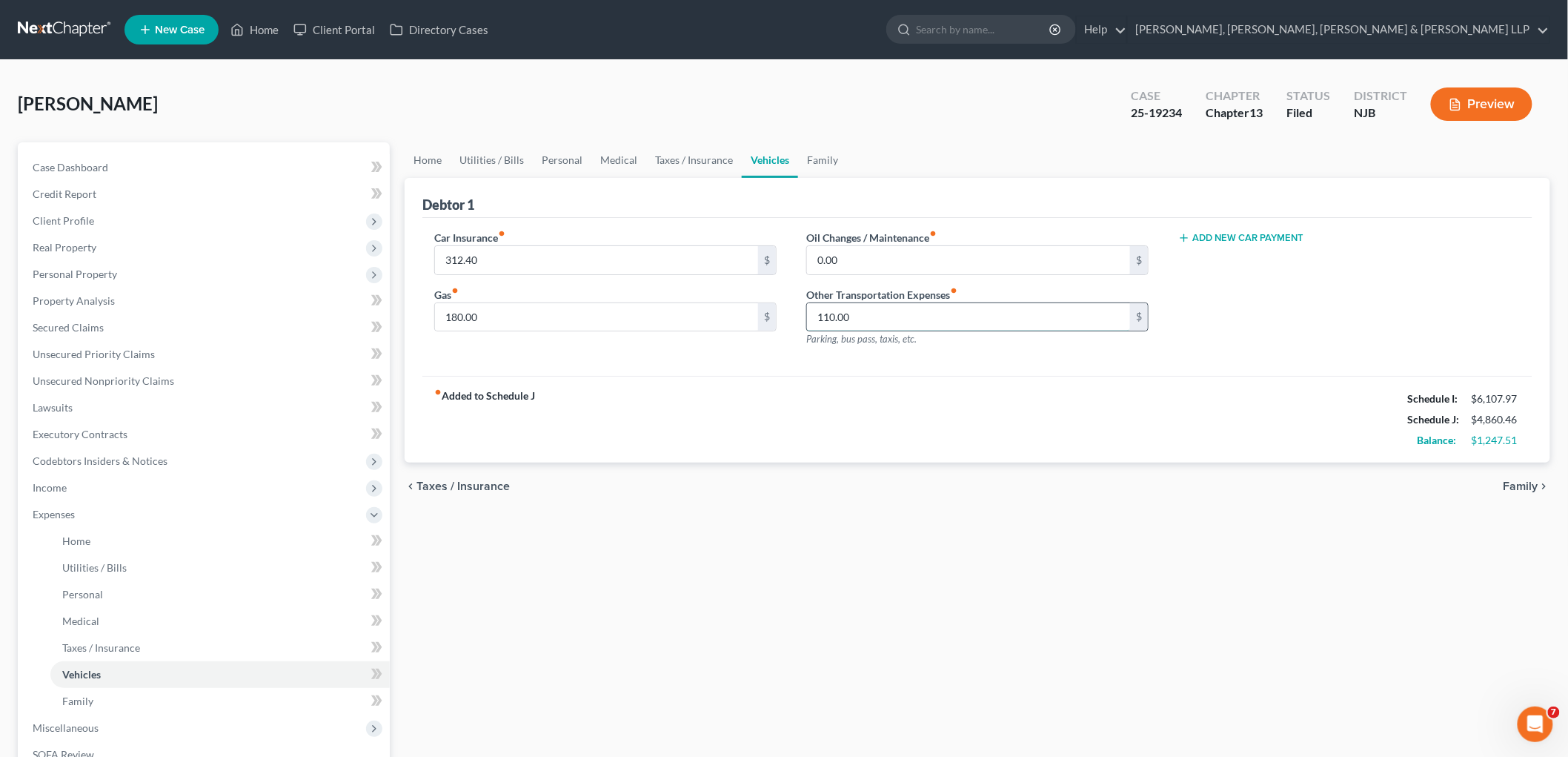
click at [863, 324] on input "110.00" at bounding box center [968, 316] width 323 height 28
type input "0"
click at [566, 157] on link "Personal" at bounding box center [562, 160] width 58 height 36
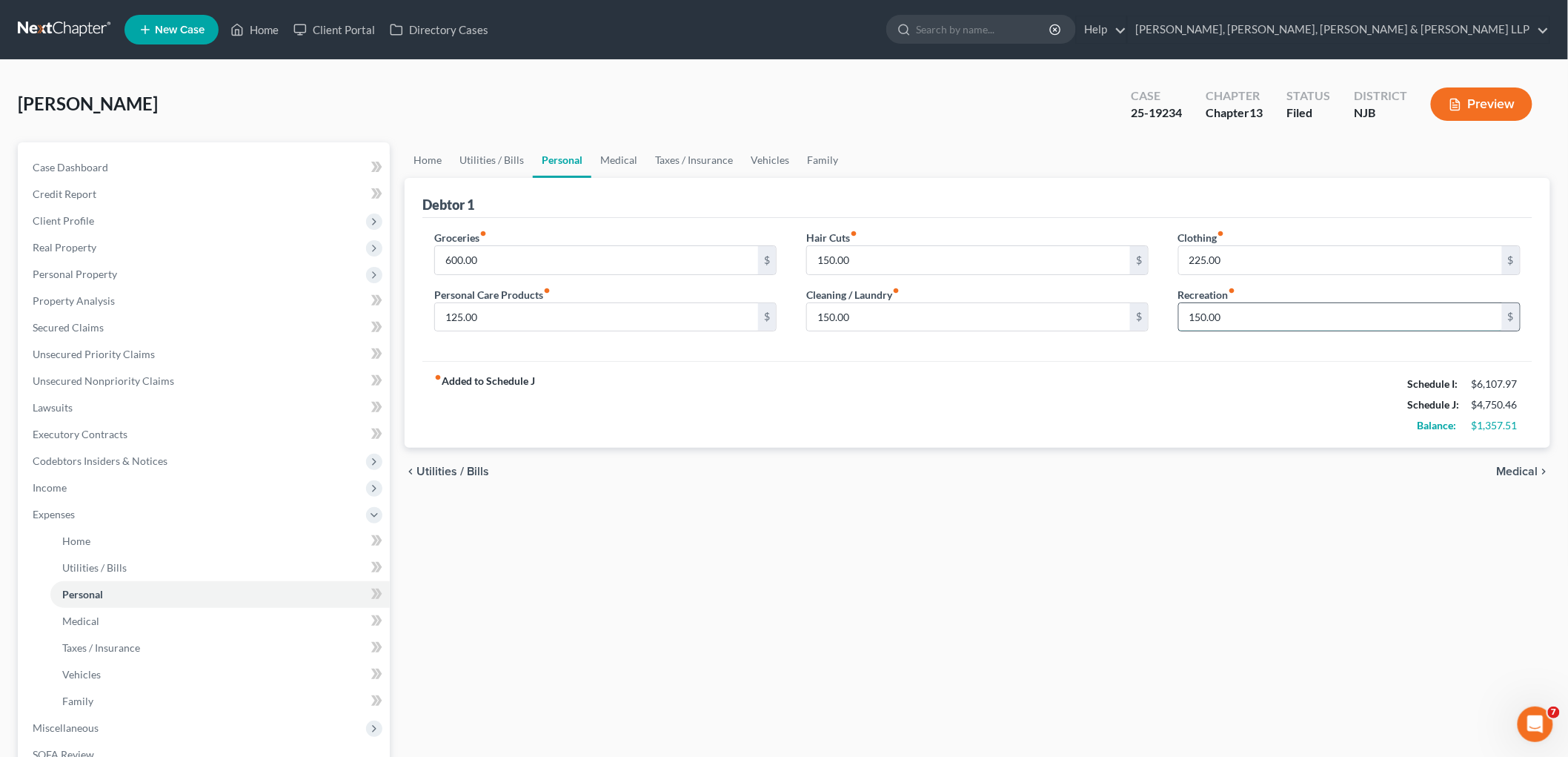
click at [902, 315] on input "150.00" at bounding box center [1341, 316] width 323 height 28
click at [902, 382] on div "fiber_manual_record Added to Schedule J Schedule I: $6,107.97 Schedule J: $4,70…" at bounding box center [977, 404] width 1110 height 86
click at [742, 441] on div "fiber_manual_record Added to Schedule J Schedule I: $6,107.97 Schedule J: $4,70…" at bounding box center [977, 404] width 1110 height 86
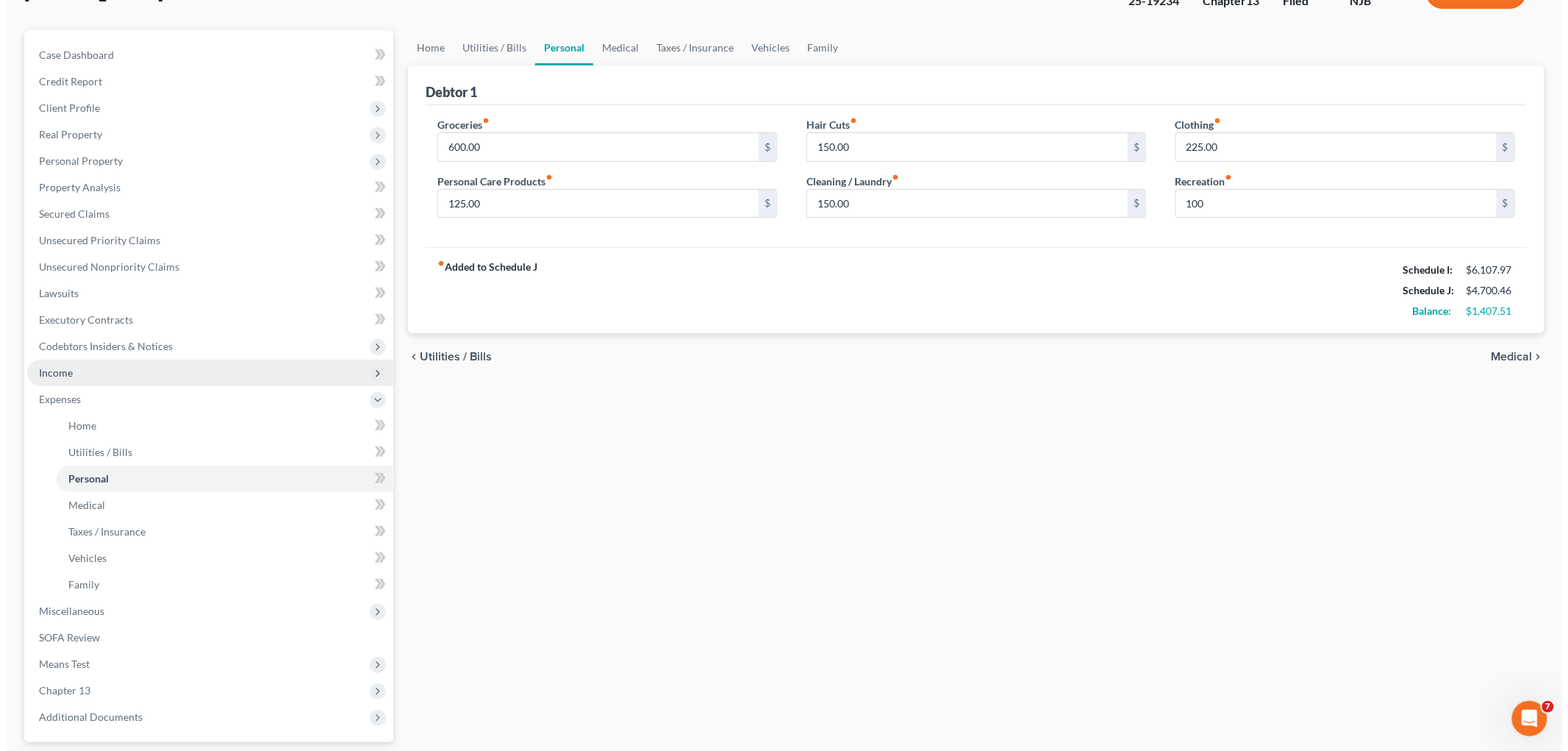
scroll to position [241, 0]
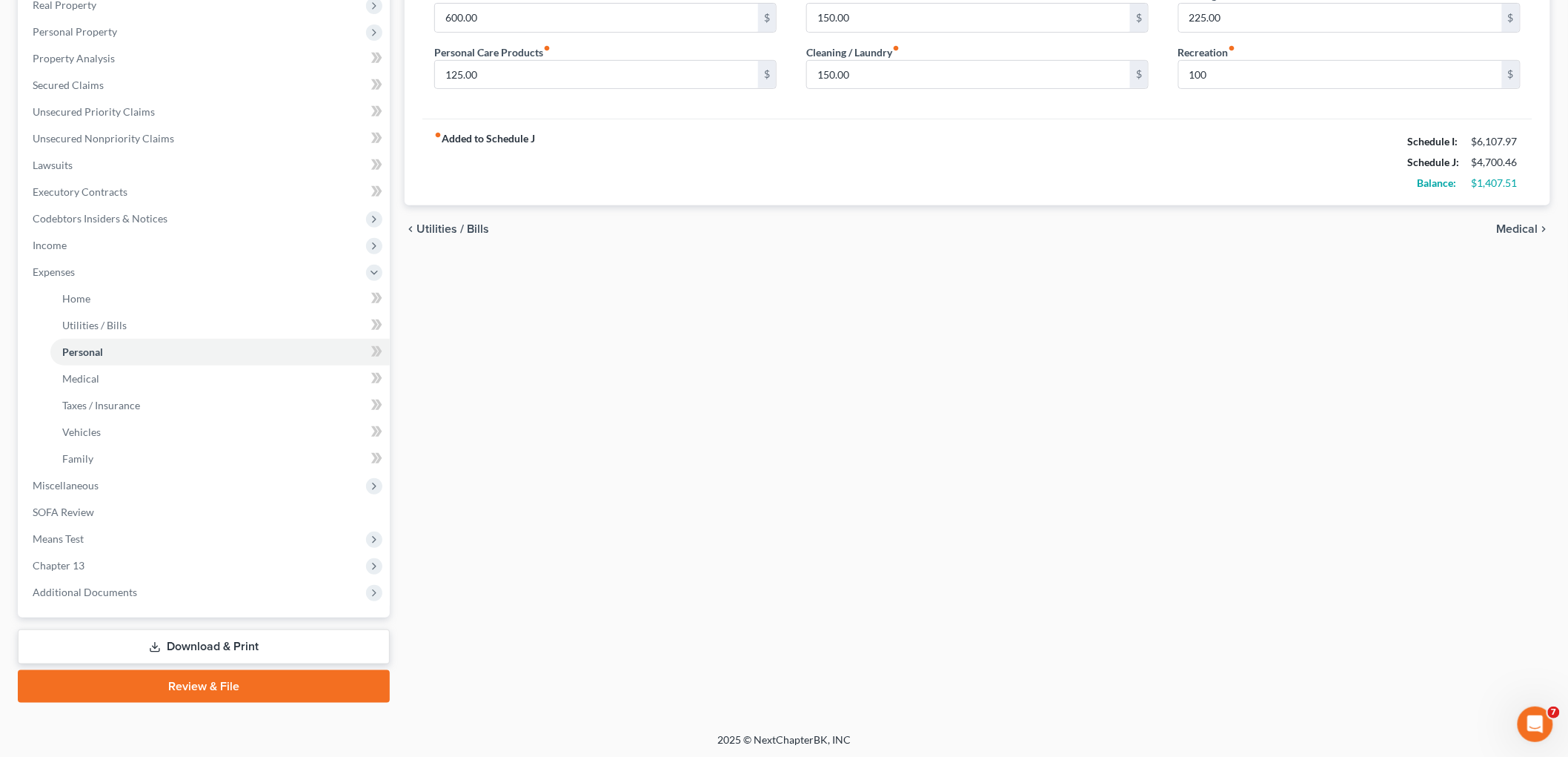
click at [141, 638] on link "Download & Print" at bounding box center [204, 646] width 372 height 35
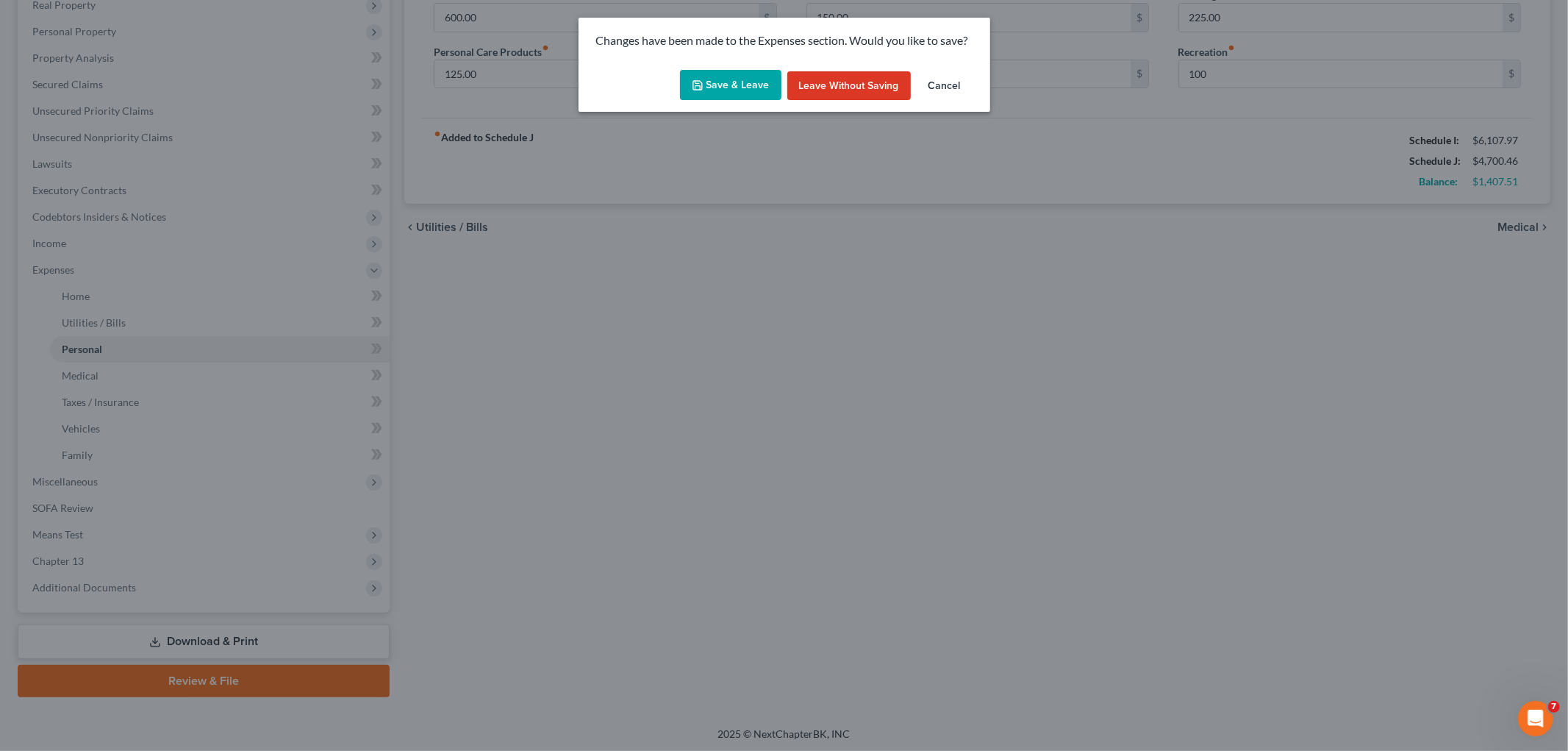
click at [724, 85] on button "Save & Leave" at bounding box center [731, 85] width 102 height 31
type input "100.00"
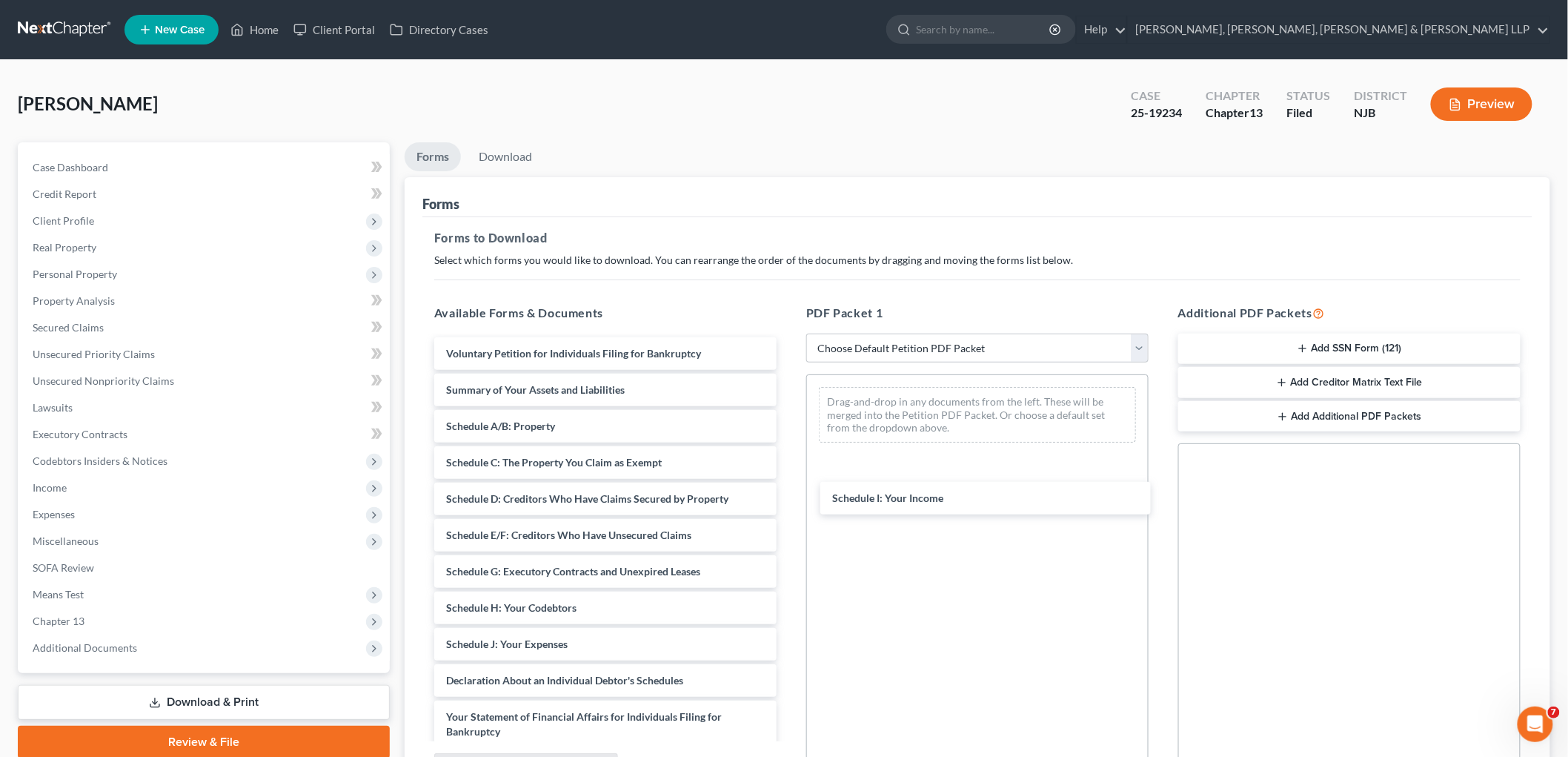
drag, startPoint x: 566, startPoint y: 646, endPoint x: 888, endPoint y: 512, distance: 348.8
click at [788, 445] on div "Schedule I: Your Income Voluntary Petition for Individuals Filing for Bankruptc…" at bounding box center [605, 640] width 366 height 607
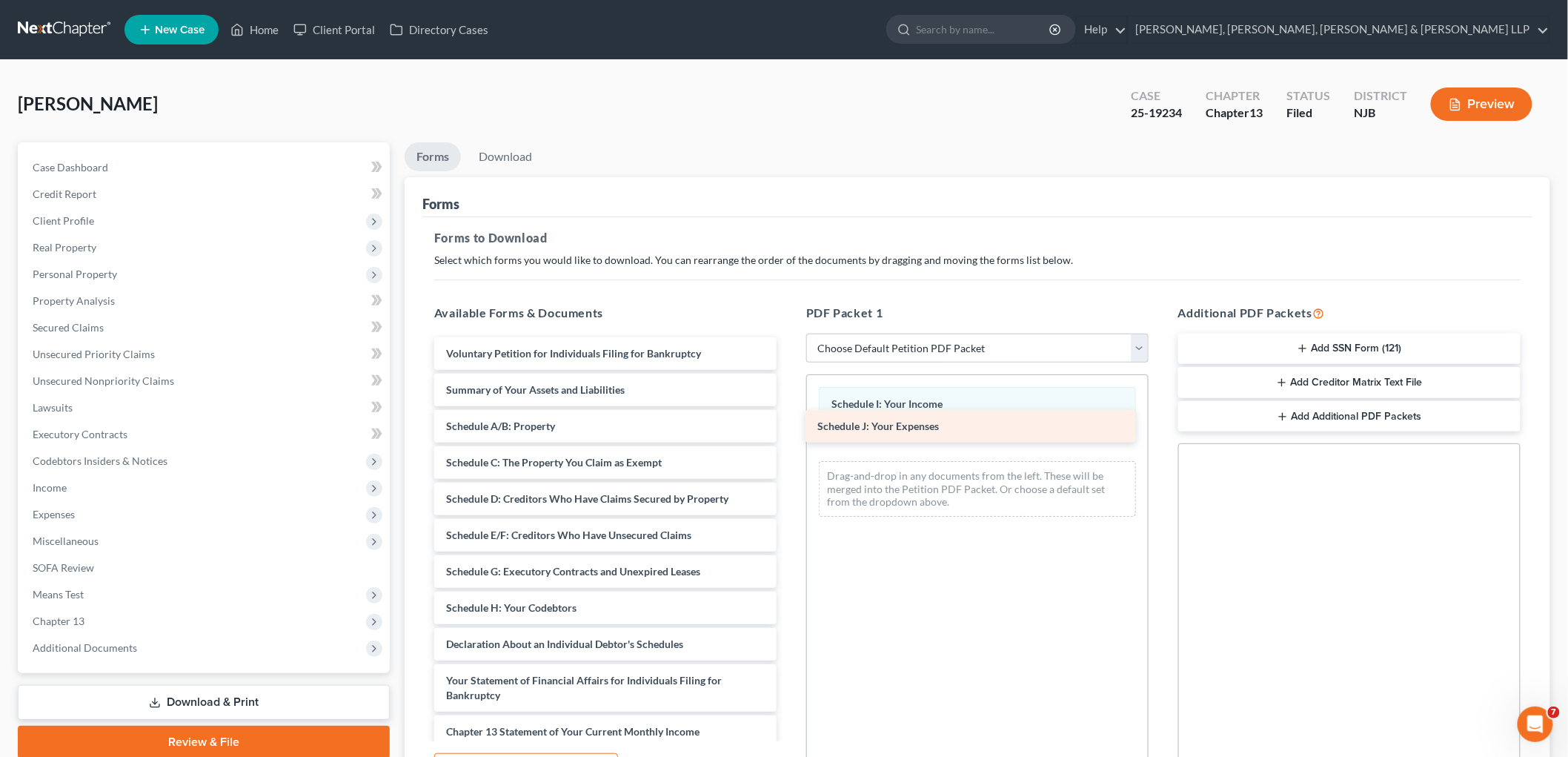
drag, startPoint x: 724, startPoint y: 601, endPoint x: 957, endPoint y: 421, distance: 294.4
click at [788, 421] on div "Schedule J: Your Expenses Voluntary Petition for Individuals Filing for Bankrup…" at bounding box center [605, 622] width 366 height 571
click at [489, 156] on link "Download" at bounding box center [505, 156] width 77 height 29
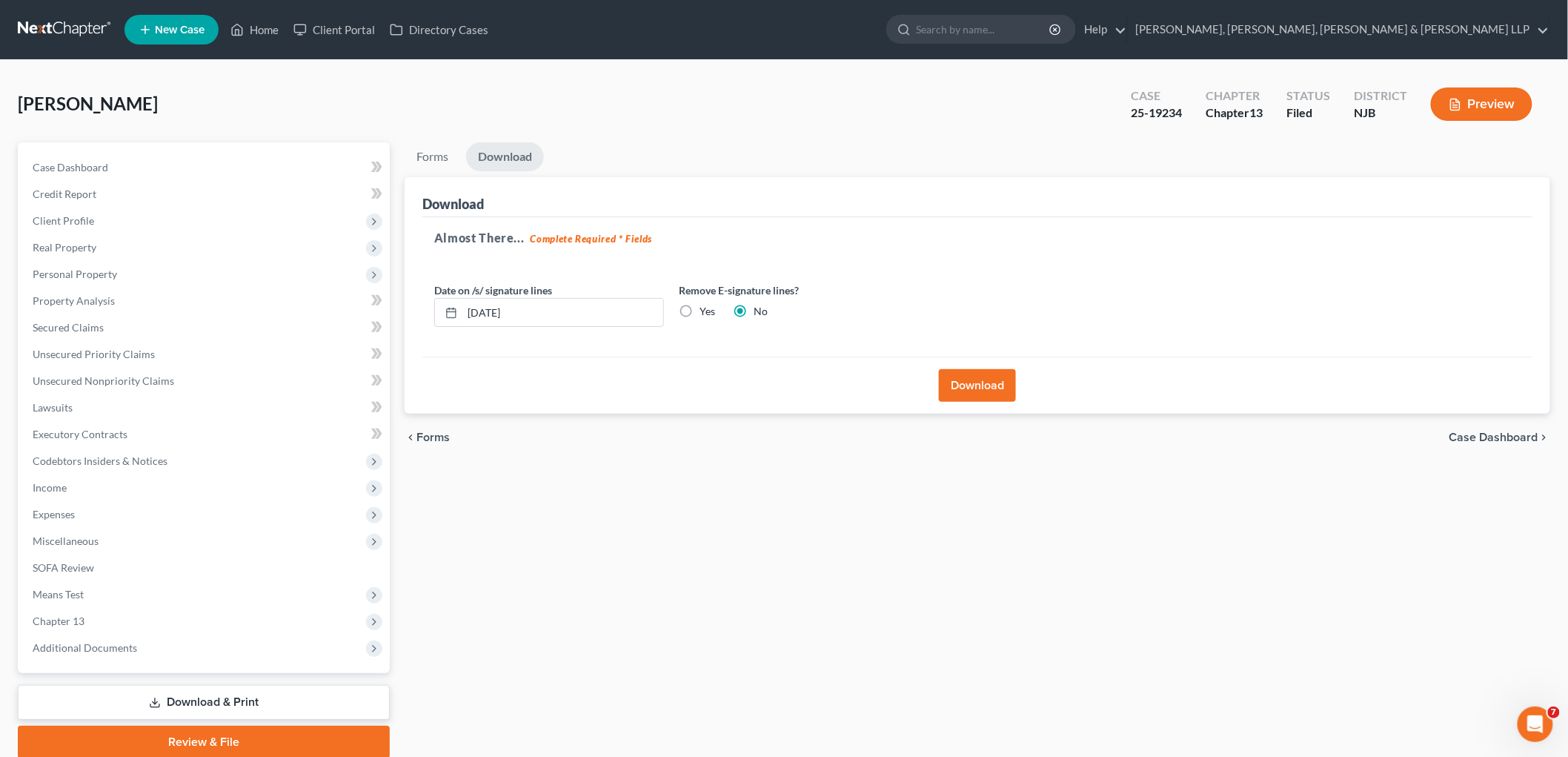
click at [902, 389] on button "Download" at bounding box center [977, 386] width 77 height 32
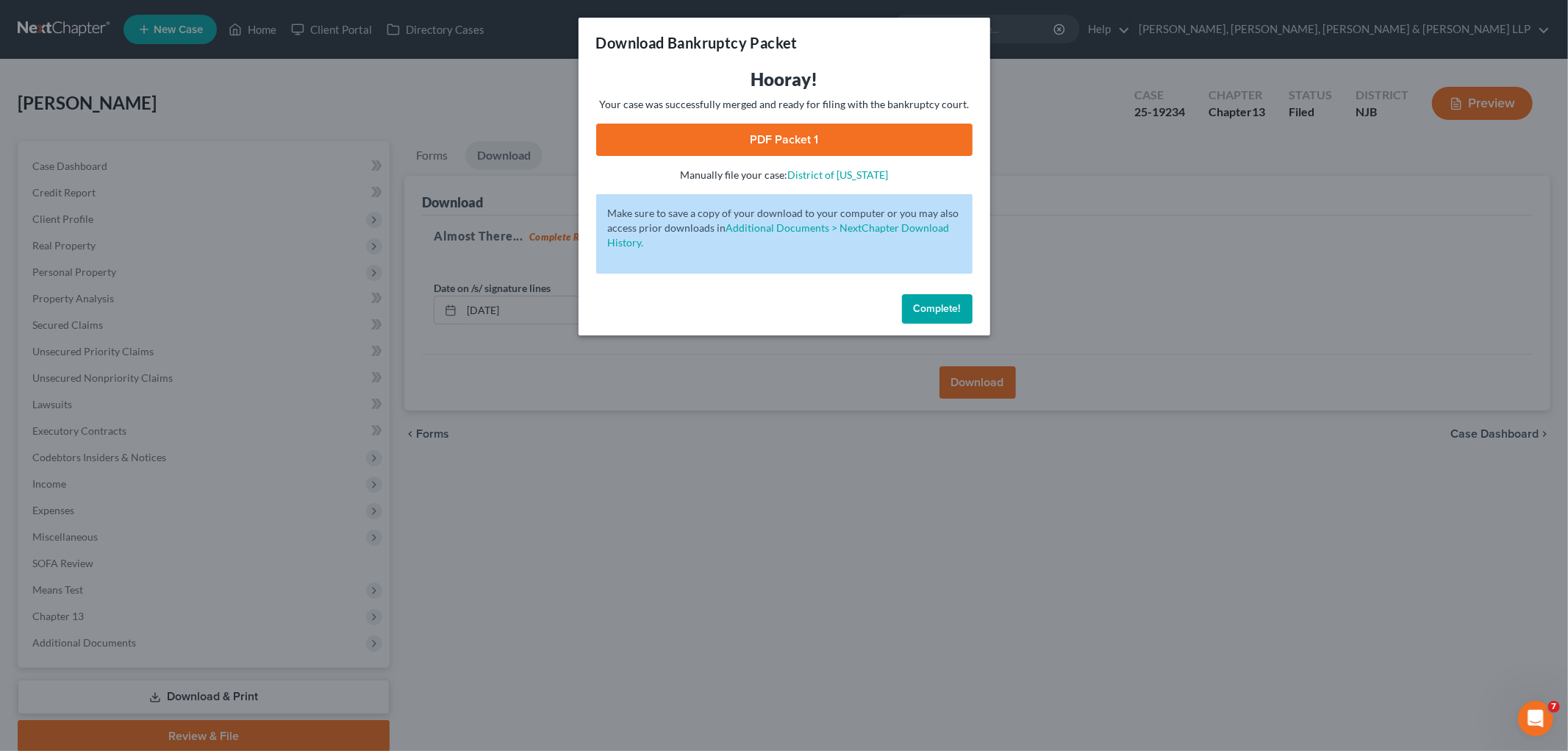
click at [642, 131] on link "PDF Packet 1" at bounding box center [785, 139] width 376 height 32
